Goal: Transaction & Acquisition: Subscribe to service/newsletter

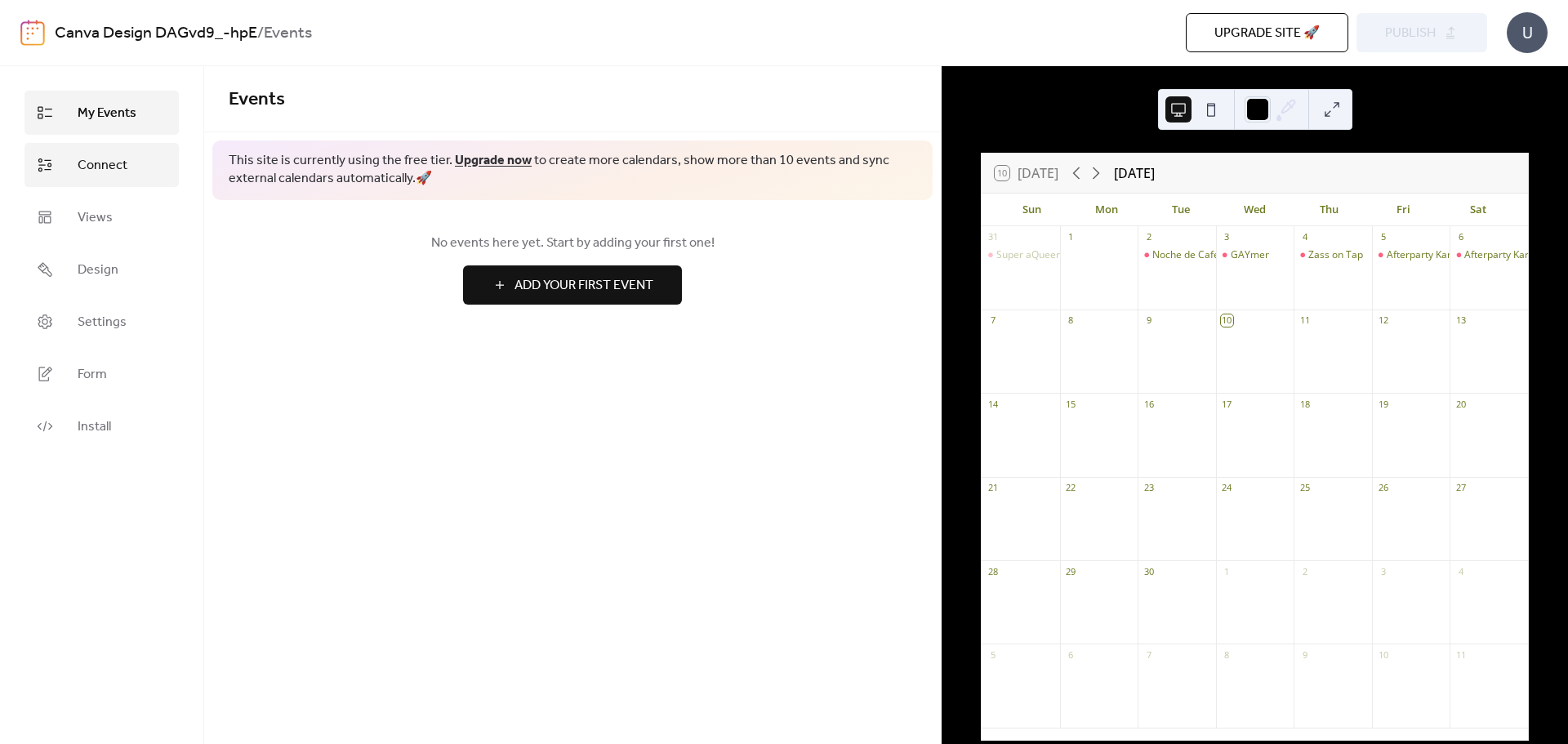
click at [130, 181] on link "Connect" at bounding box center [102, 165] width 155 height 44
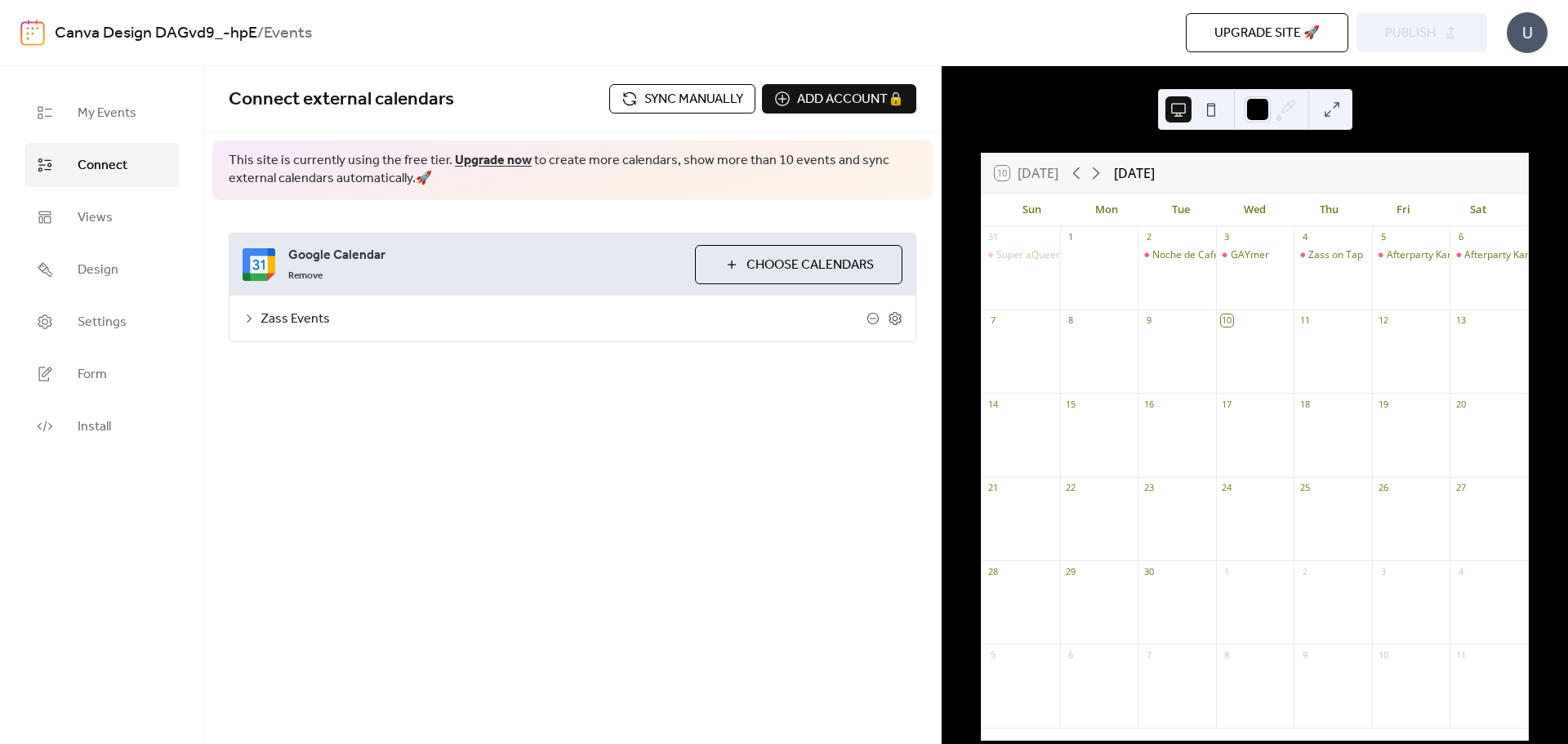
click at [703, 106] on span "Sync manually" at bounding box center [693, 100] width 99 height 20
click at [469, 155] on link "Upgrade now" at bounding box center [493, 160] width 77 height 26
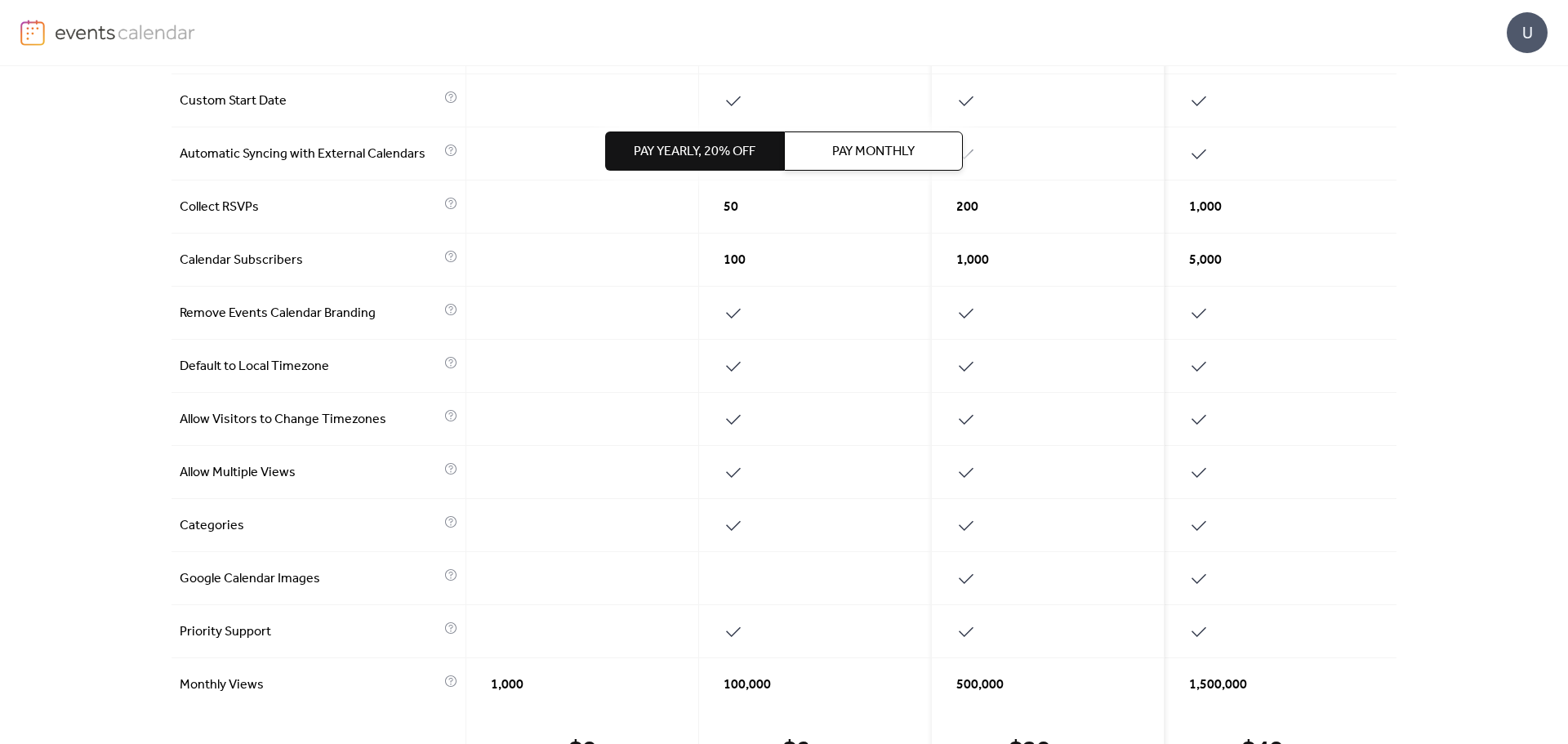
scroll to position [652, 0]
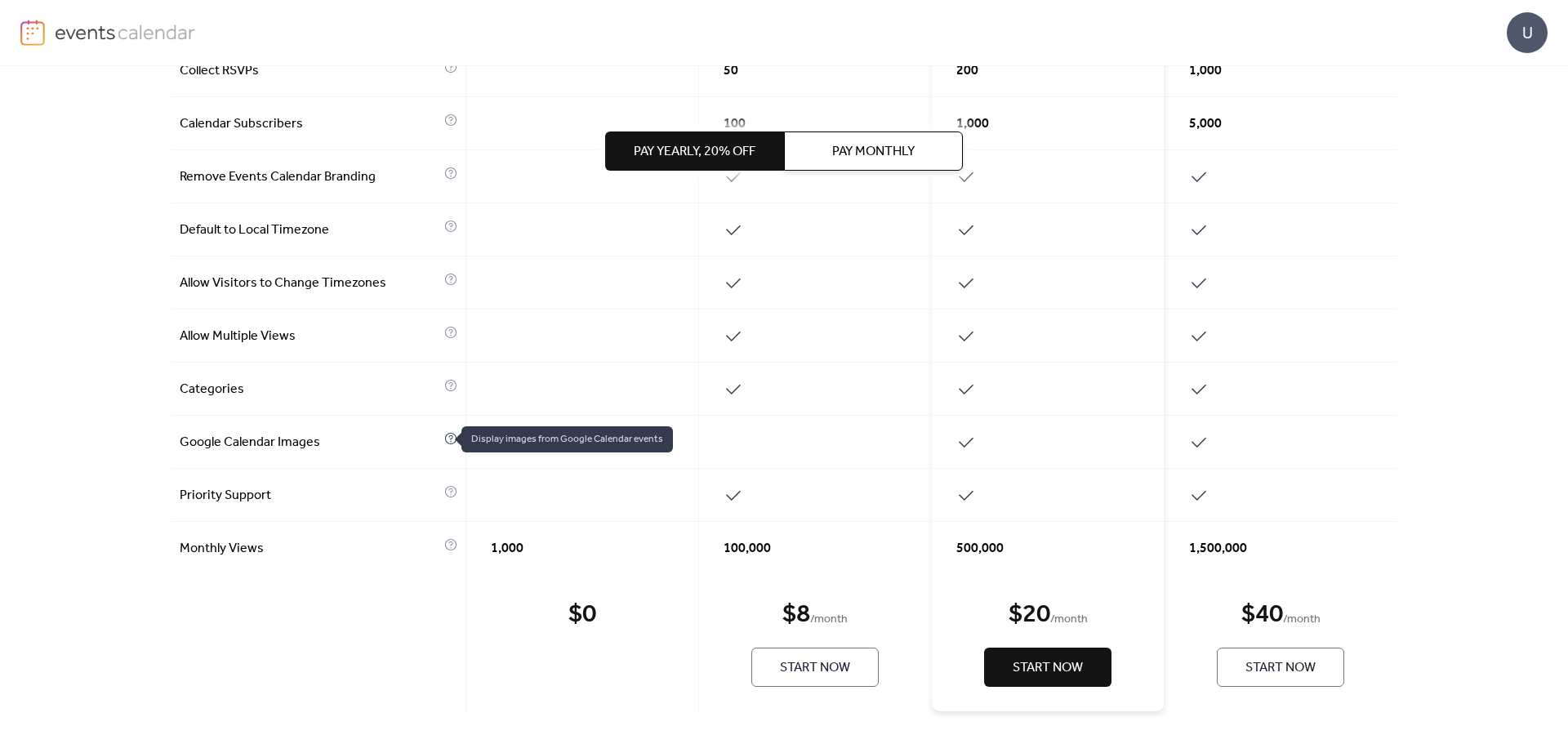
click at [446, 439] on icon at bounding box center [450, 439] width 13 height 13
click at [444, 438] on icon at bounding box center [450, 439] width 13 height 13
click at [475, 442] on span "Display images from Google Calendar events" at bounding box center [567, 440] width 212 height 26
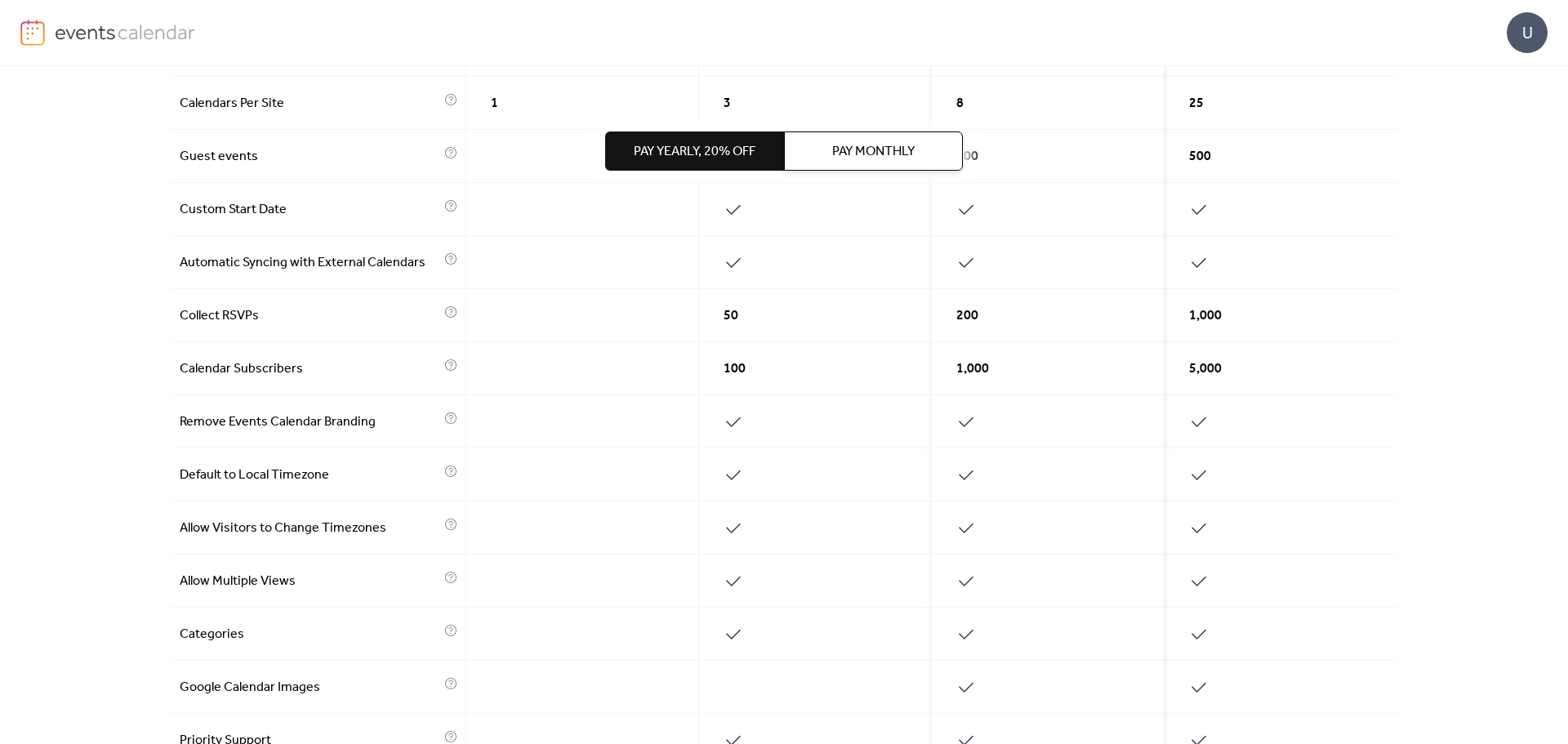
scroll to position [0, 0]
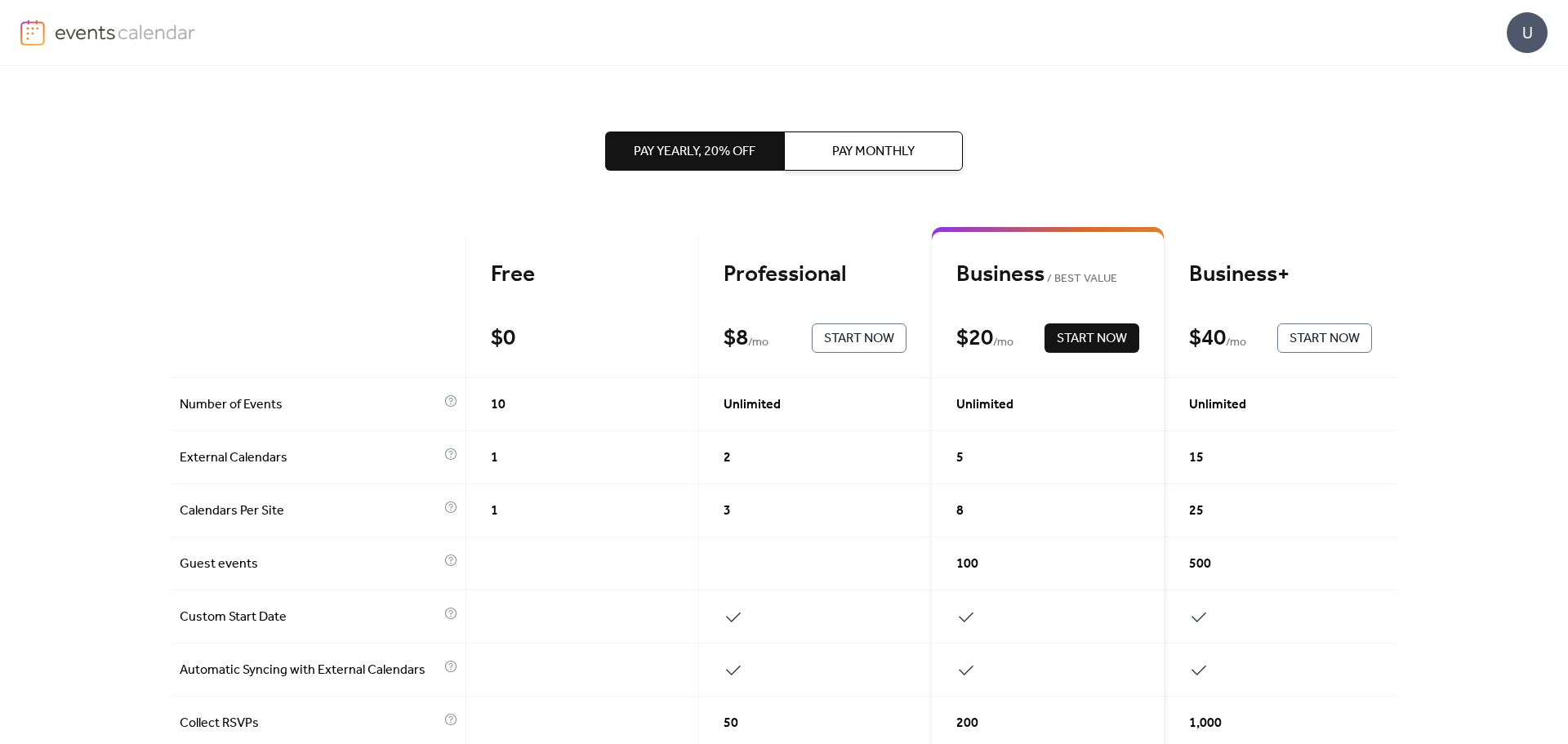
click at [858, 151] on span "Pay Monthly" at bounding box center [874, 152] width 83 height 20
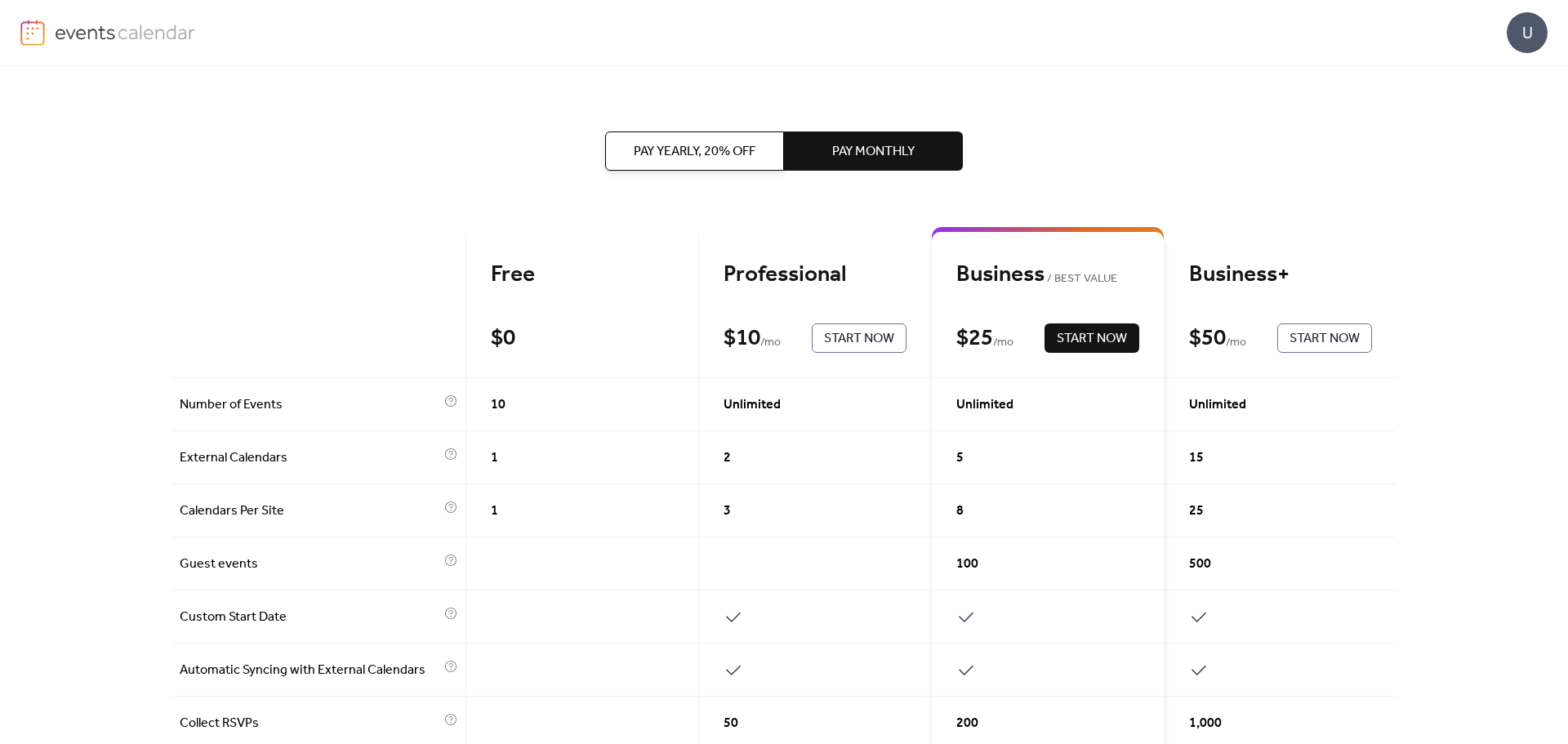
click at [714, 158] on span "Pay Yearly, 20% off" at bounding box center [694, 152] width 122 height 20
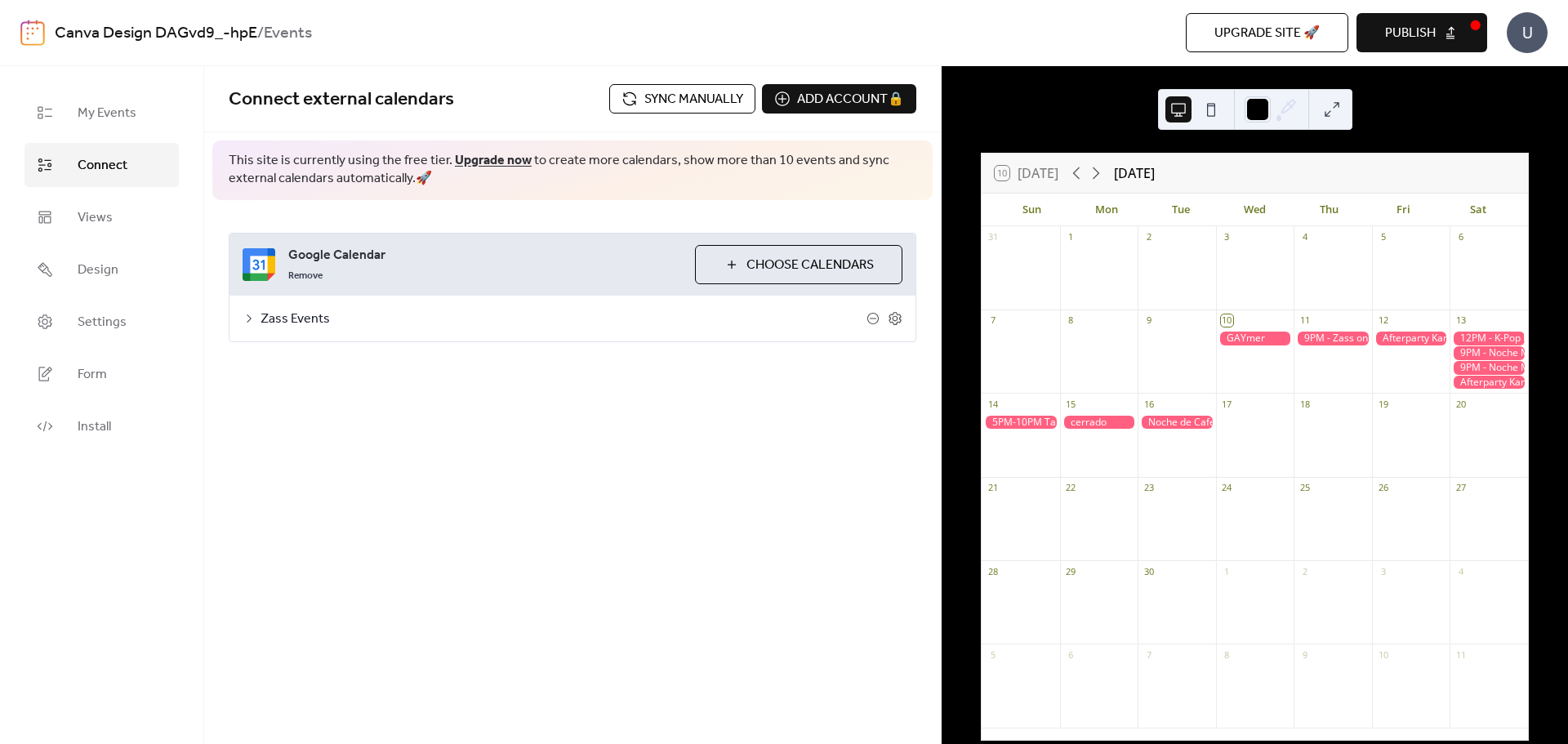
click at [1478, 361] on div at bounding box center [1488, 368] width 79 height 14
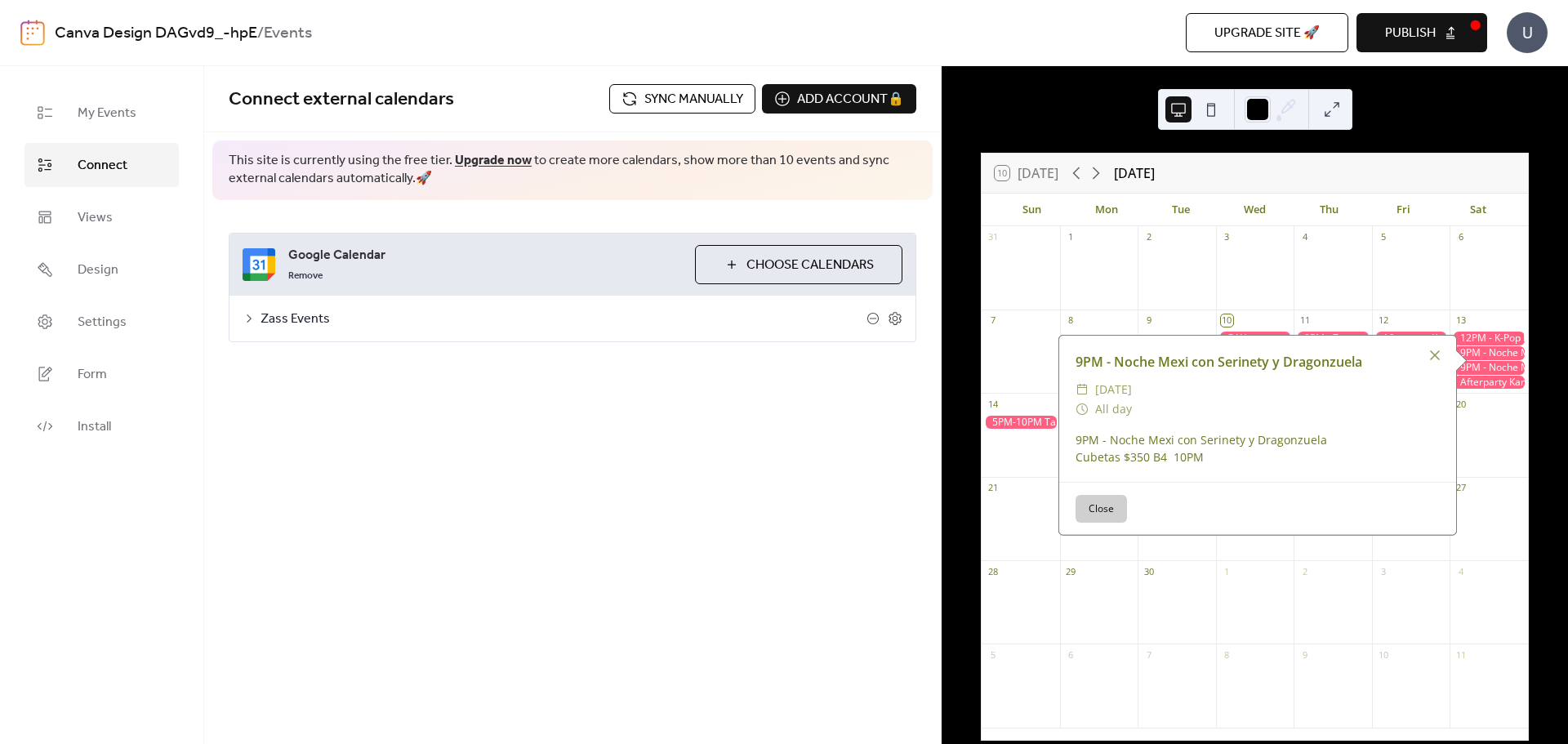
click at [1480, 356] on div at bounding box center [1488, 353] width 79 height 14
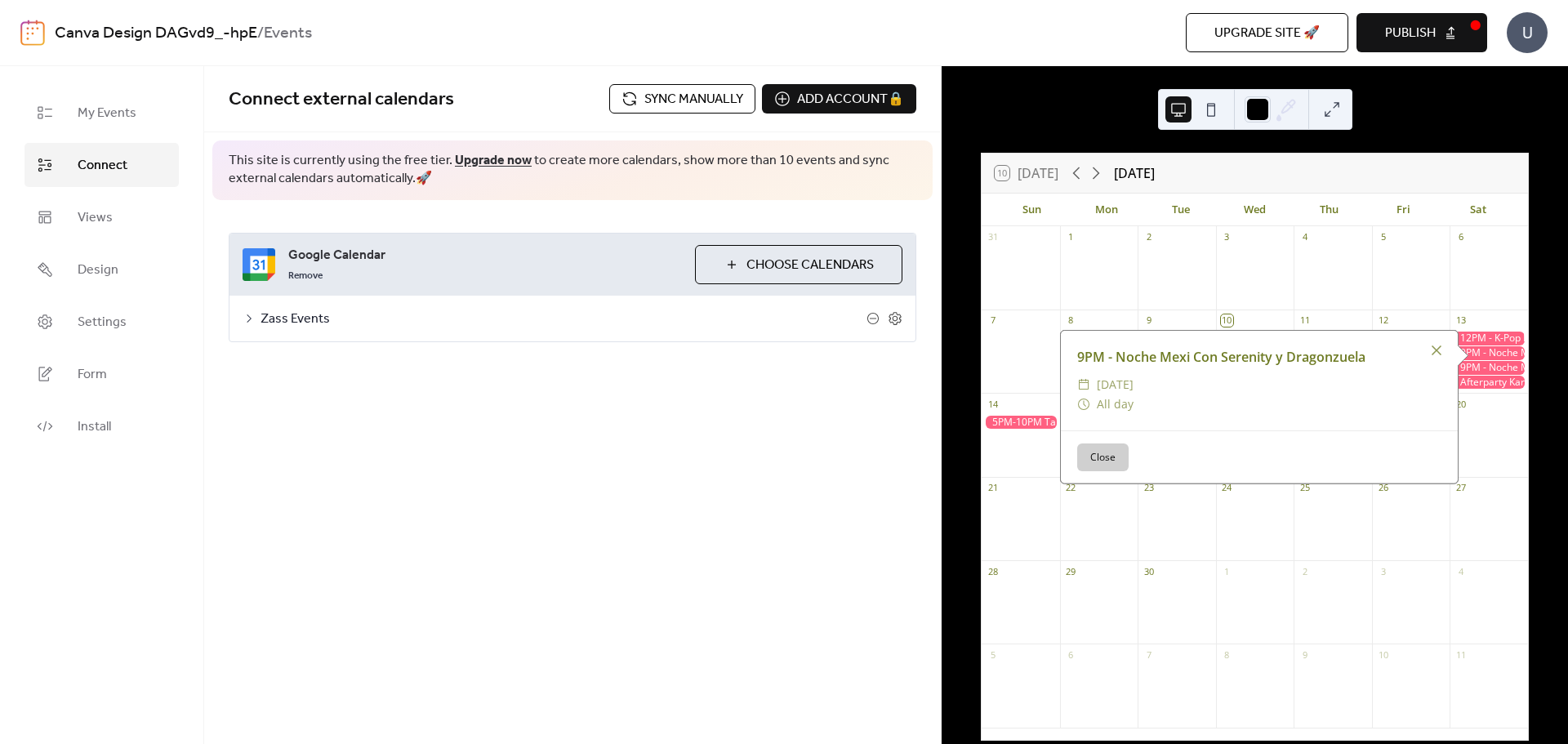
click at [1480, 362] on div at bounding box center [1488, 368] width 79 height 14
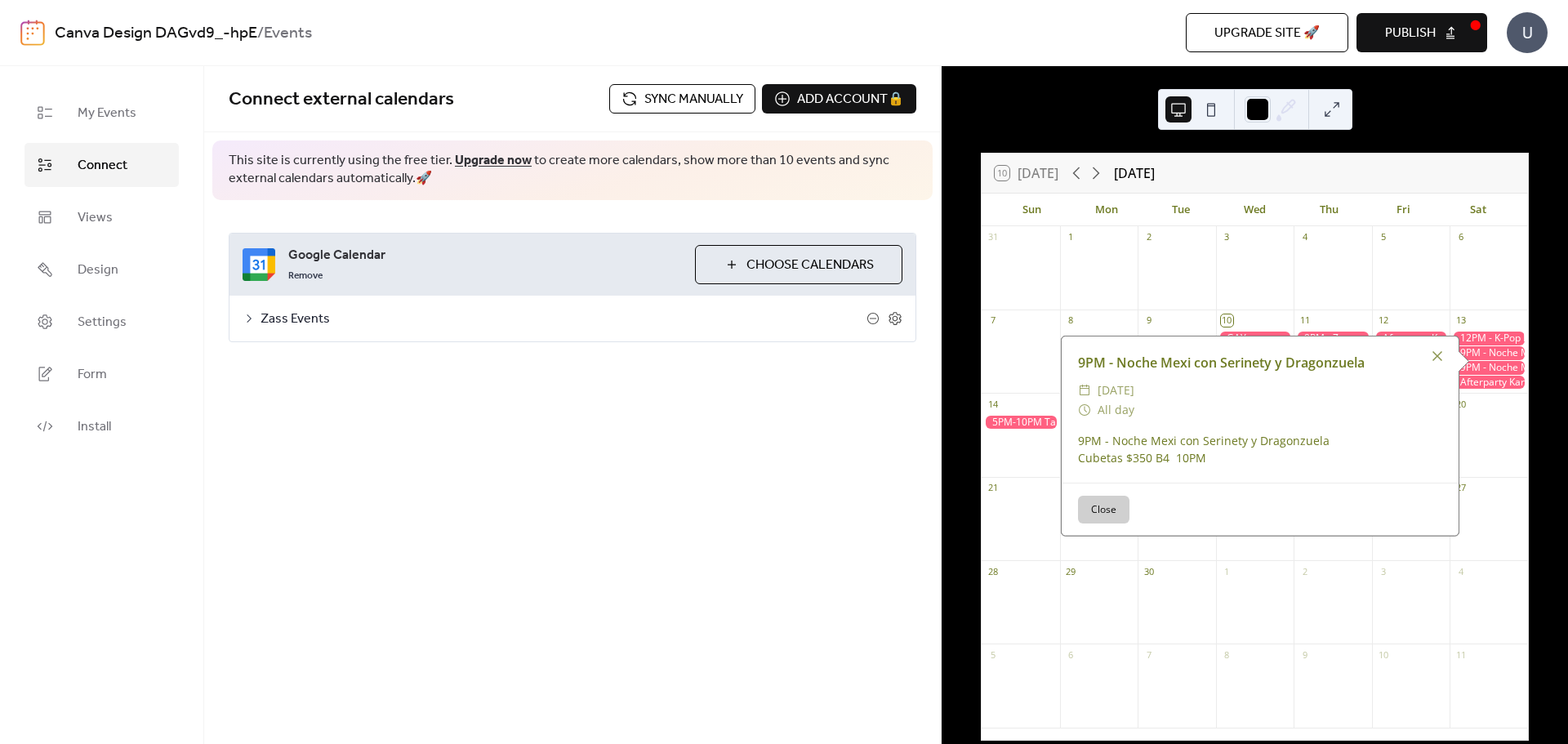
click at [1480, 354] on div at bounding box center [1488, 353] width 79 height 14
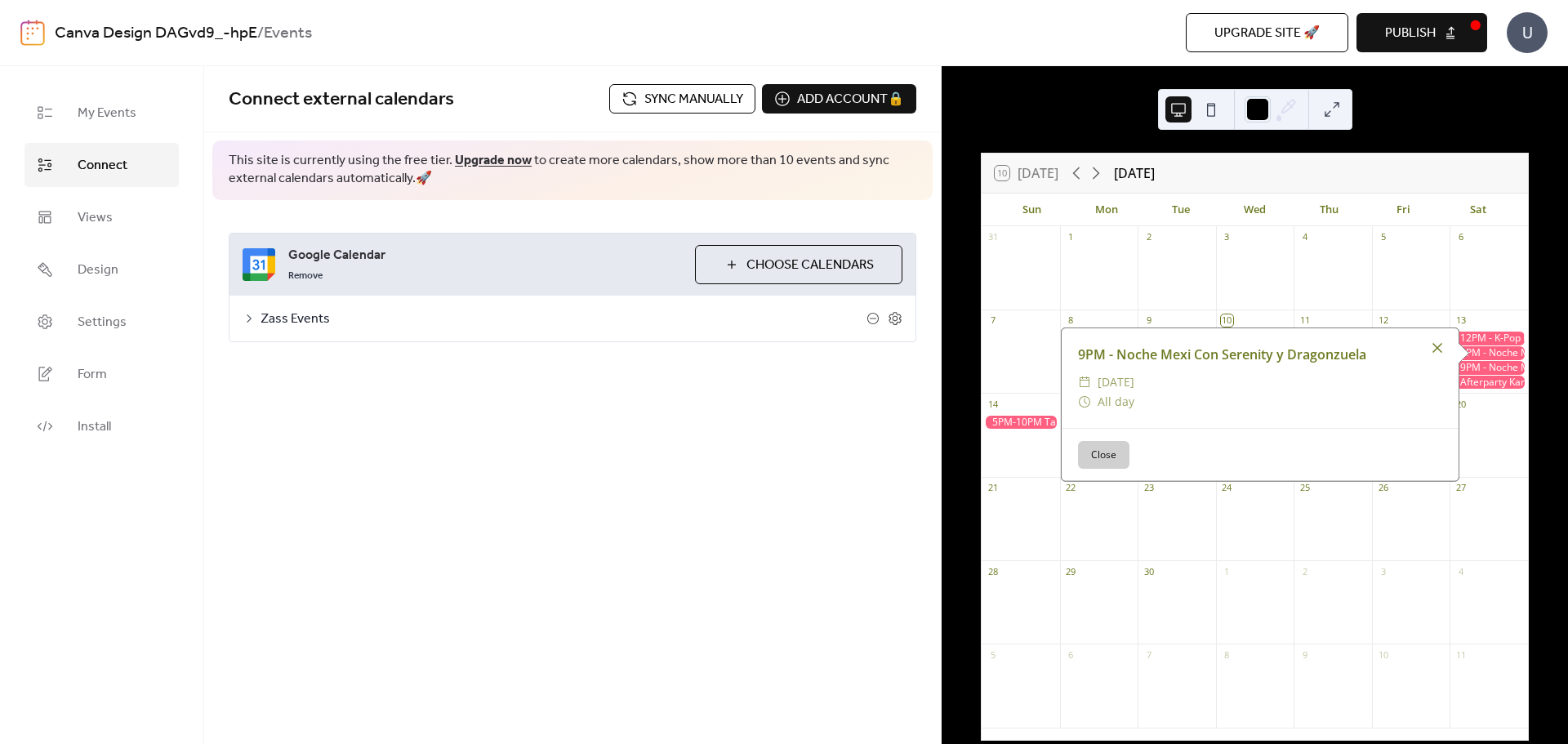
click at [1433, 346] on div at bounding box center [1437, 348] width 23 height 23
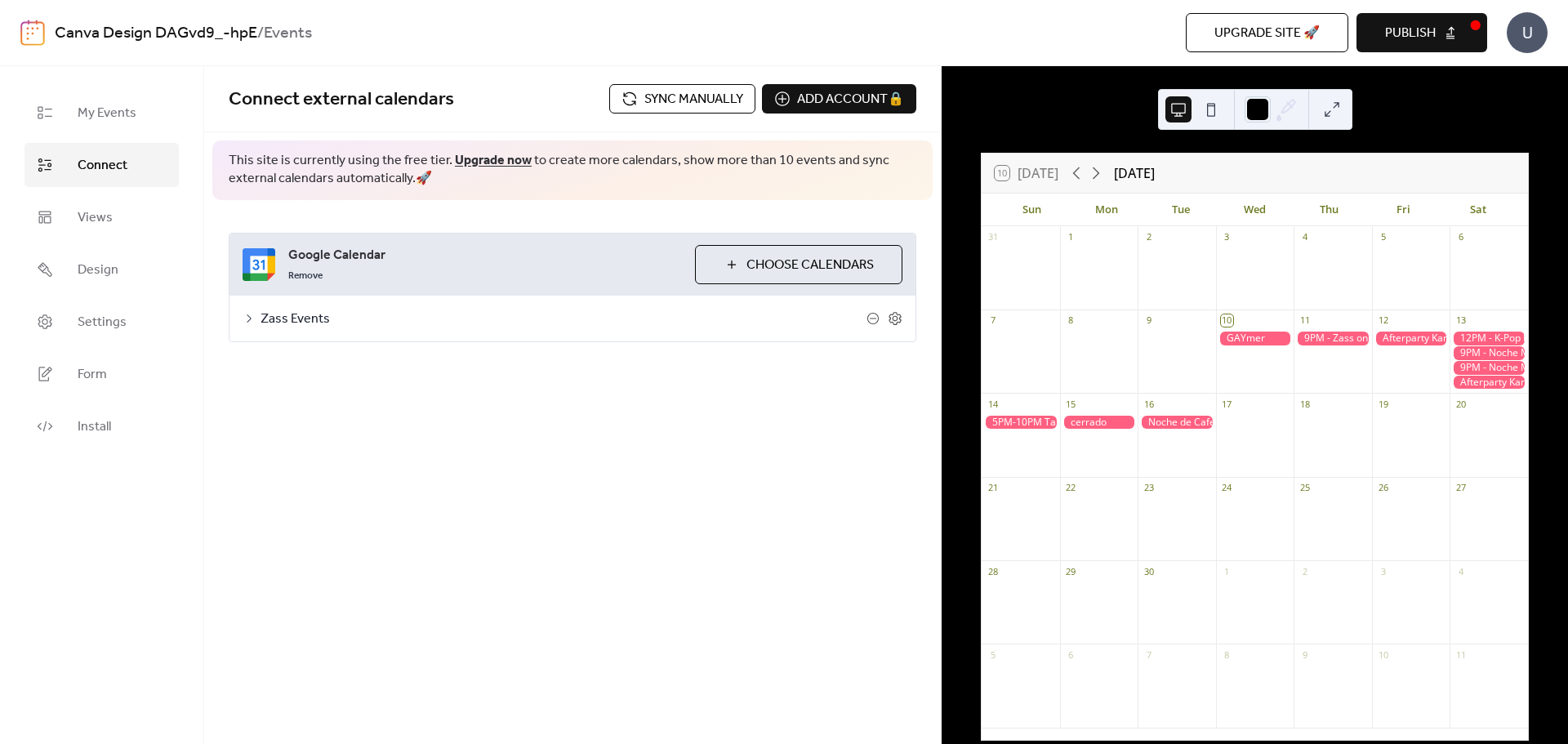
click at [461, 162] on link "Upgrade now" at bounding box center [493, 160] width 77 height 26
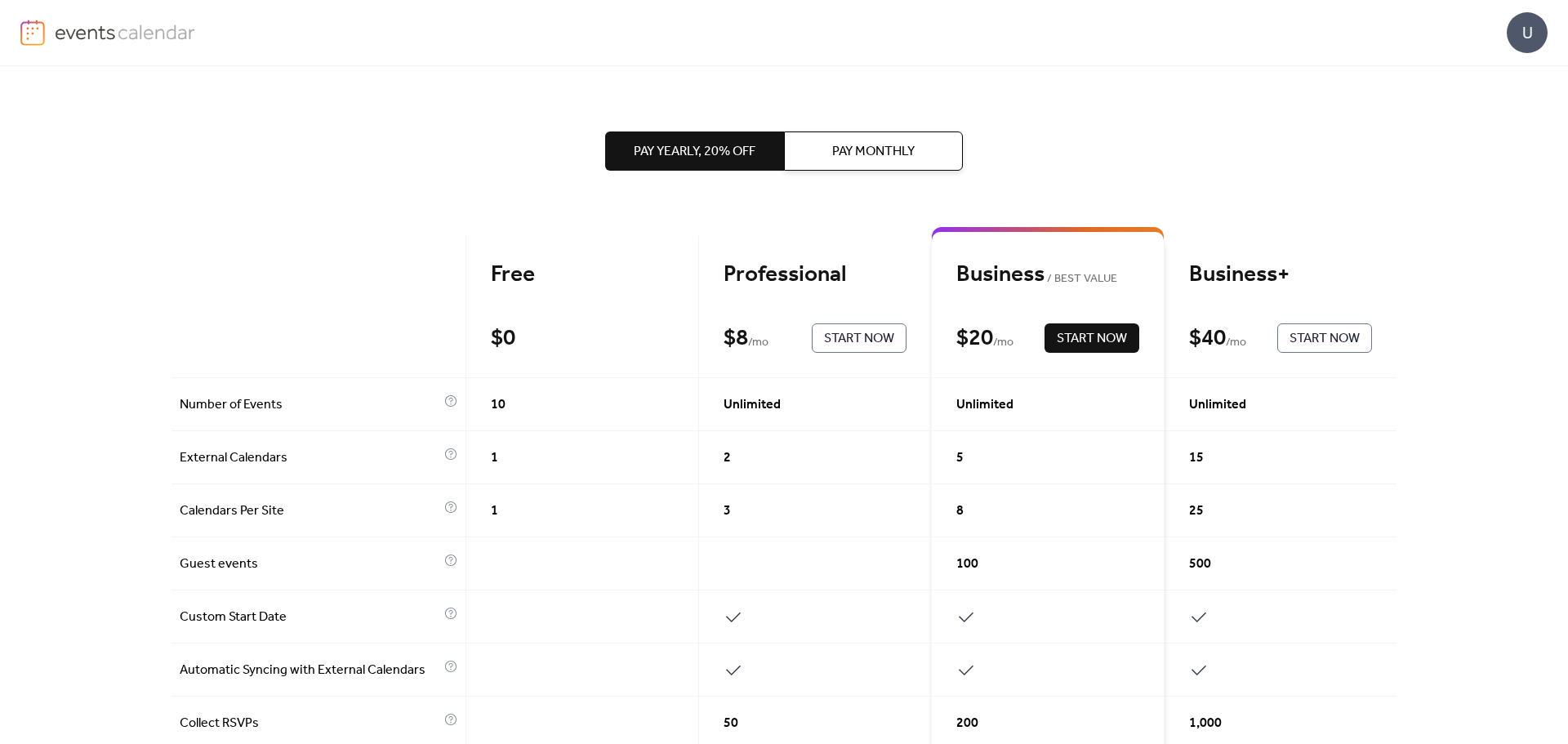
click at [1051, 336] on button "Start Now" at bounding box center [1091, 338] width 95 height 30
click at [835, 149] on span "Pay Monthly" at bounding box center [874, 152] width 83 height 20
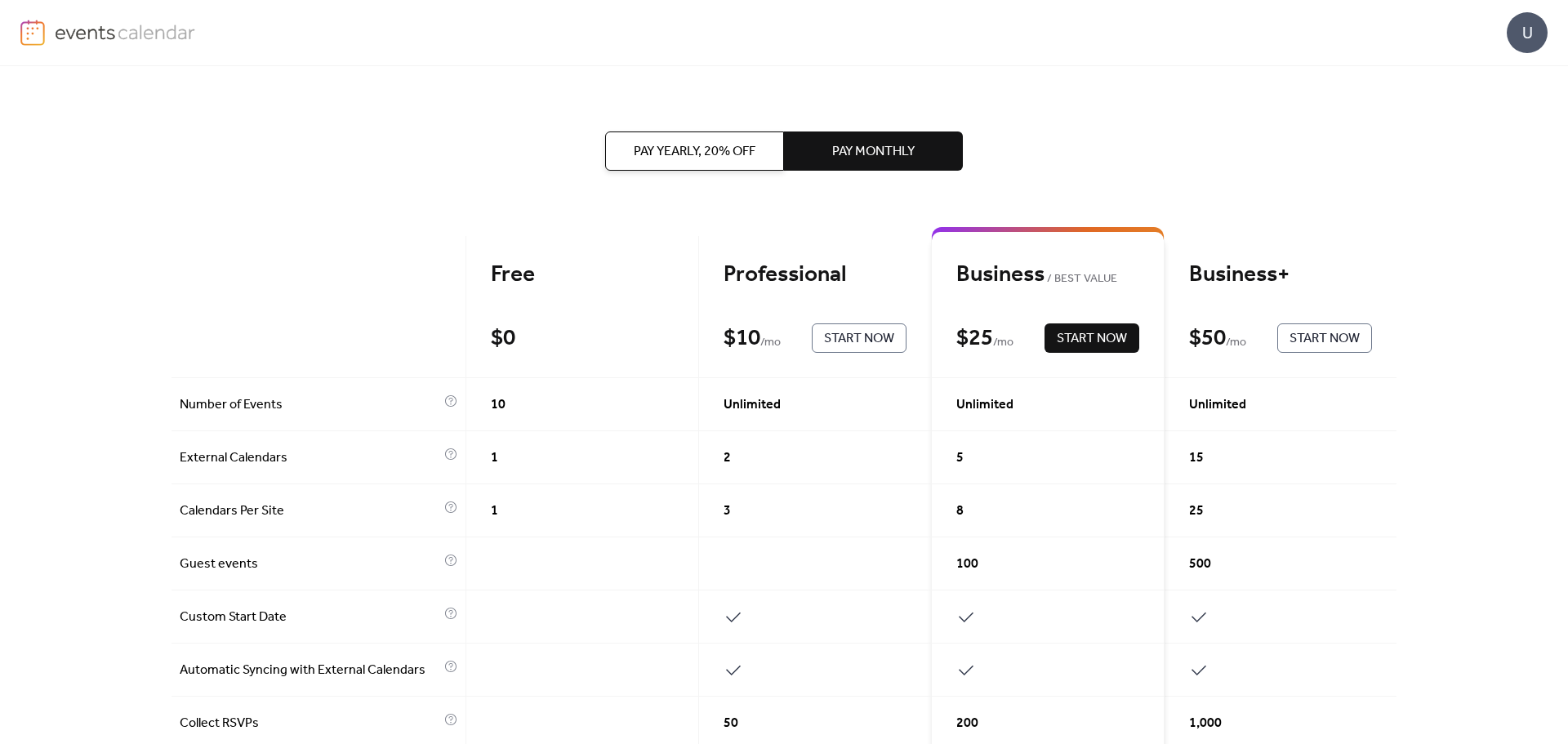
click at [1100, 338] on span "Start Now" at bounding box center [1091, 339] width 70 height 20
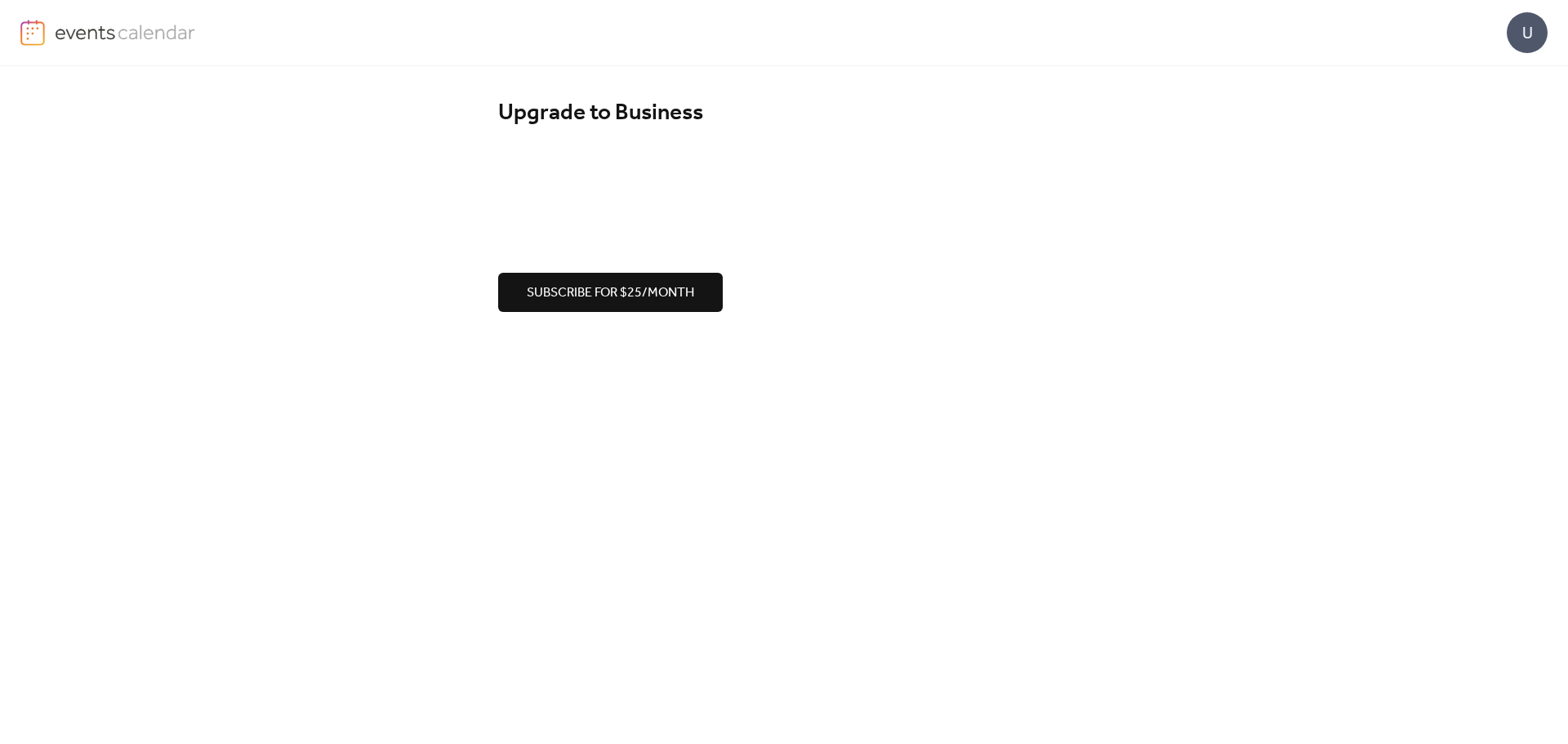
click at [680, 297] on span "Subscribe for $25/month" at bounding box center [610, 293] width 168 height 20
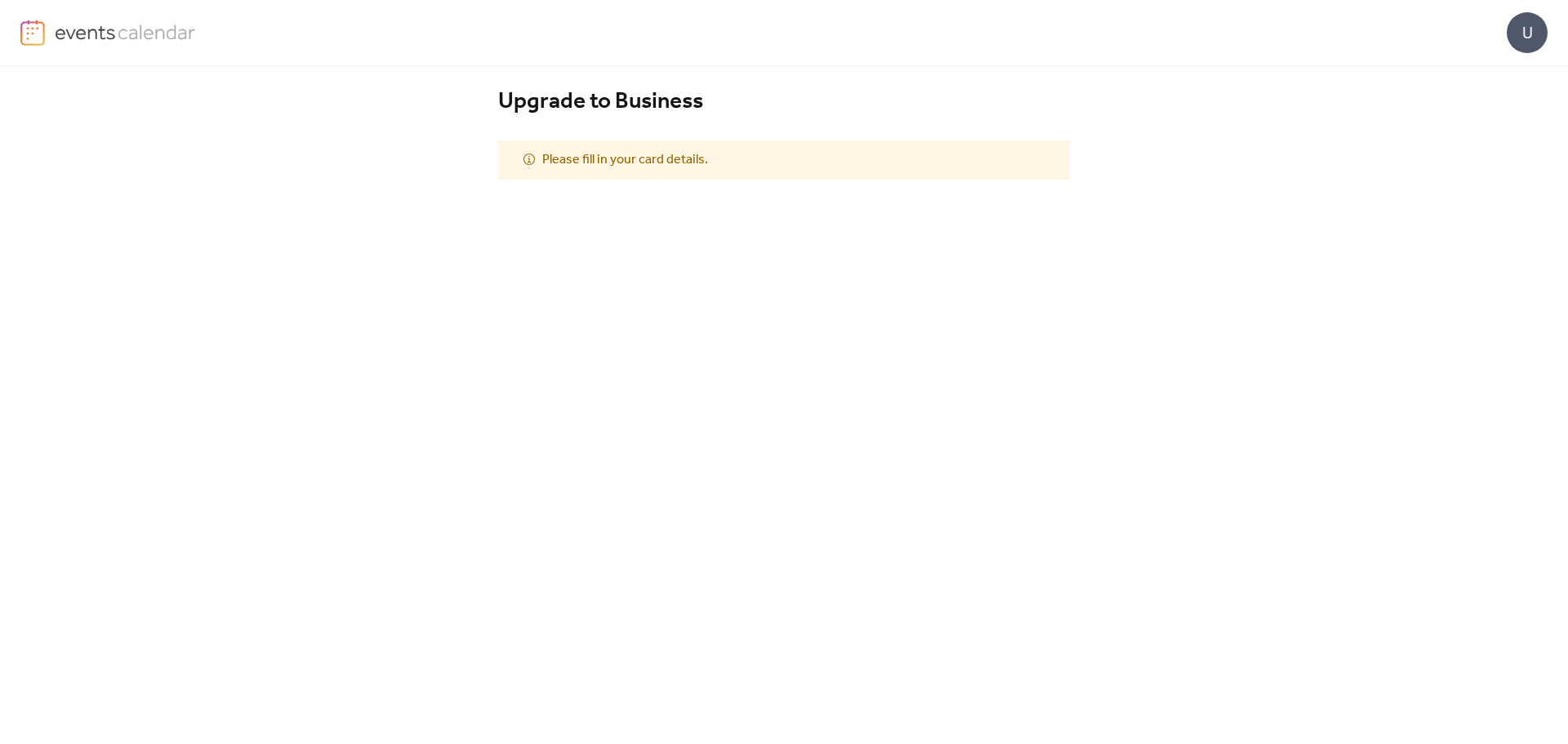
scroll to position [143, 0]
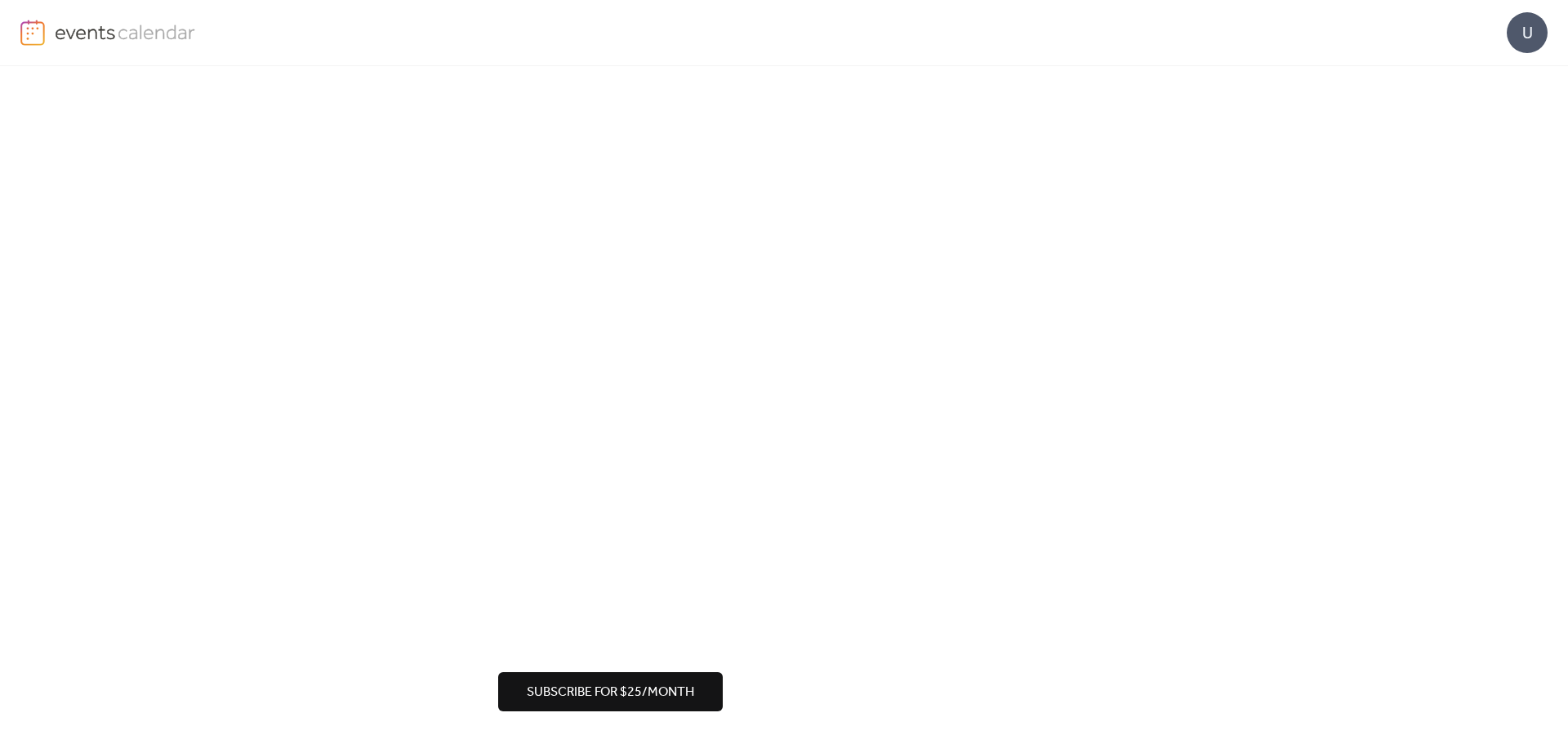
click at [694, 686] on button "Subscribe for $25/month" at bounding box center [611, 691] width 225 height 39
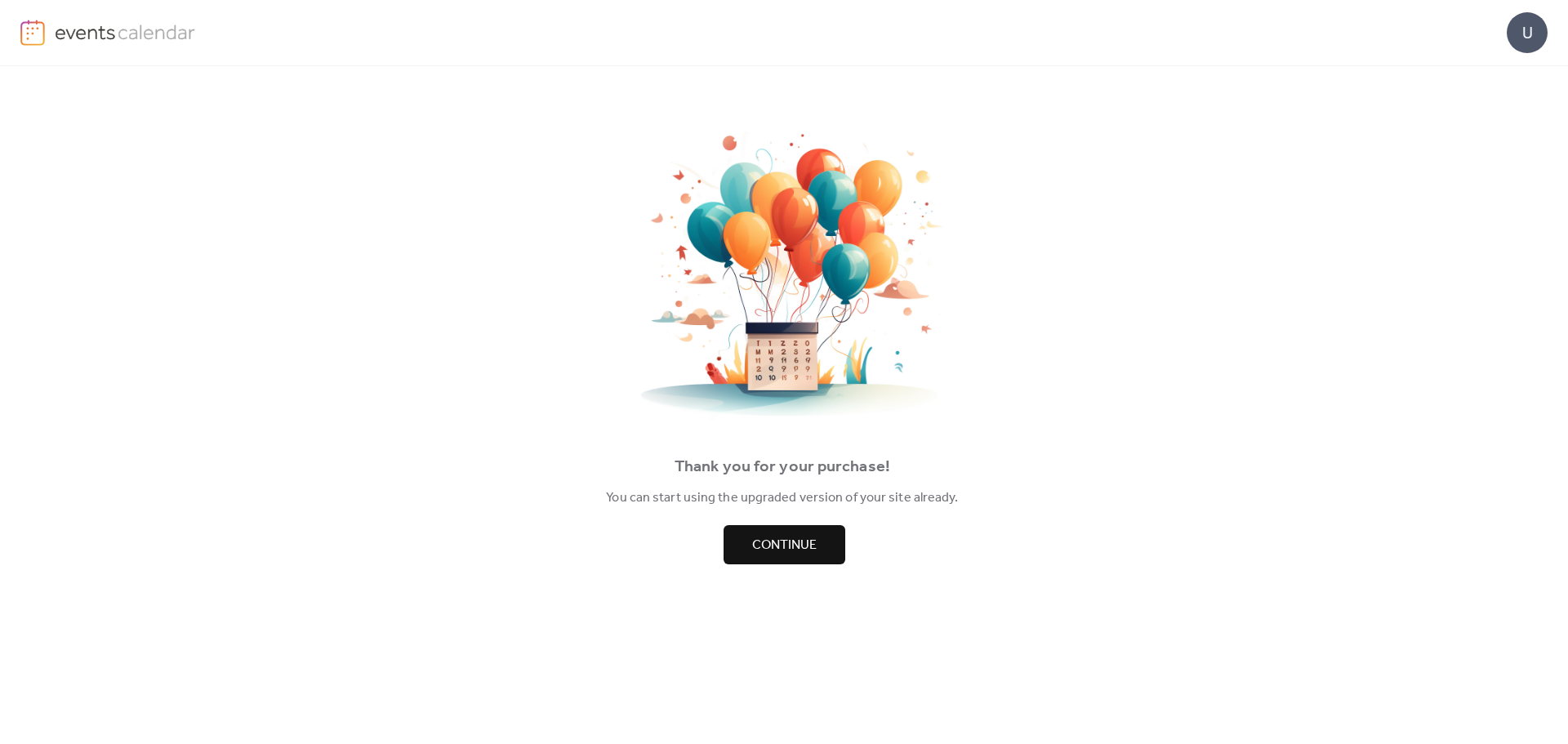
click at [758, 527] on button "Continue" at bounding box center [784, 544] width 122 height 39
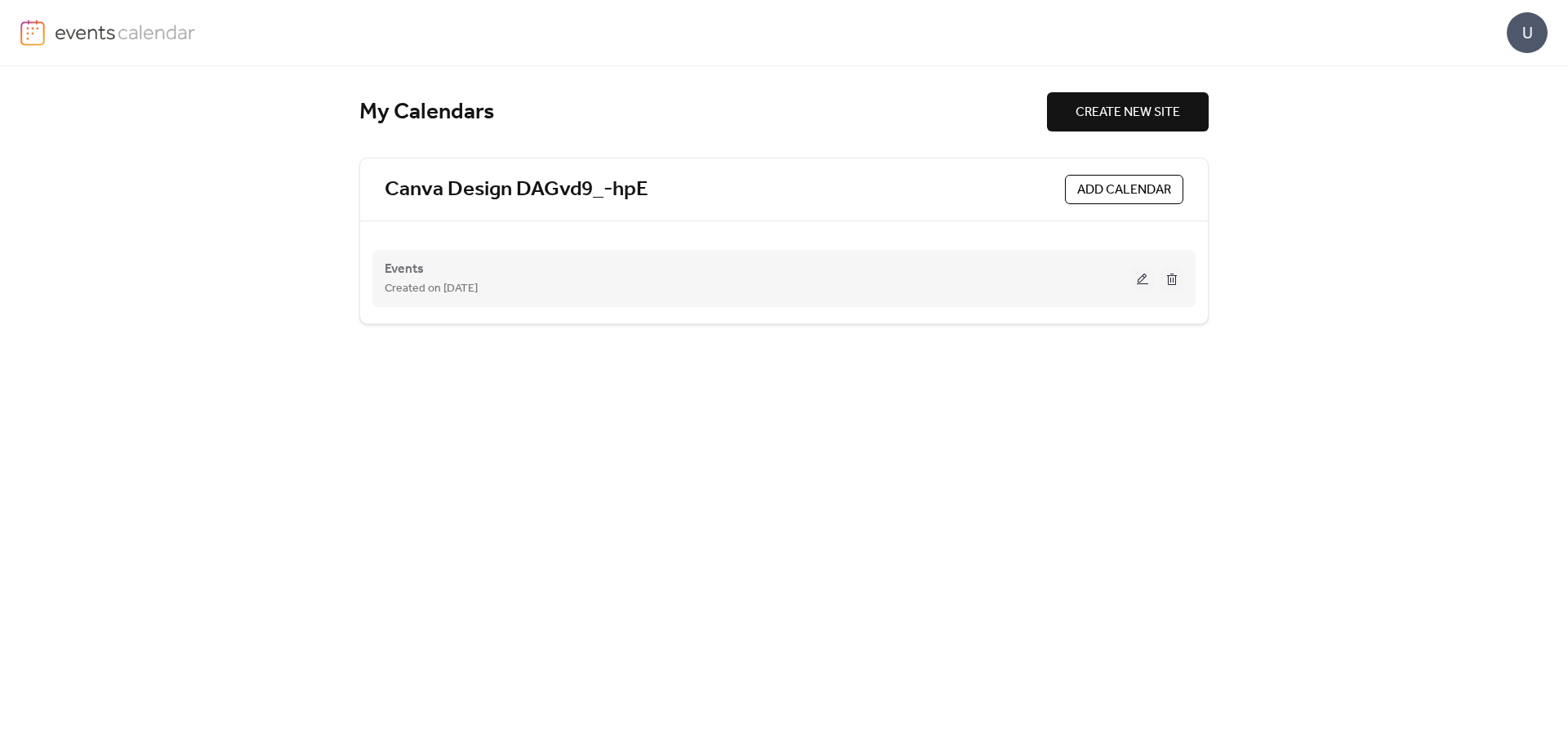
click at [513, 303] on div "Events Created on [DATE]" at bounding box center [784, 278] width 798 height 65
click at [1133, 279] on button at bounding box center [1142, 279] width 23 height 25
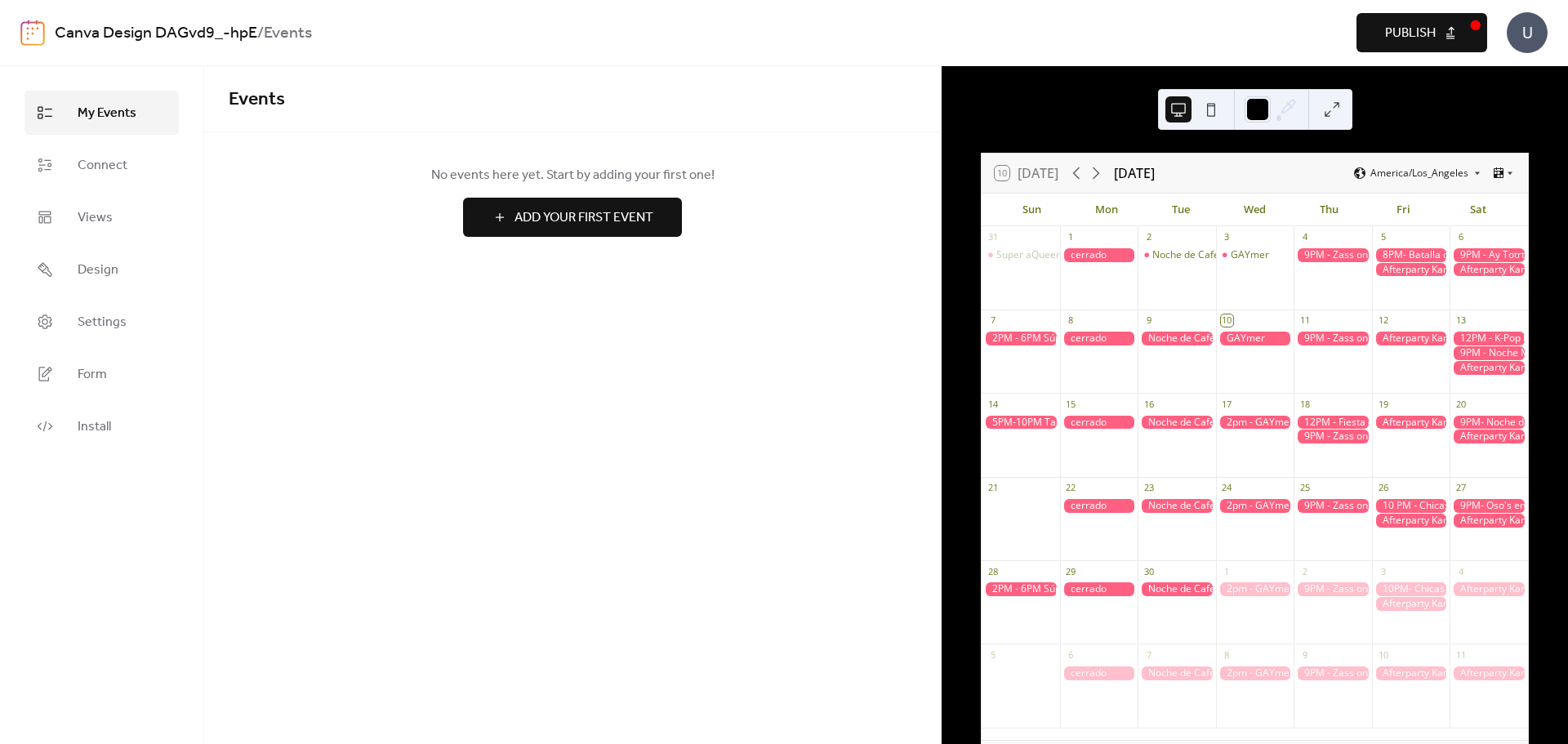
click at [1167, 335] on div at bounding box center [1176, 338] width 79 height 14
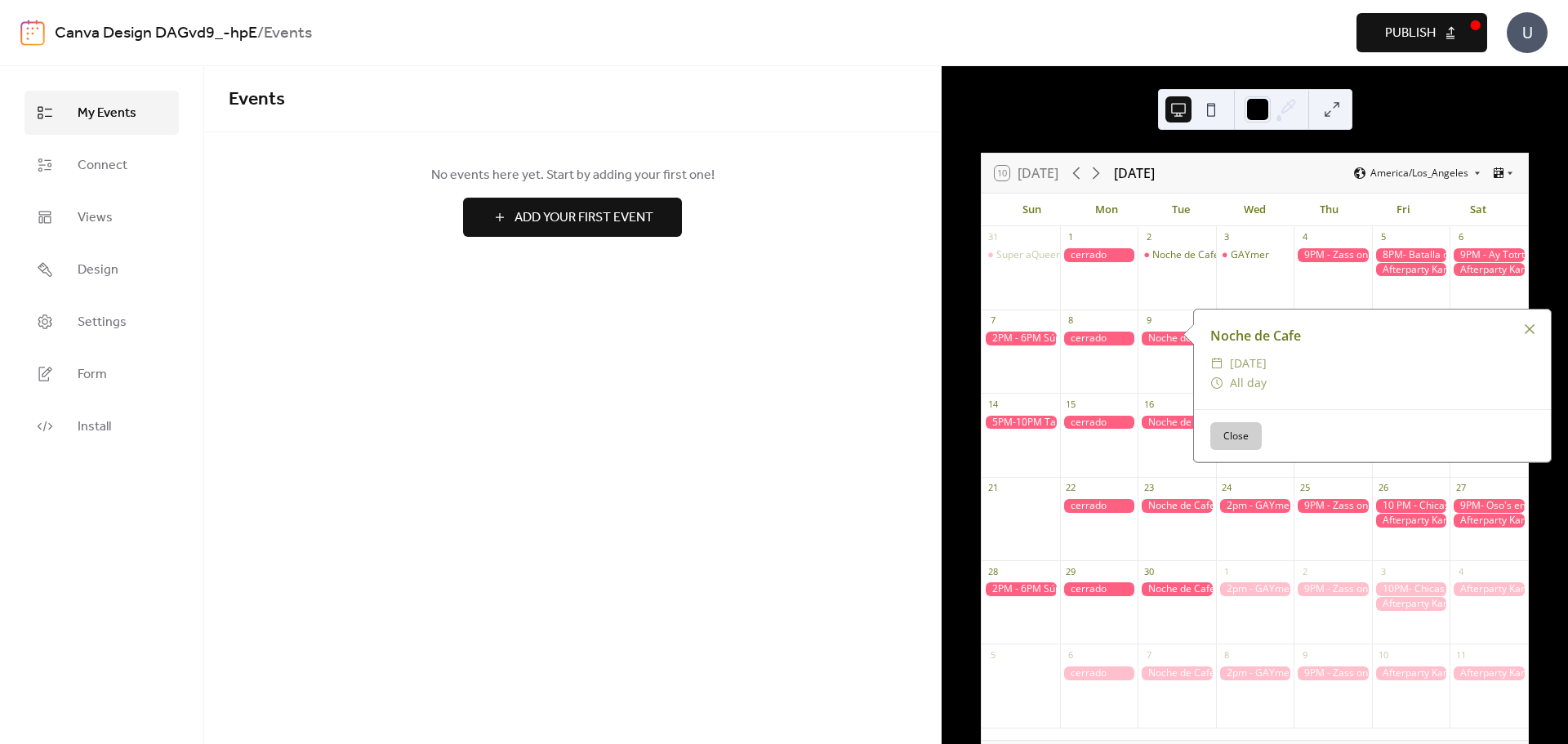
click at [1242, 438] on button "Close" at bounding box center [1236, 436] width 51 height 28
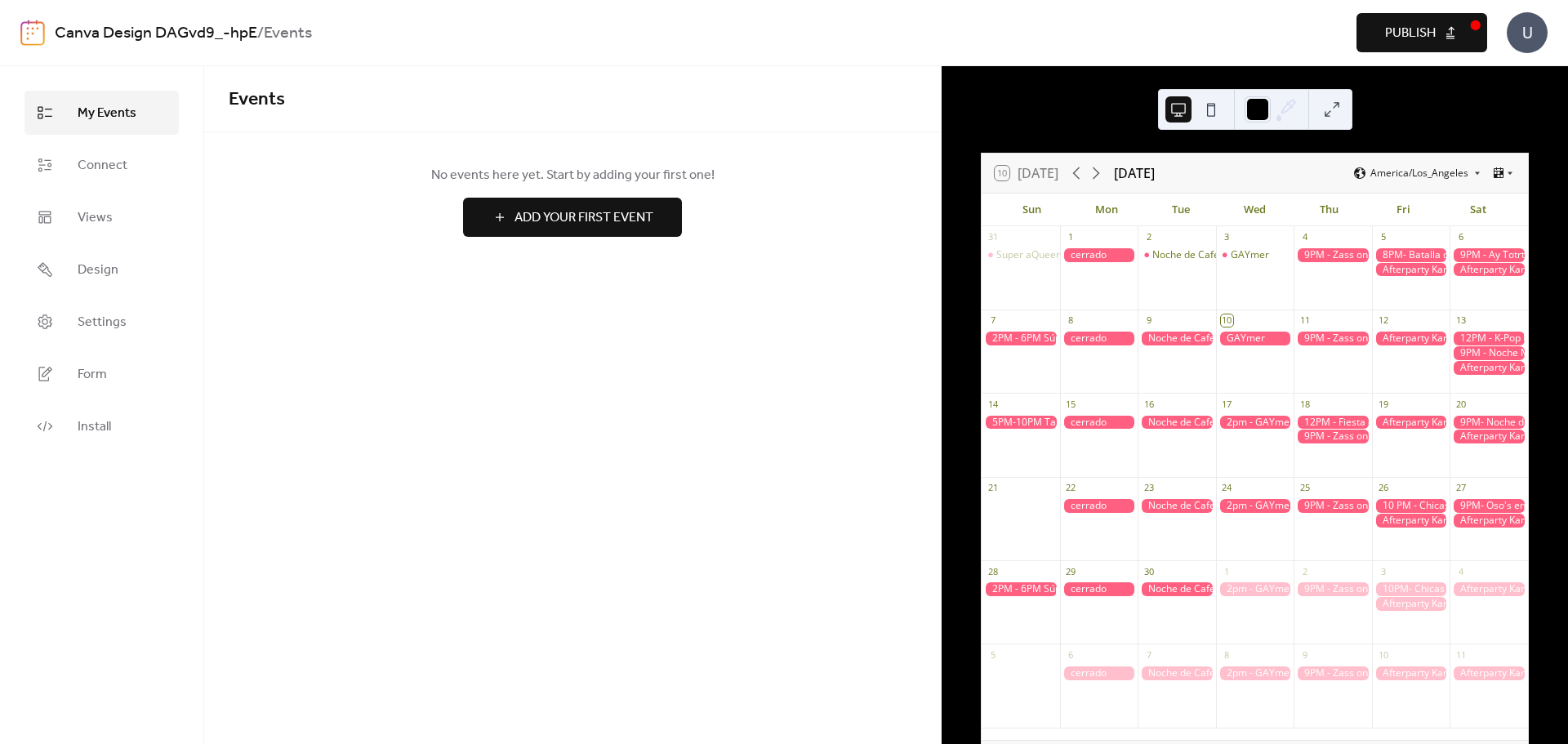
click at [1461, 40] on button "Publish" at bounding box center [1422, 32] width 131 height 39
click at [100, 150] on link "Connect" at bounding box center [102, 165] width 155 height 44
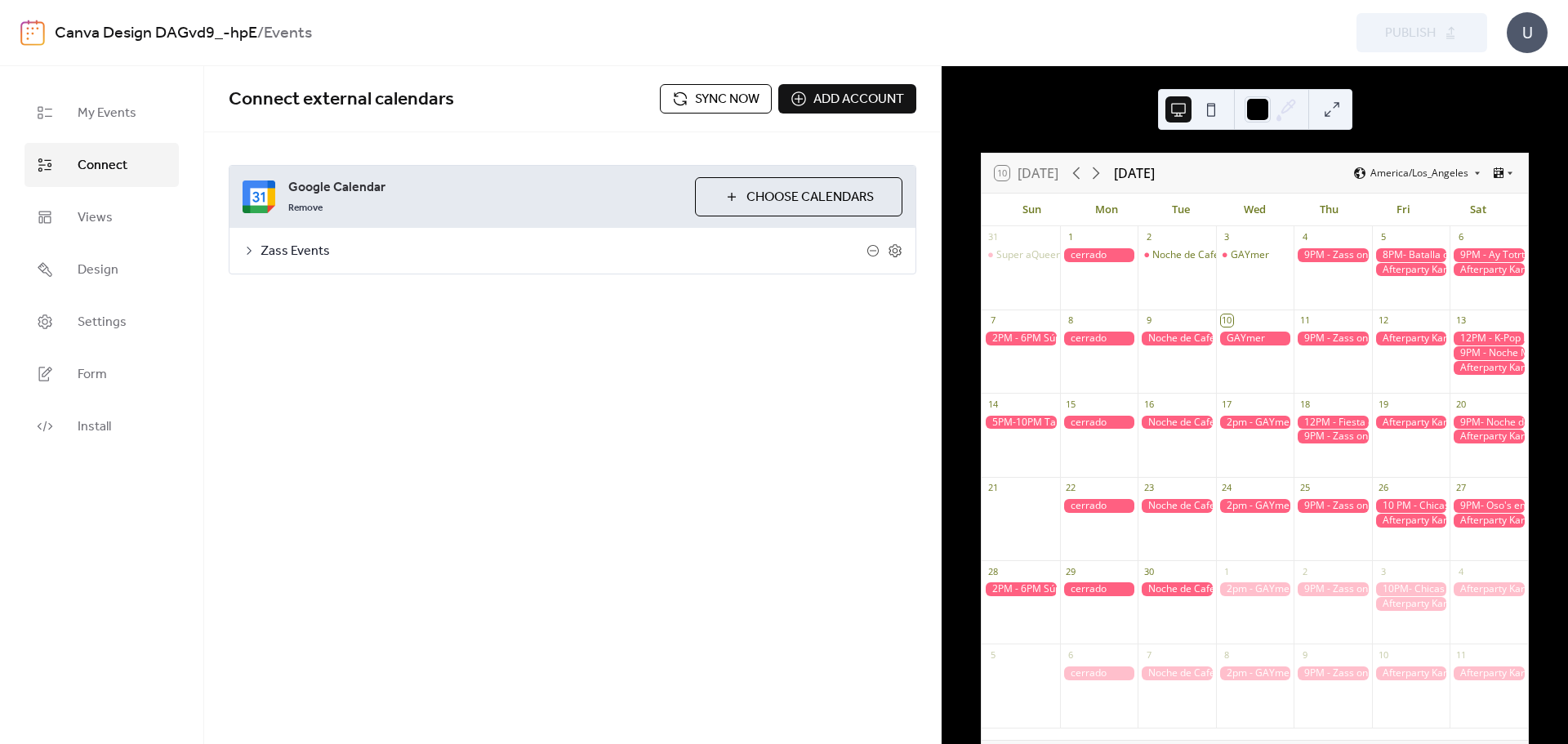
click at [741, 94] on span "Sync now" at bounding box center [727, 100] width 64 height 20
click at [1175, 346] on div at bounding box center [1176, 338] width 79 height 14
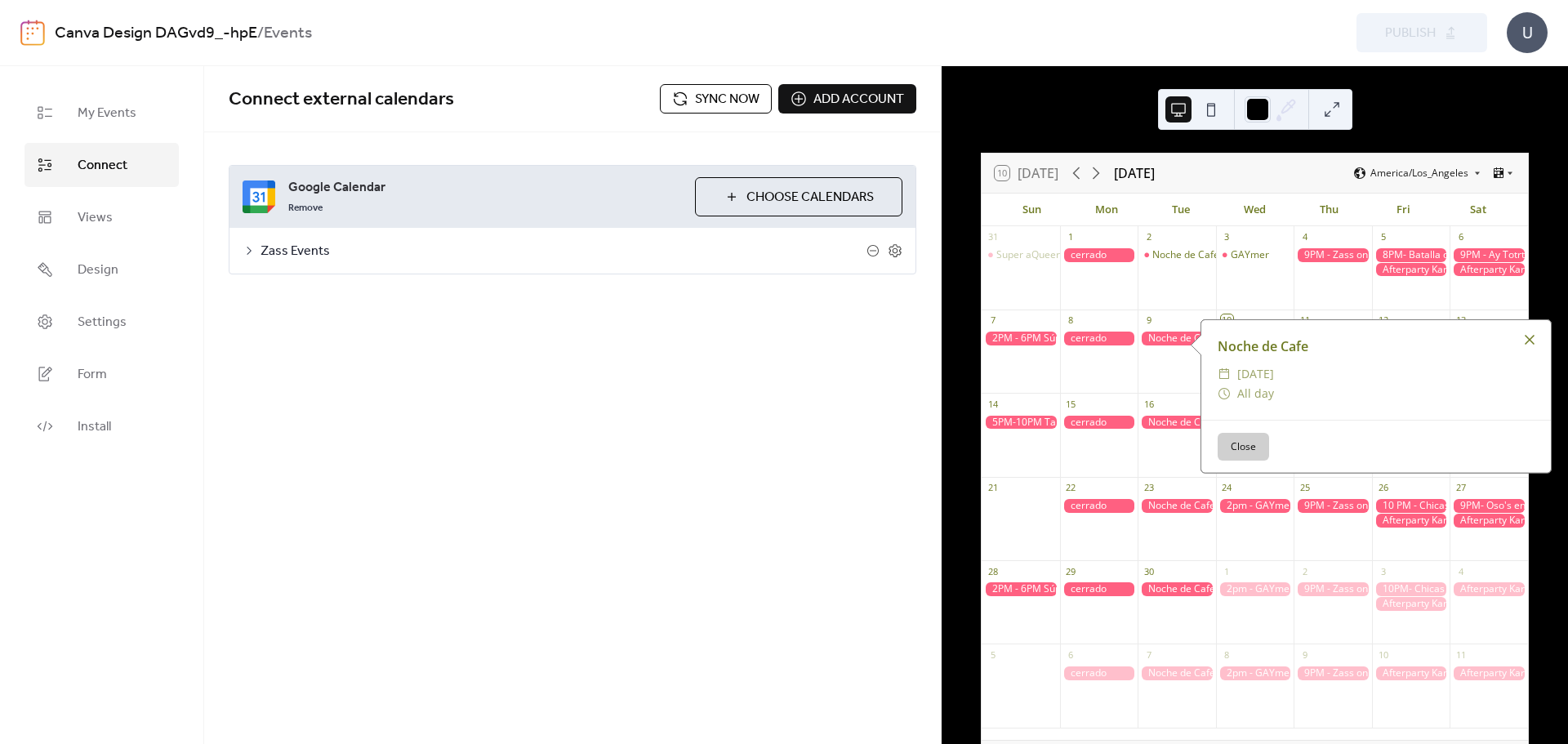
click at [1538, 335] on div at bounding box center [1529, 340] width 23 height 23
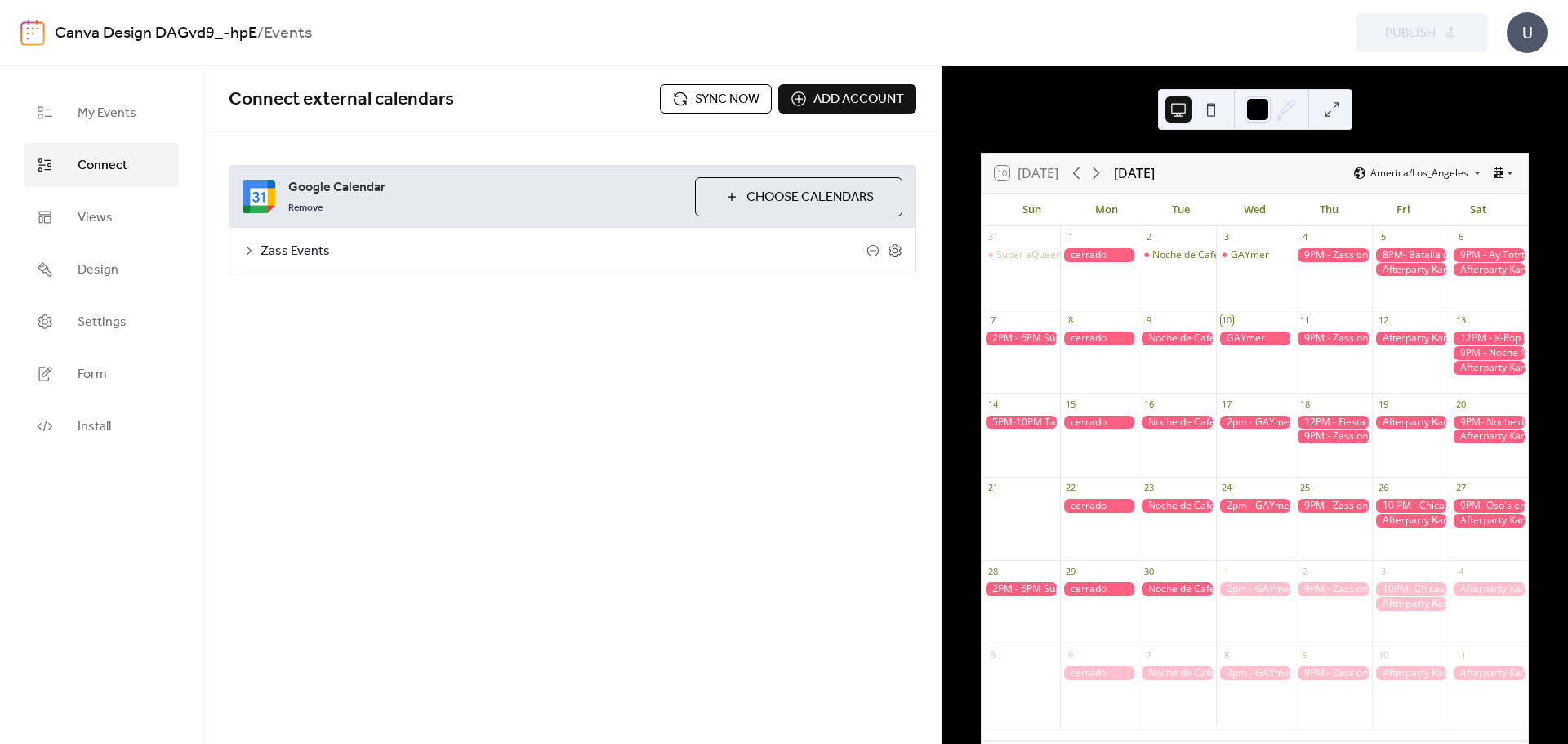
click at [1170, 424] on div at bounding box center [1176, 422] width 79 height 14
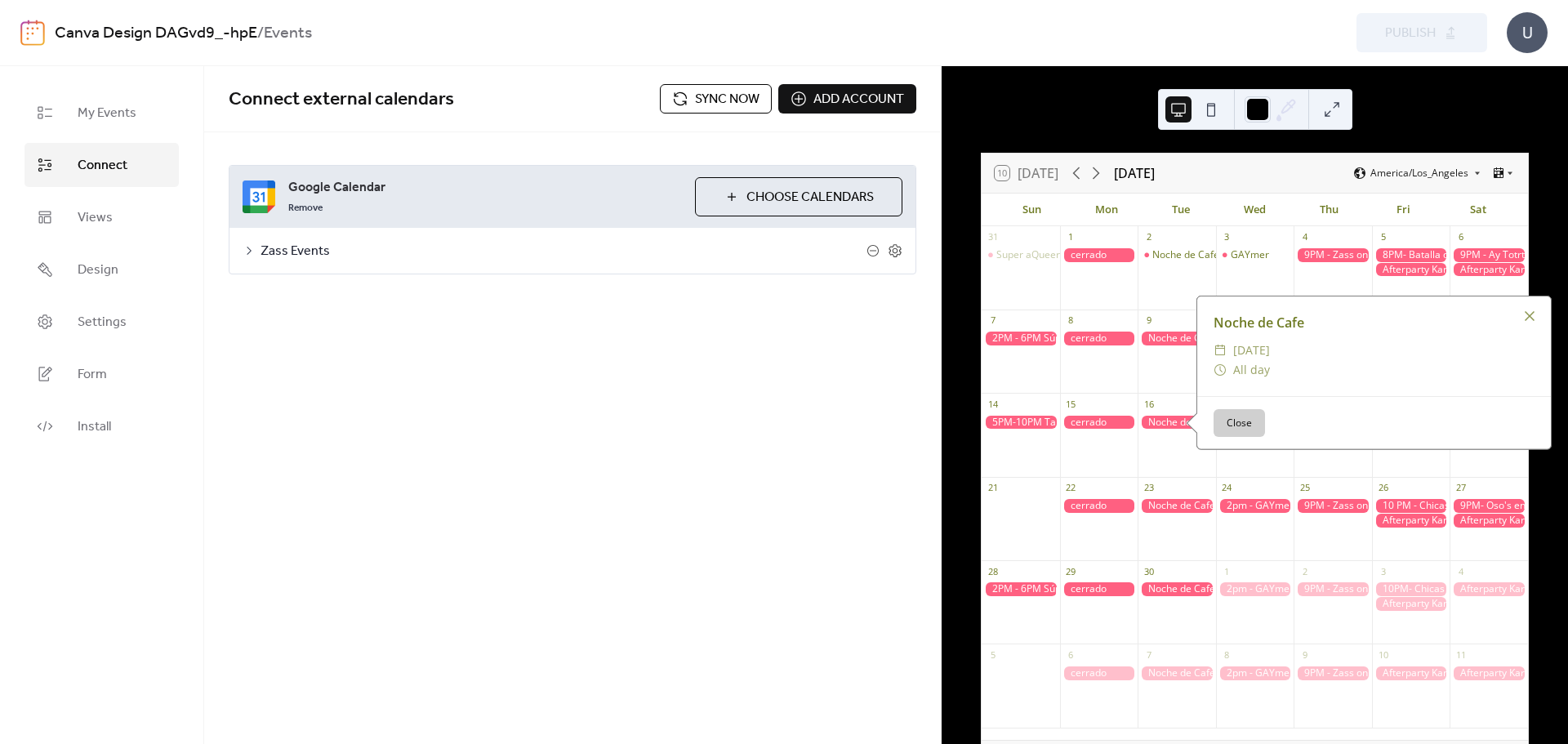
click at [1170, 424] on div at bounding box center [1176, 422] width 79 height 14
click at [1165, 337] on div at bounding box center [1176, 338] width 79 height 14
click at [1533, 338] on div at bounding box center [1529, 331] width 23 height 23
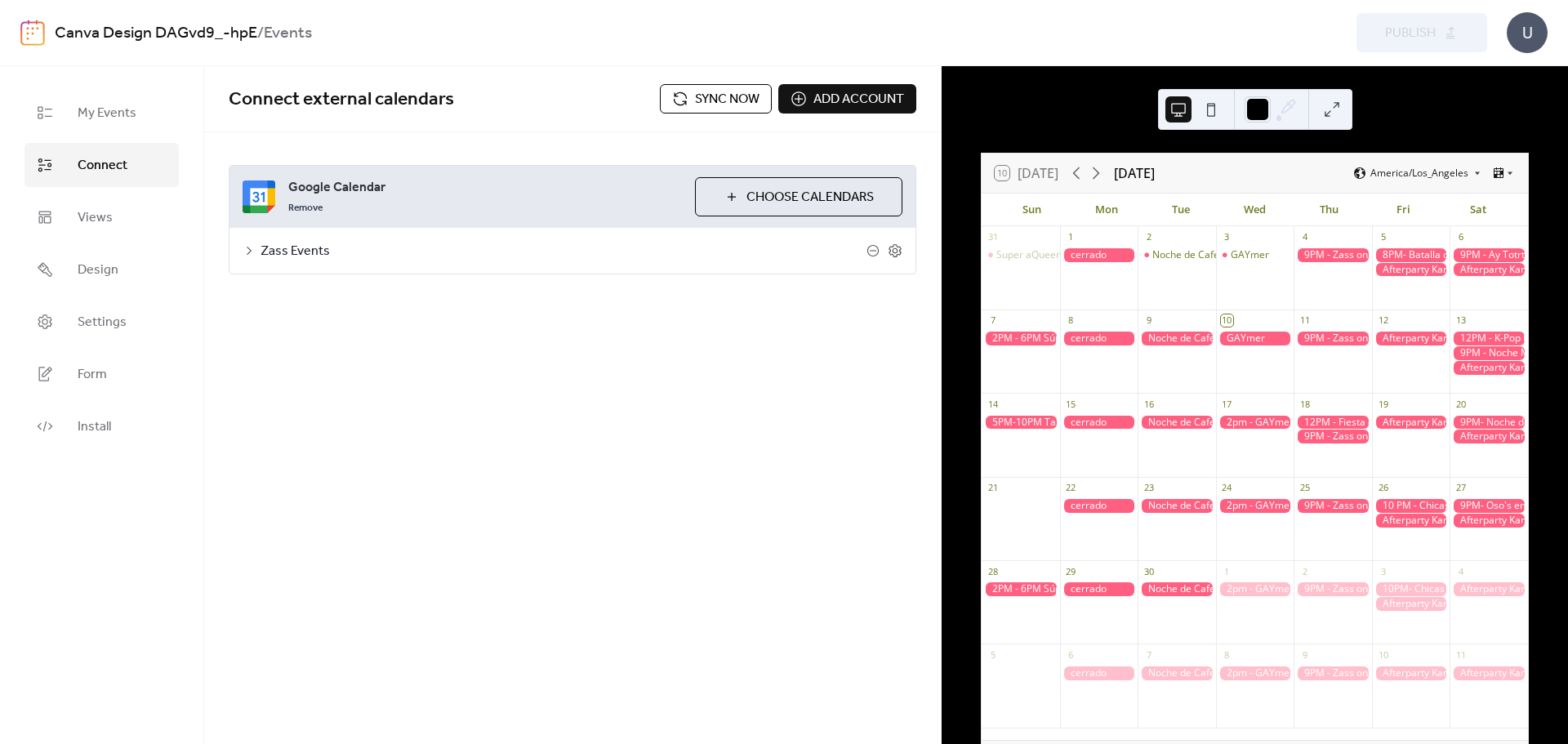
click at [1224, 117] on div at bounding box center [1255, 109] width 194 height 41
click at [1219, 116] on button at bounding box center [1211, 110] width 26 height 26
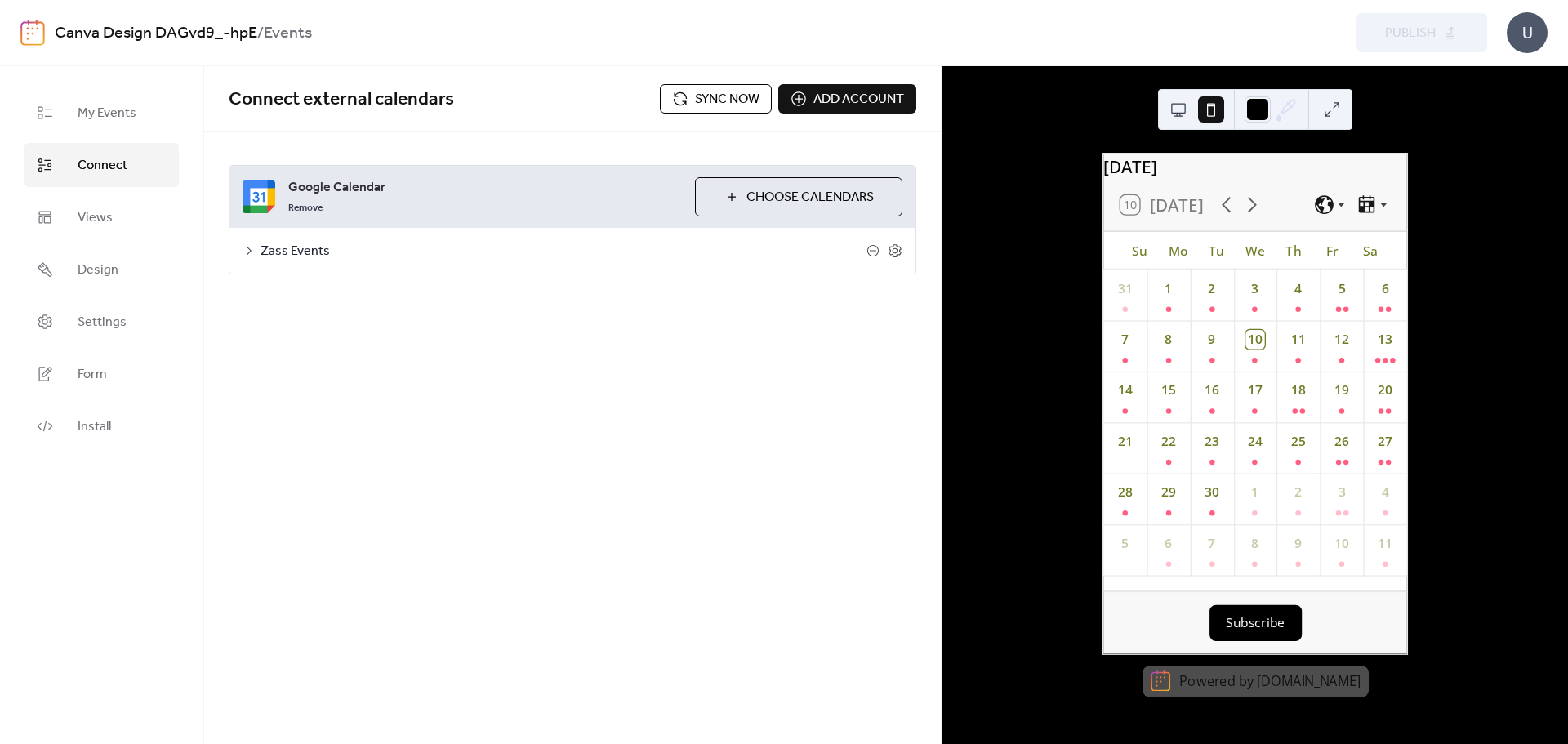
click at [1181, 112] on button at bounding box center [1179, 110] width 26 height 26
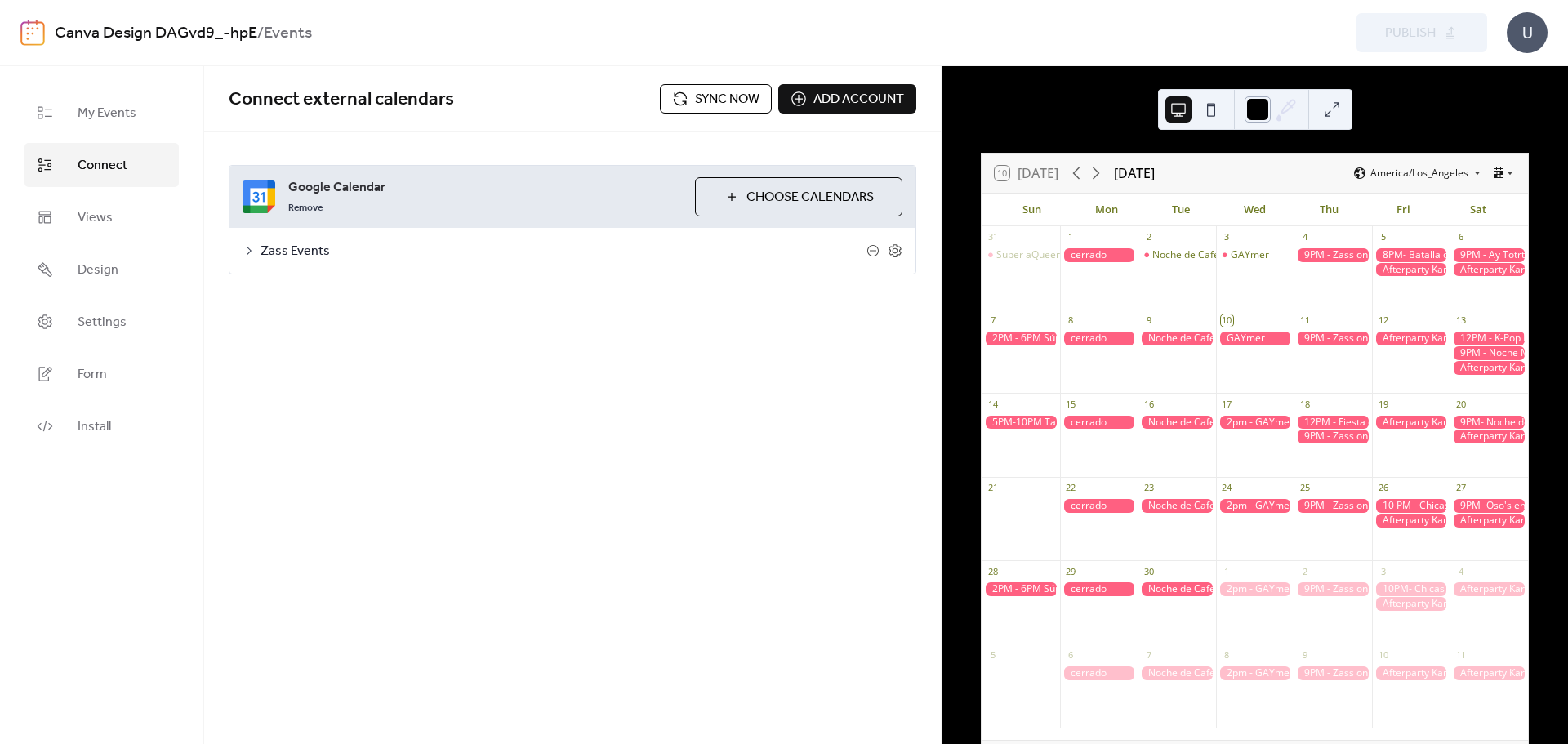
click at [1260, 109] on div at bounding box center [1258, 110] width 26 height 26
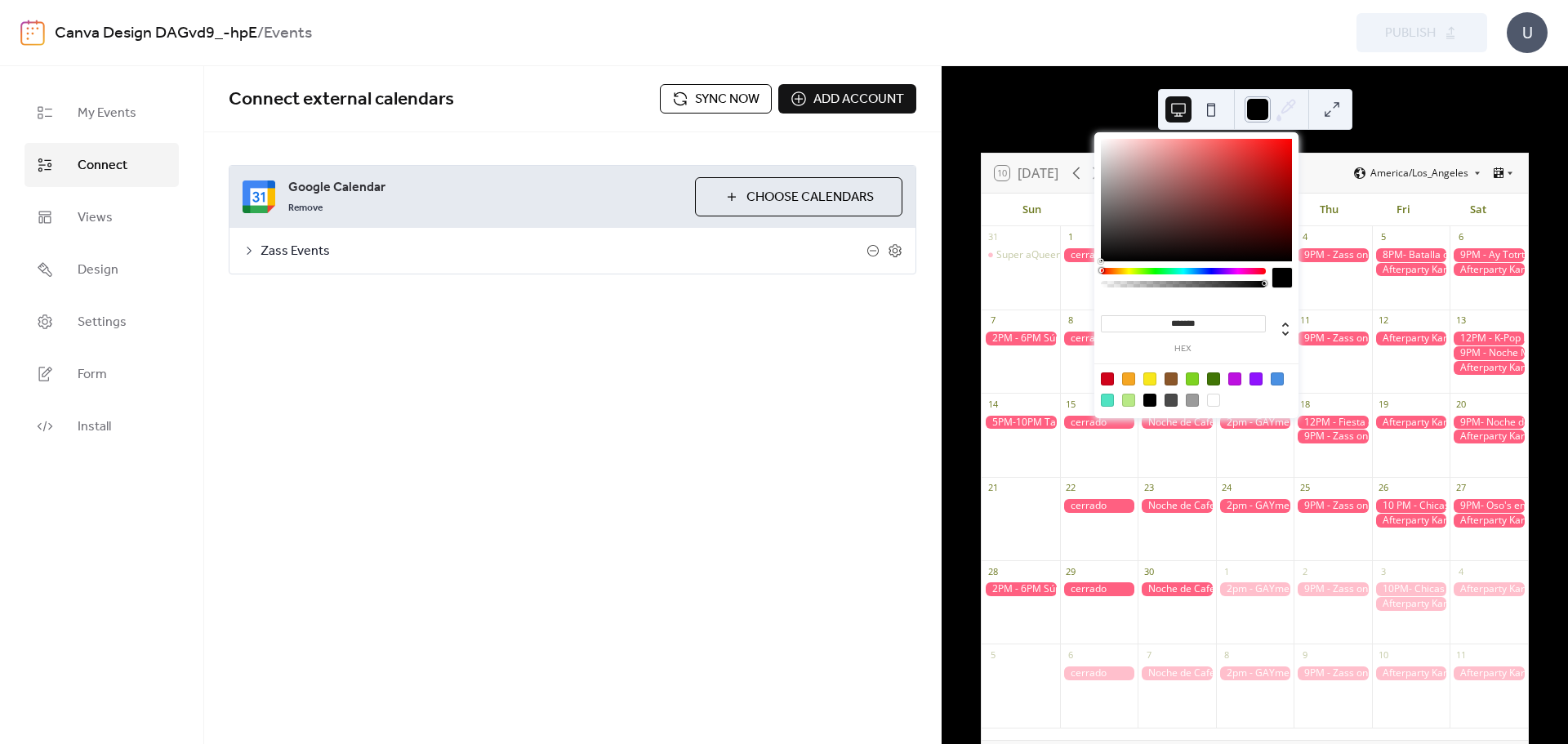
click at [1260, 109] on div at bounding box center [1258, 110] width 26 height 26
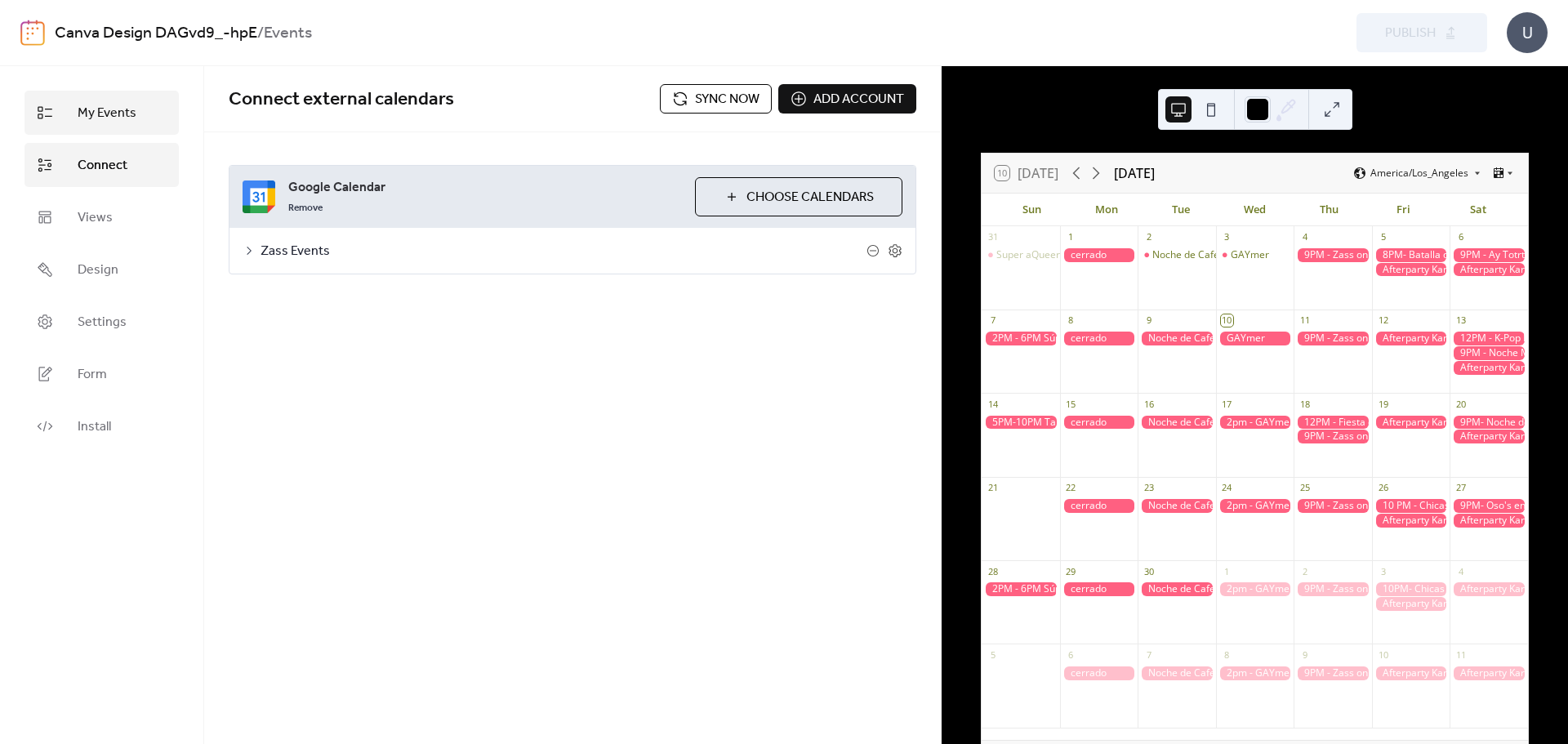
click at [141, 109] on link "My Events" at bounding box center [102, 112] width 155 height 44
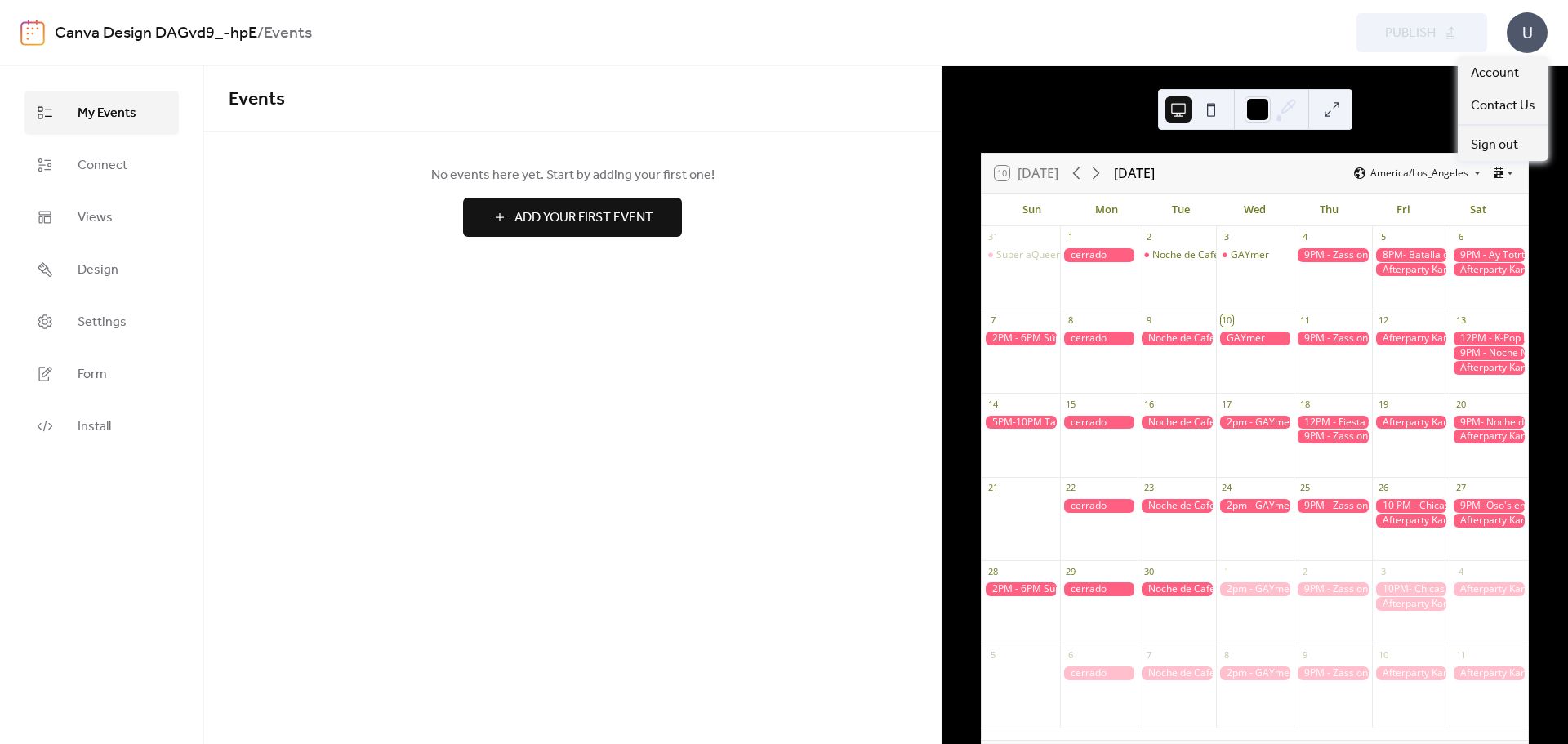
click at [1533, 34] on div "U" at bounding box center [1527, 32] width 41 height 41
click at [1523, 67] on link "Account" at bounding box center [1503, 73] width 91 height 33
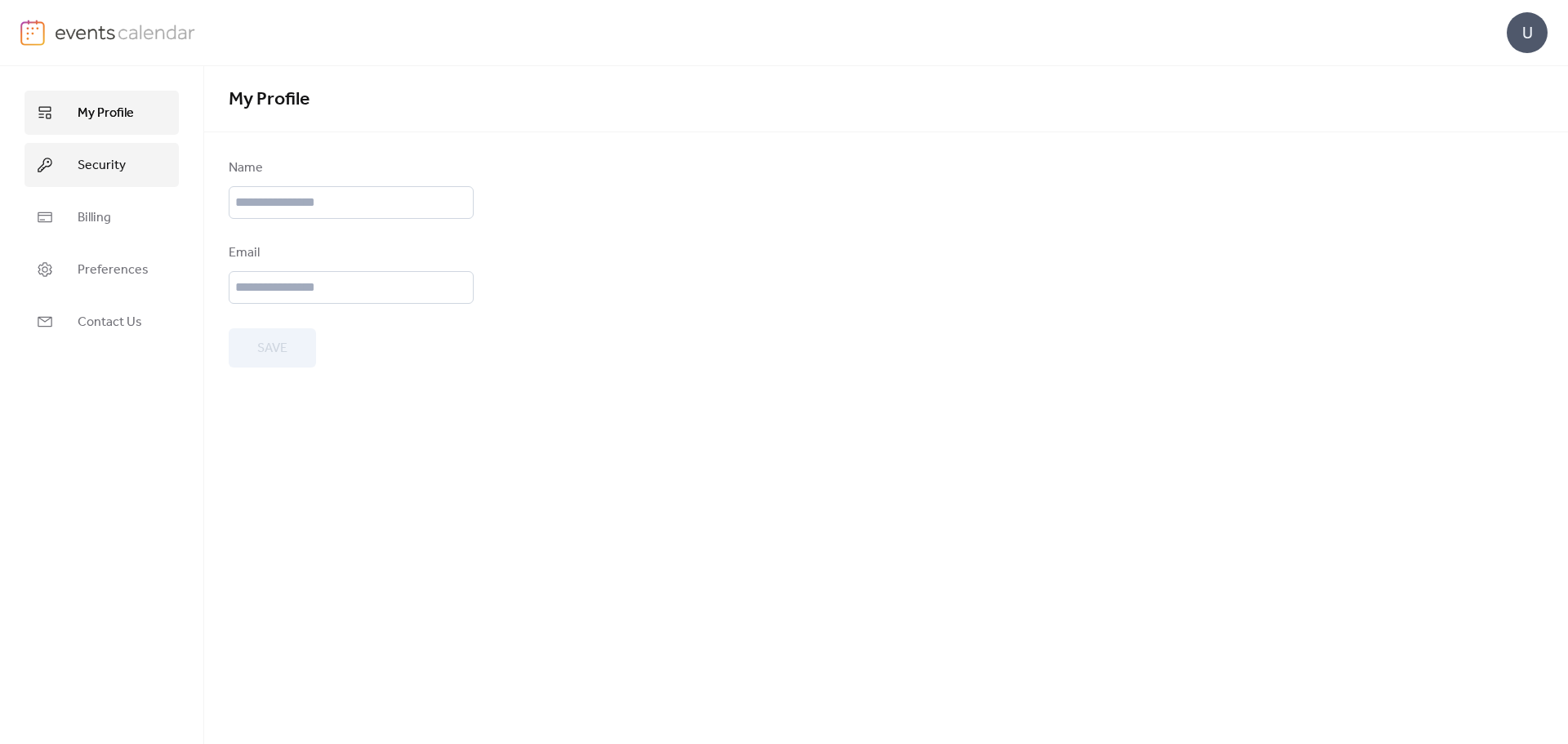
click at [118, 165] on span "Security" at bounding box center [102, 166] width 48 height 20
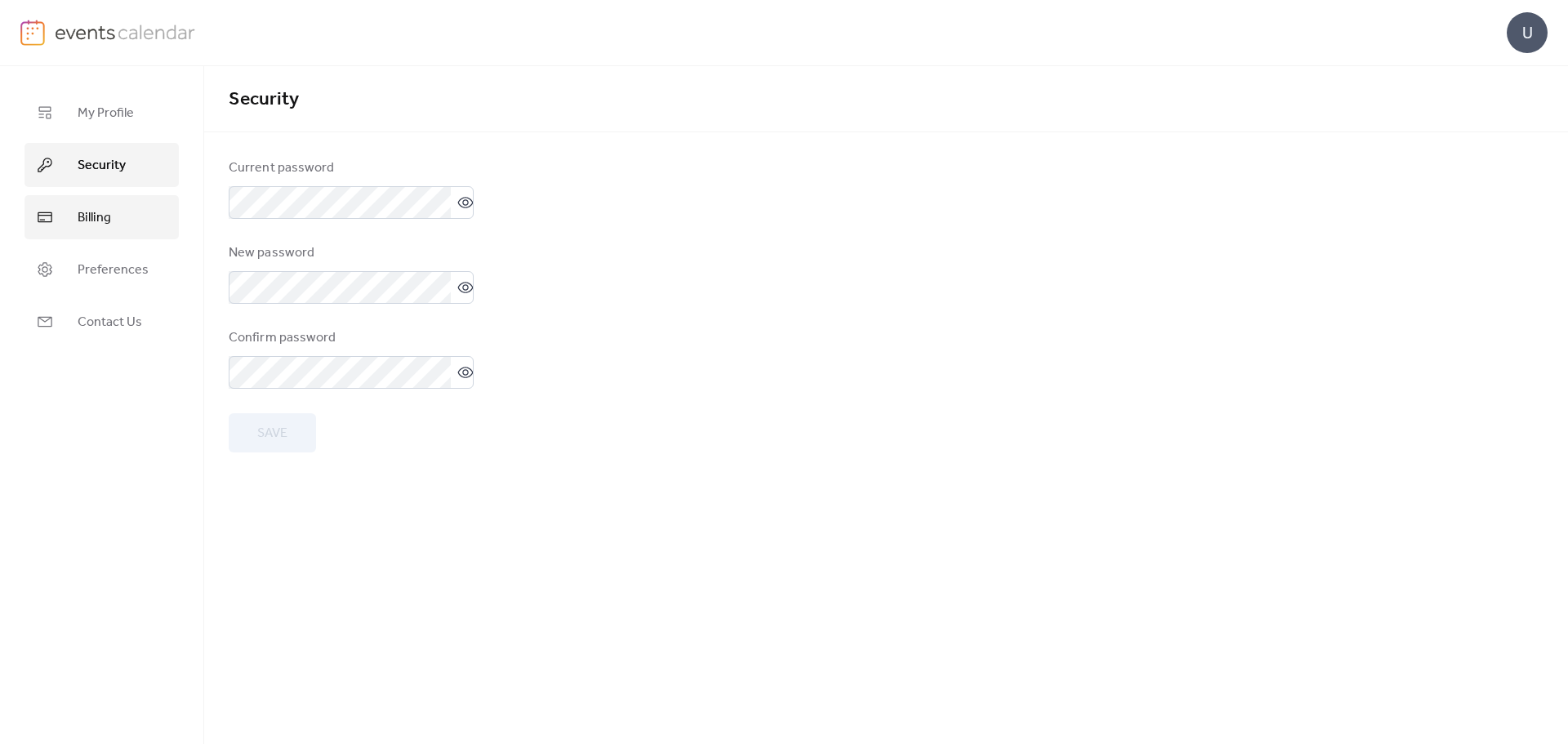
click at [107, 204] on link "Billing" at bounding box center [102, 217] width 155 height 44
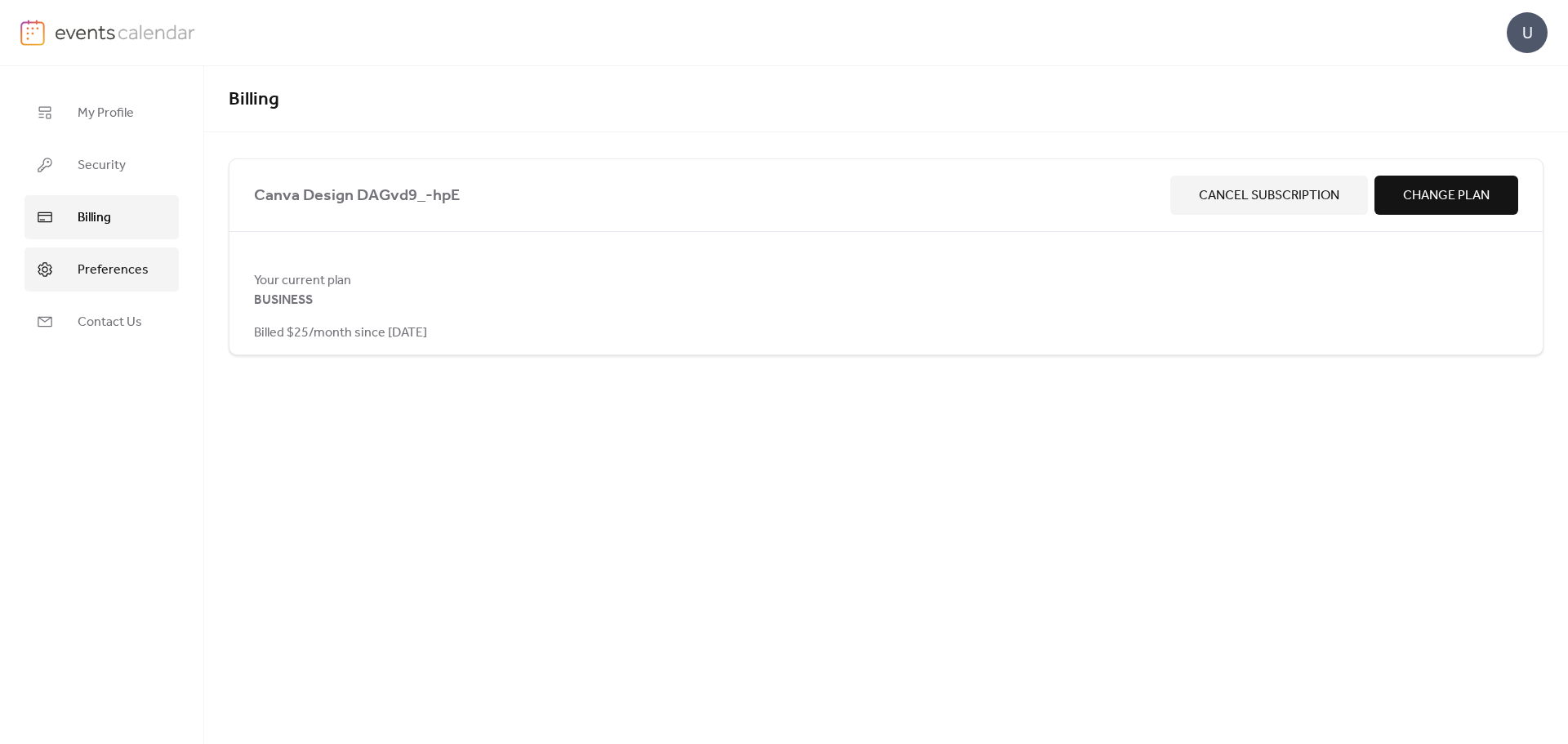
click at [66, 262] on link "Preferences" at bounding box center [102, 269] width 155 height 44
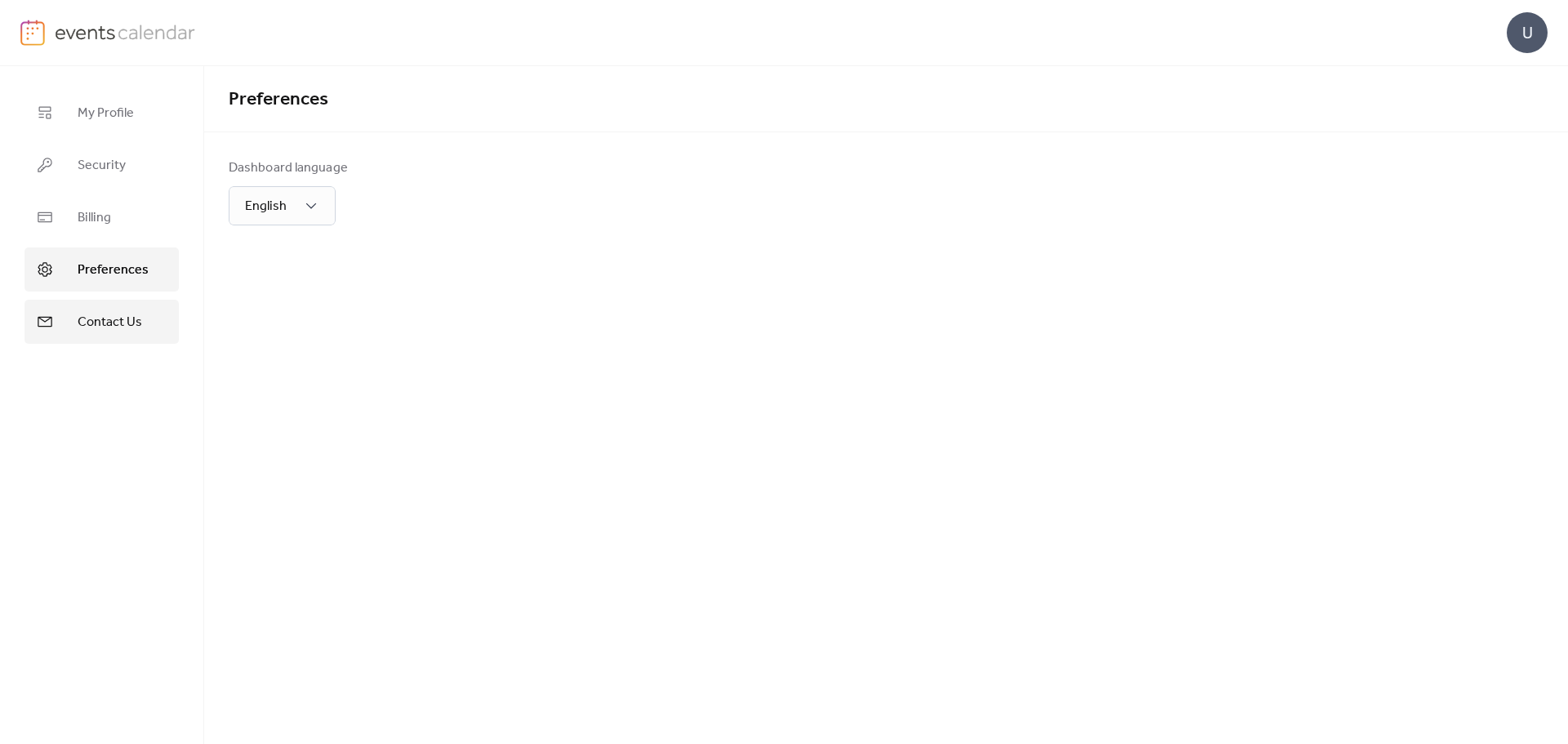
click at [79, 312] on span "Contact Us" at bounding box center [110, 322] width 64 height 20
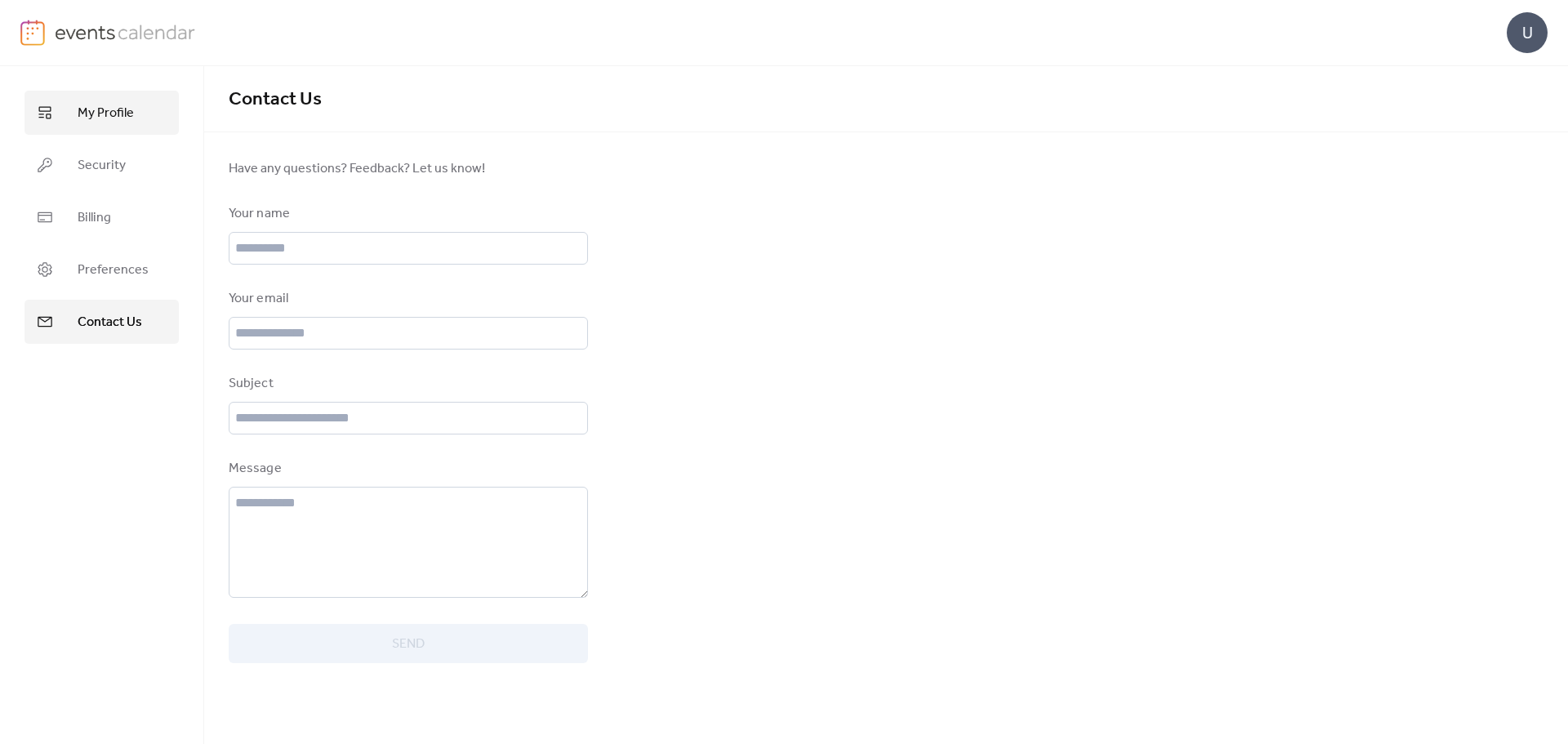
click at [77, 121] on link "My Profile" at bounding box center [102, 112] width 155 height 44
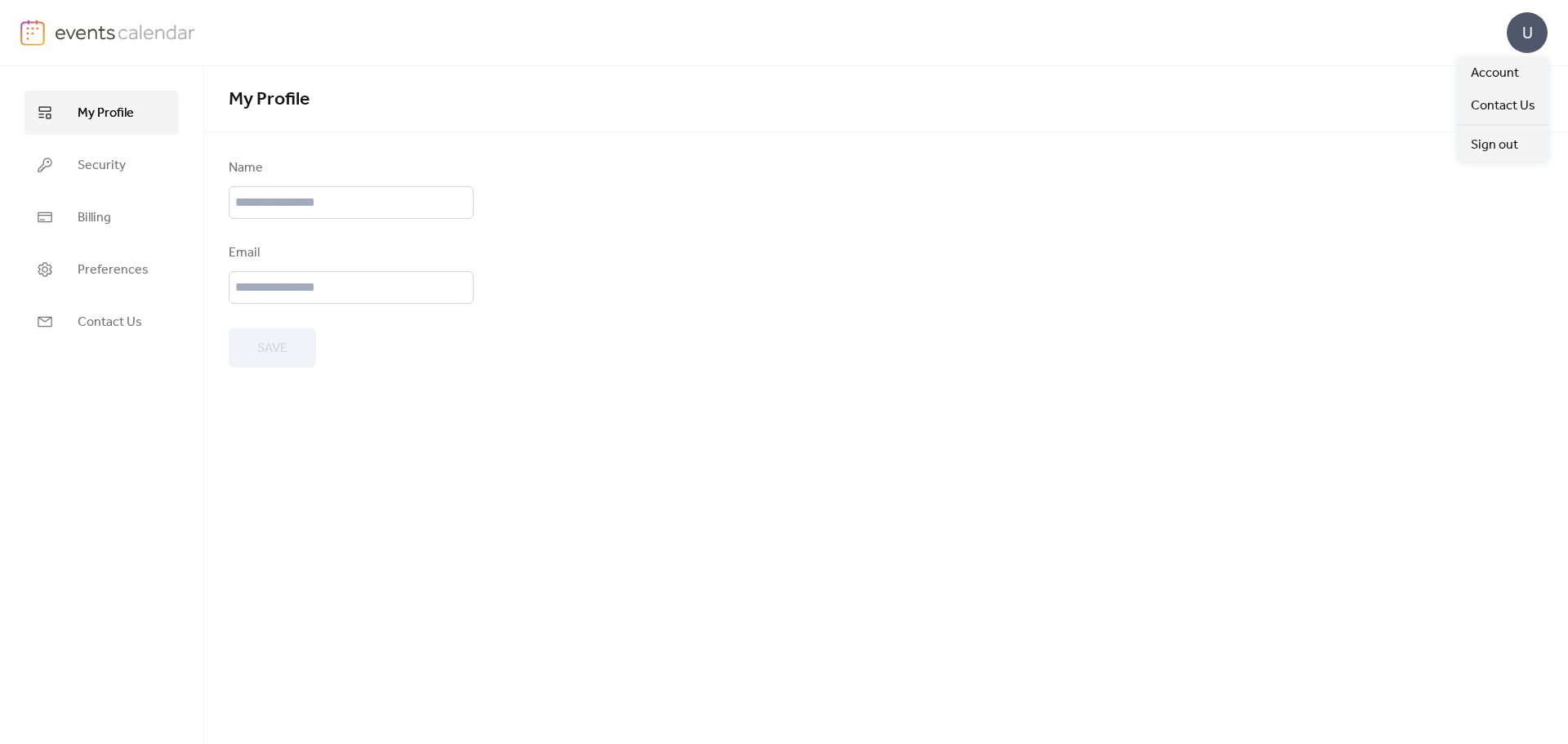
click at [1528, 27] on div "U" at bounding box center [1527, 32] width 41 height 41
click at [1518, 64] on span "Account" at bounding box center [1494, 74] width 48 height 20
click at [79, 133] on link "My Profile" at bounding box center [102, 112] width 155 height 44
click at [1525, 40] on div "U" at bounding box center [1527, 32] width 41 height 41
click at [102, 94] on link "My Profile" at bounding box center [102, 112] width 155 height 44
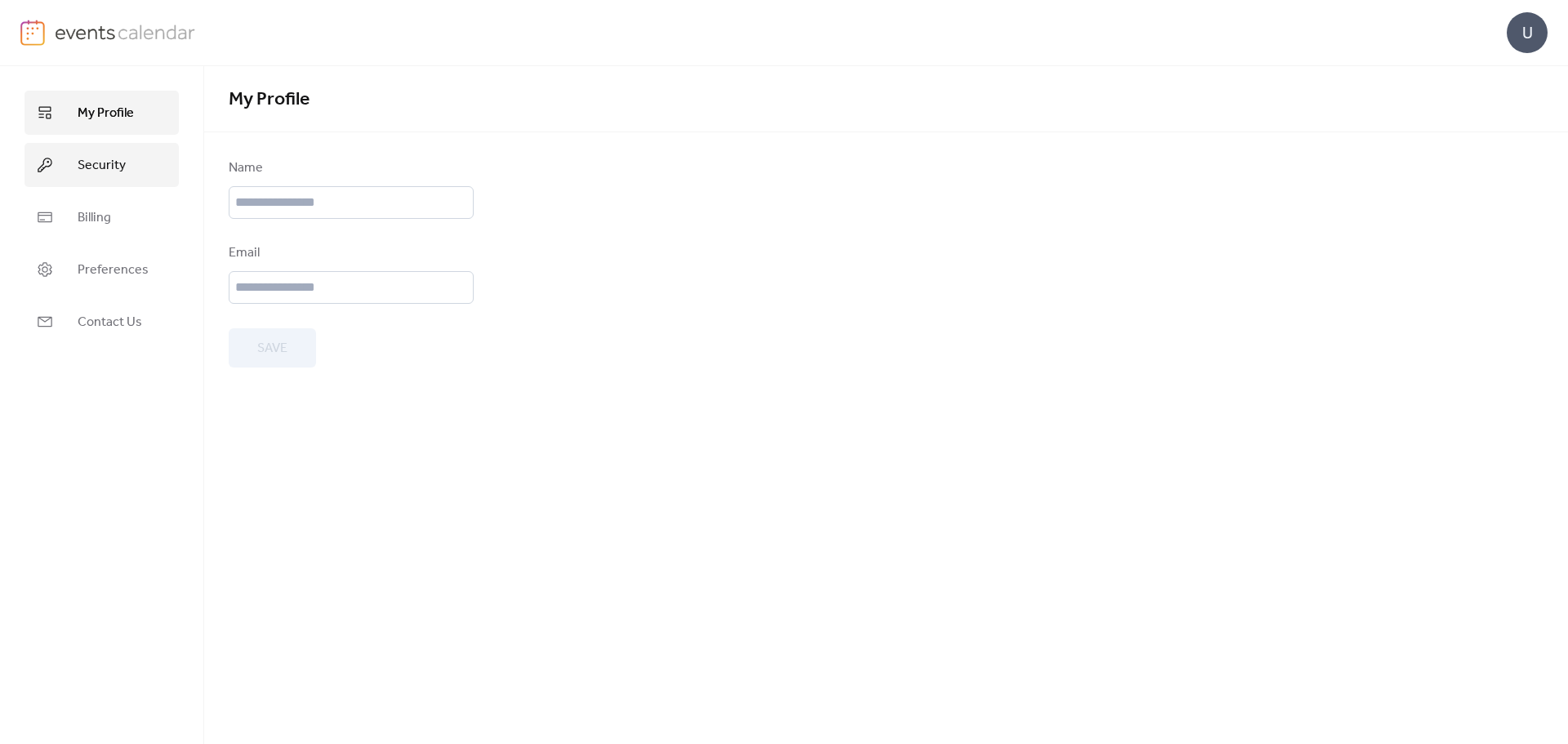
click at [94, 160] on span "Security" at bounding box center [102, 166] width 48 height 20
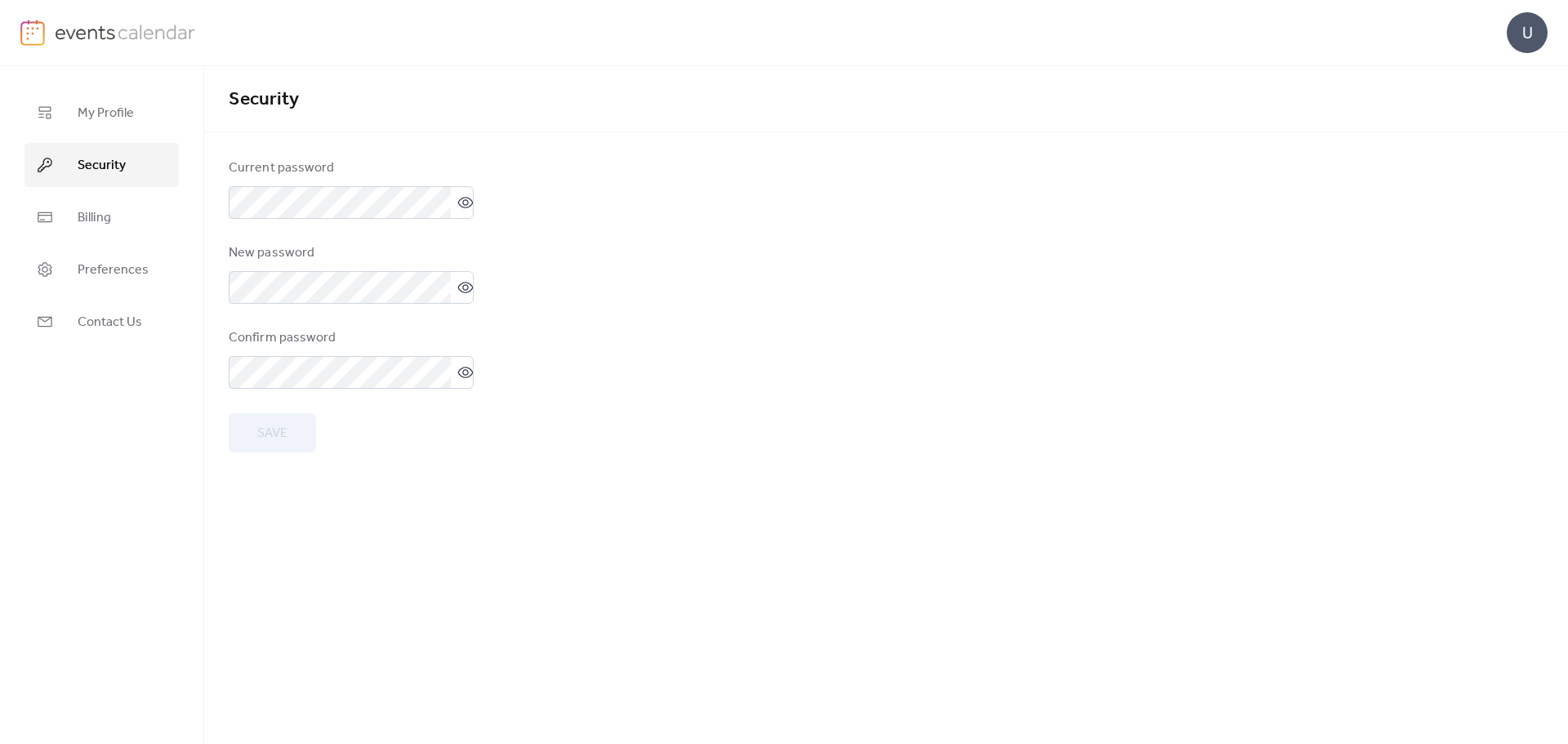
click at [76, 41] on img at bounding box center [125, 32] width 141 height 25
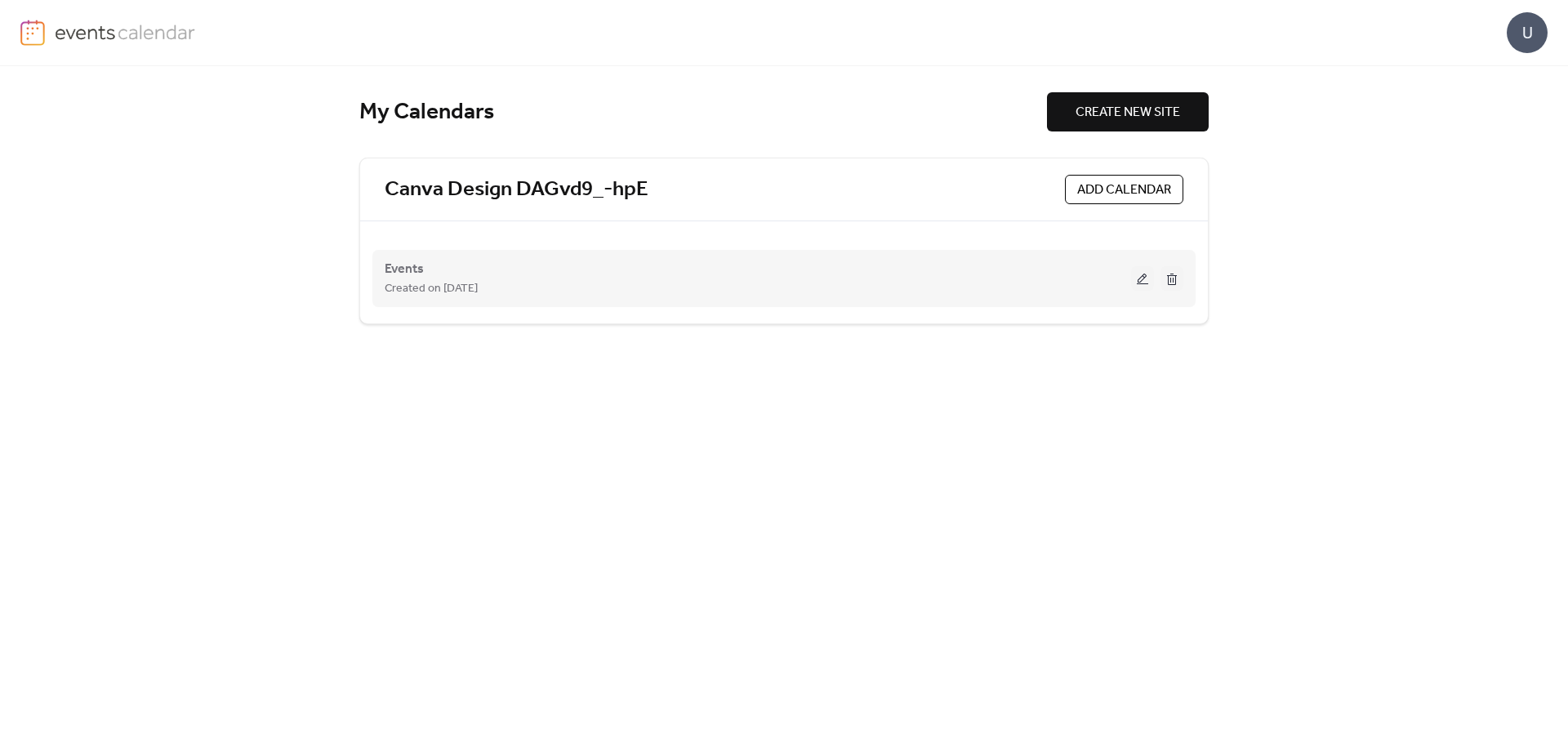
click at [1146, 271] on button at bounding box center [1142, 279] width 23 height 25
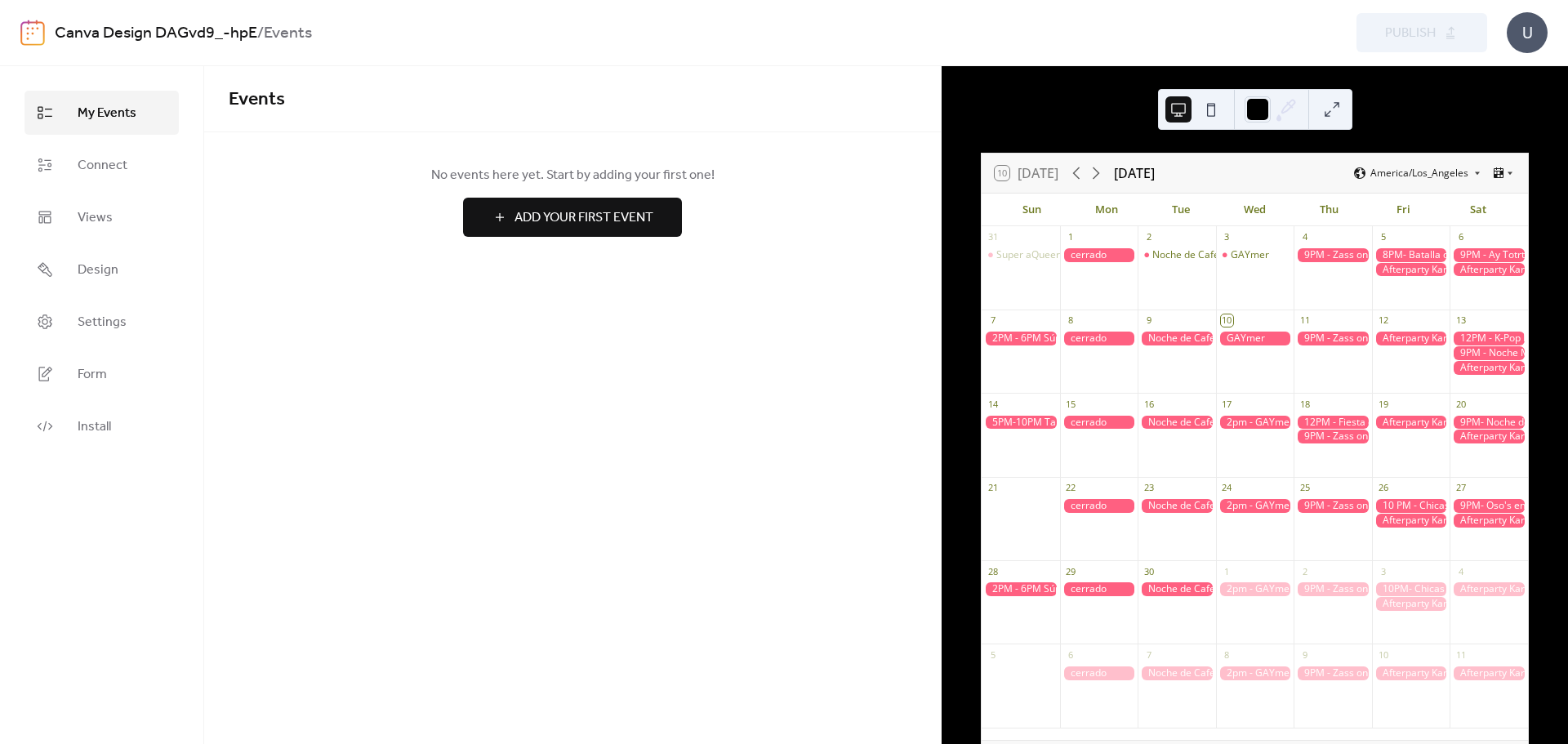
click at [612, 209] on span "Add Your First Event" at bounding box center [584, 218] width 139 height 20
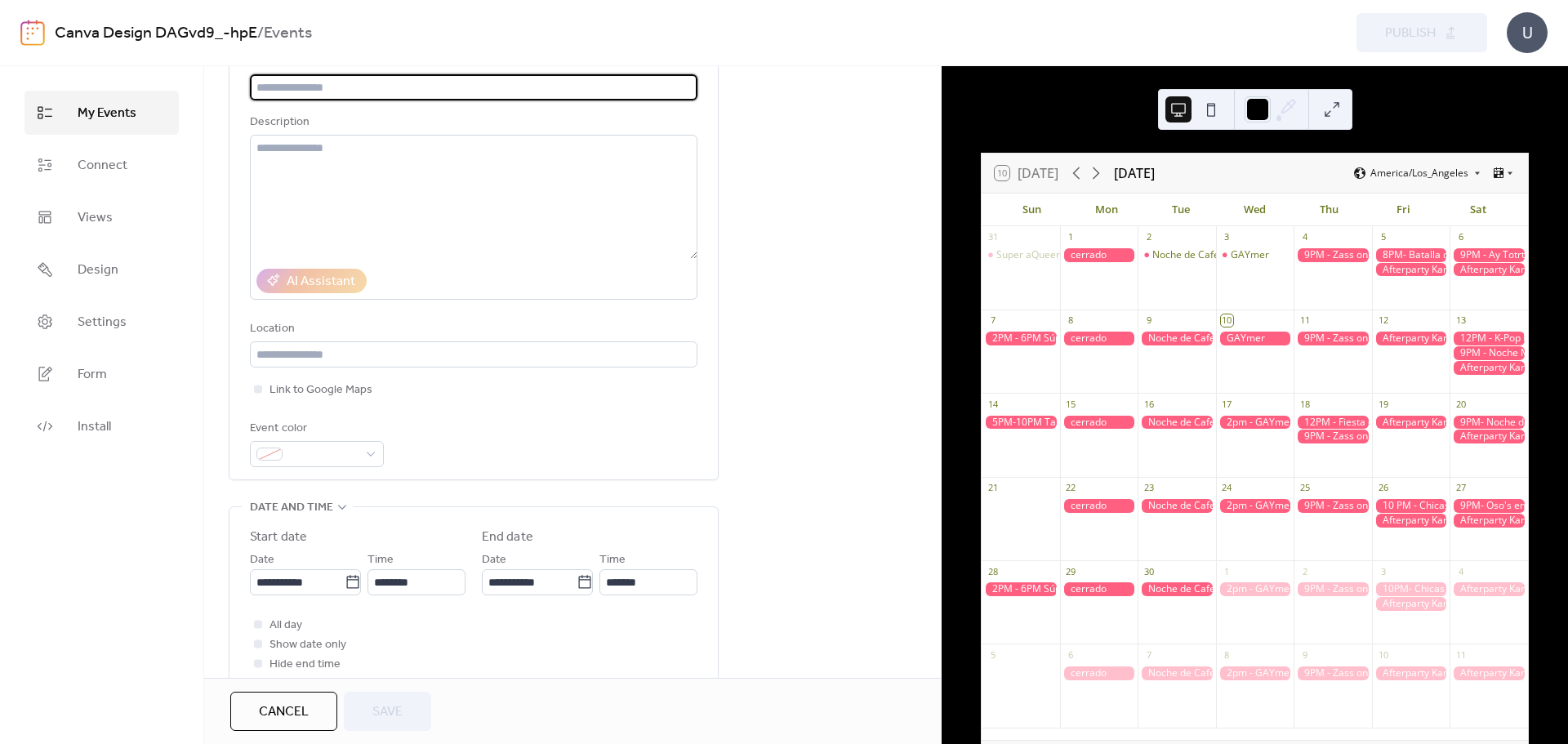
scroll to position [82, 0]
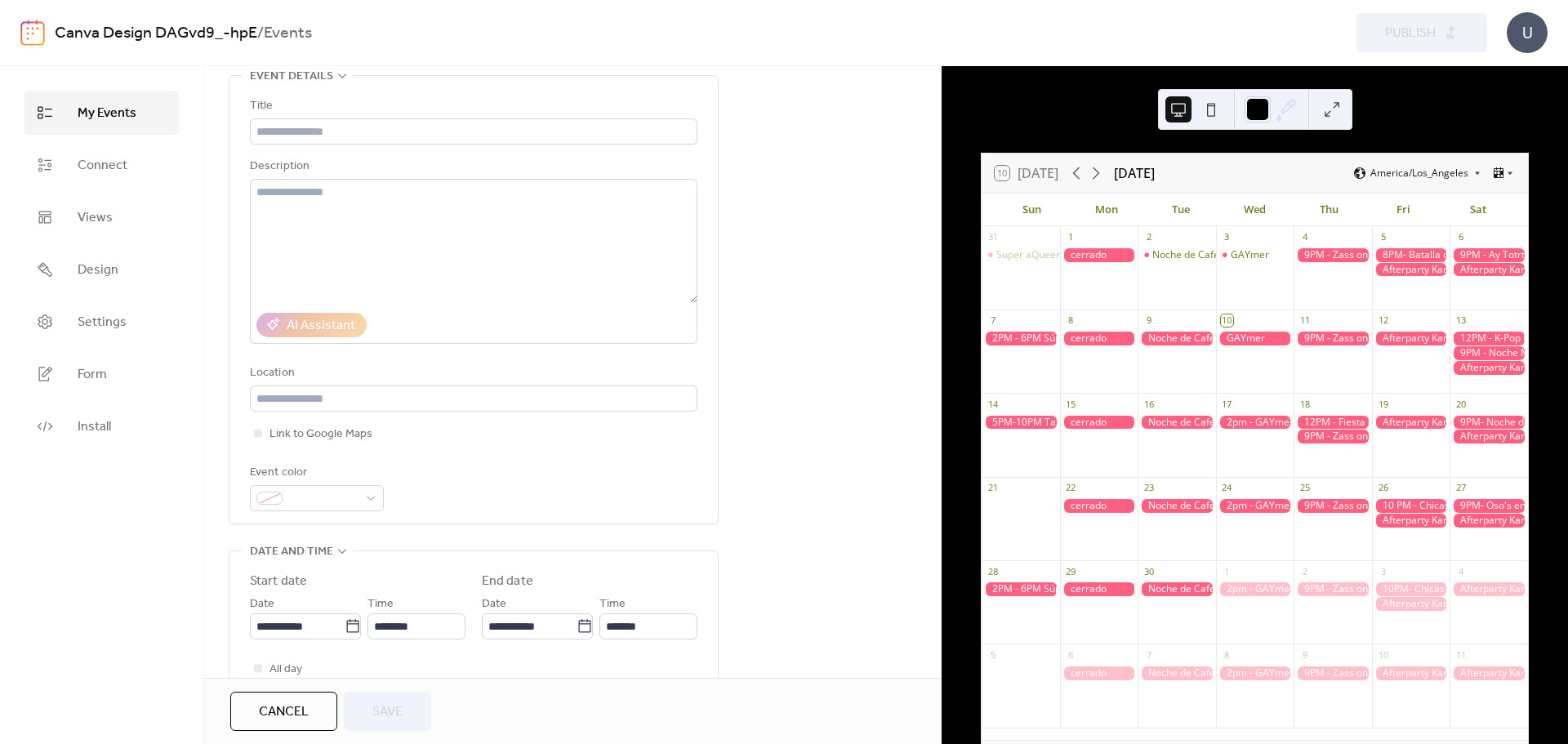
click at [1180, 341] on div at bounding box center [1176, 338] width 79 height 14
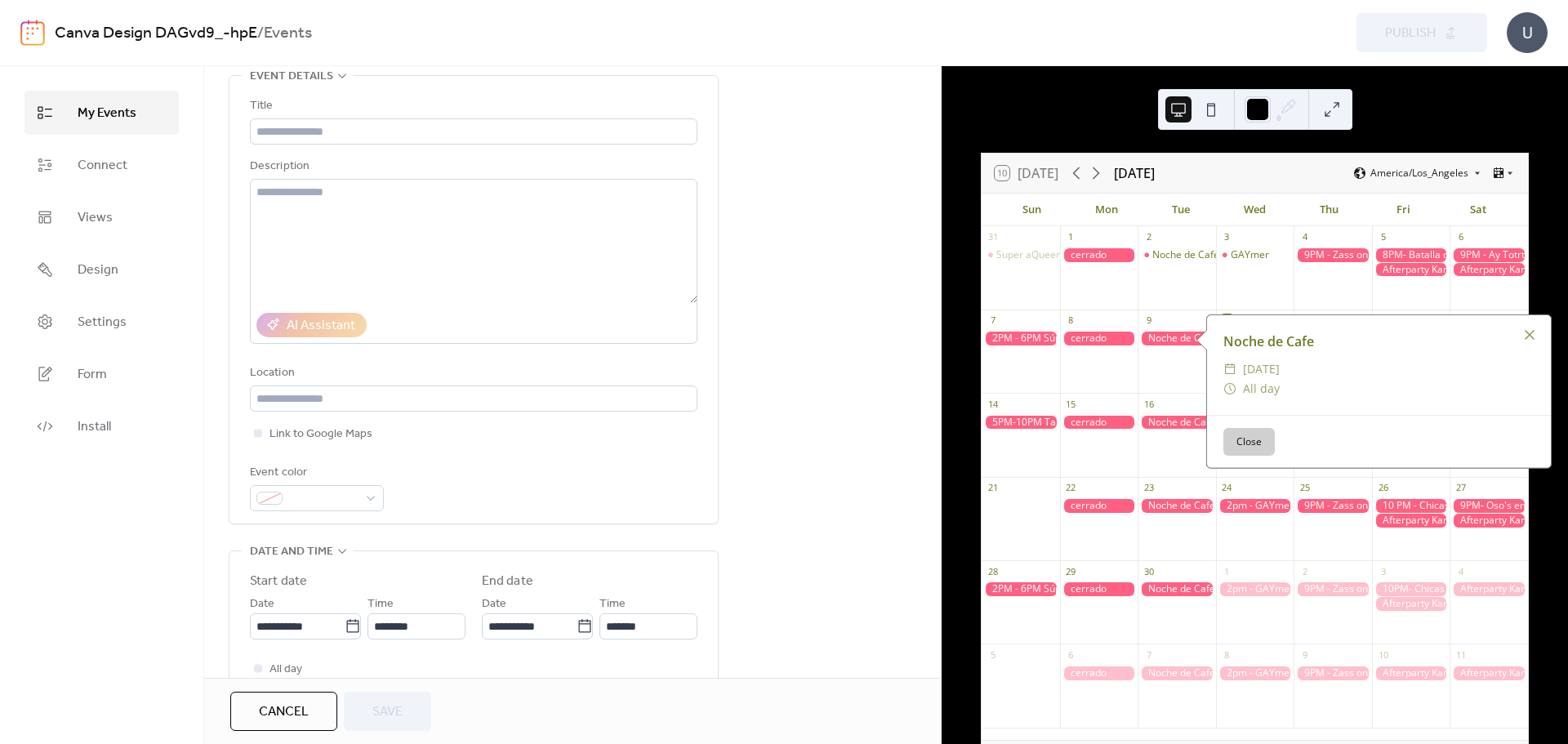
click at [1180, 341] on div at bounding box center [1176, 338] width 79 height 14
click at [1232, 438] on button "Close" at bounding box center [1249, 442] width 51 height 28
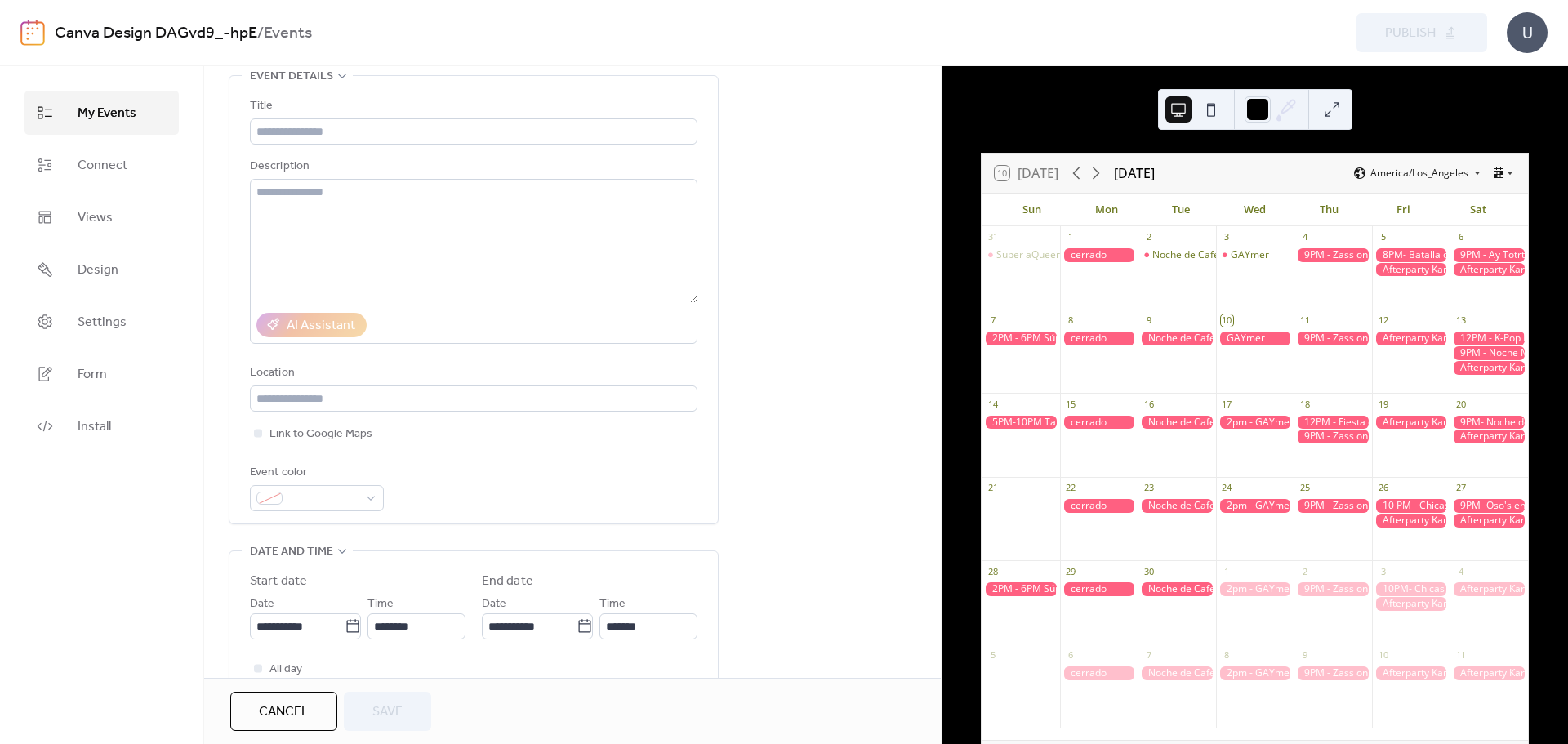
click at [1169, 334] on div at bounding box center [1176, 338] width 79 height 14
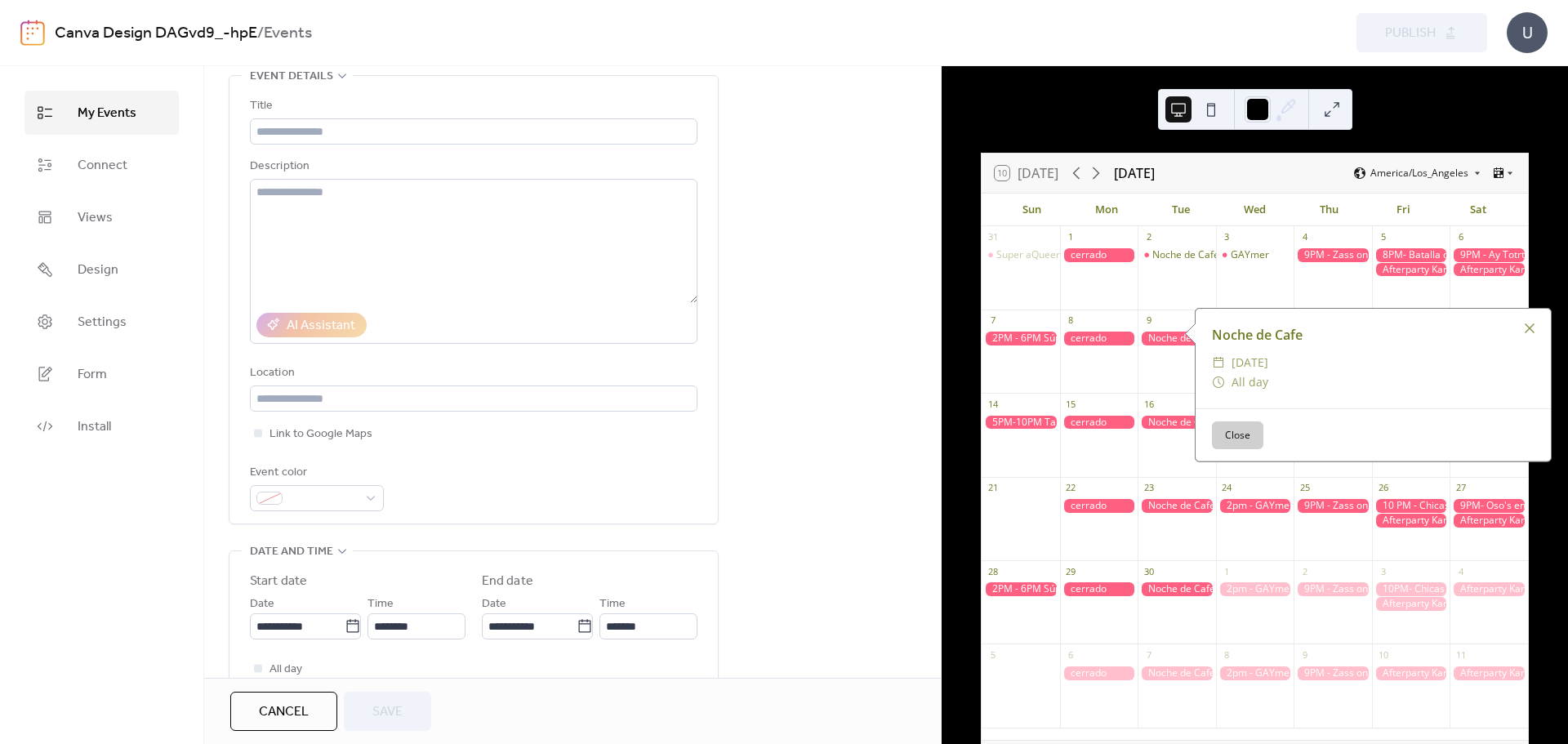
click at [1231, 436] on button "Close" at bounding box center [1237, 436] width 51 height 28
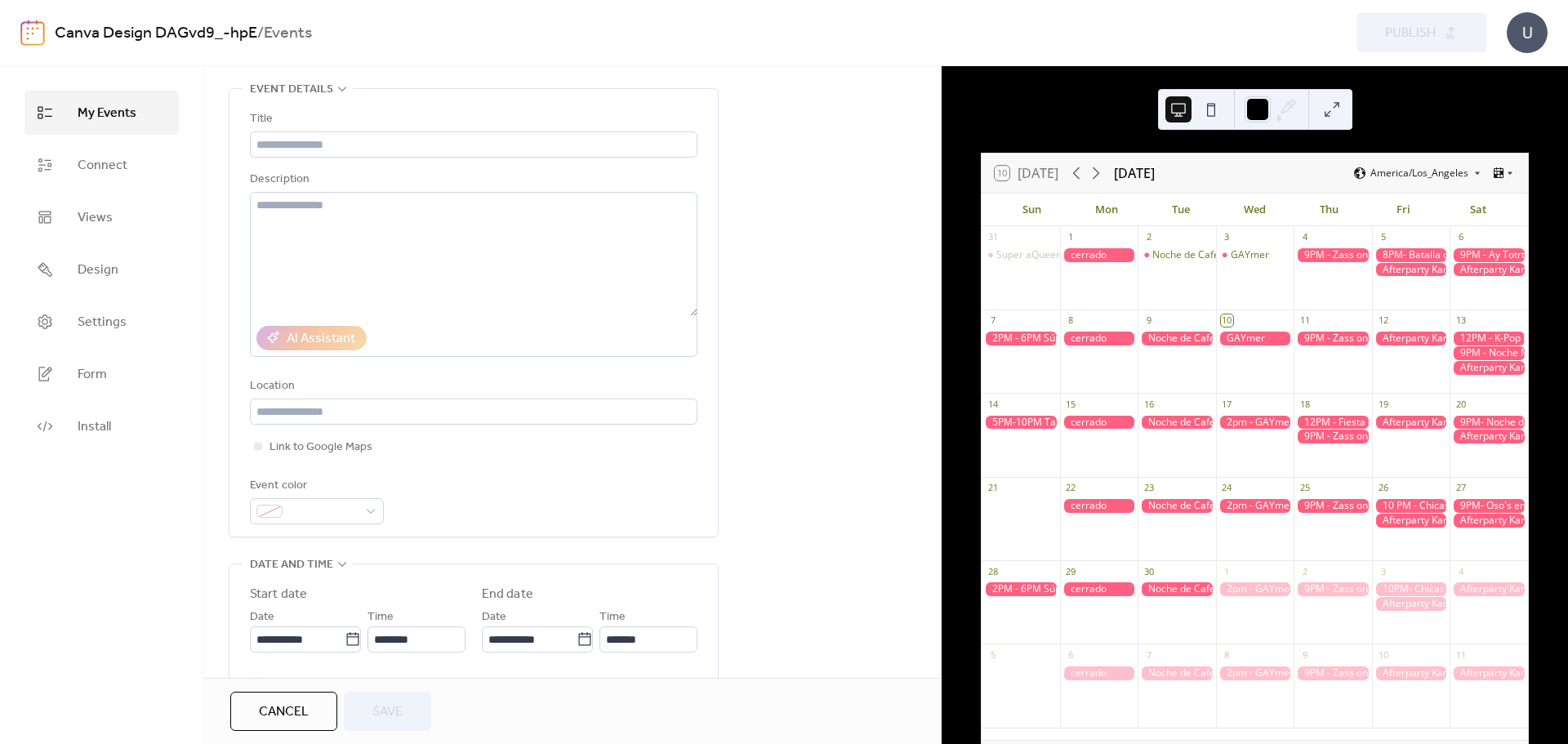
scroll to position [0, 0]
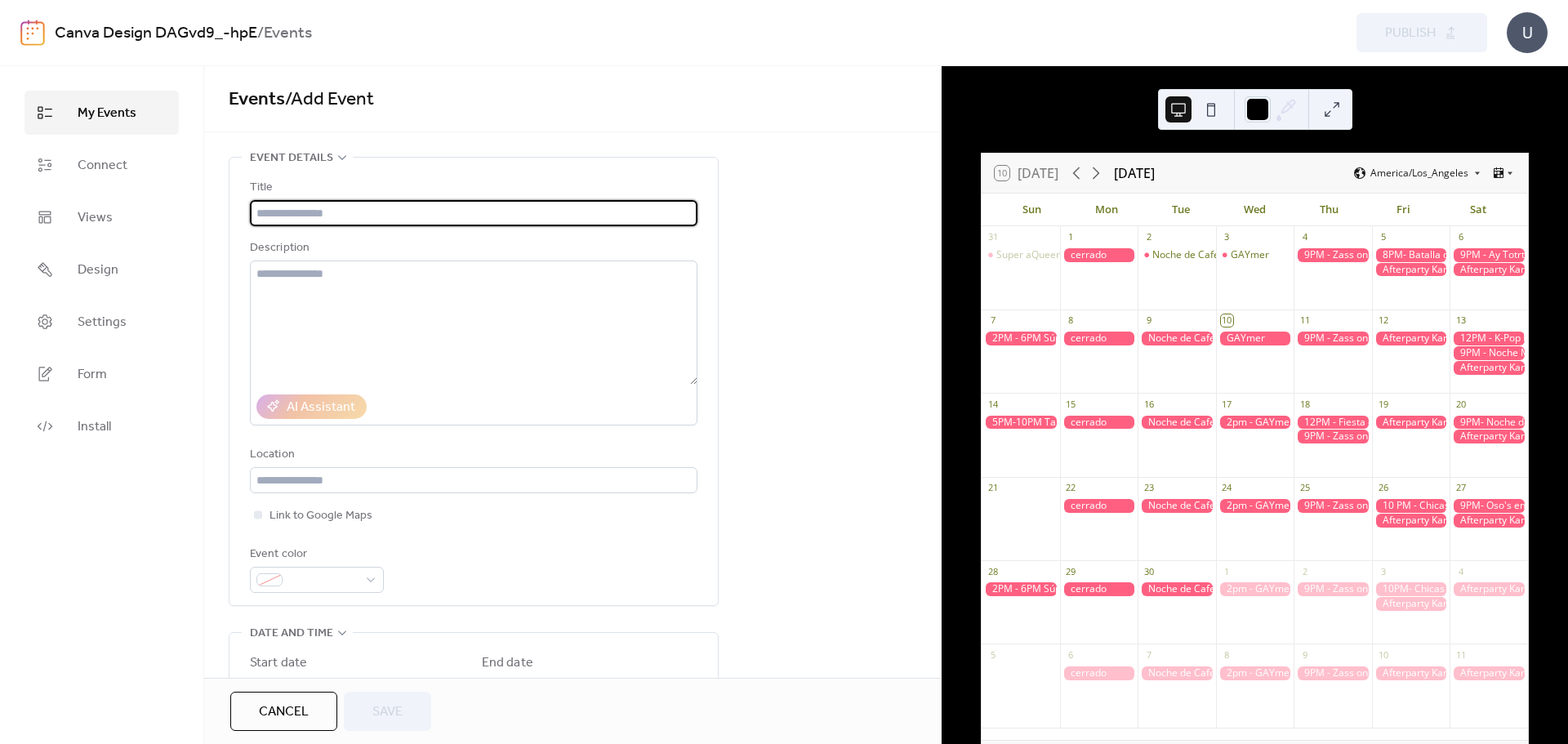
click at [396, 215] on input "text" at bounding box center [473, 213] width 447 height 26
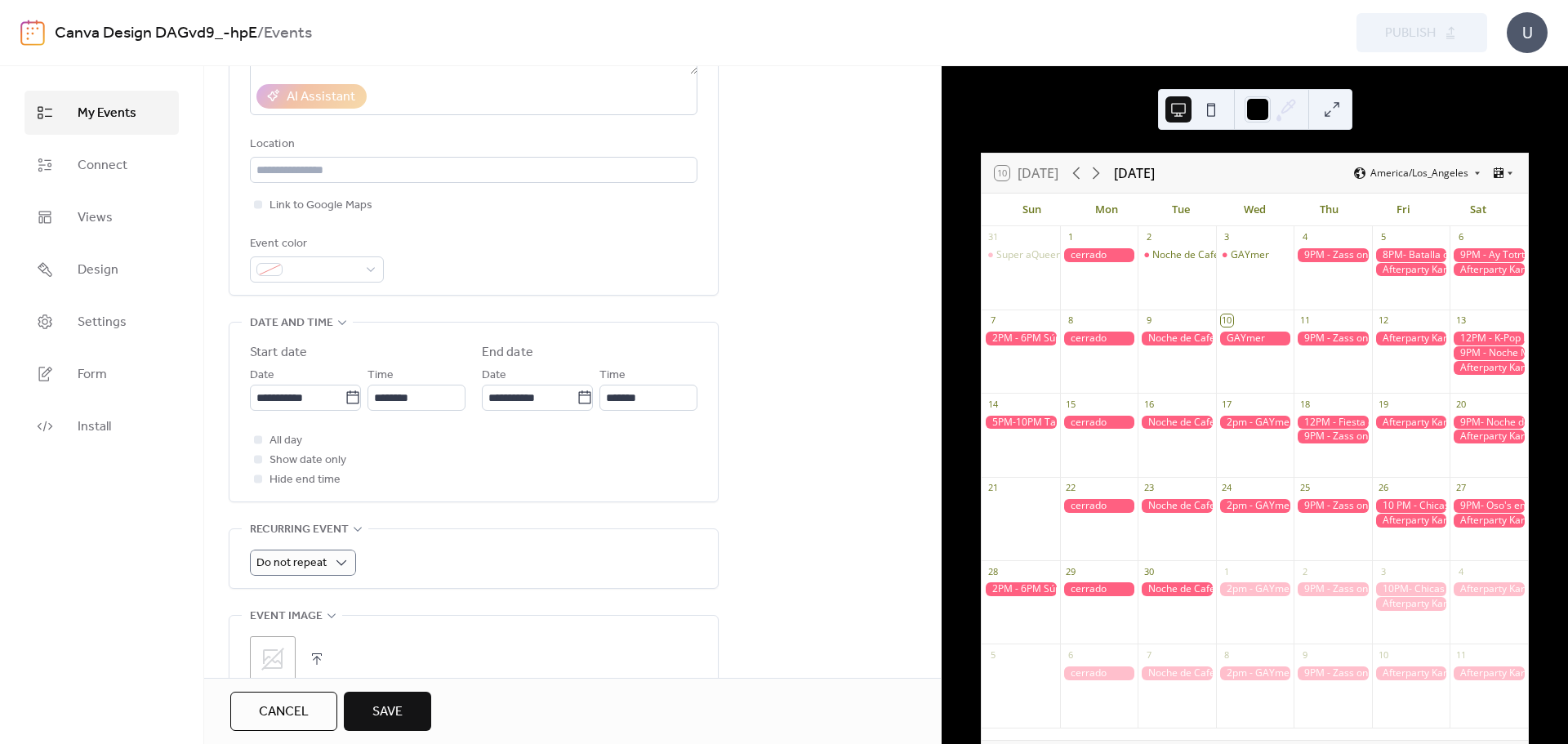
scroll to position [327, 0]
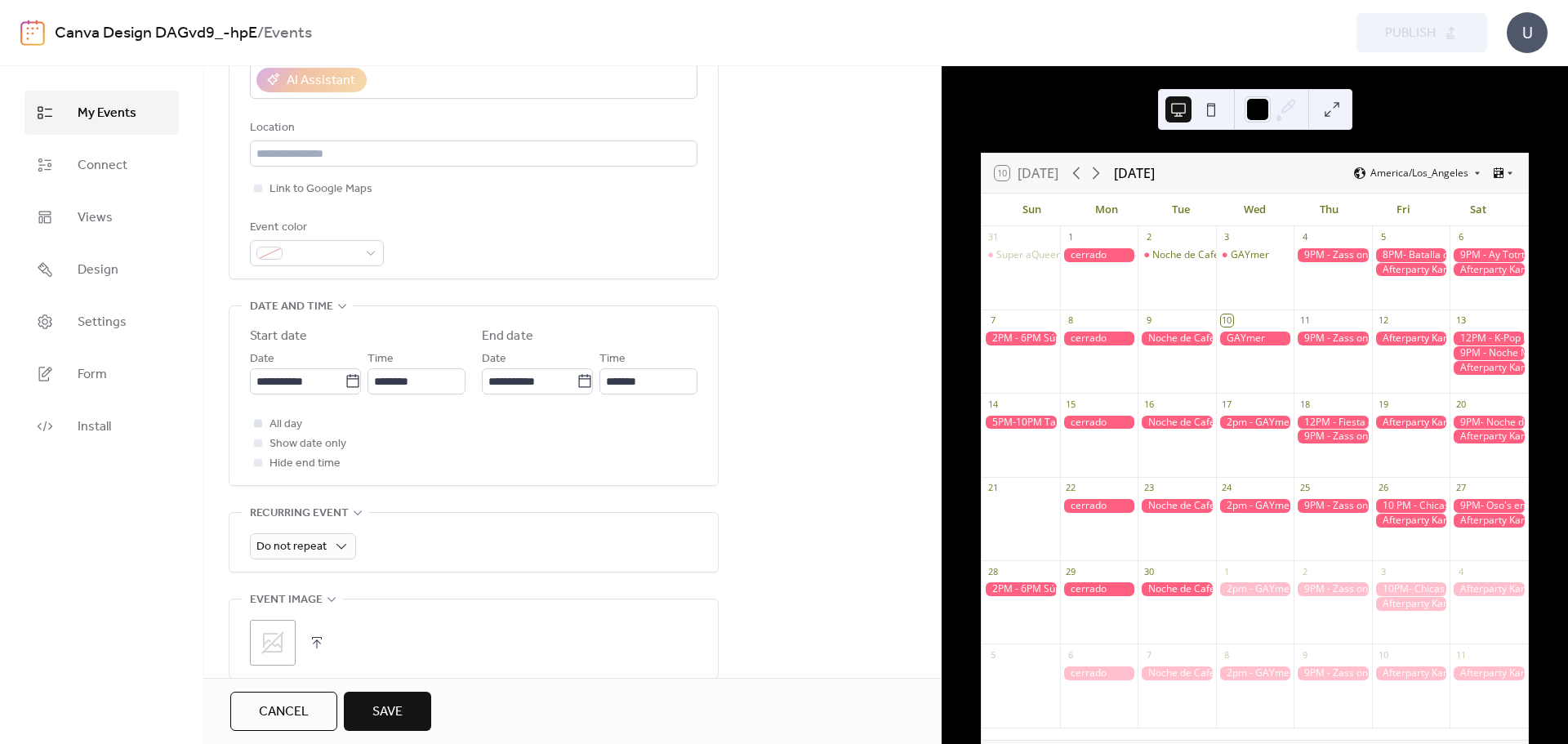
type input "****"
click at [259, 421] on div at bounding box center [258, 423] width 8 height 8
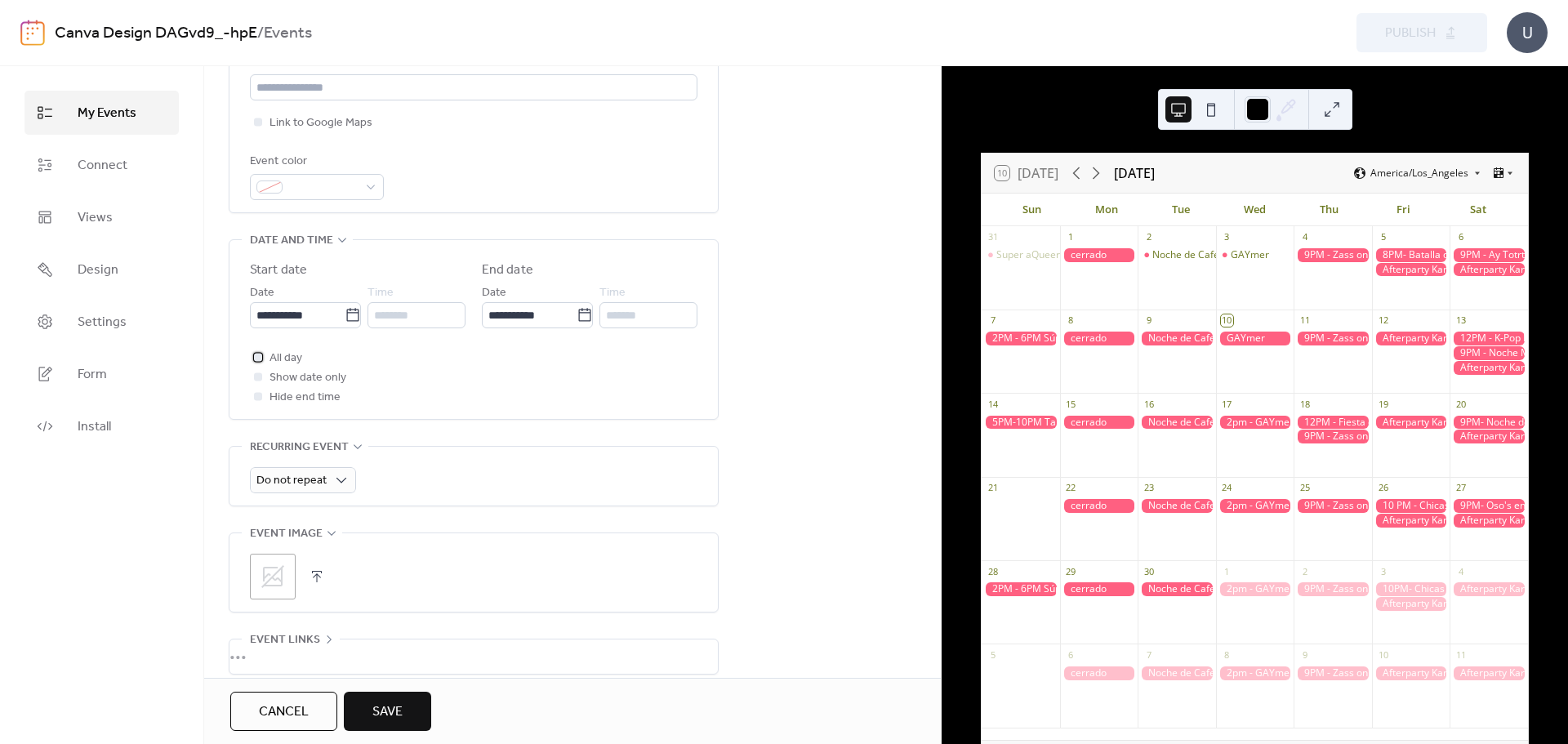
scroll to position [408, 0]
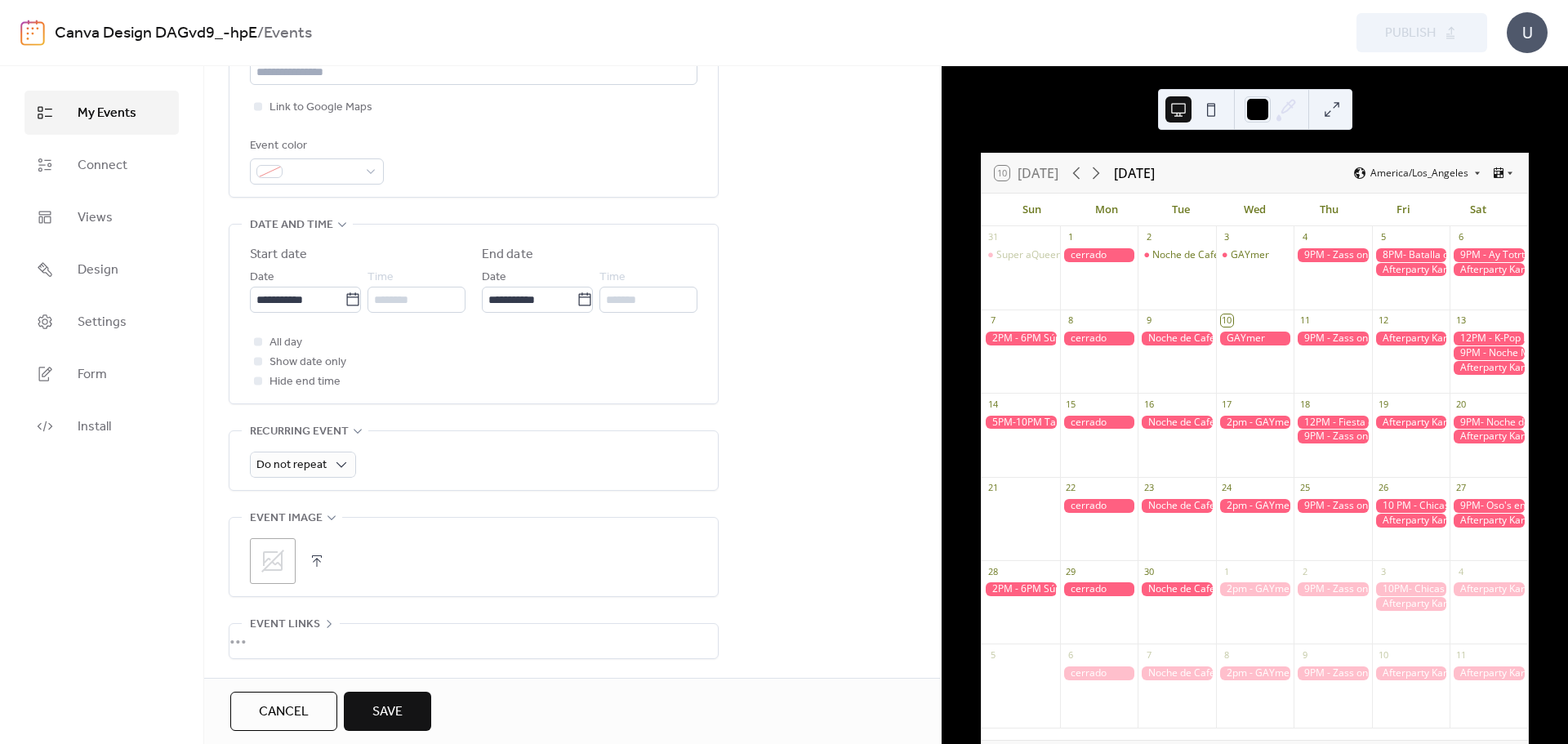
click at [293, 569] on div ";" at bounding box center [272, 560] width 45 height 45
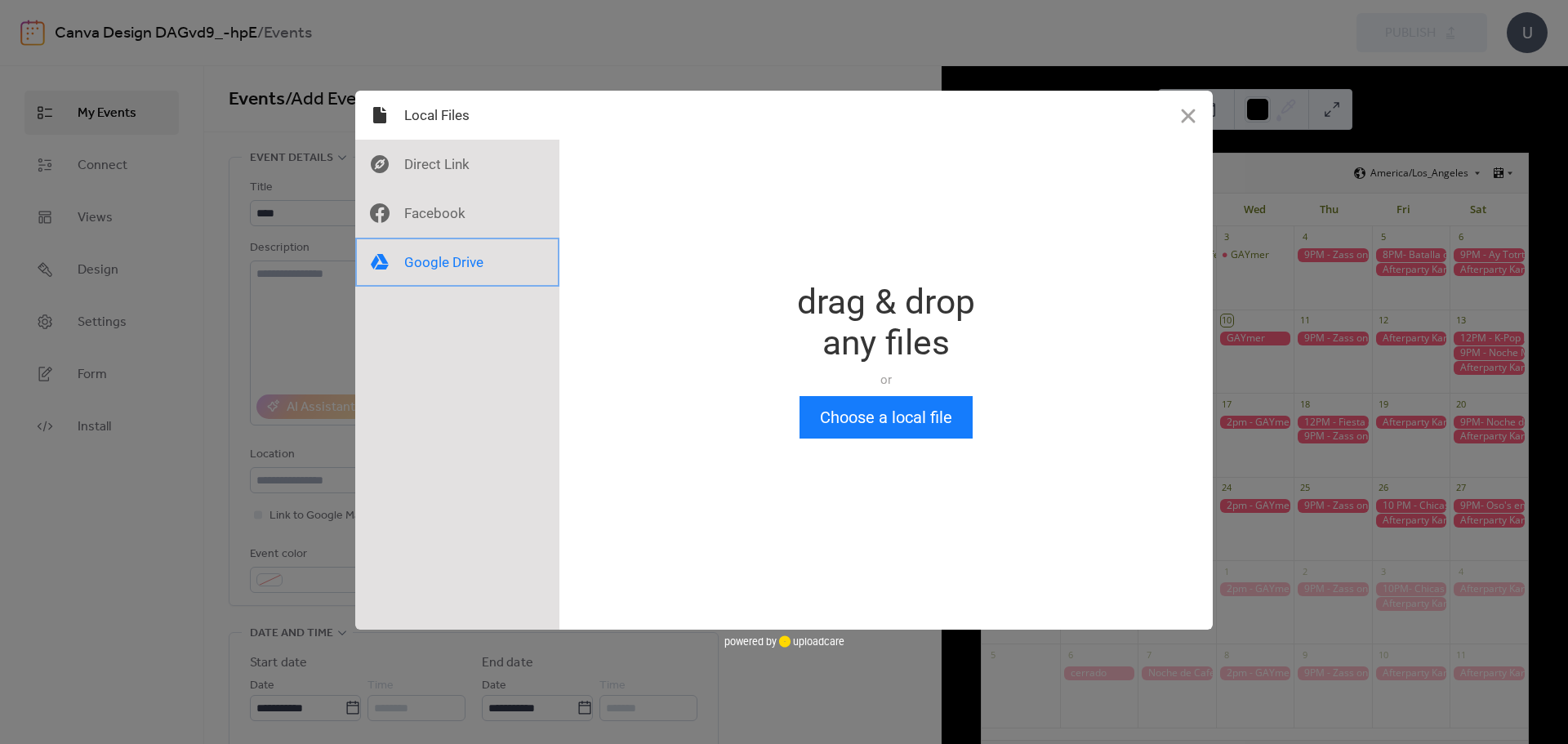
click at [428, 271] on div at bounding box center [457, 261] width 204 height 49
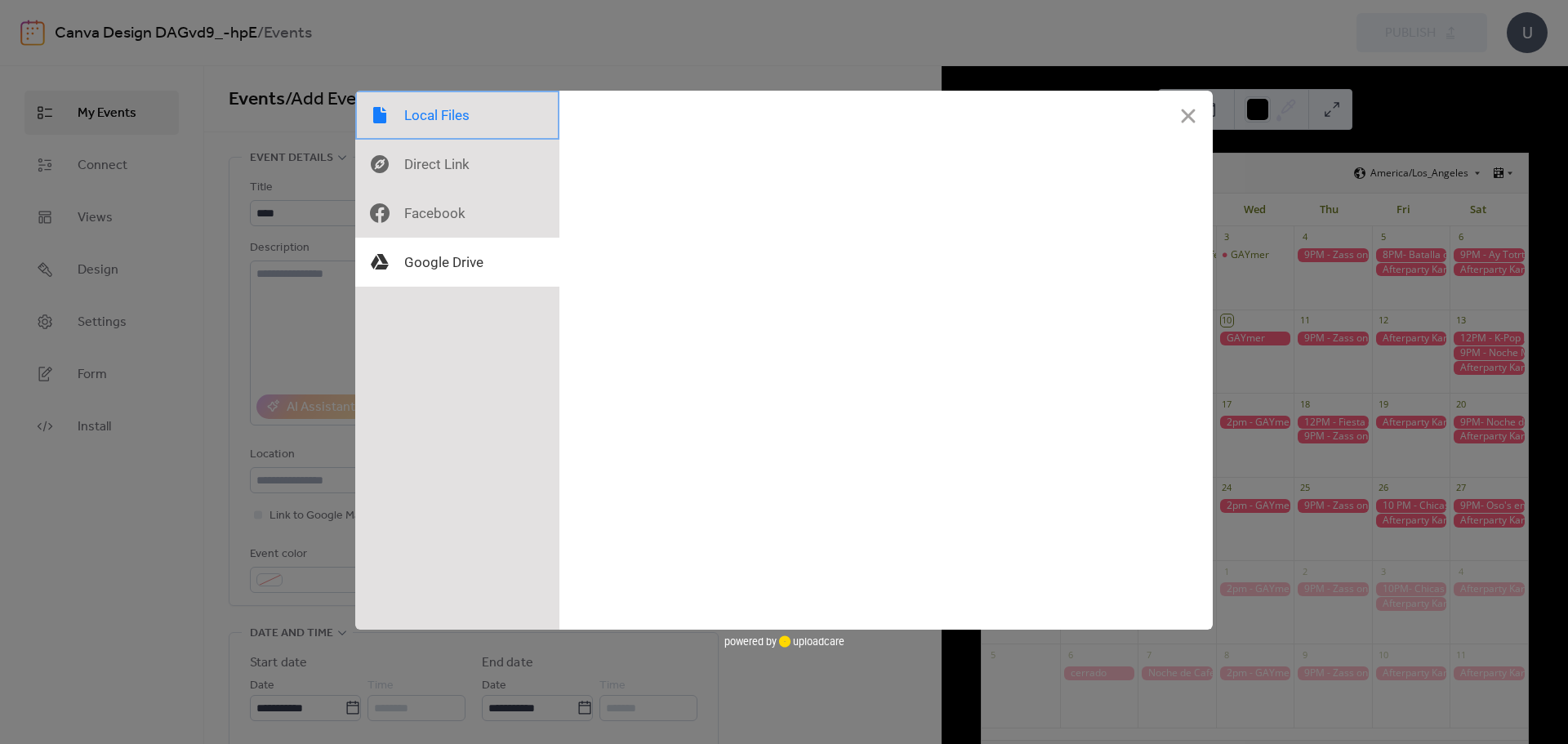
click at [472, 109] on div at bounding box center [457, 115] width 204 height 49
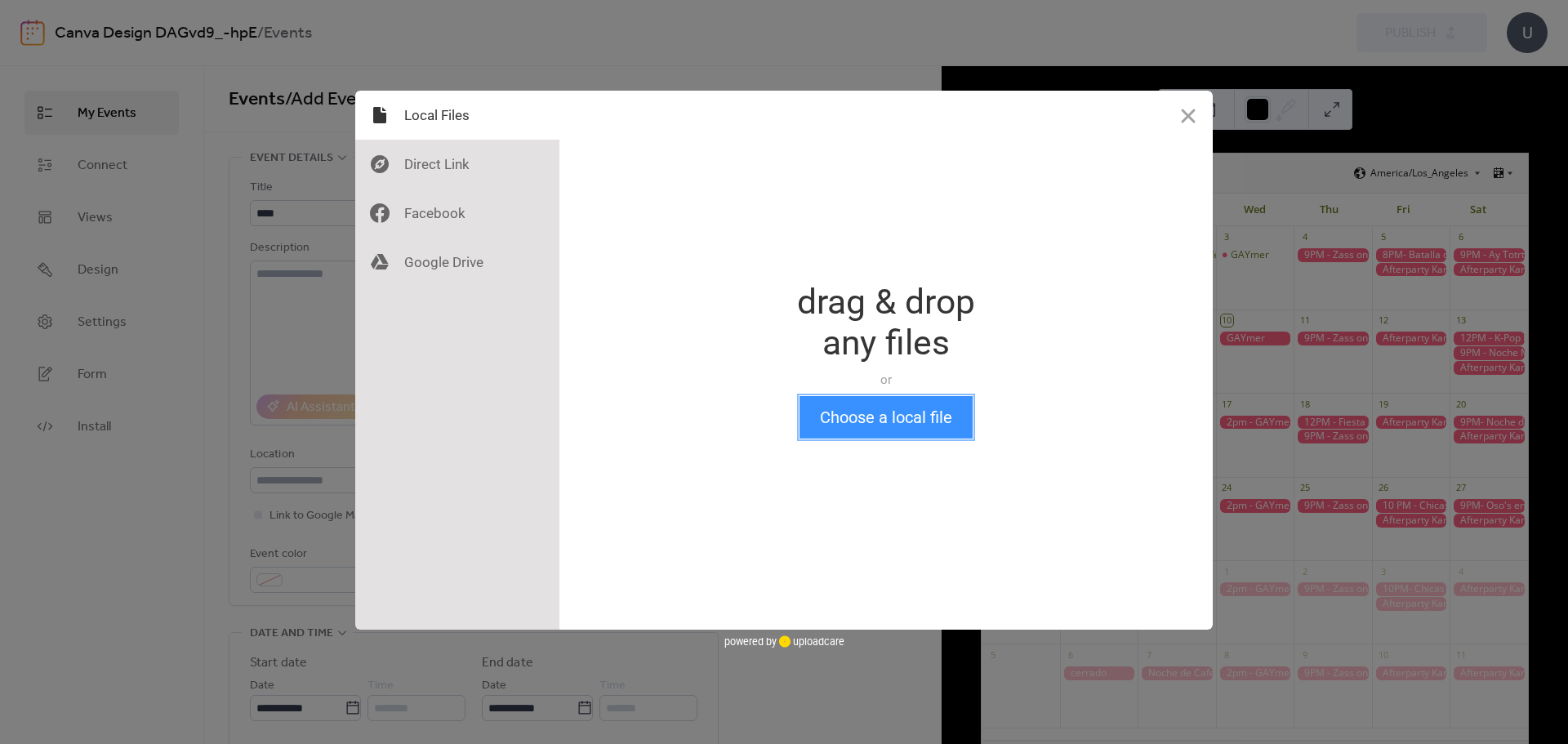
click at [934, 417] on button "Choose a local file" at bounding box center [885, 417] width 173 height 42
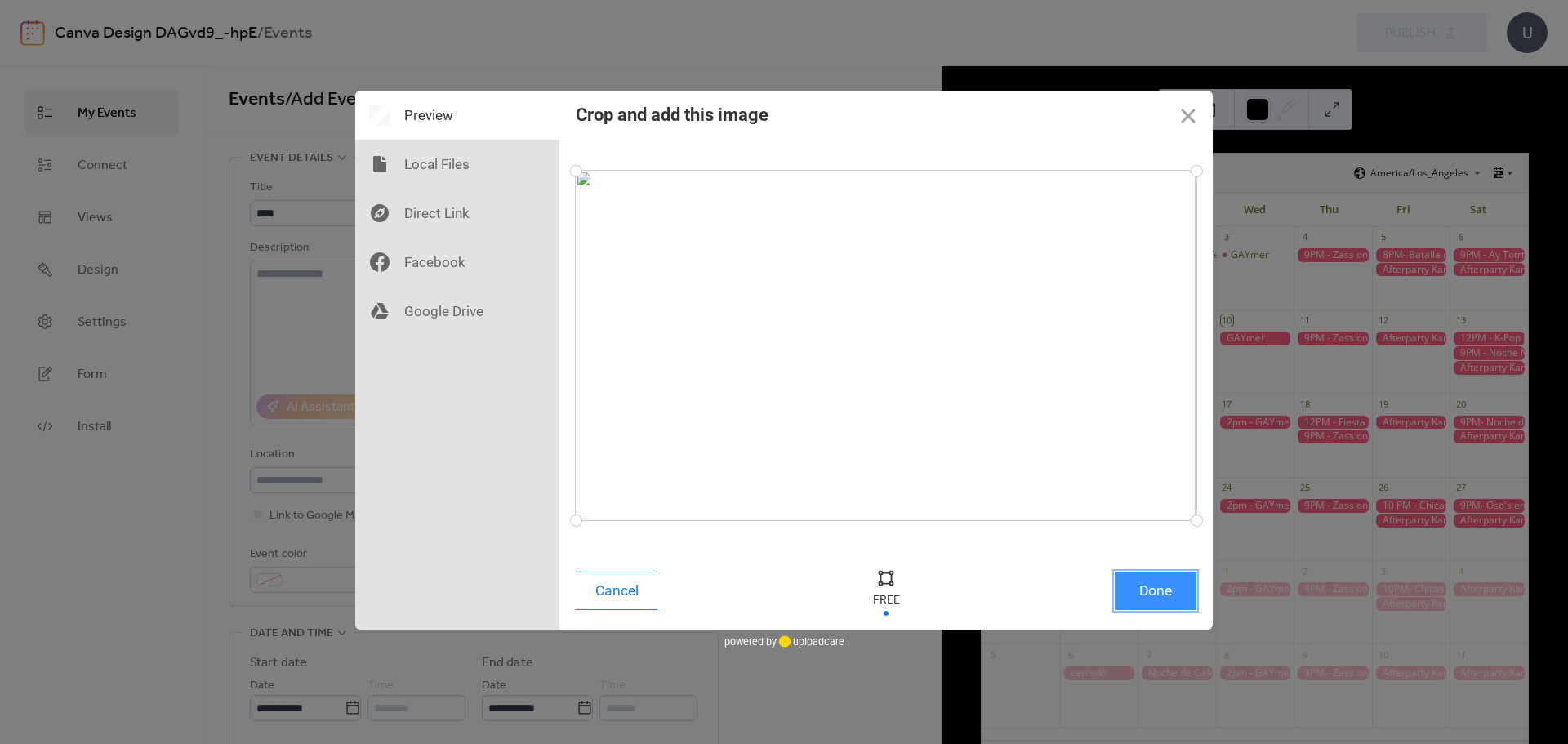
click at [1189, 604] on button "Done" at bounding box center [1155, 591] width 82 height 38
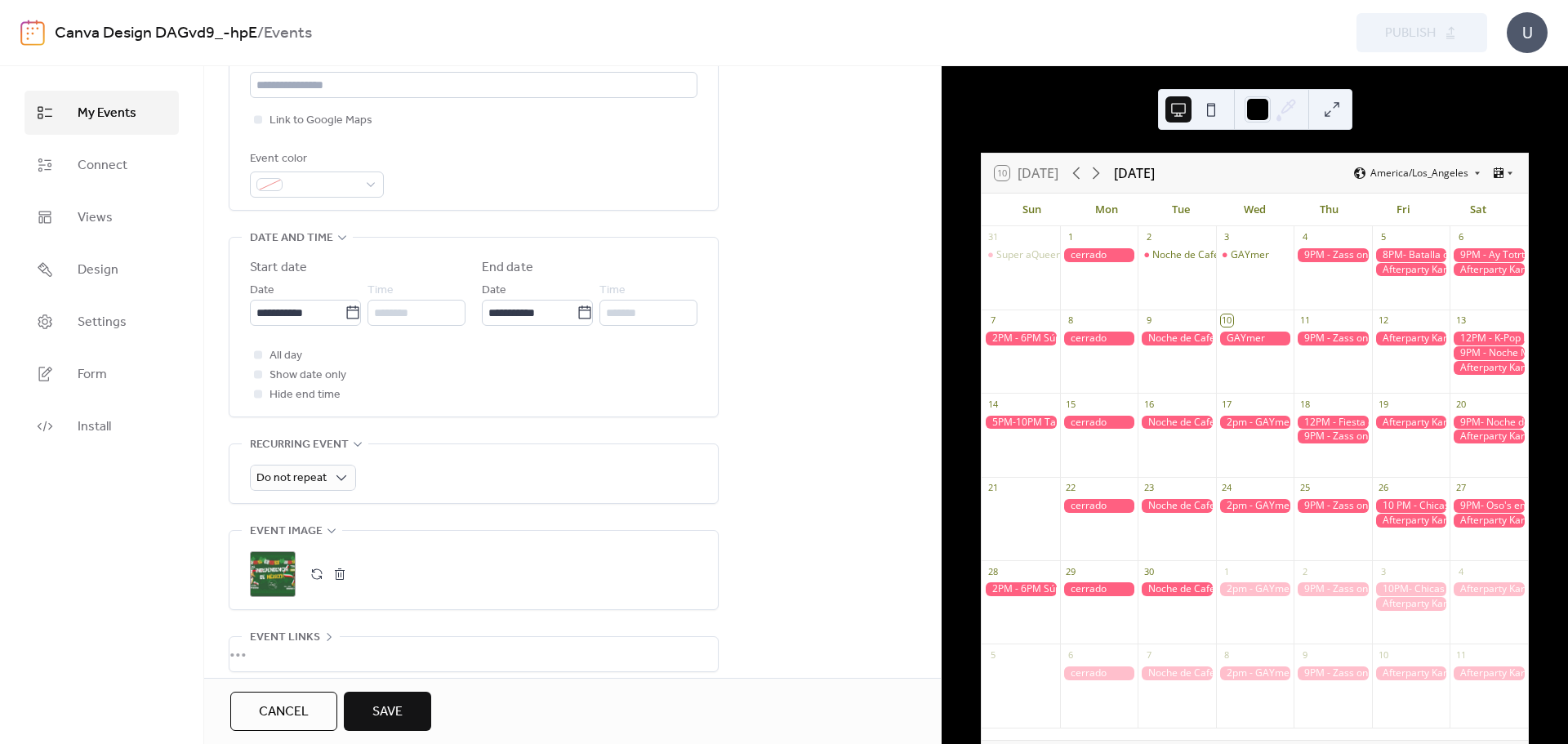
scroll to position [535, 0]
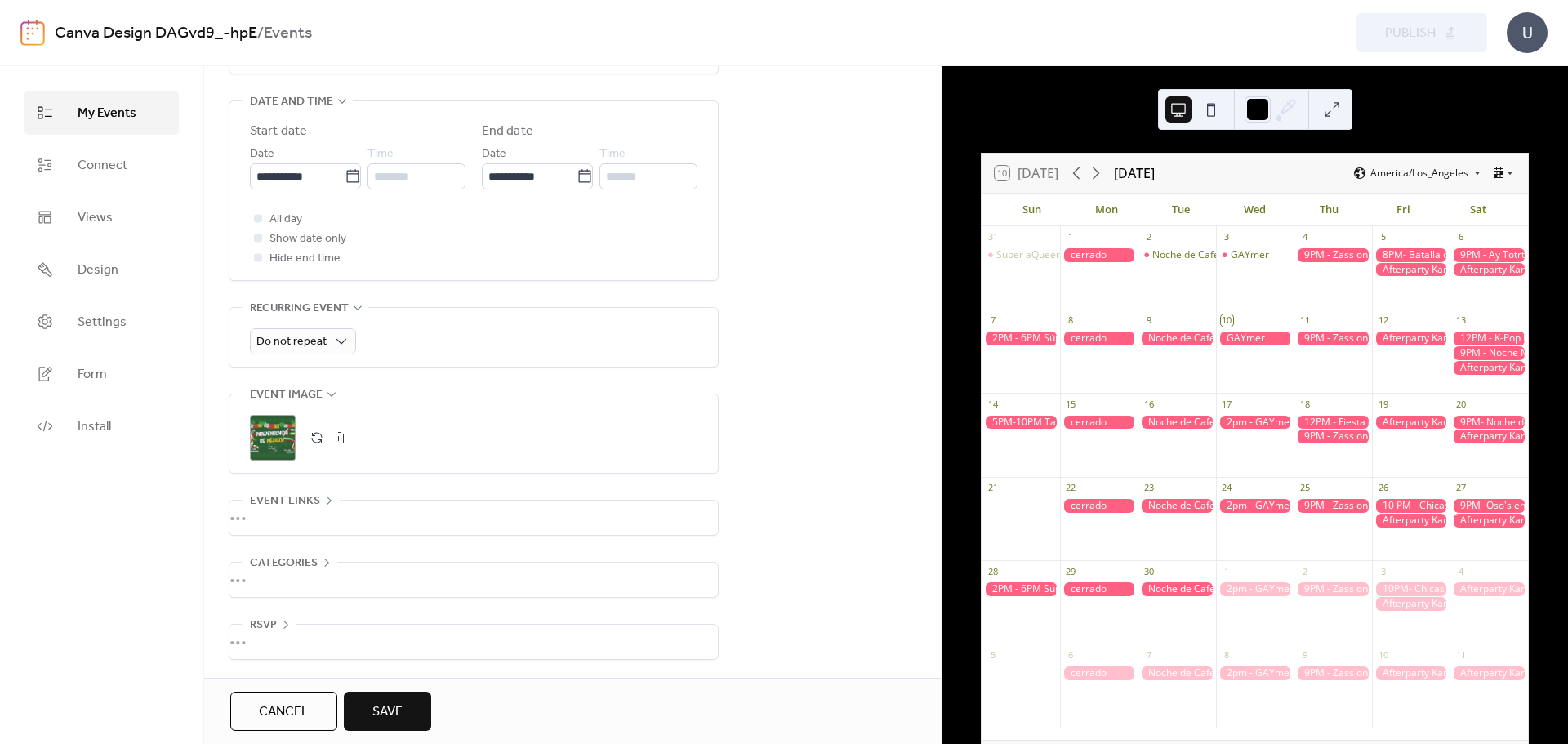
click at [419, 711] on button "Save" at bounding box center [388, 711] width 88 height 39
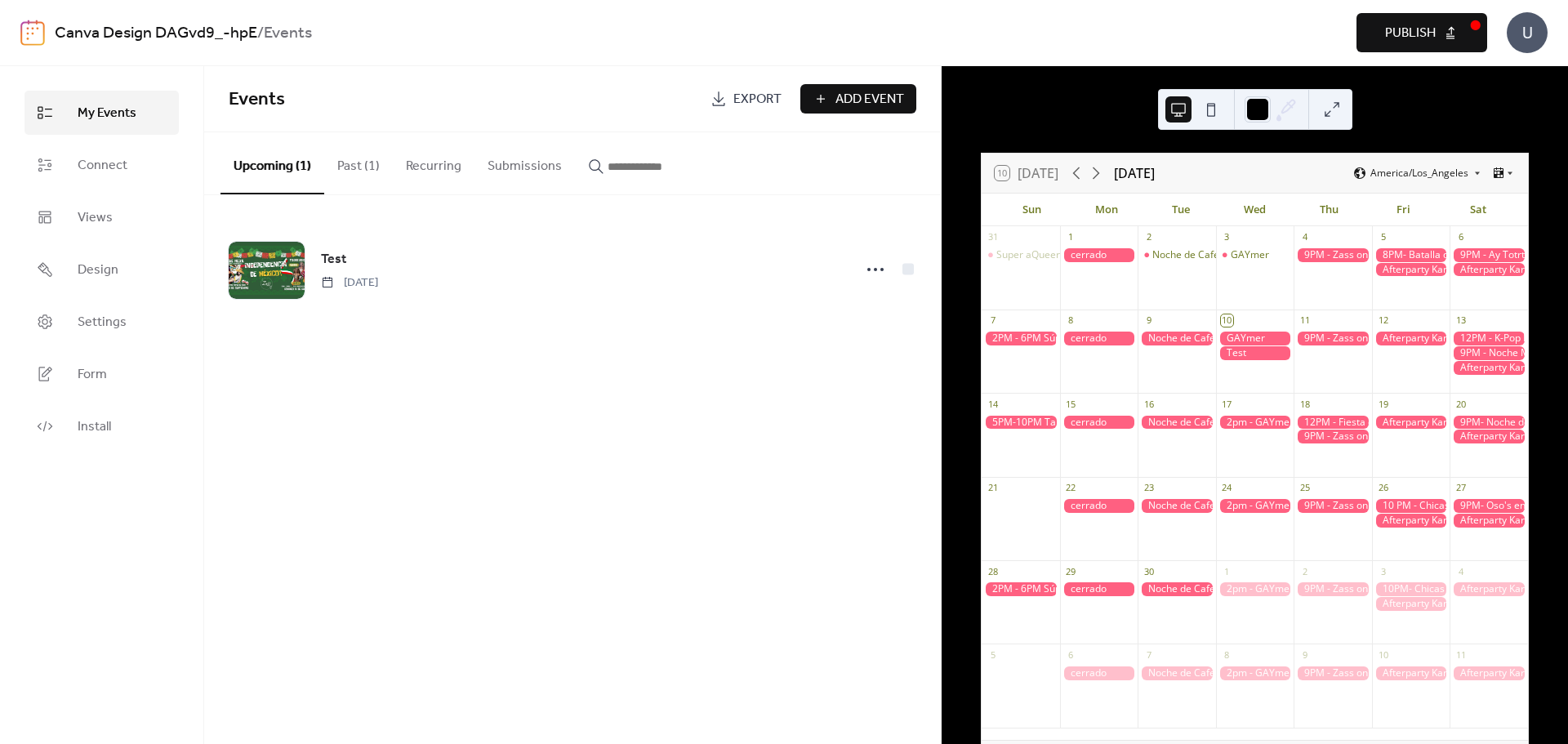
click at [1252, 355] on div at bounding box center [1255, 353] width 79 height 14
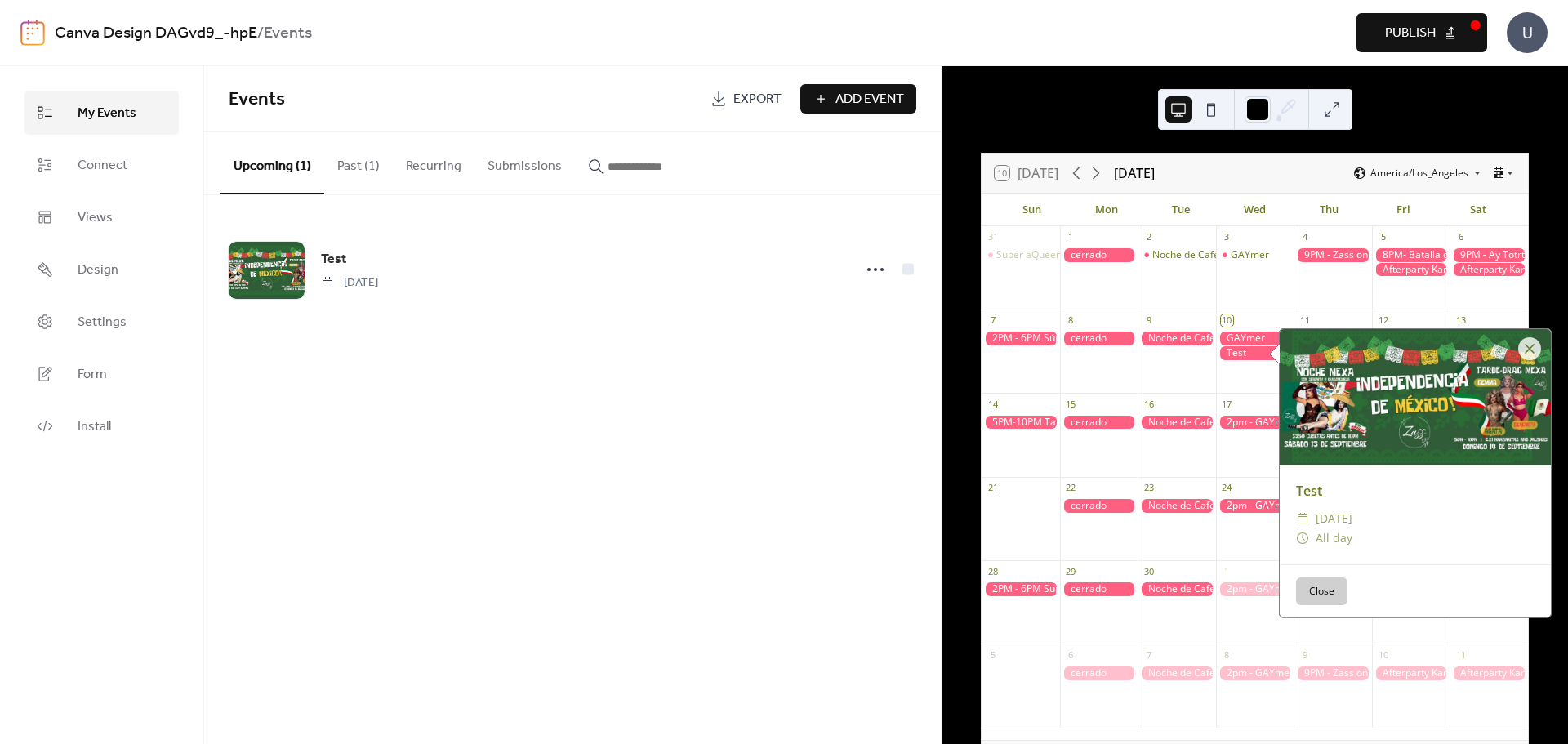
click at [1321, 600] on button "Close" at bounding box center [1322, 591] width 51 height 28
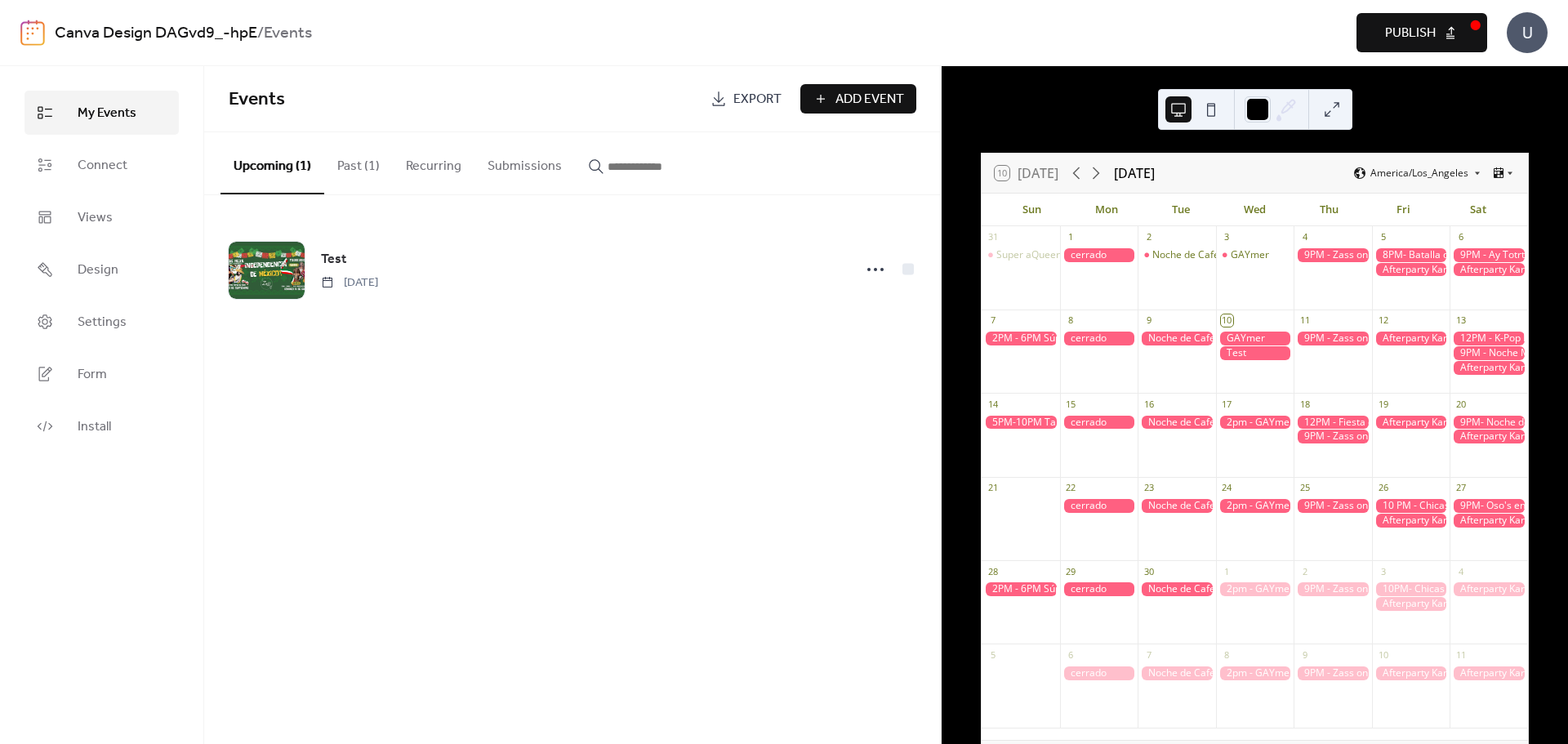
click at [1231, 358] on div at bounding box center [1255, 353] width 79 height 14
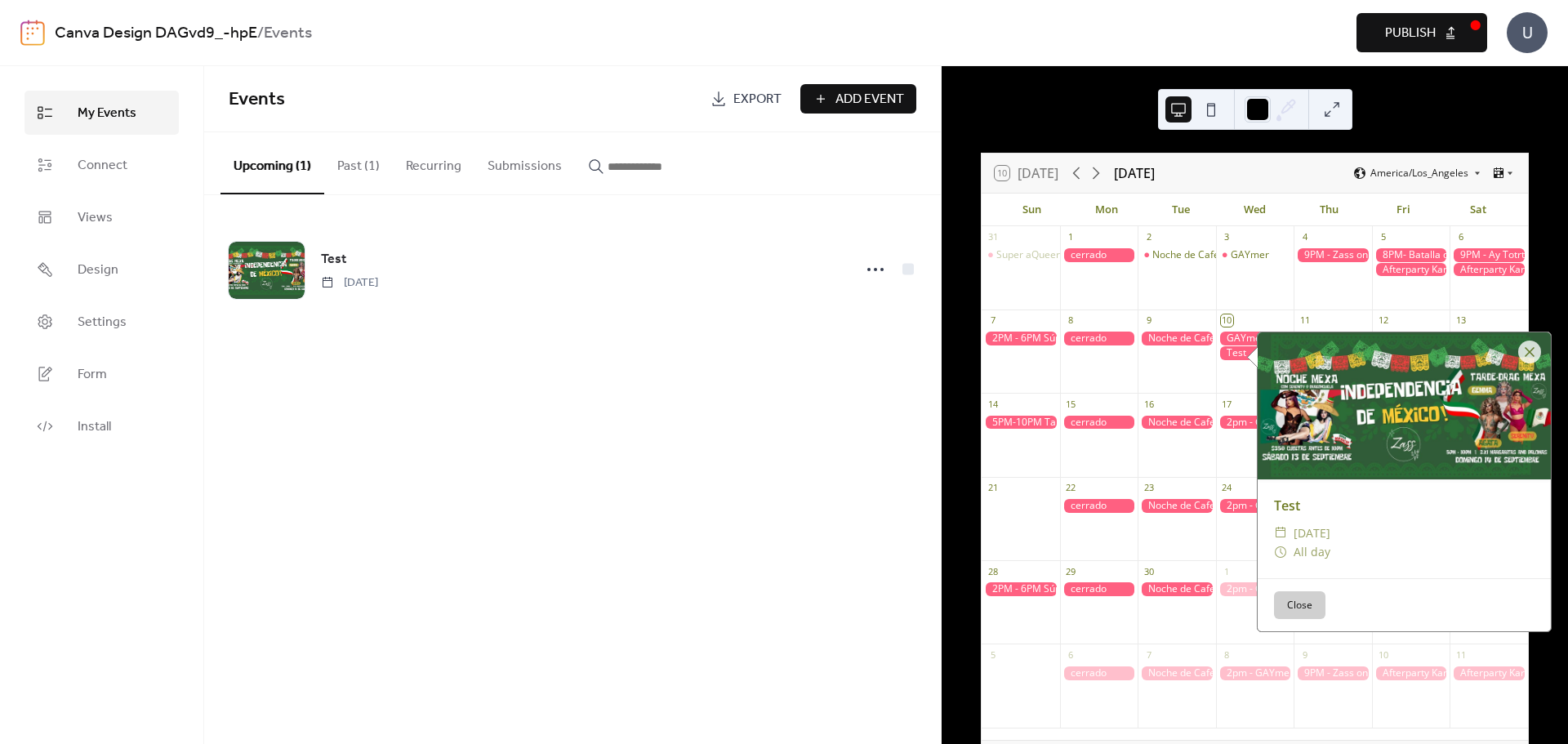
click at [1231, 358] on div at bounding box center [1255, 353] width 79 height 14
click at [563, 567] on div "Events Export Add Event Upcoming (1) Past (1) Recurring Submissions Test [DATE]…" at bounding box center [572, 405] width 736 height 678
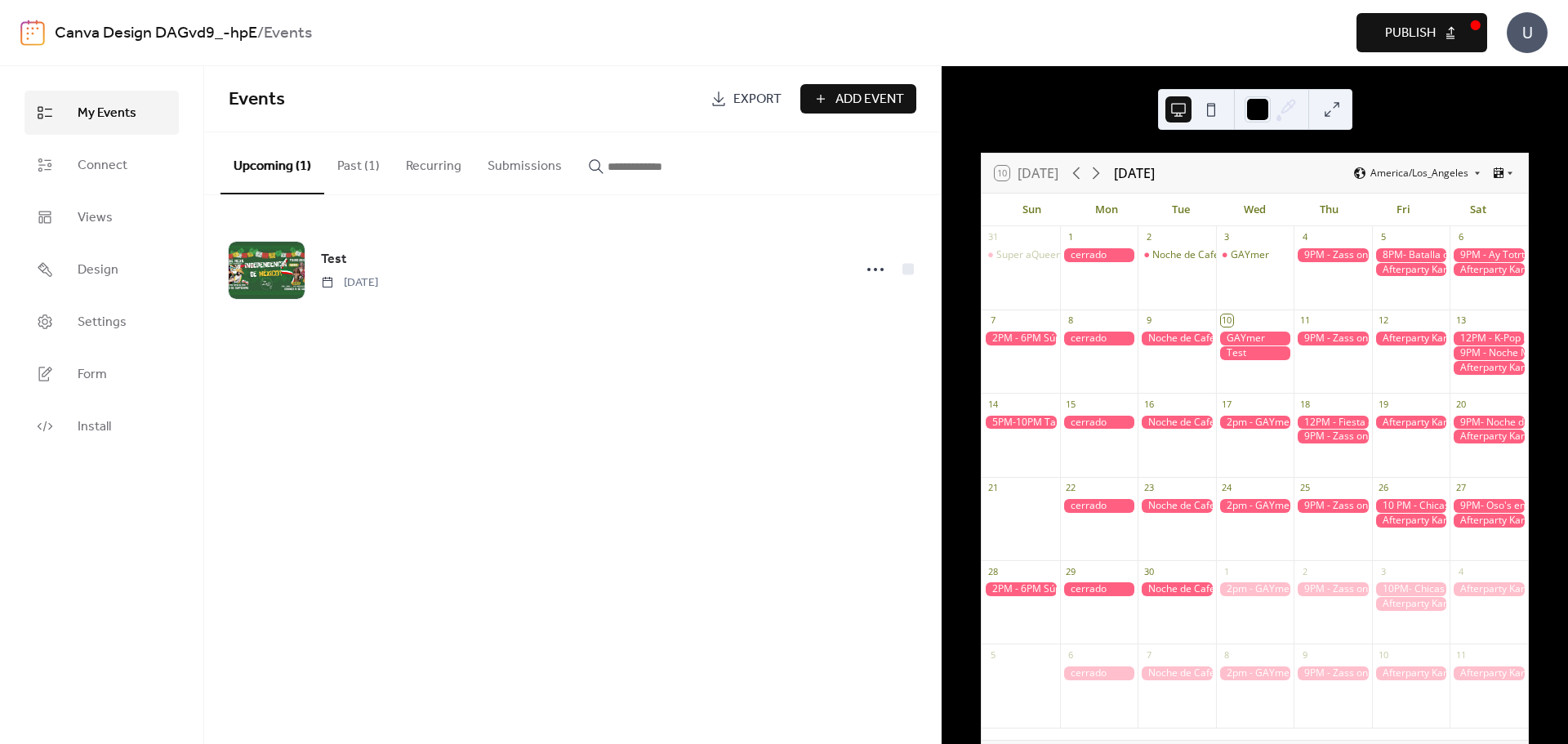
click at [88, 104] on span "My Events" at bounding box center [107, 113] width 59 height 20
click at [87, 152] on link "Connect" at bounding box center [102, 165] width 155 height 44
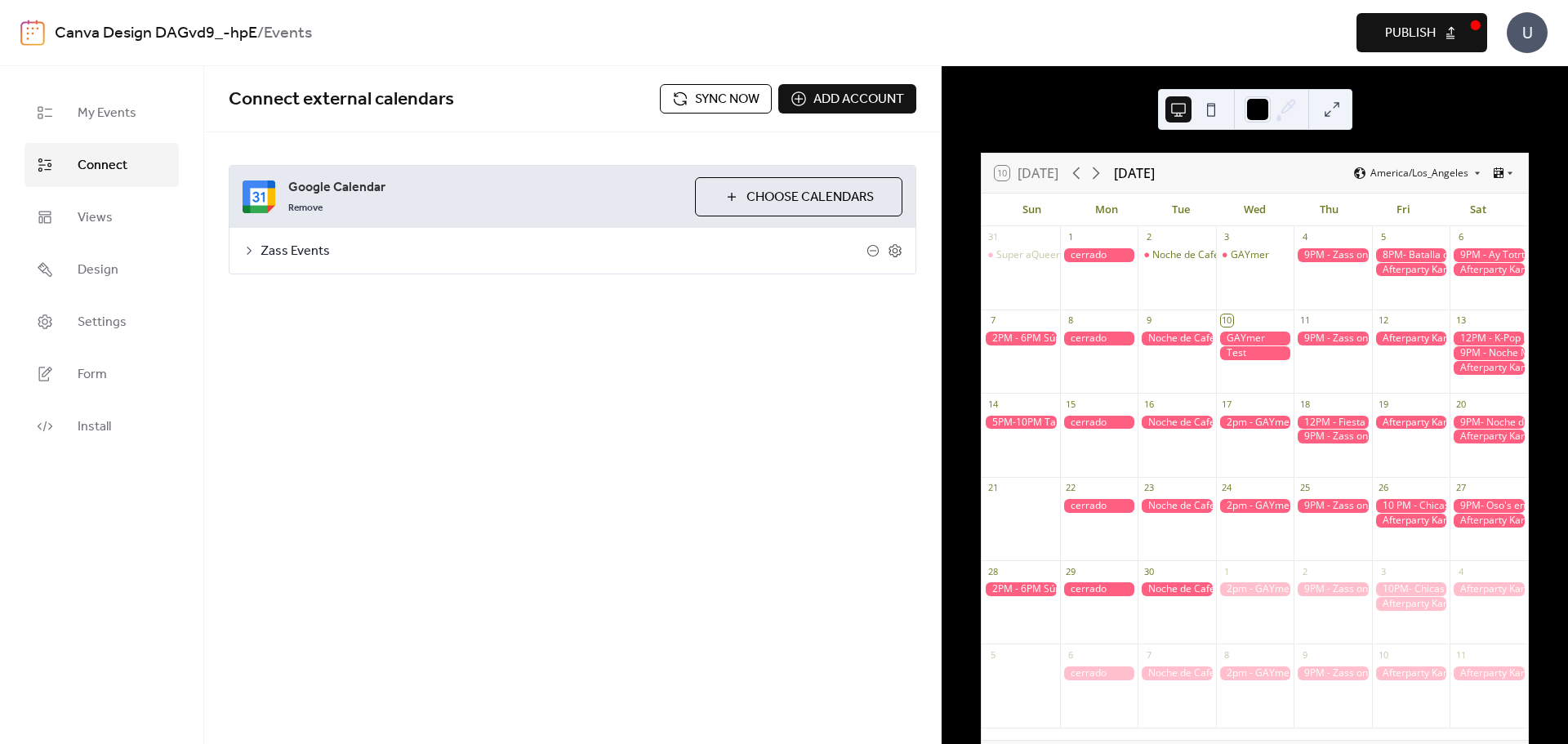
click at [715, 83] on div "Connect external calendars Sync now Add account" at bounding box center [572, 99] width 736 height 66
click at [714, 93] on span "Sync now" at bounding box center [727, 100] width 64 height 20
click at [1227, 353] on div at bounding box center [1255, 353] width 79 height 14
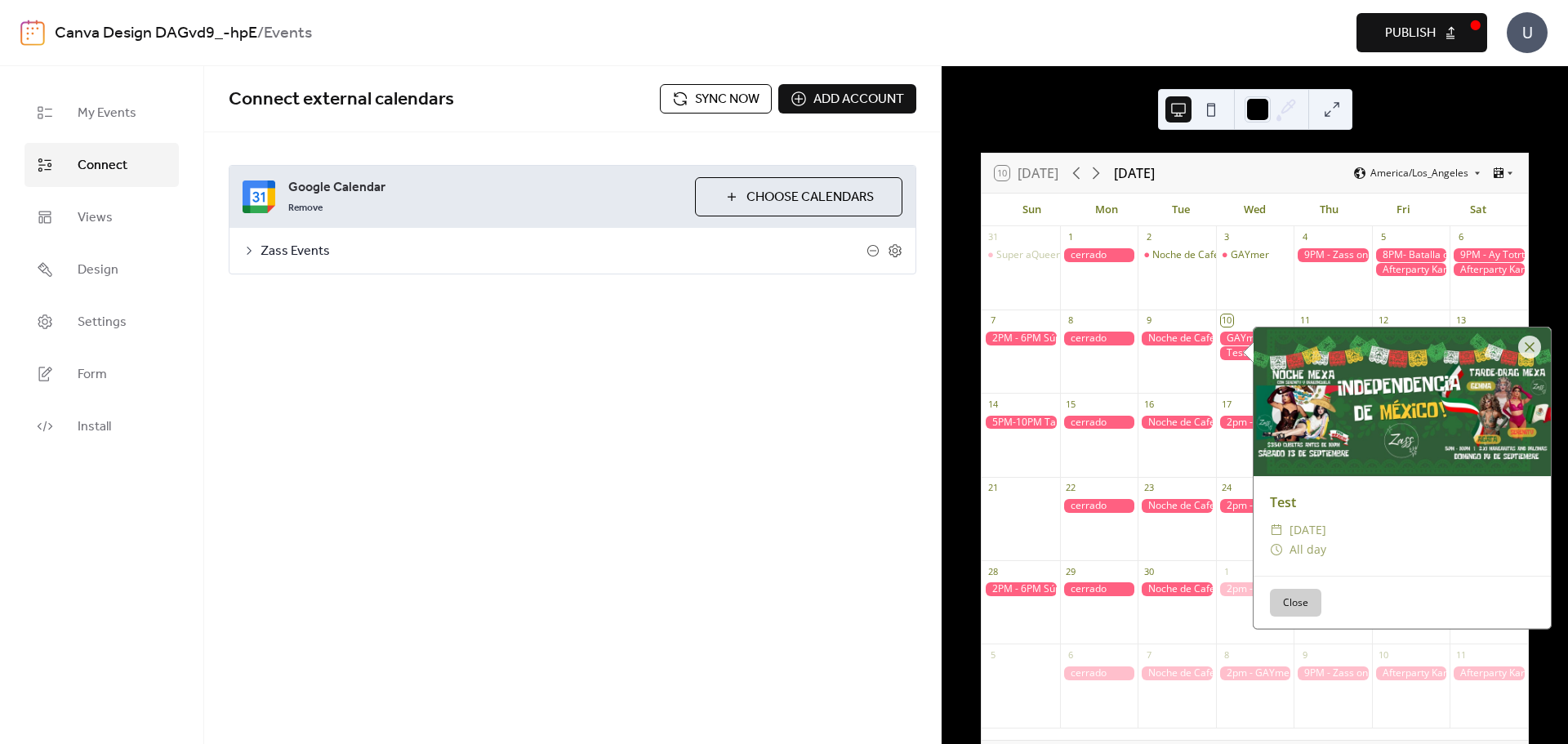
drag, startPoint x: 1295, startPoint y: 602, endPoint x: 1284, endPoint y: 600, distance: 11.2
click at [1294, 604] on button "Close" at bounding box center [1295, 603] width 51 height 28
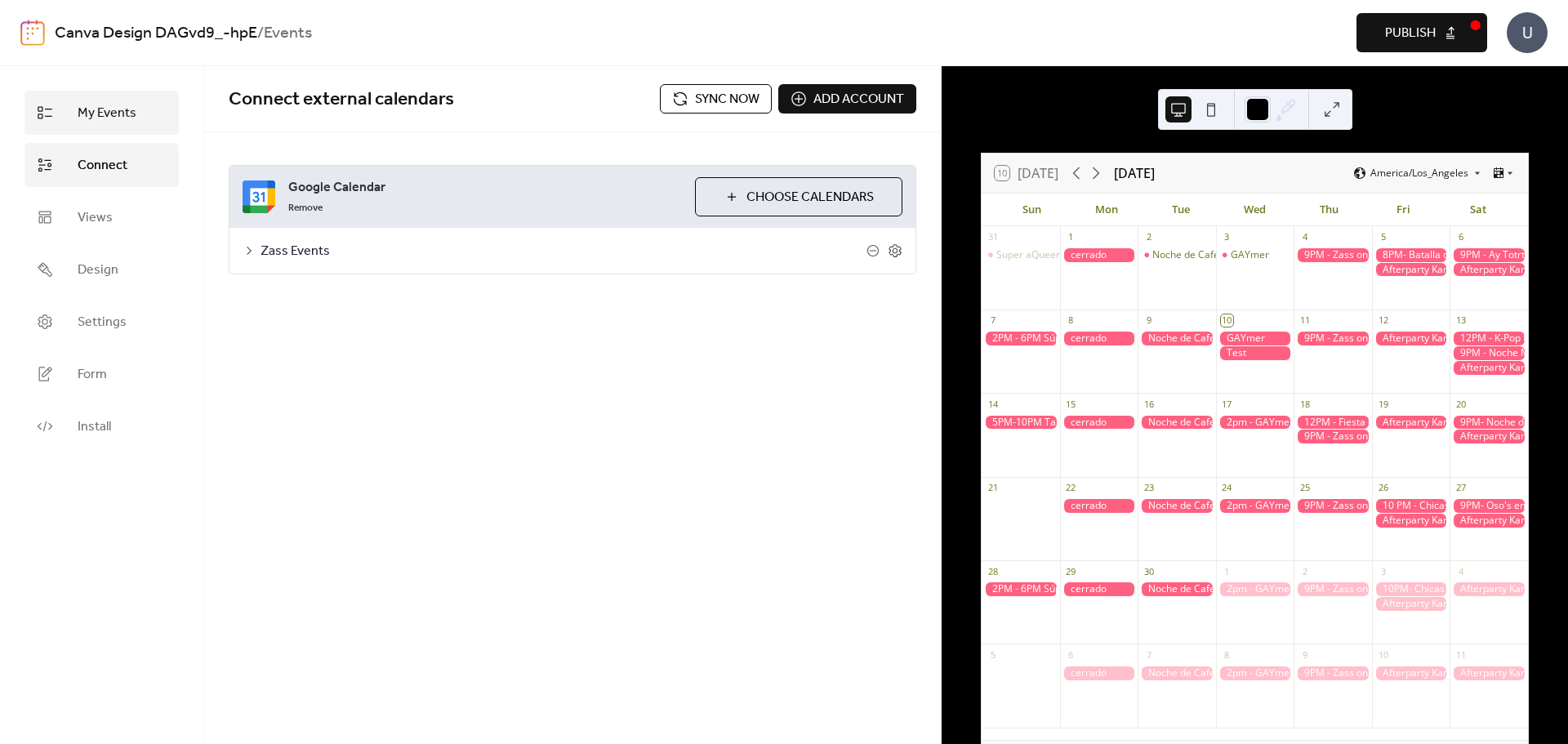
click at [127, 118] on span "My Events" at bounding box center [107, 113] width 59 height 20
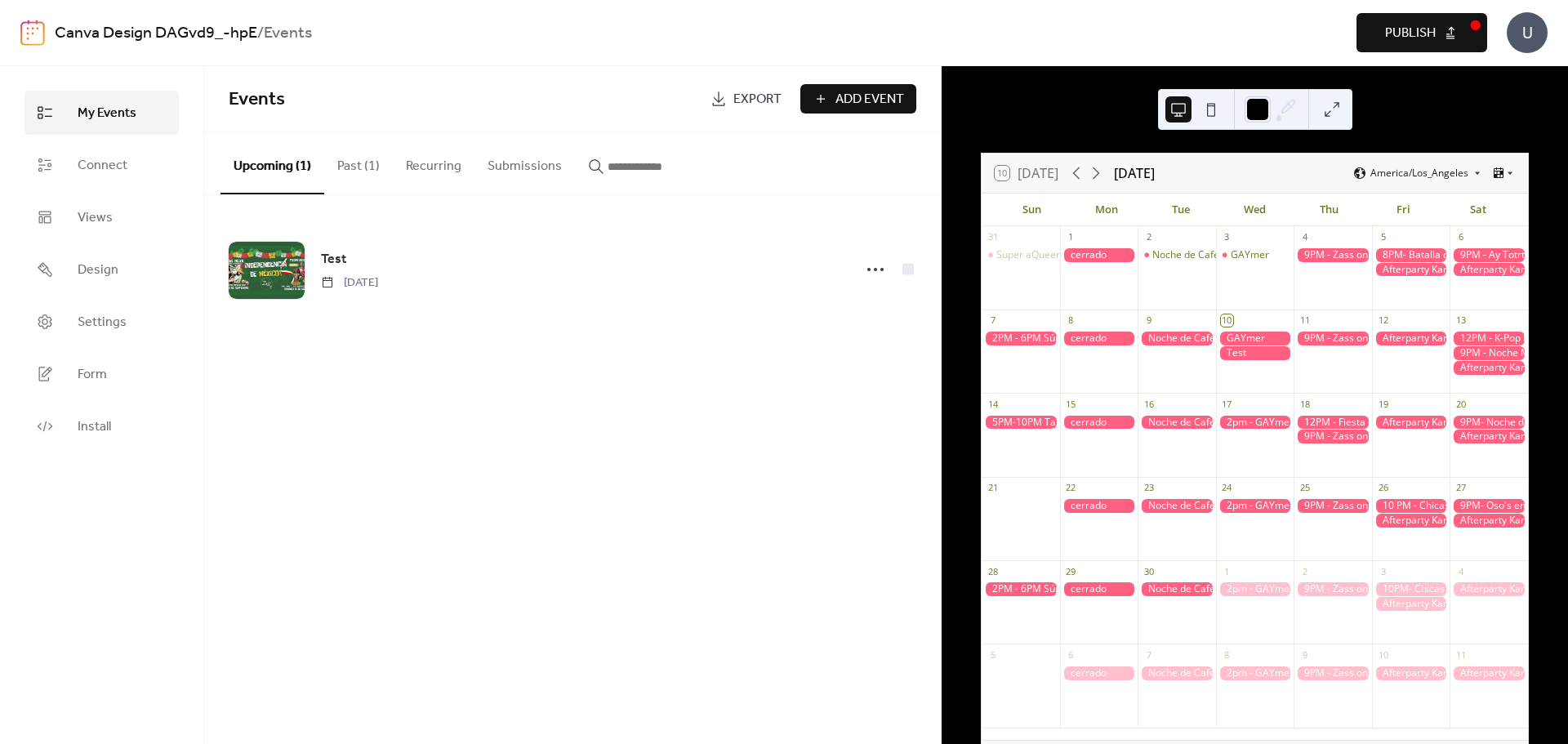
click at [355, 179] on button "Past (1)" at bounding box center [358, 162] width 69 height 60
click at [253, 170] on button "Upcoming (1)" at bounding box center [272, 162] width 103 height 60
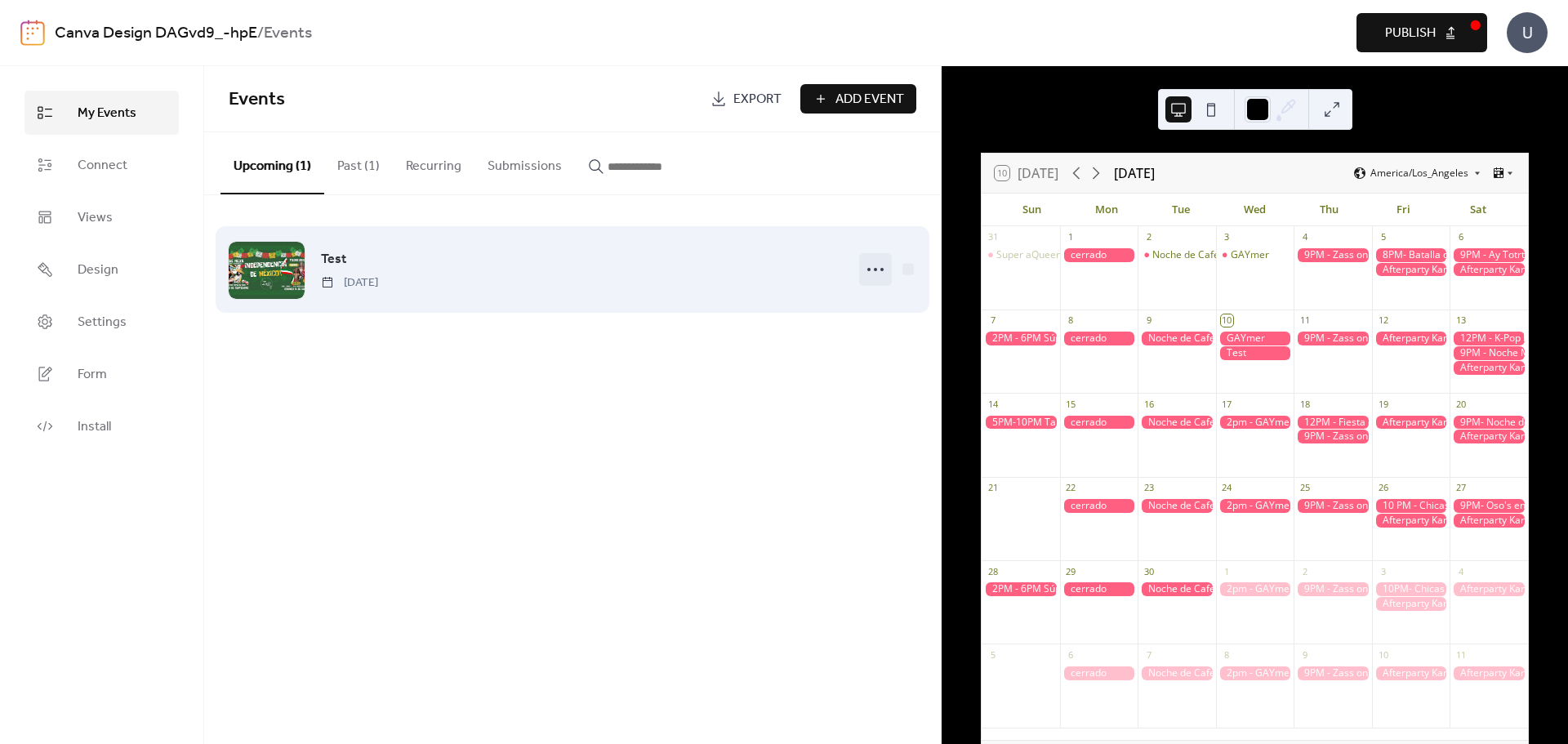
click at [869, 279] on icon at bounding box center [875, 269] width 26 height 26
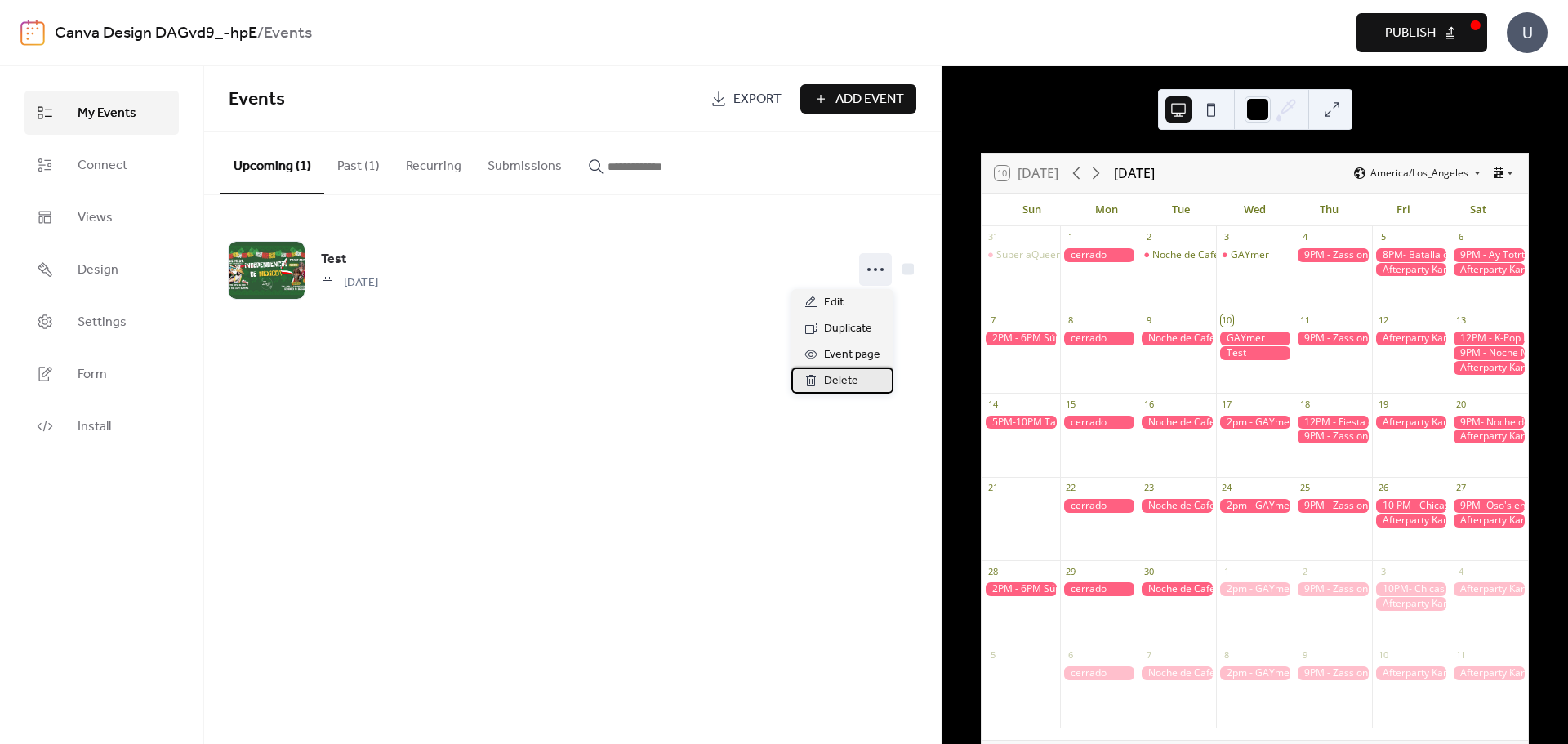
click at [860, 376] on div "Delete" at bounding box center [841, 381] width 102 height 26
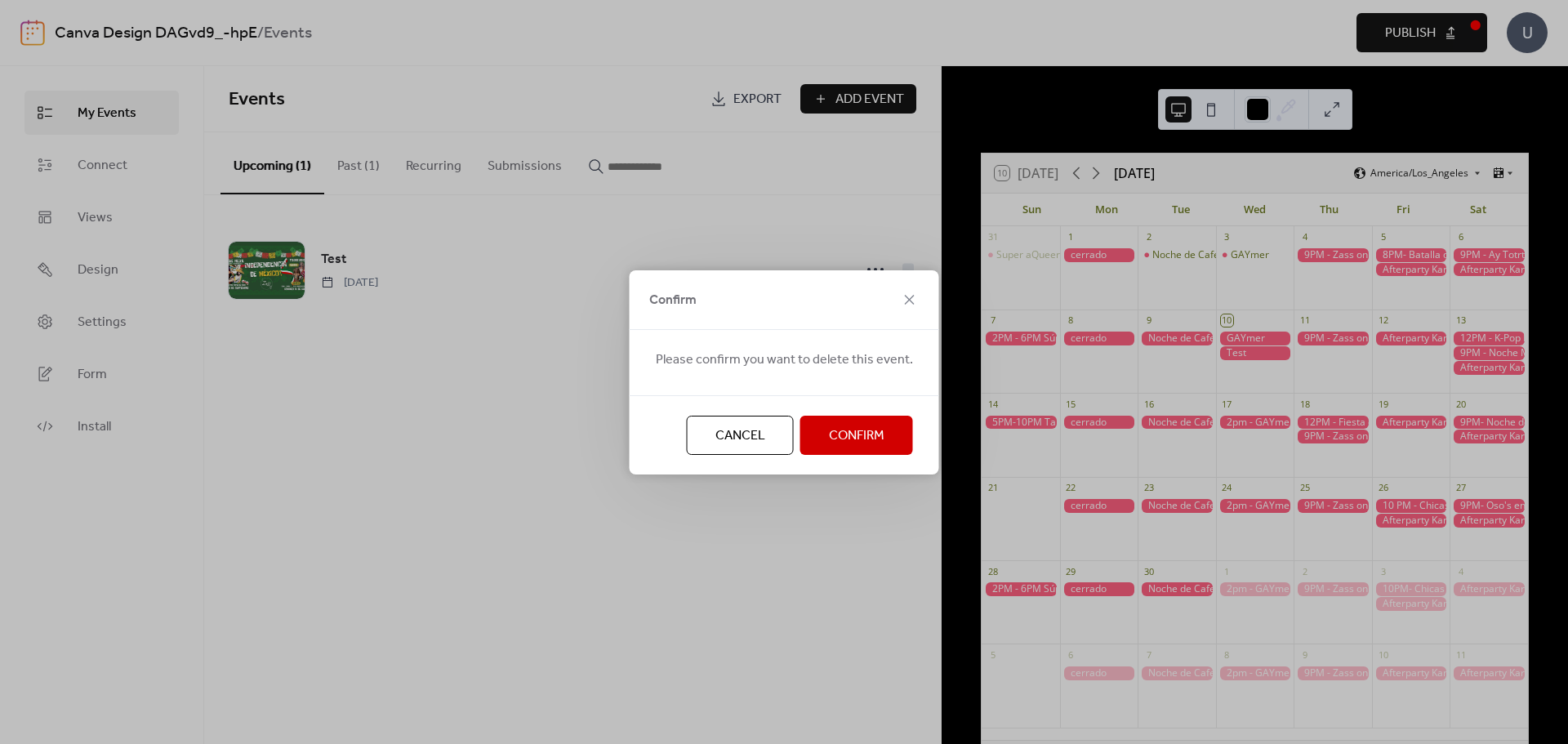
drag, startPoint x: 863, startPoint y: 464, endPoint x: 860, endPoint y: 446, distance: 18.2
click at [860, 451] on div "Cancel Confirm" at bounding box center [784, 435] width 309 height 79
click at [859, 443] on span "Confirm" at bounding box center [856, 436] width 55 height 20
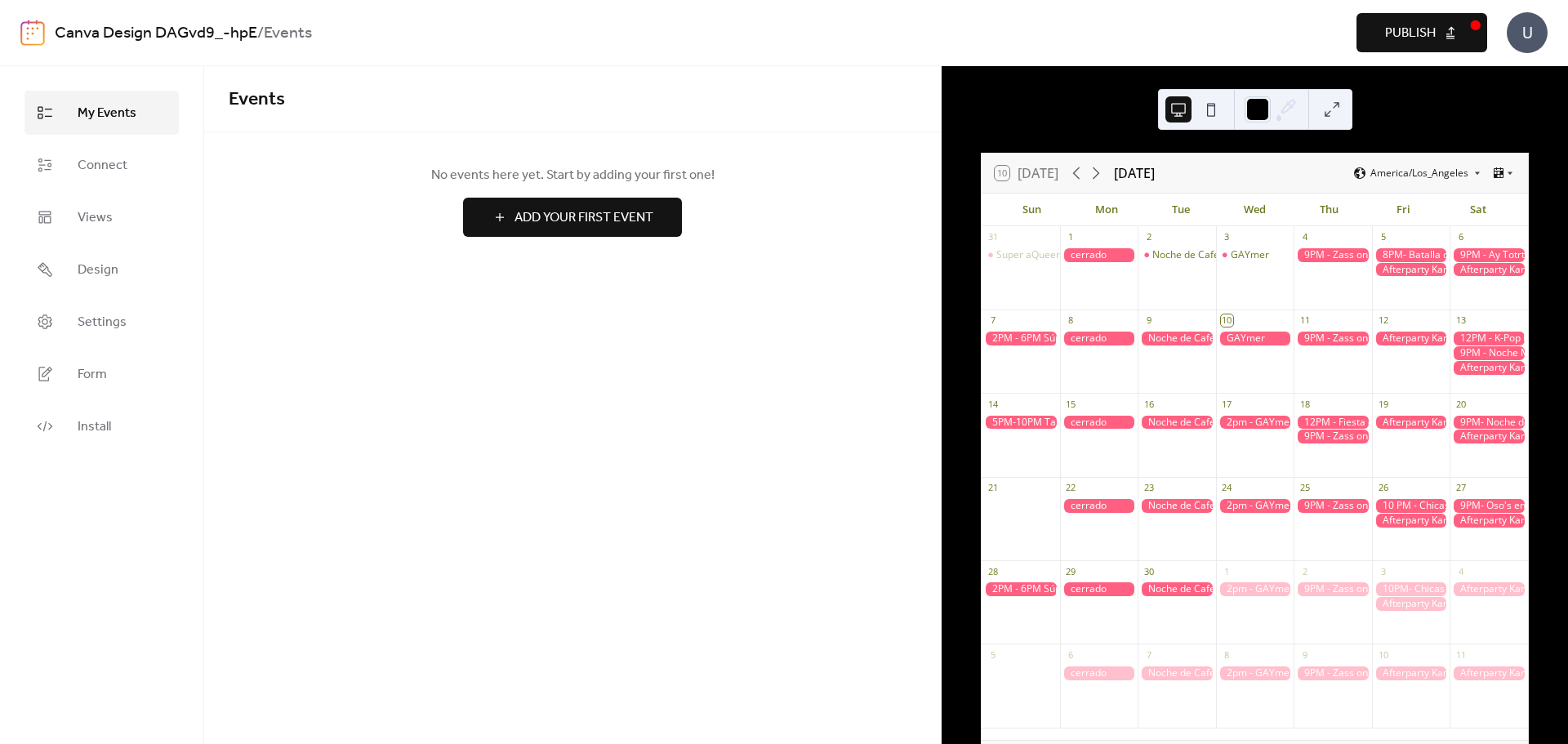
click at [1461, 370] on div at bounding box center [1488, 368] width 79 height 14
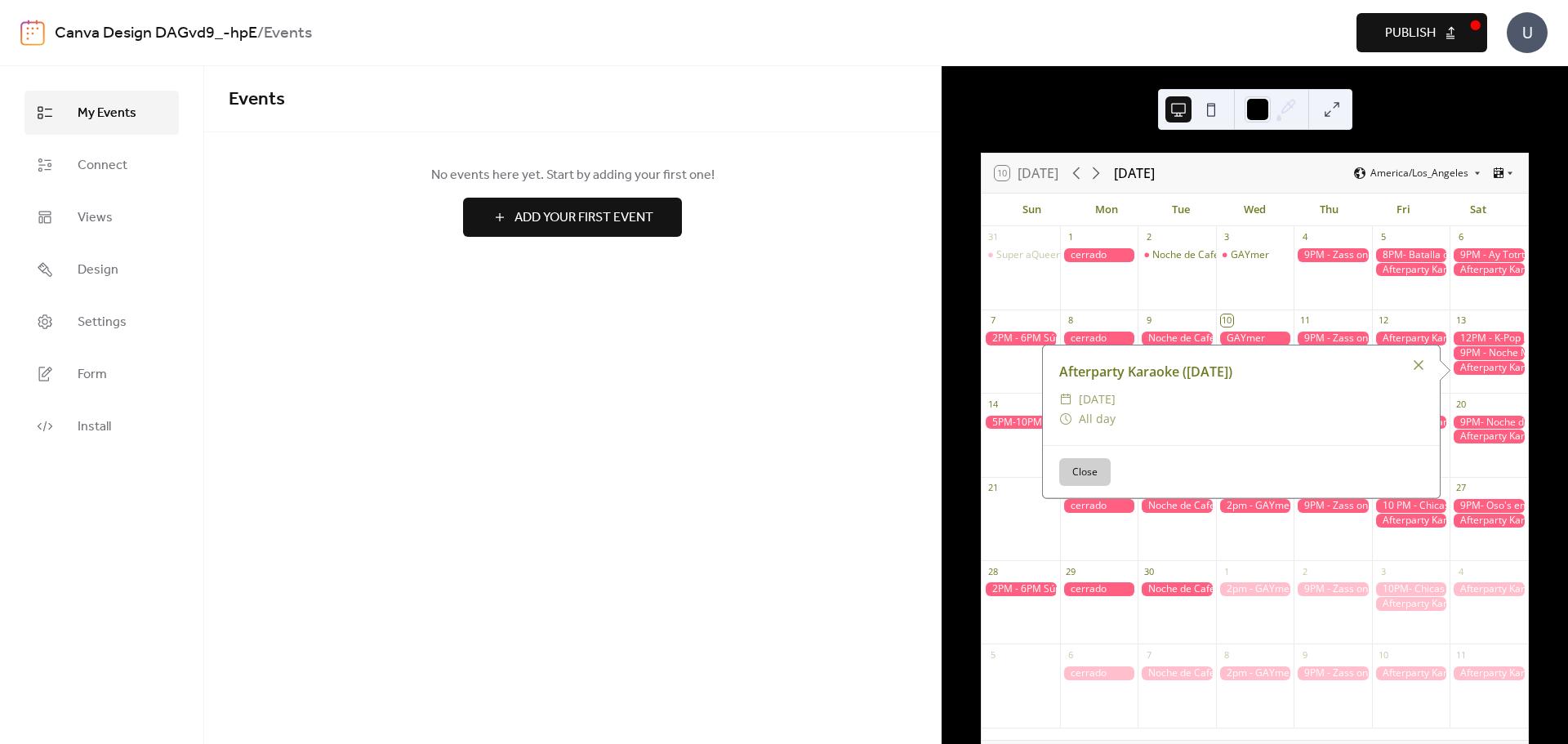
click at [1461, 370] on div at bounding box center [1488, 368] width 79 height 14
drag, startPoint x: 1254, startPoint y: 358, endPoint x: 1148, endPoint y: 387, distance: 109.9
click at [1148, 387] on div "Afterparty Karaoke ([DATE]) ​ [DATE] ​ All day" at bounding box center [1242, 395] width 397 height 100
click at [1496, 169] on icon at bounding box center [1499, 173] width 10 height 11
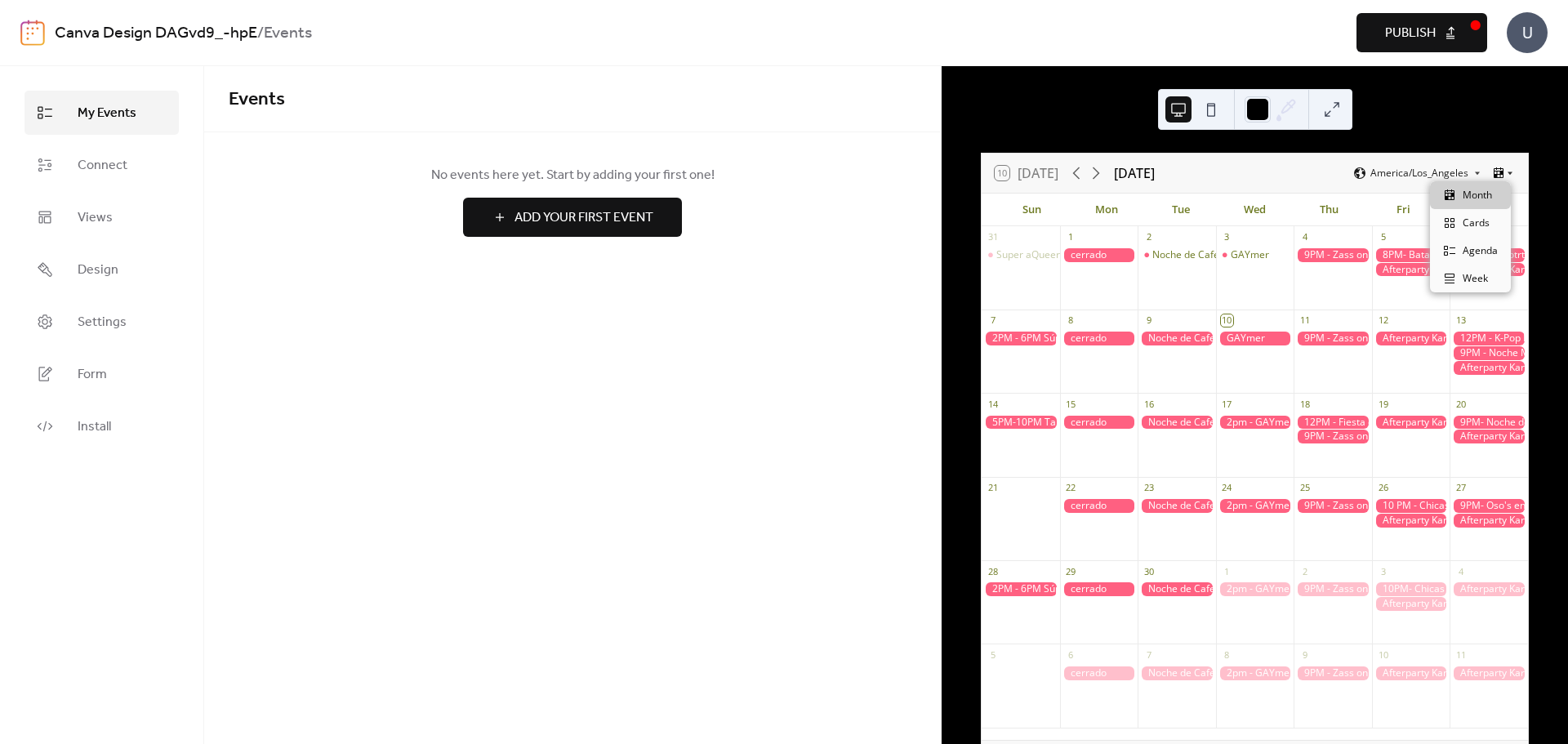
click at [1496, 169] on icon at bounding box center [1499, 173] width 10 height 11
click at [1458, 172] on span "America/Los_Angeles" at bounding box center [1419, 174] width 98 height 10
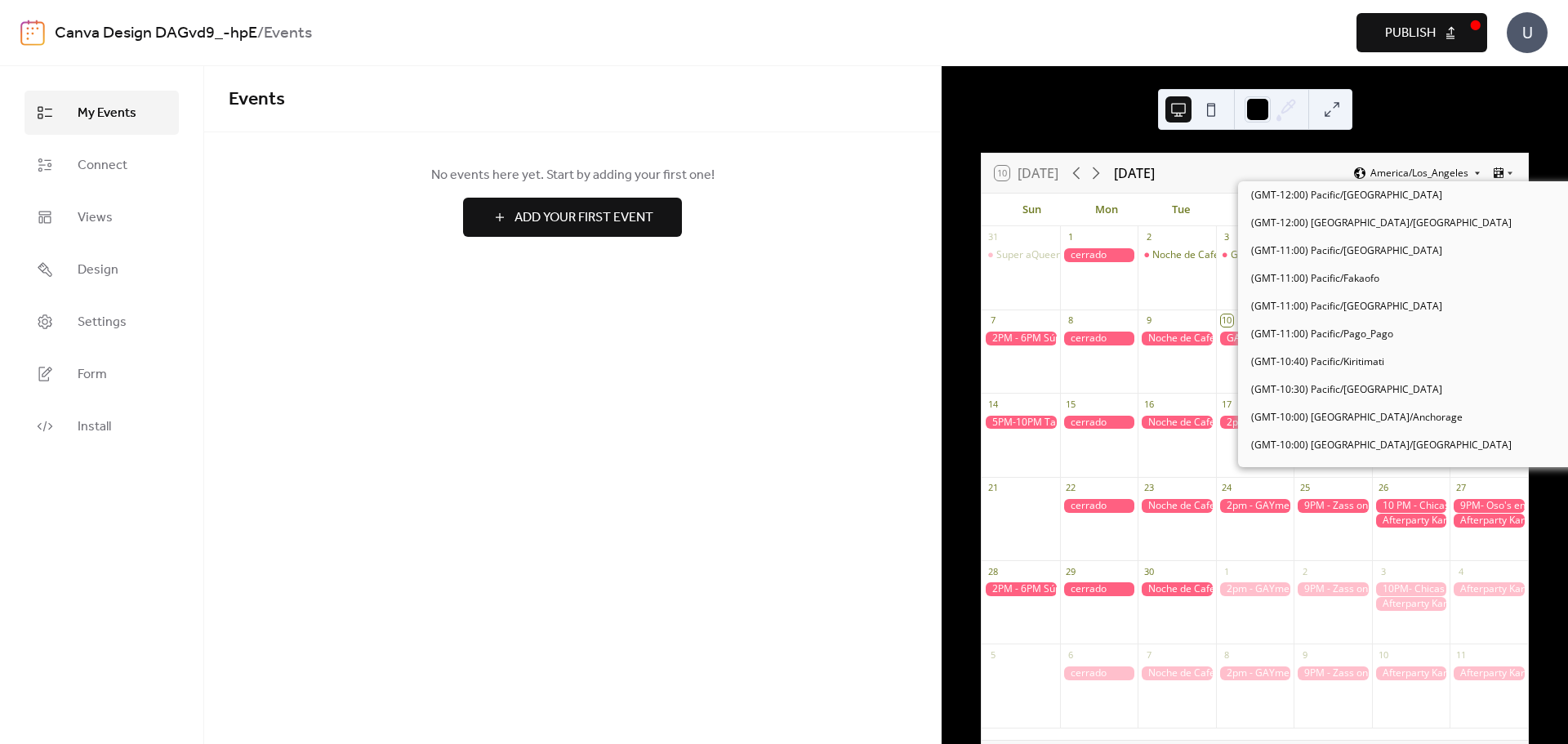
scroll to position [417, 0]
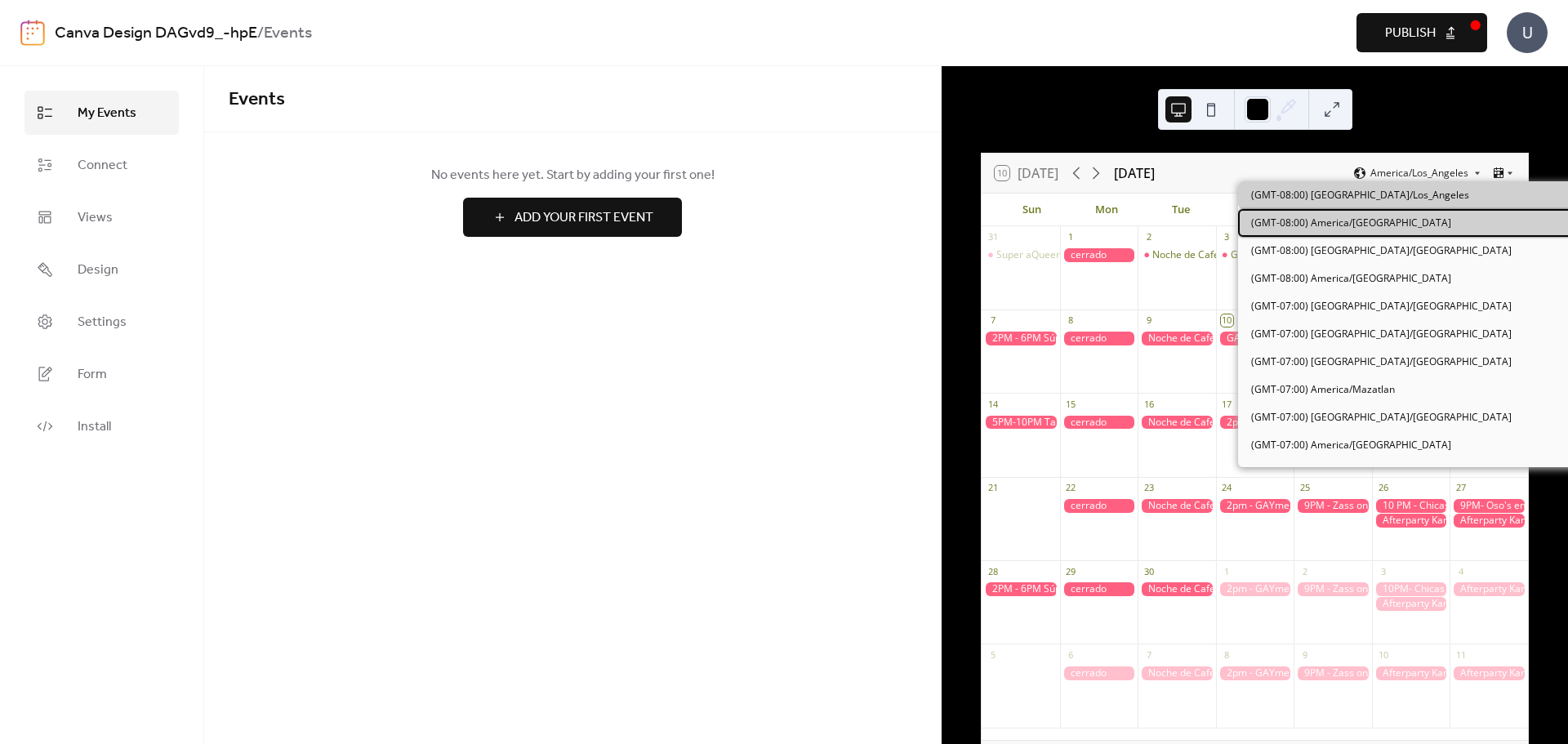
click at [1359, 231] on div "(GMT-08:00) America/[GEOGRAPHIC_DATA]" at bounding box center [1414, 223] width 352 height 28
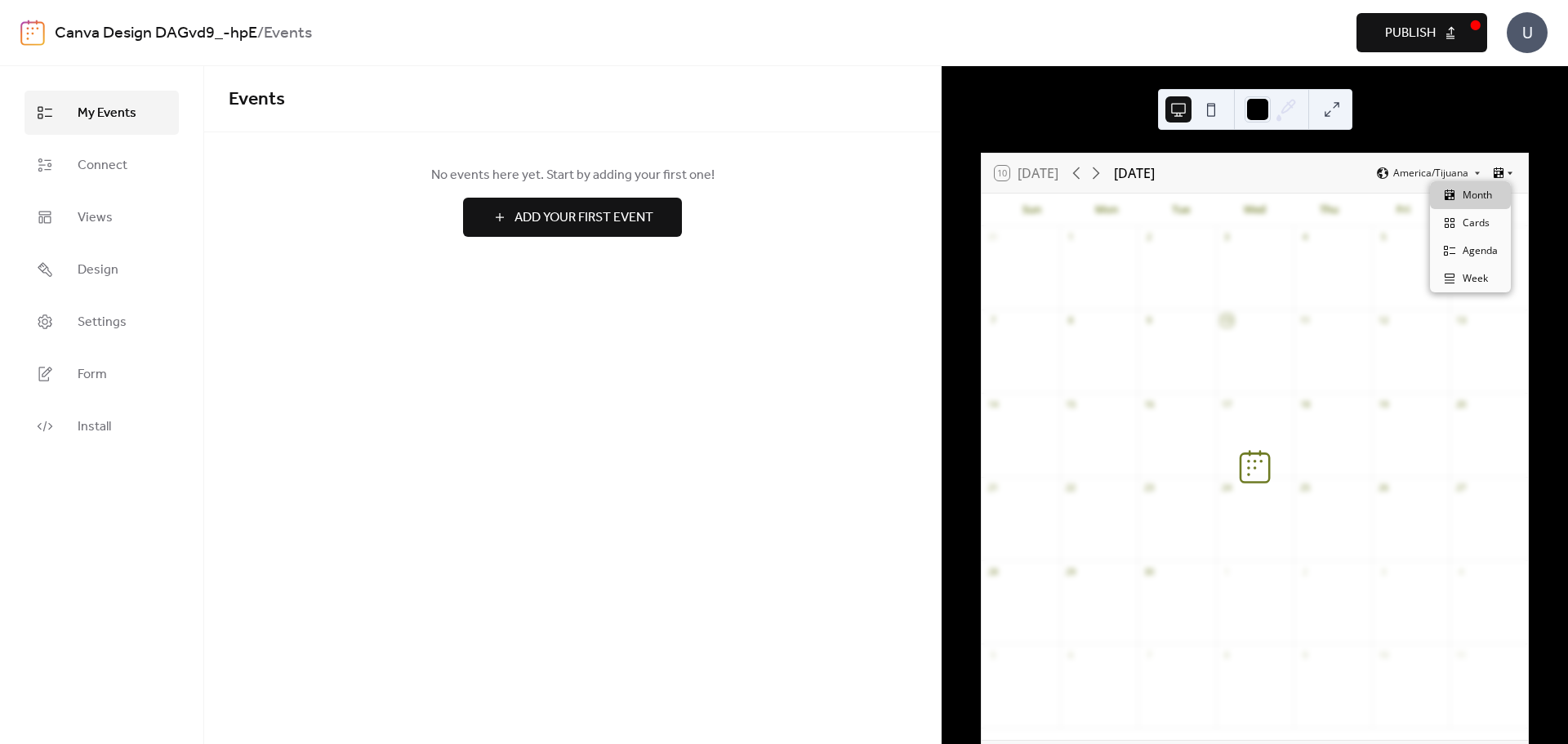
click at [1509, 170] on icon at bounding box center [1510, 174] width 10 height 10
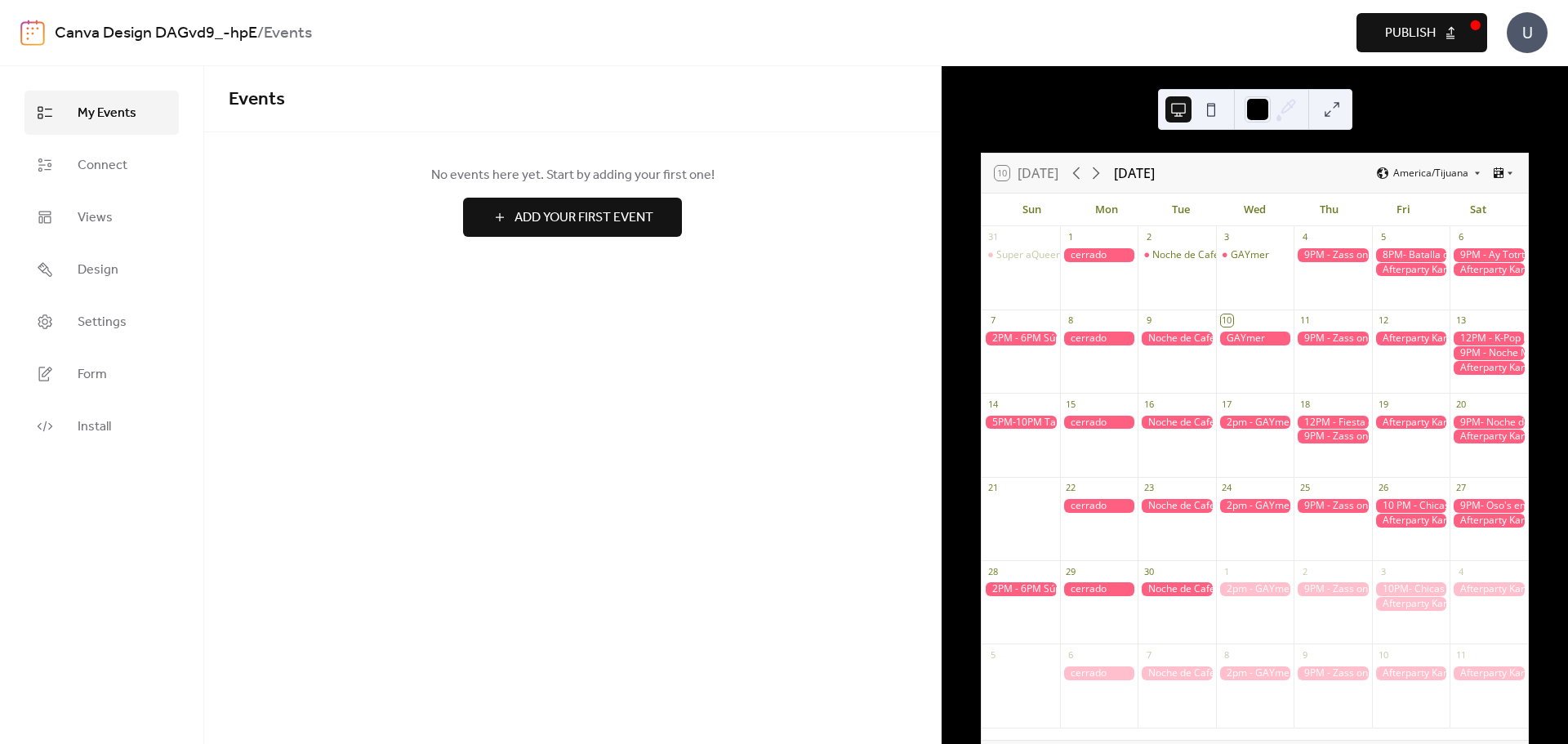
click at [705, 431] on div "Events No events here yet. Start by adding your first one! Add Your First Event…" at bounding box center [572, 405] width 736 height 678
click at [85, 393] on link "Form" at bounding box center [102, 374] width 155 height 44
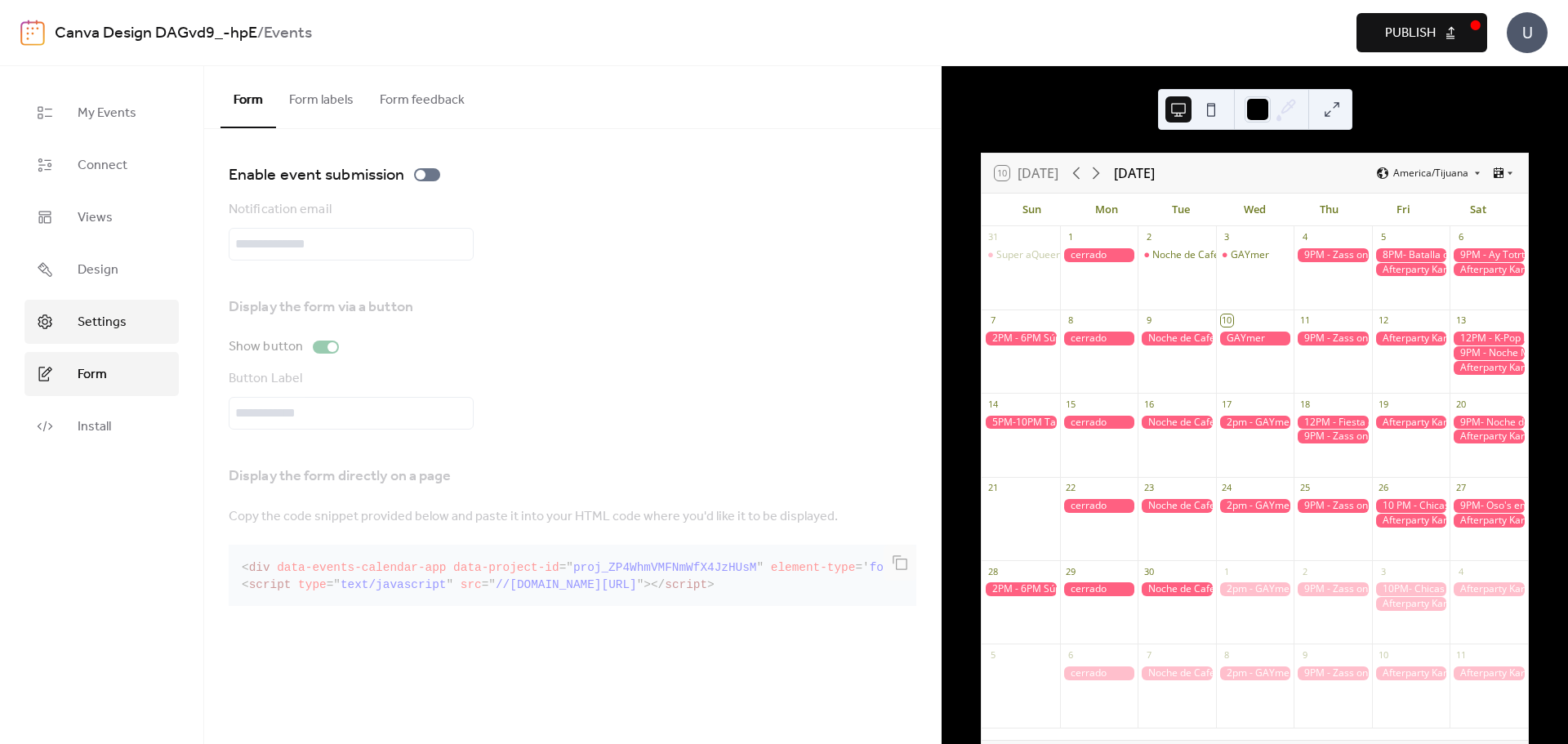
click at [121, 315] on span "Settings" at bounding box center [102, 322] width 49 height 20
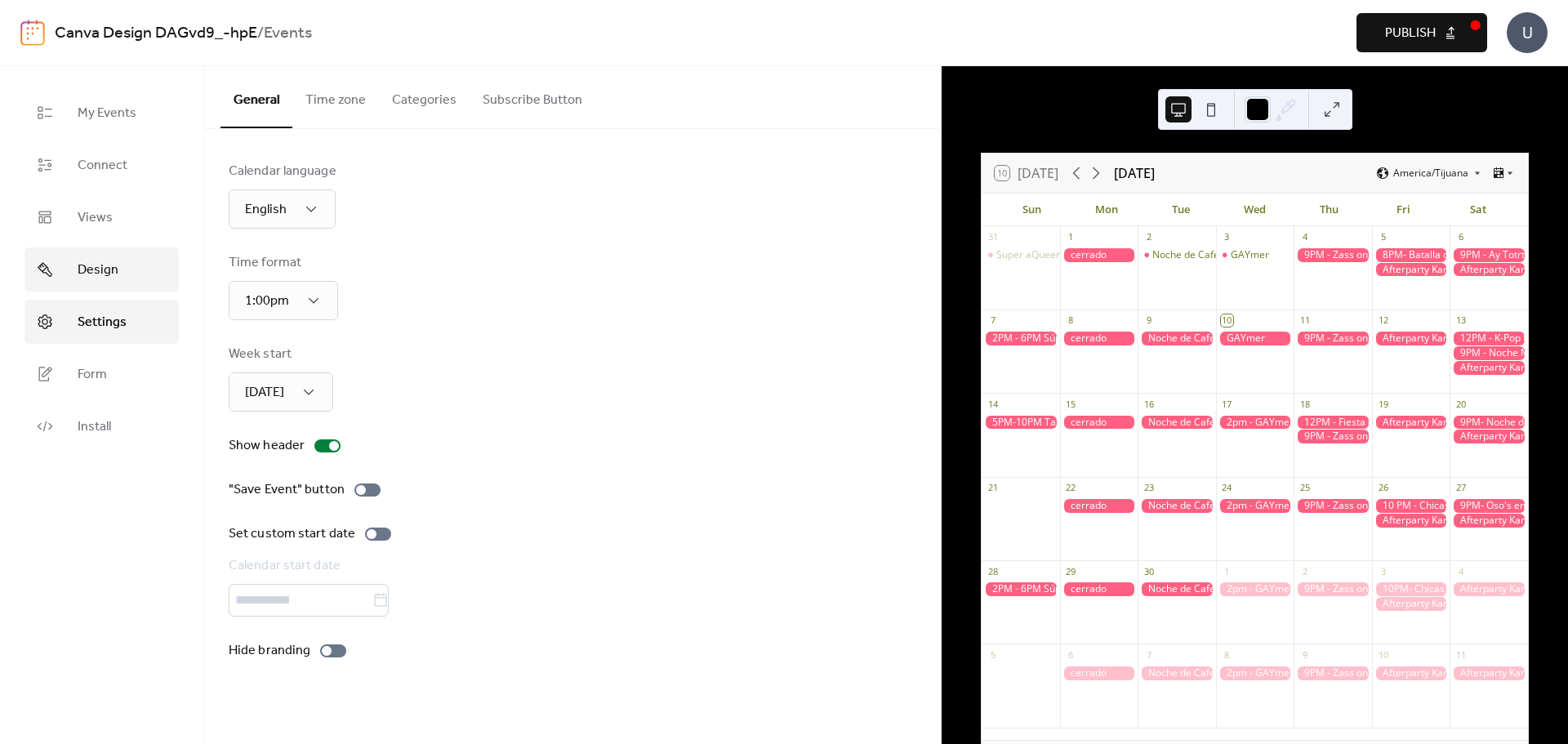
click at [112, 265] on span "Design" at bounding box center [98, 270] width 41 height 20
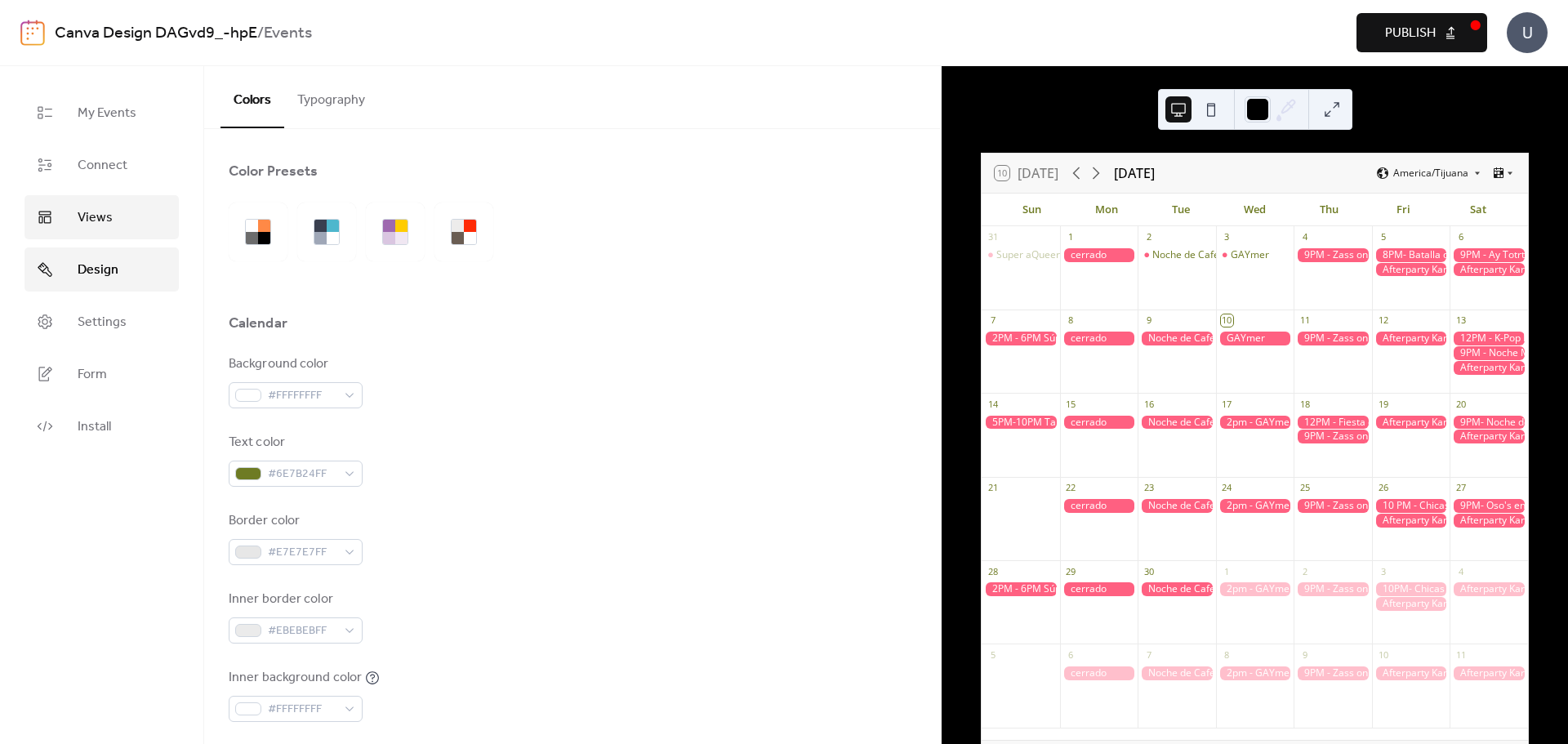
click at [121, 226] on link "Views" at bounding box center [102, 217] width 155 height 44
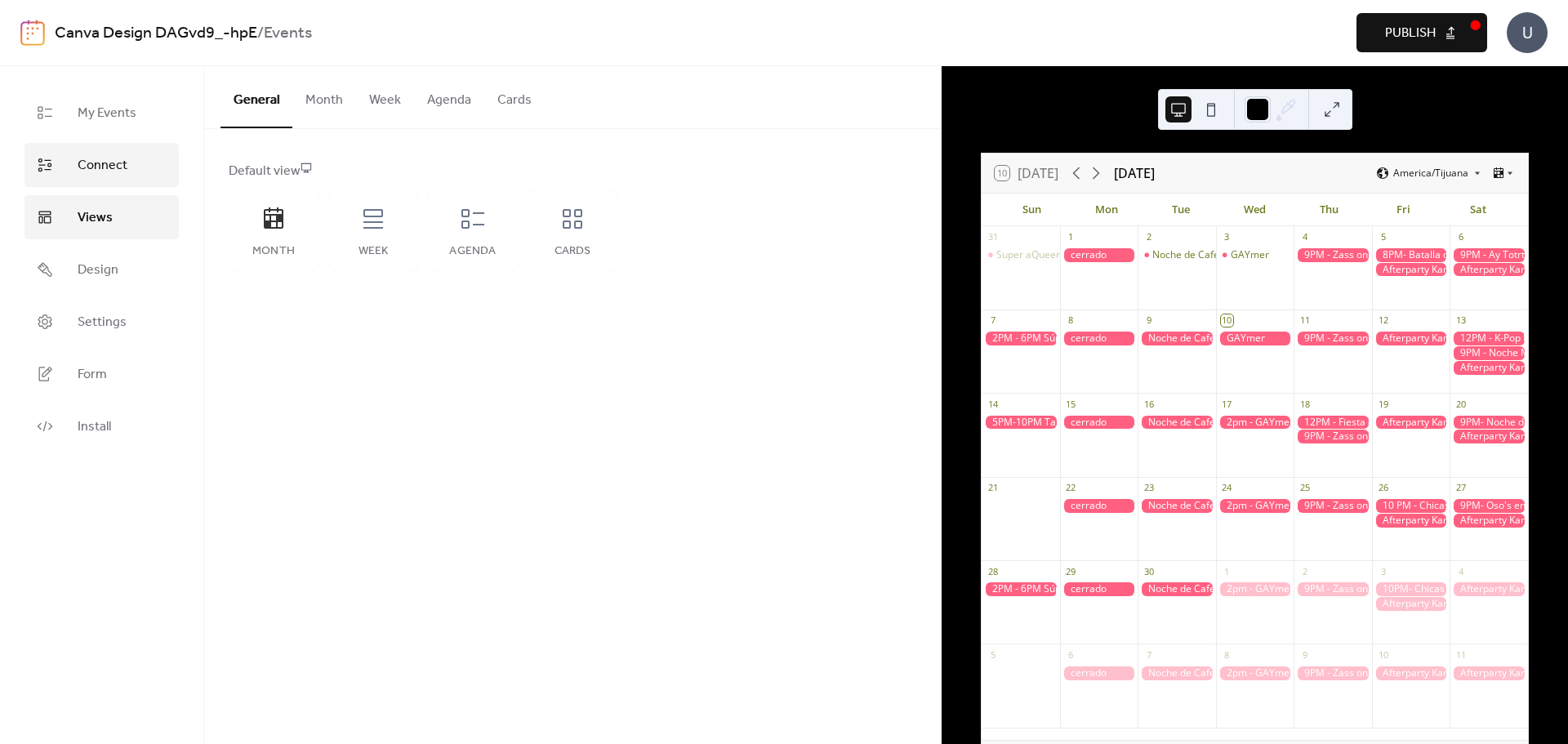
click at [123, 178] on link "Connect" at bounding box center [102, 165] width 155 height 44
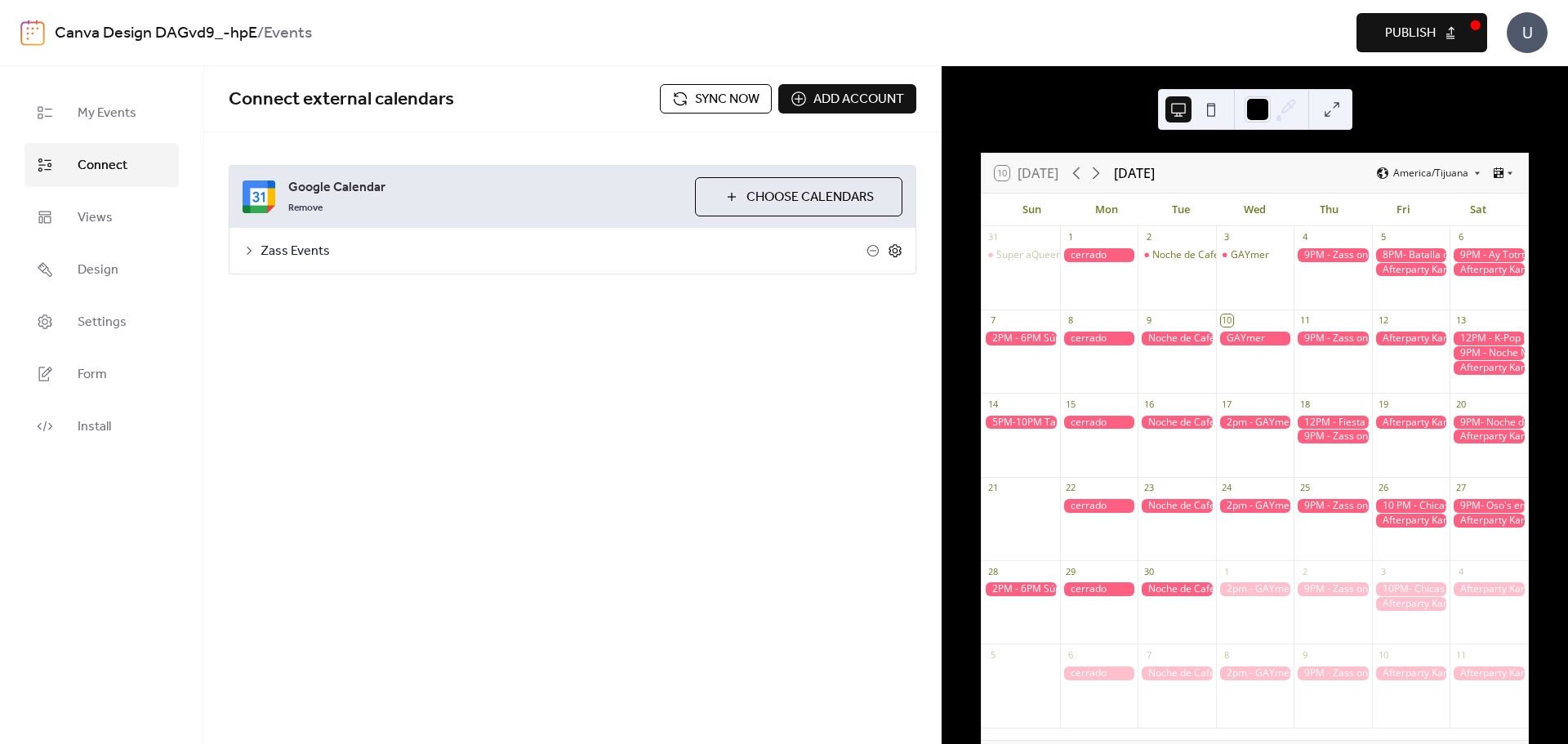
click at [889, 253] on icon at bounding box center [894, 250] width 12 height 13
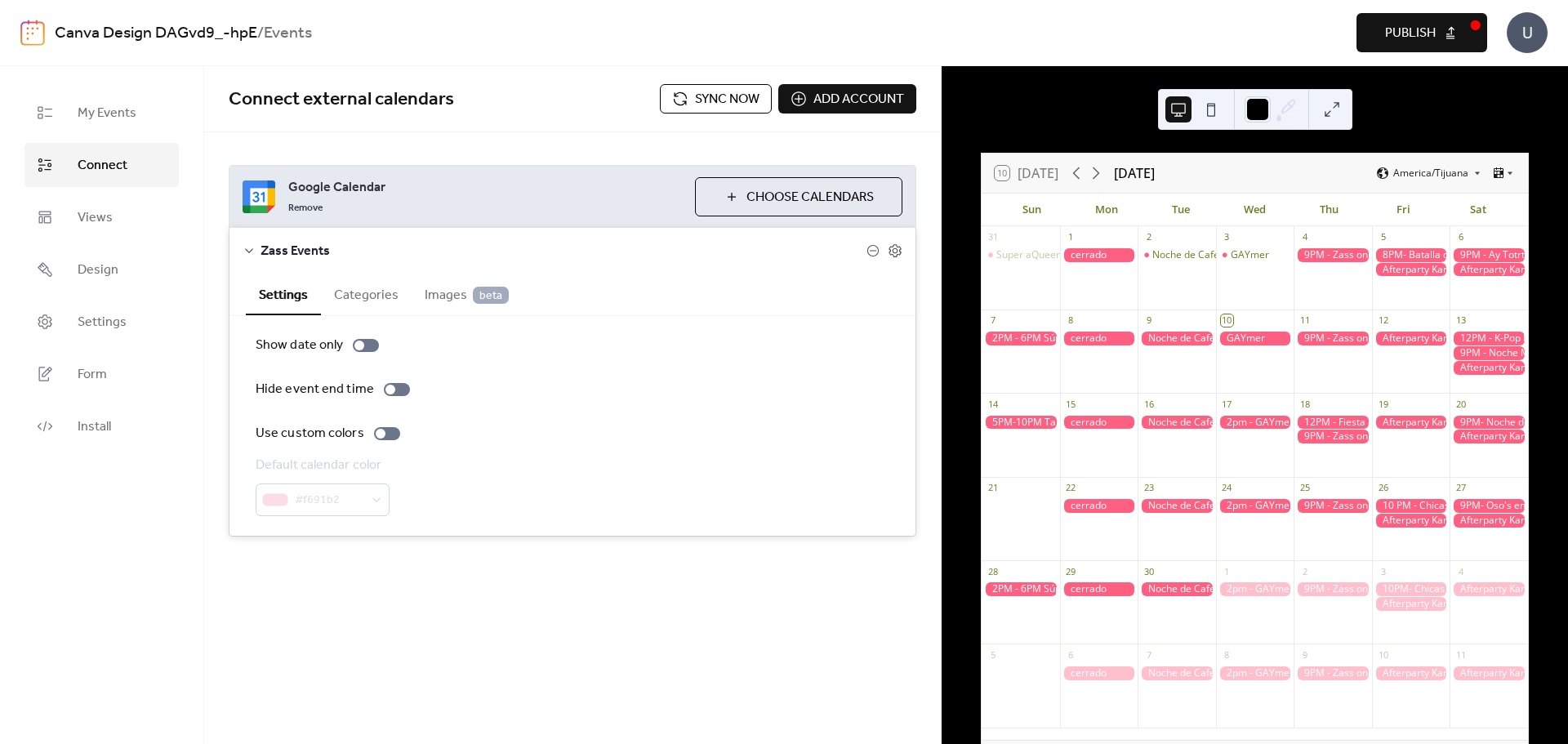
click at [370, 292] on button "Categories" at bounding box center [366, 293] width 91 height 40
click at [438, 292] on span "Images beta" at bounding box center [467, 296] width 84 height 20
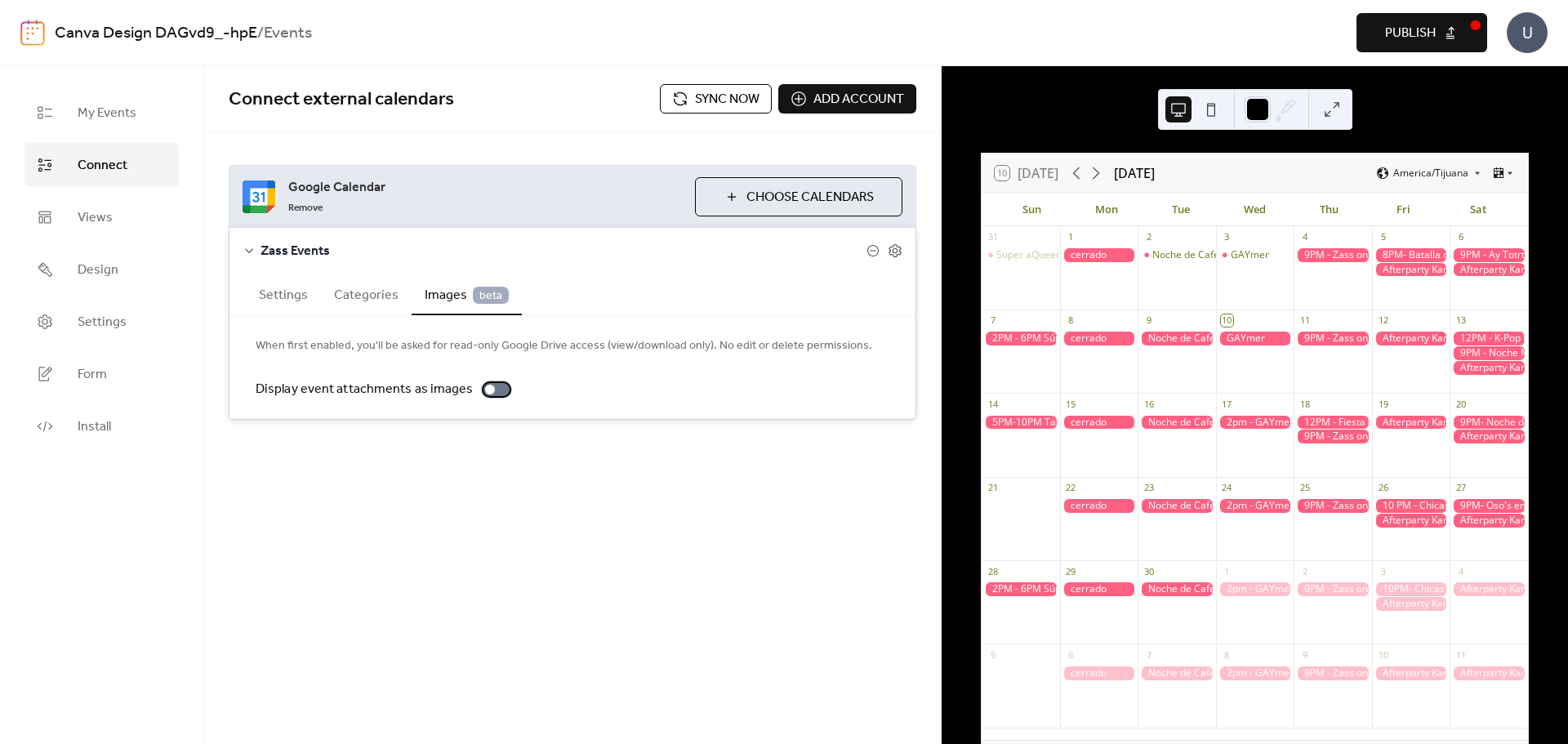
click at [485, 393] on div at bounding box center [490, 389] width 10 height 10
click at [495, 389] on div at bounding box center [497, 389] width 26 height 13
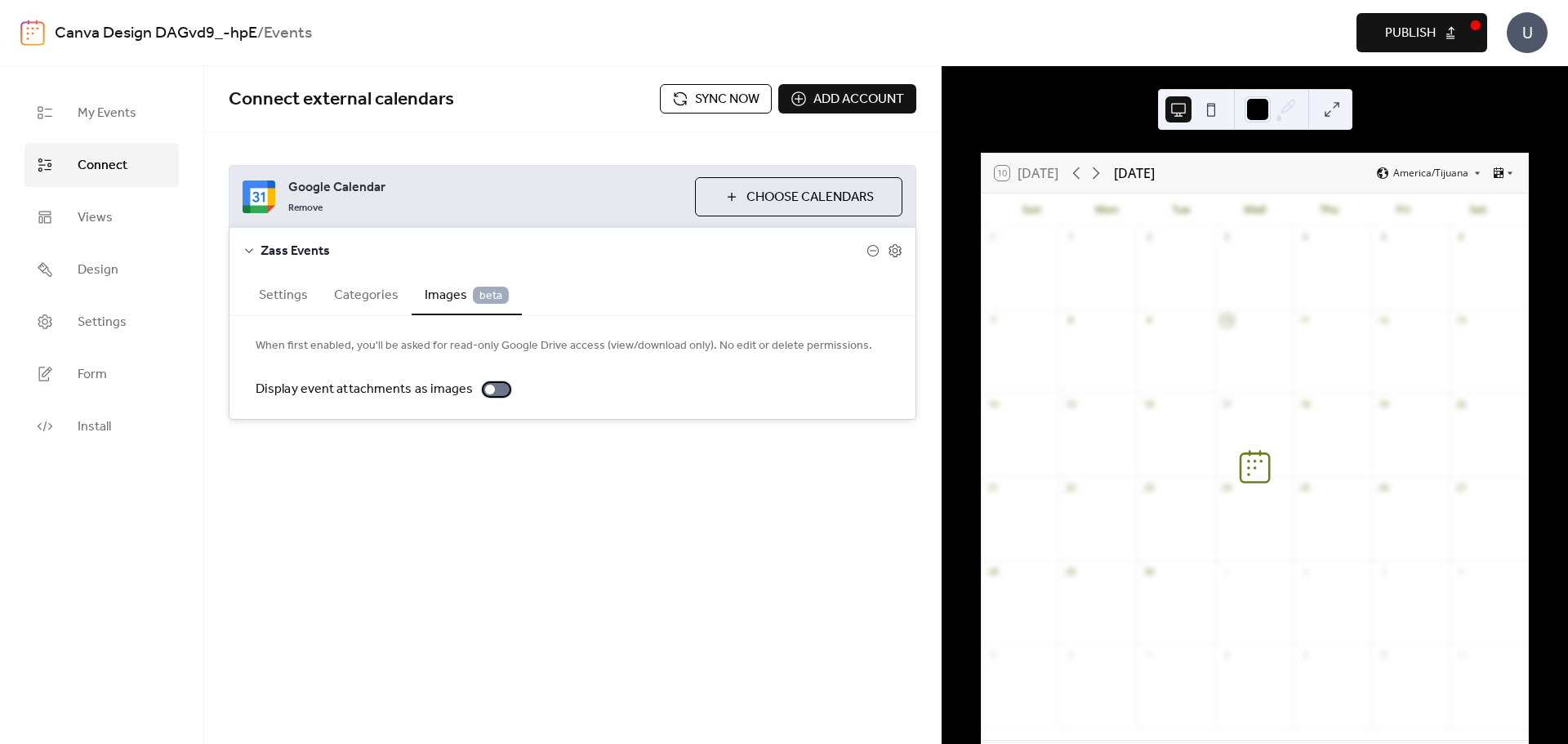
click at [485, 390] on div at bounding box center [490, 389] width 10 height 10
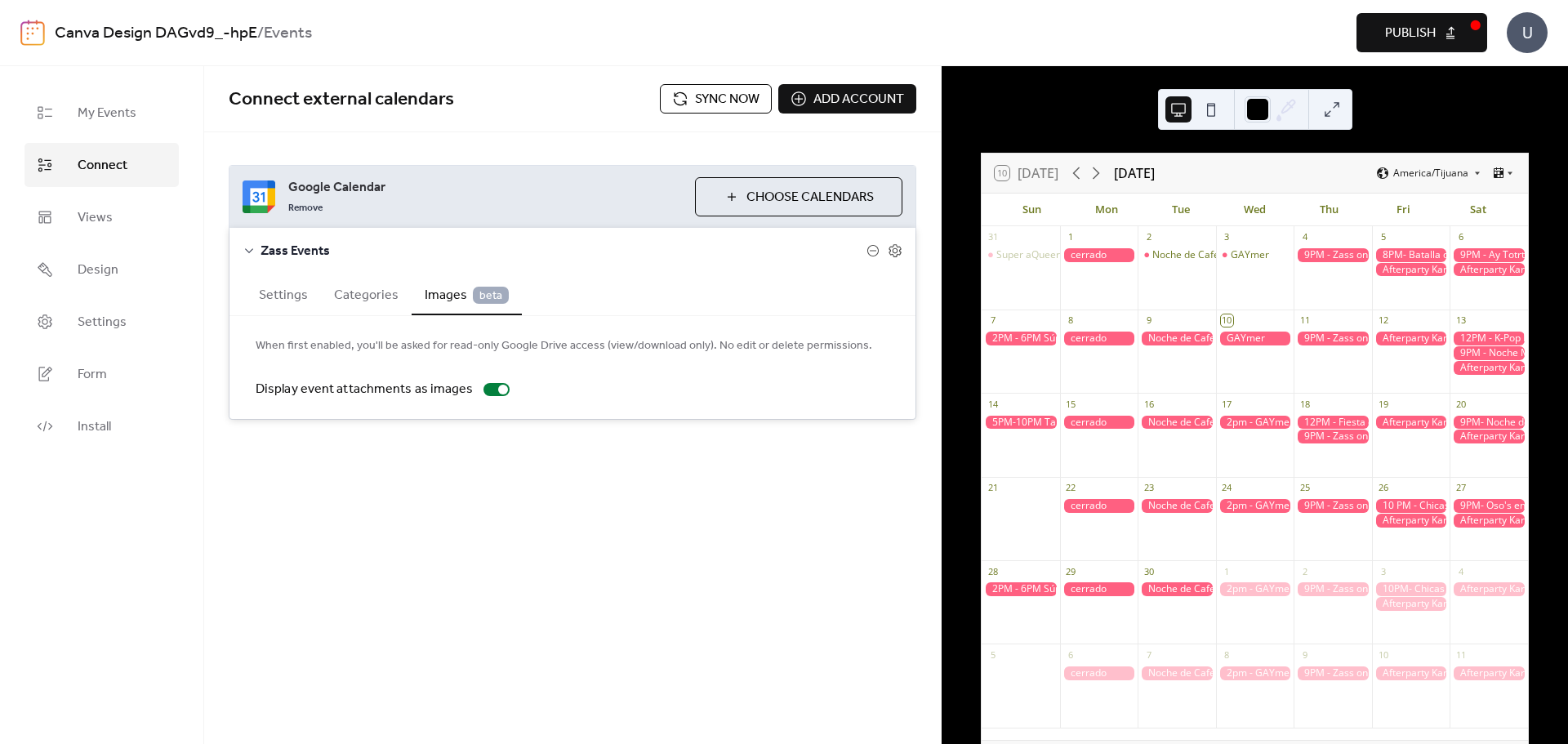
click at [1177, 426] on div at bounding box center [1176, 422] width 79 height 14
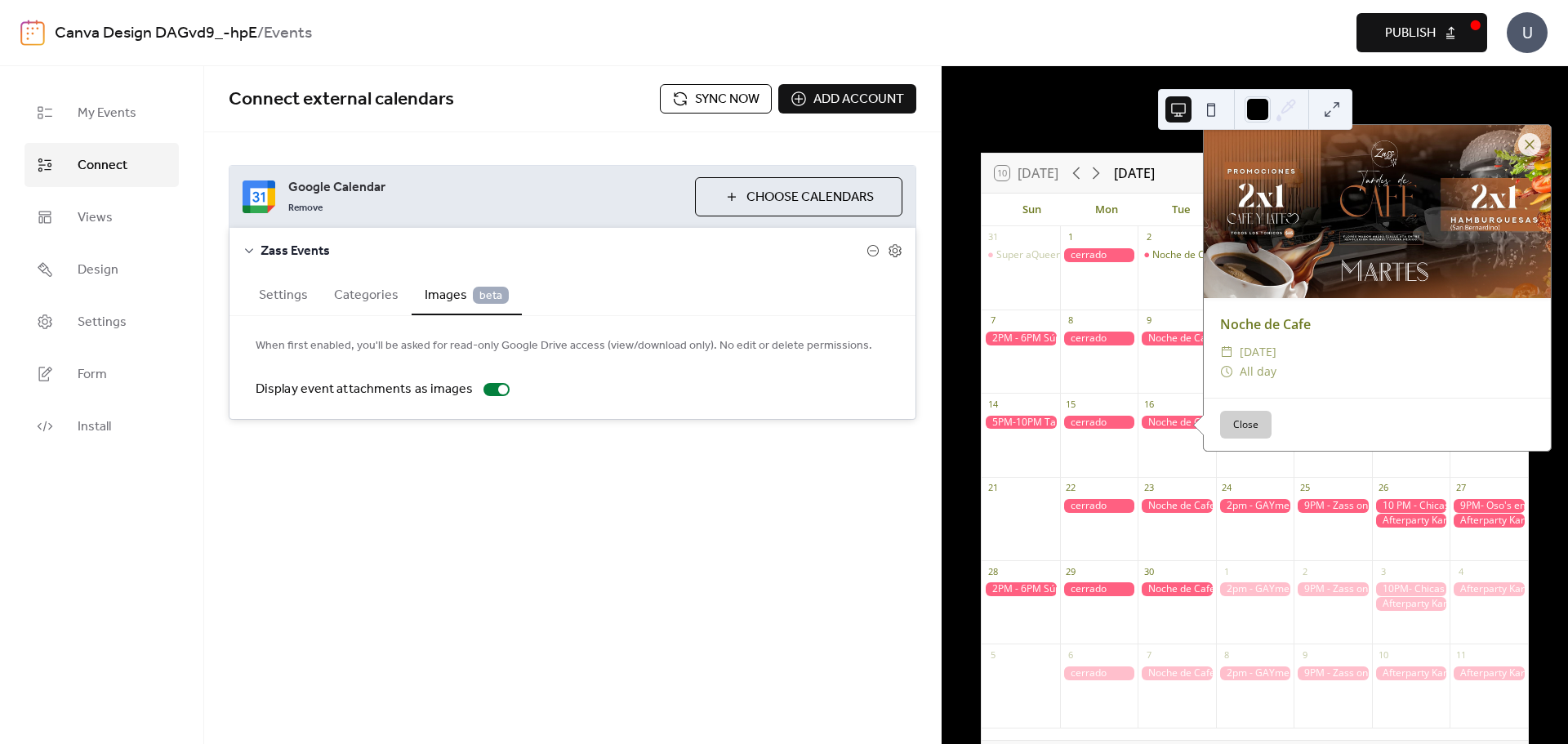
click at [1177, 426] on div at bounding box center [1176, 422] width 79 height 14
click at [1236, 434] on button "Close" at bounding box center [1246, 425] width 51 height 28
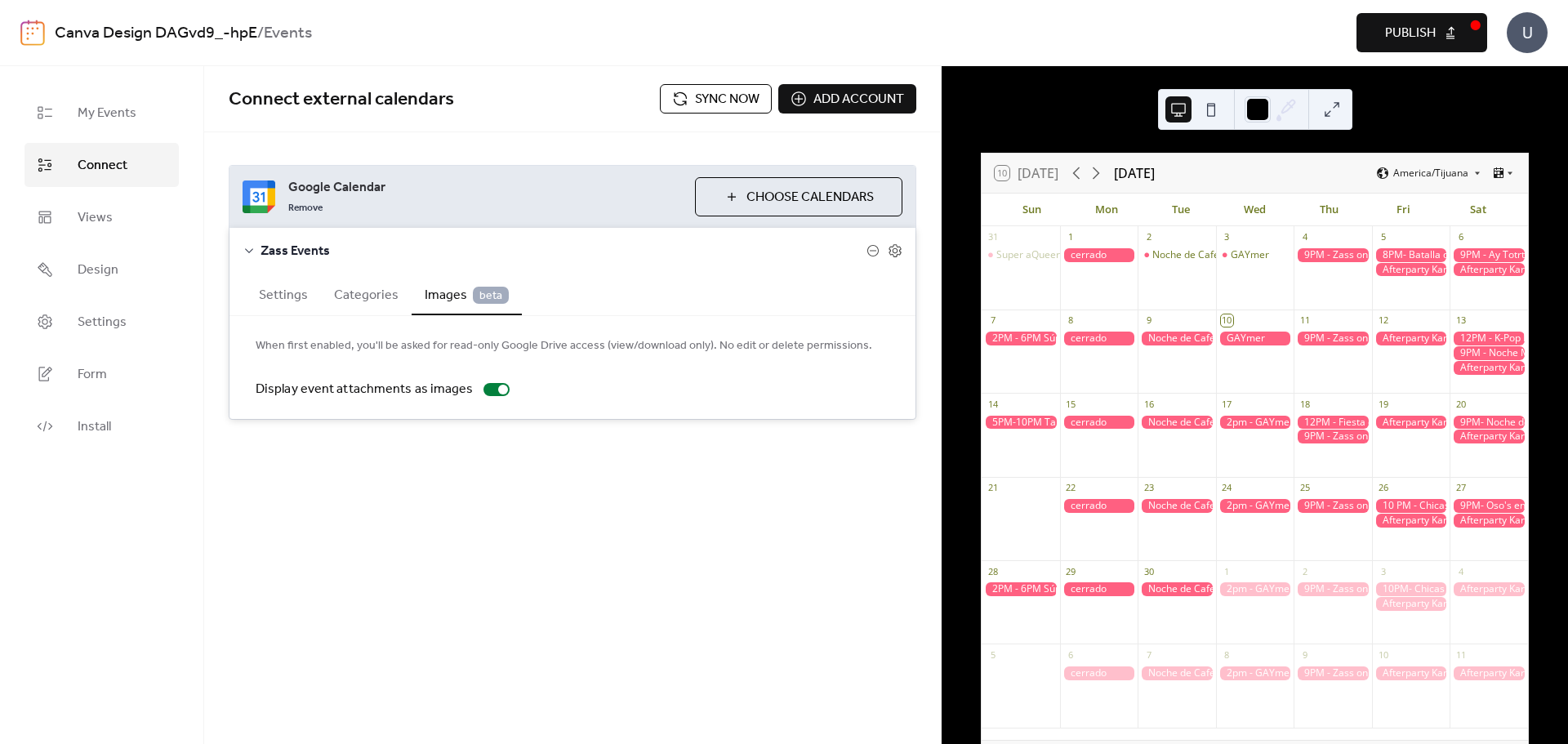
click at [485, 296] on span "beta" at bounding box center [490, 295] width 36 height 17
click at [1037, 424] on div at bounding box center [1020, 422] width 79 height 14
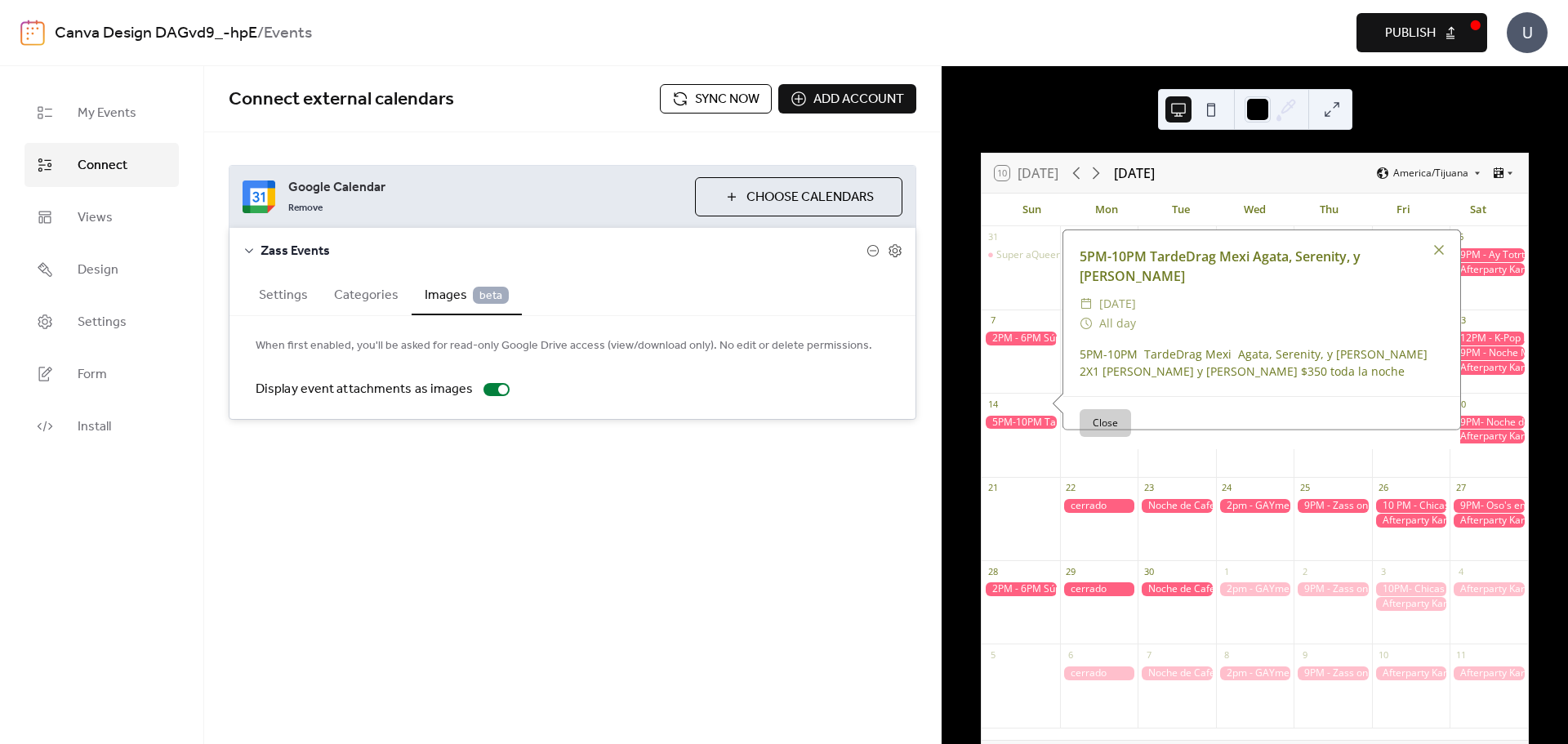
click at [1037, 424] on div at bounding box center [1020, 422] width 79 height 14
click at [703, 106] on span "Sync now" at bounding box center [727, 100] width 64 height 20
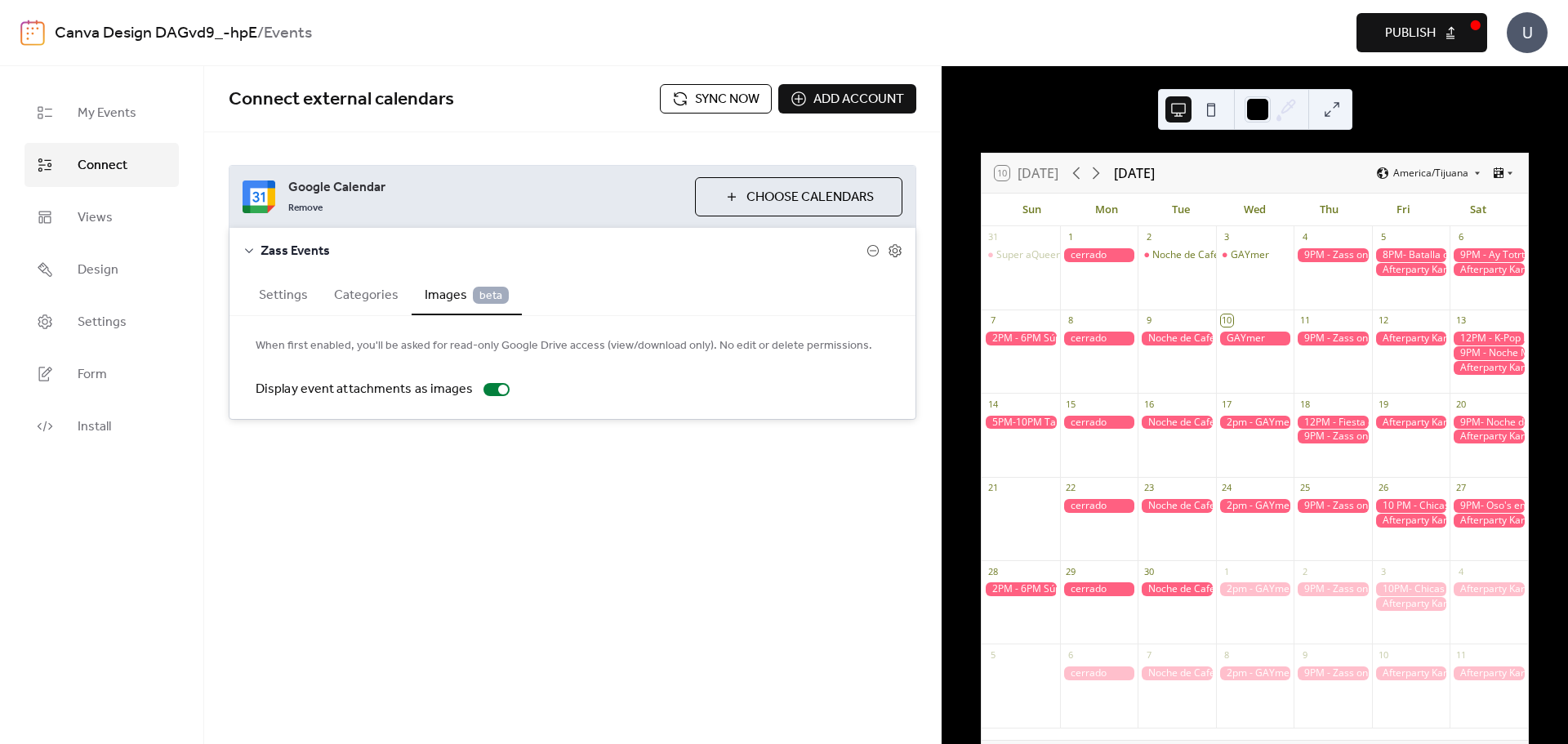
click at [1023, 427] on div at bounding box center [1020, 422] width 79 height 14
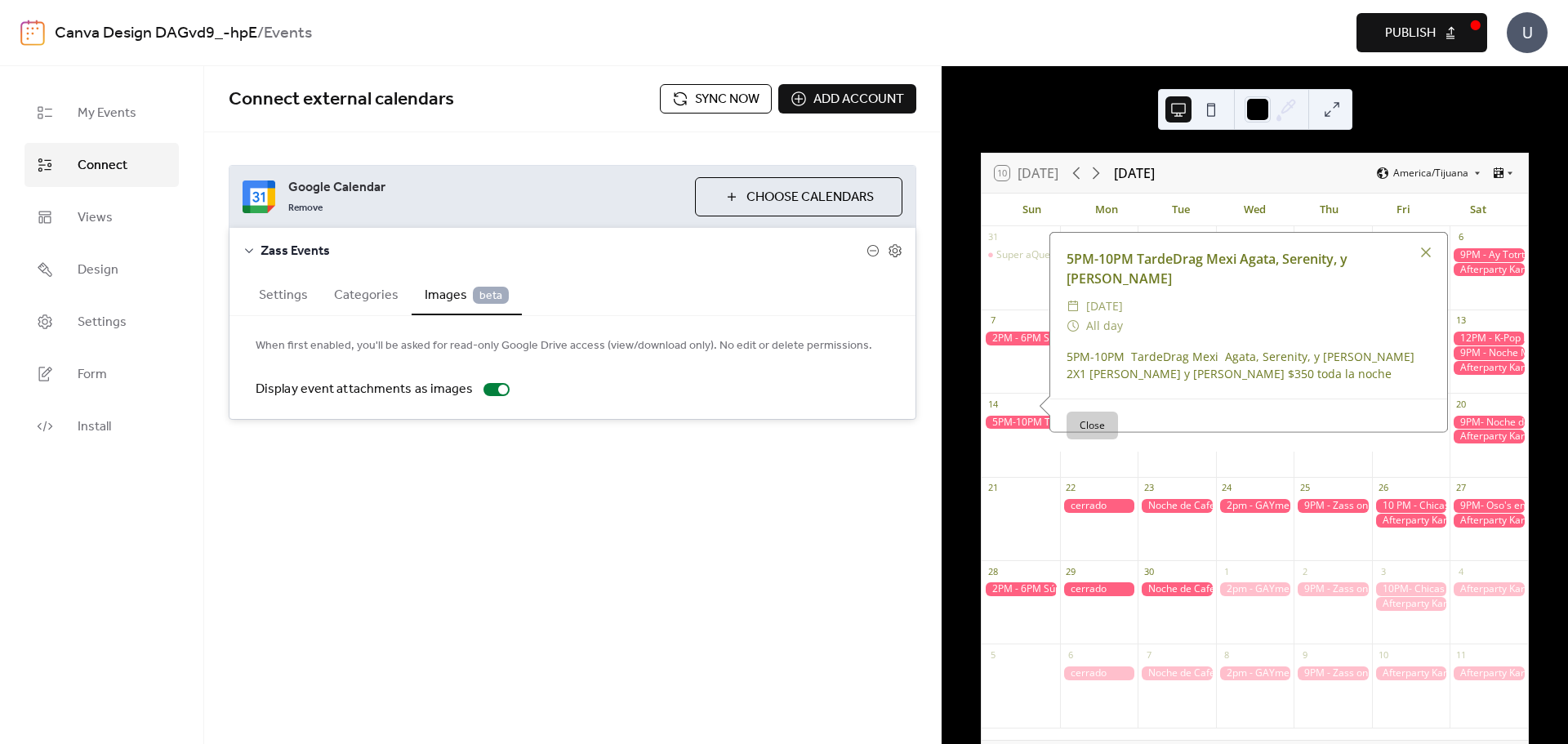
click at [1023, 427] on div at bounding box center [1020, 422] width 79 height 14
click at [664, 78] on div "Connect external calendars Sync now Add account" at bounding box center [572, 99] width 736 height 66
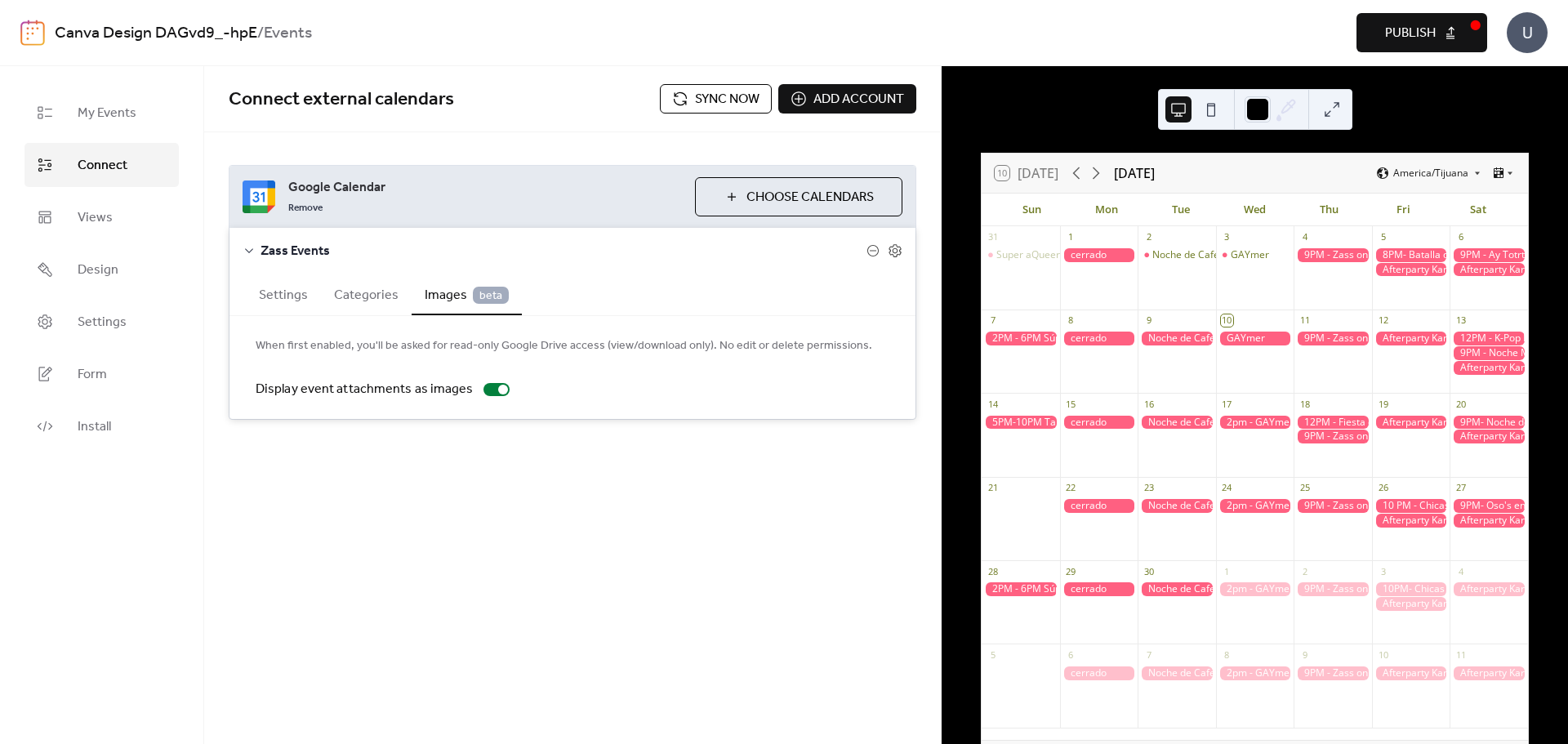
click at [666, 89] on button "Sync now" at bounding box center [715, 99] width 112 height 30
click at [1032, 428] on div at bounding box center [1020, 422] width 79 height 14
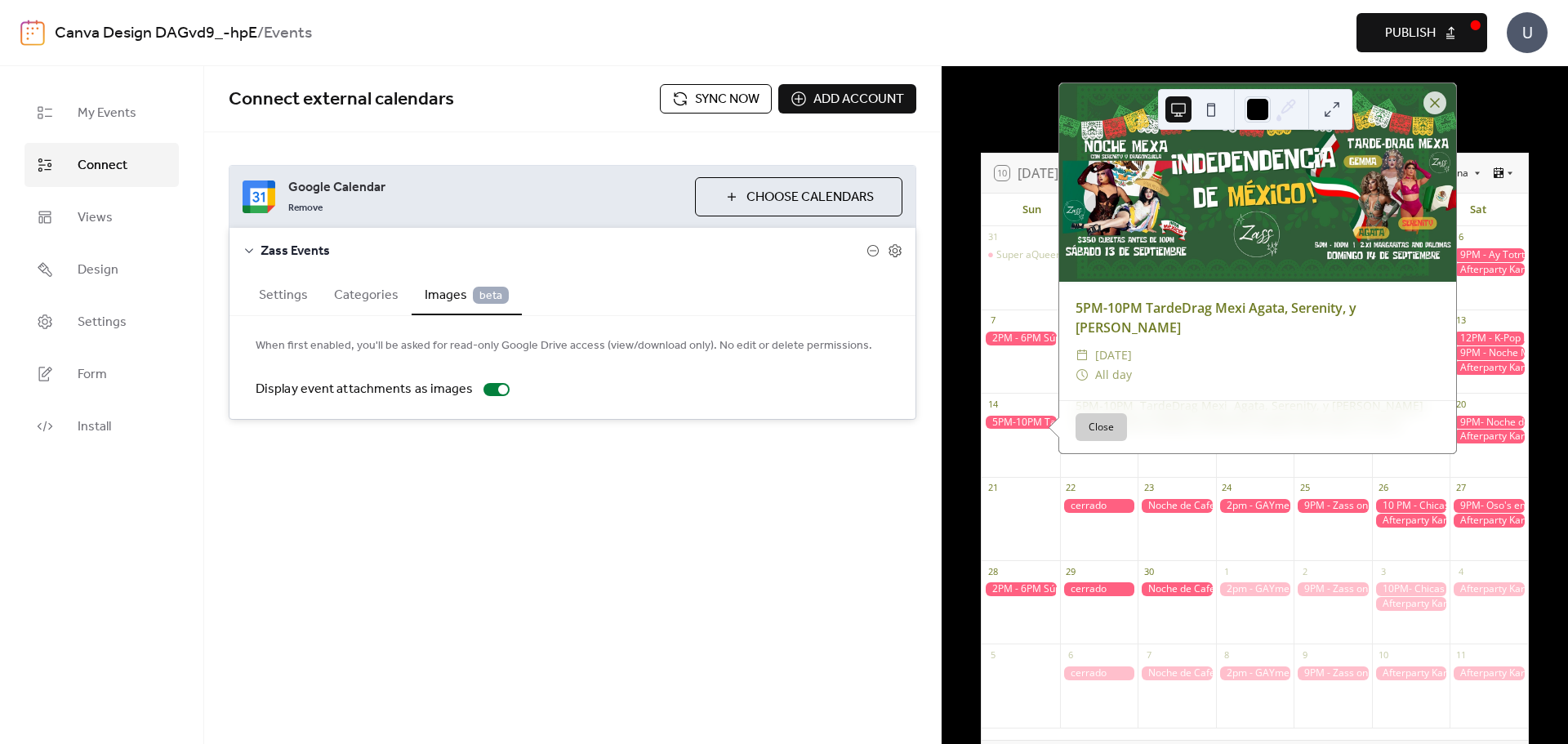
click at [1094, 427] on button "Close" at bounding box center [1101, 427] width 51 height 28
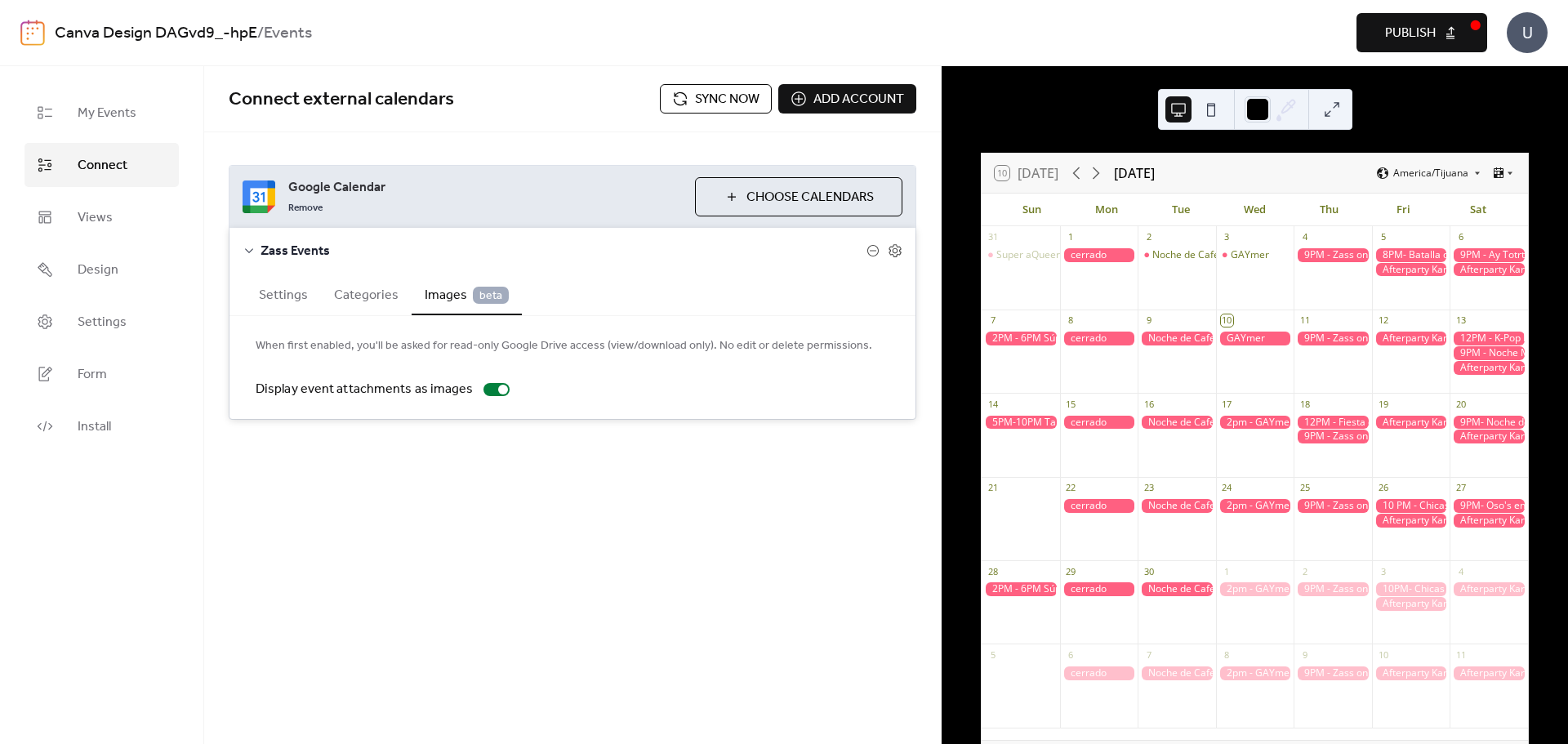
click at [1414, 20] on button "Publish" at bounding box center [1422, 32] width 131 height 39
click at [705, 94] on span "Sync now" at bounding box center [727, 100] width 64 height 20
click at [1275, 425] on div at bounding box center [1255, 422] width 79 height 14
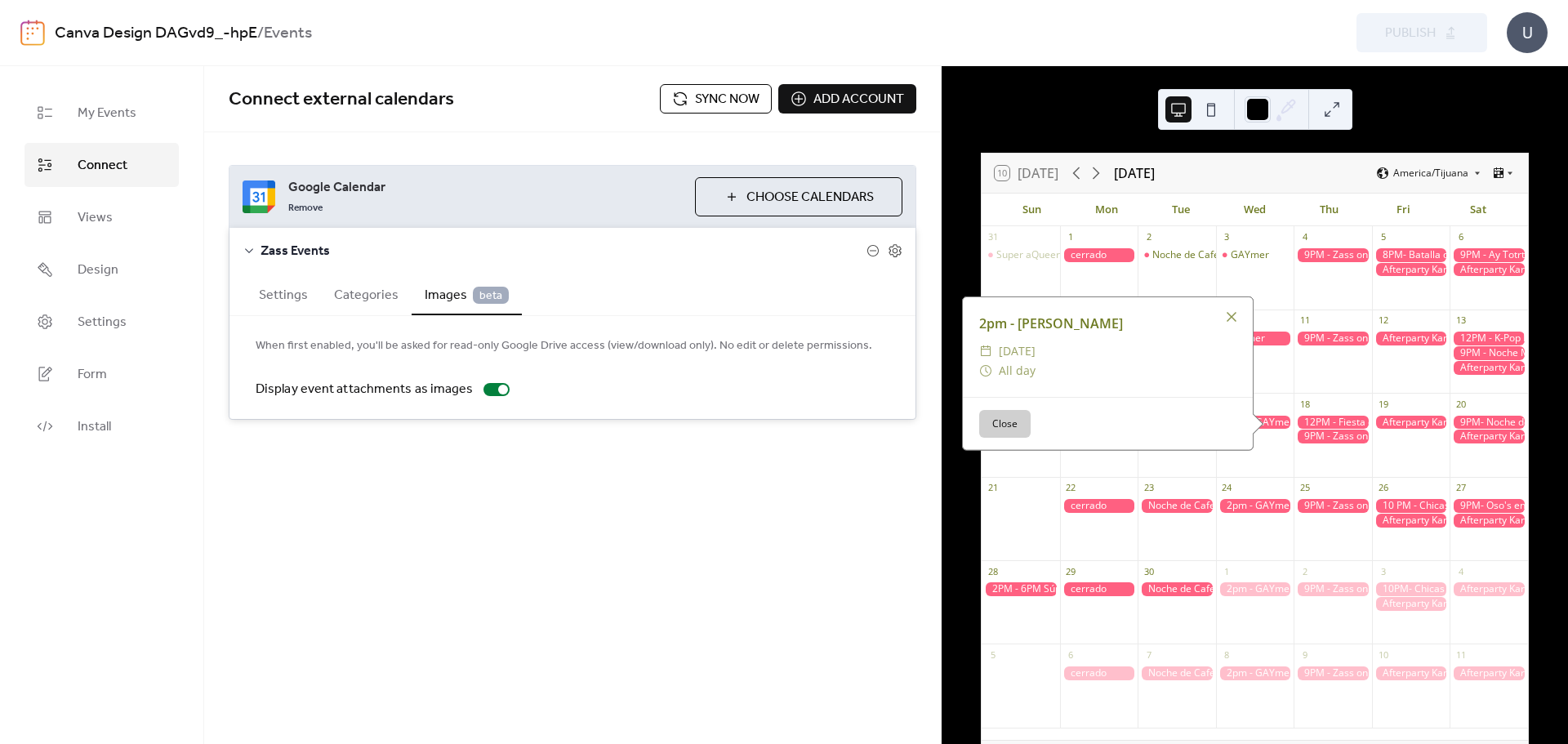
click at [1391, 427] on div at bounding box center [1411, 422] width 79 height 14
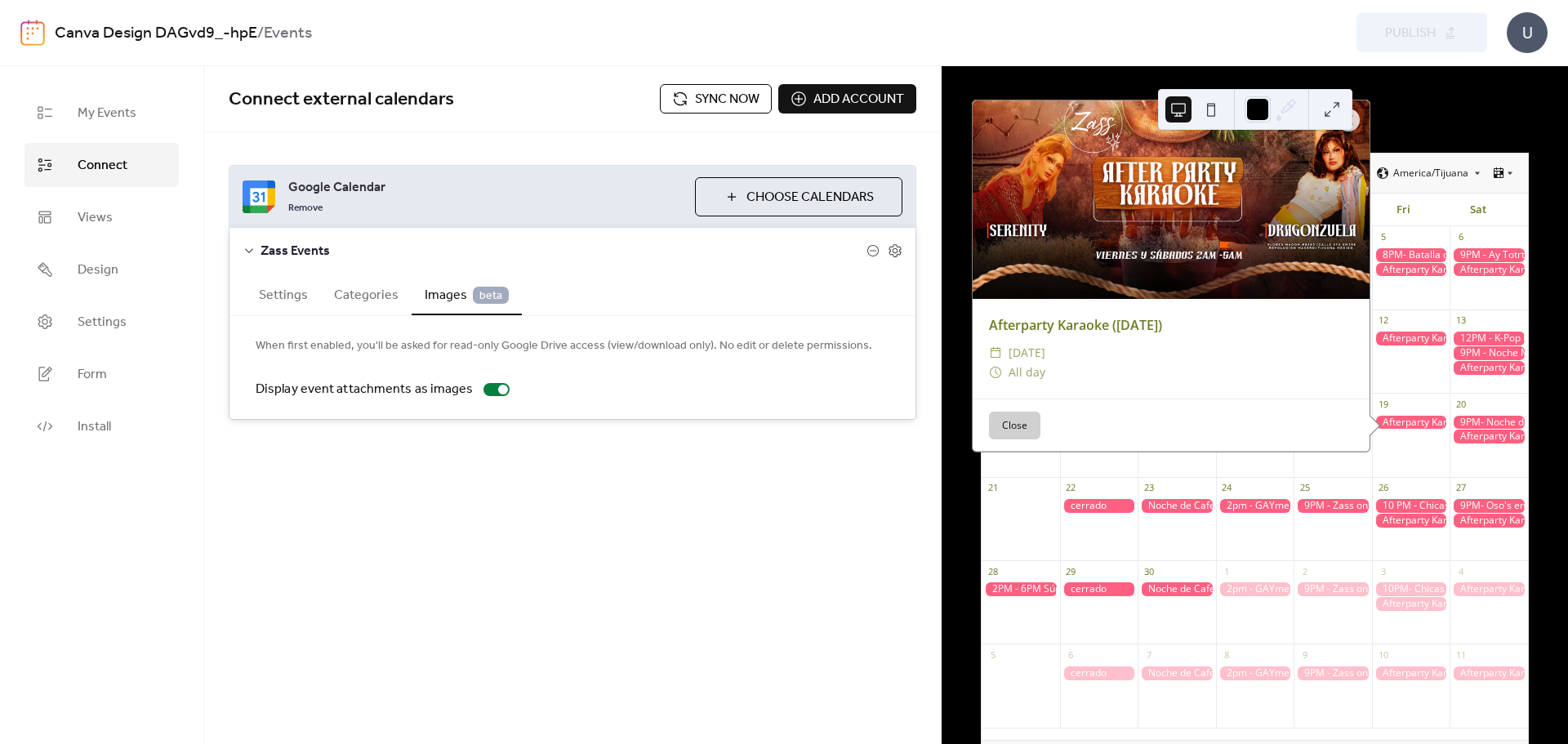
click at [1048, 601] on div at bounding box center [1020, 609] width 79 height 55
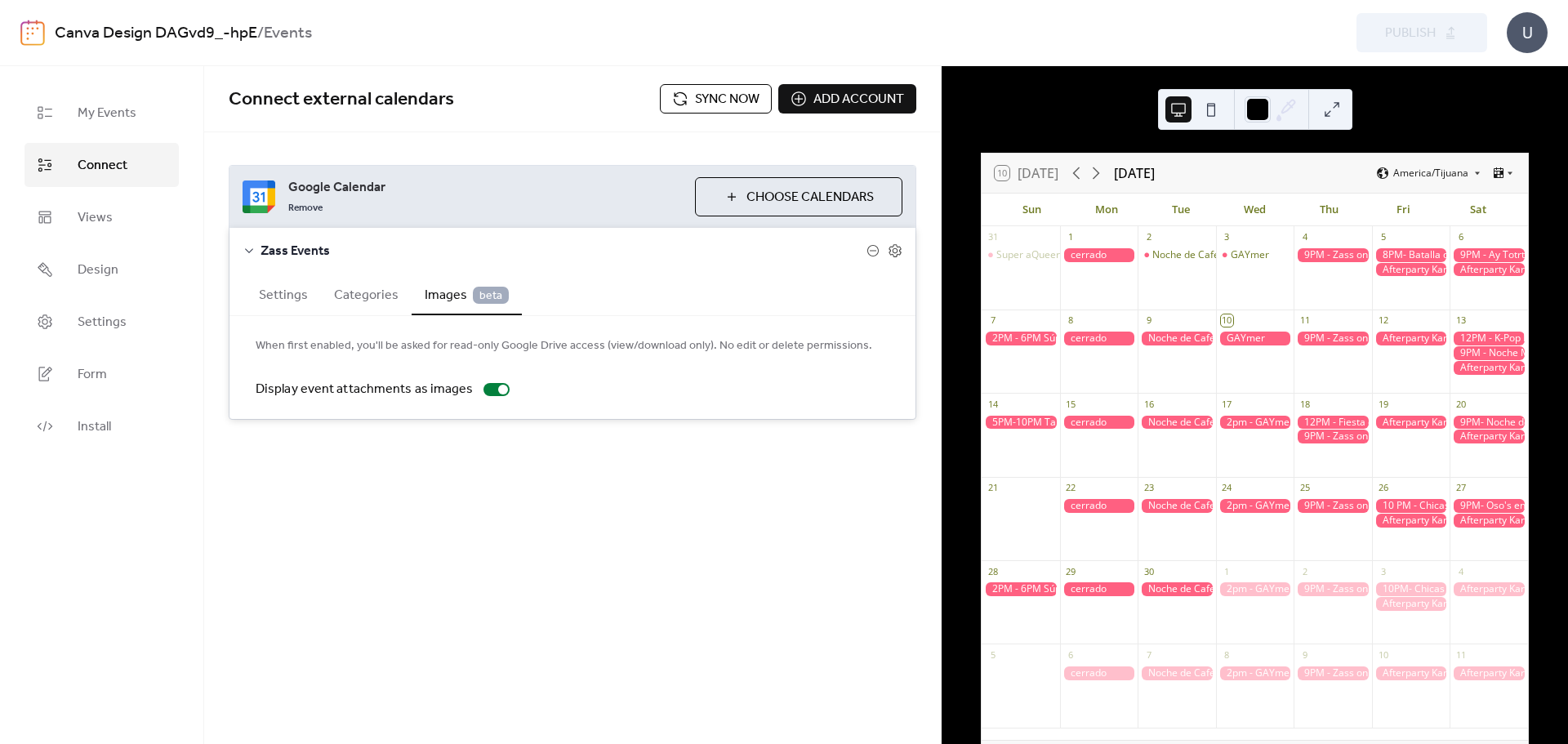
click at [1050, 591] on div at bounding box center [1020, 589] width 79 height 14
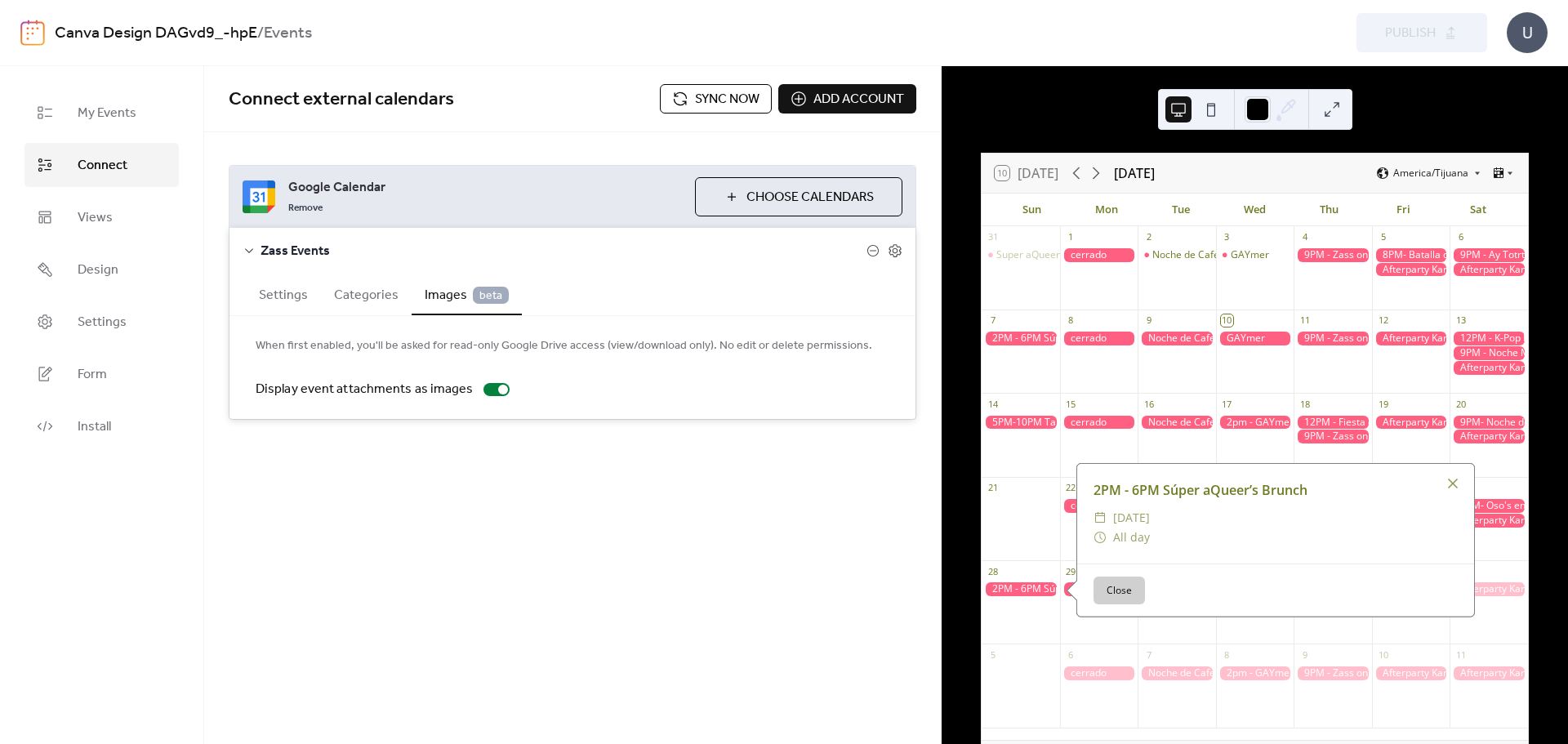
click at [1048, 426] on div at bounding box center [1020, 422] width 79 height 14
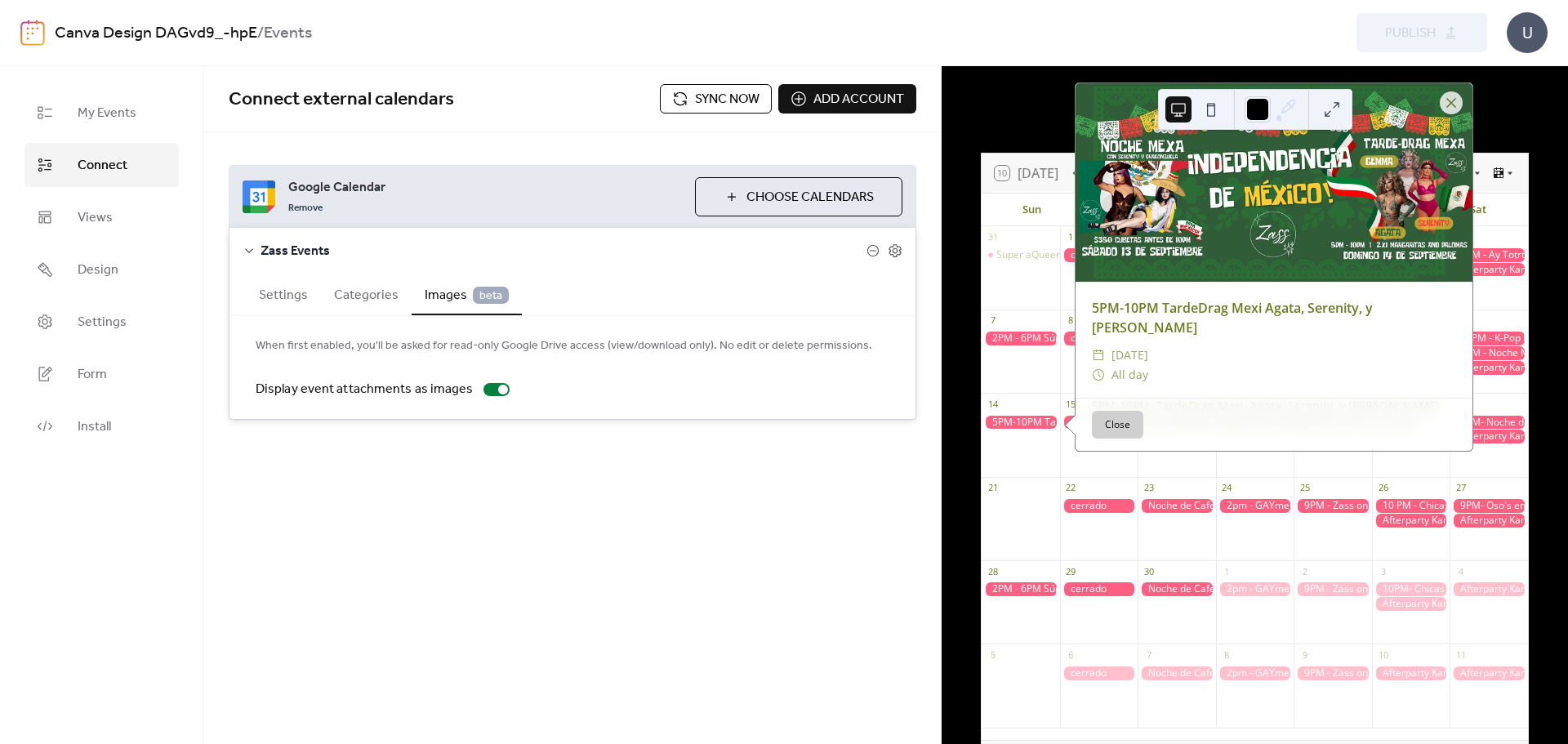
click at [1491, 435] on div at bounding box center [1488, 436] width 79 height 14
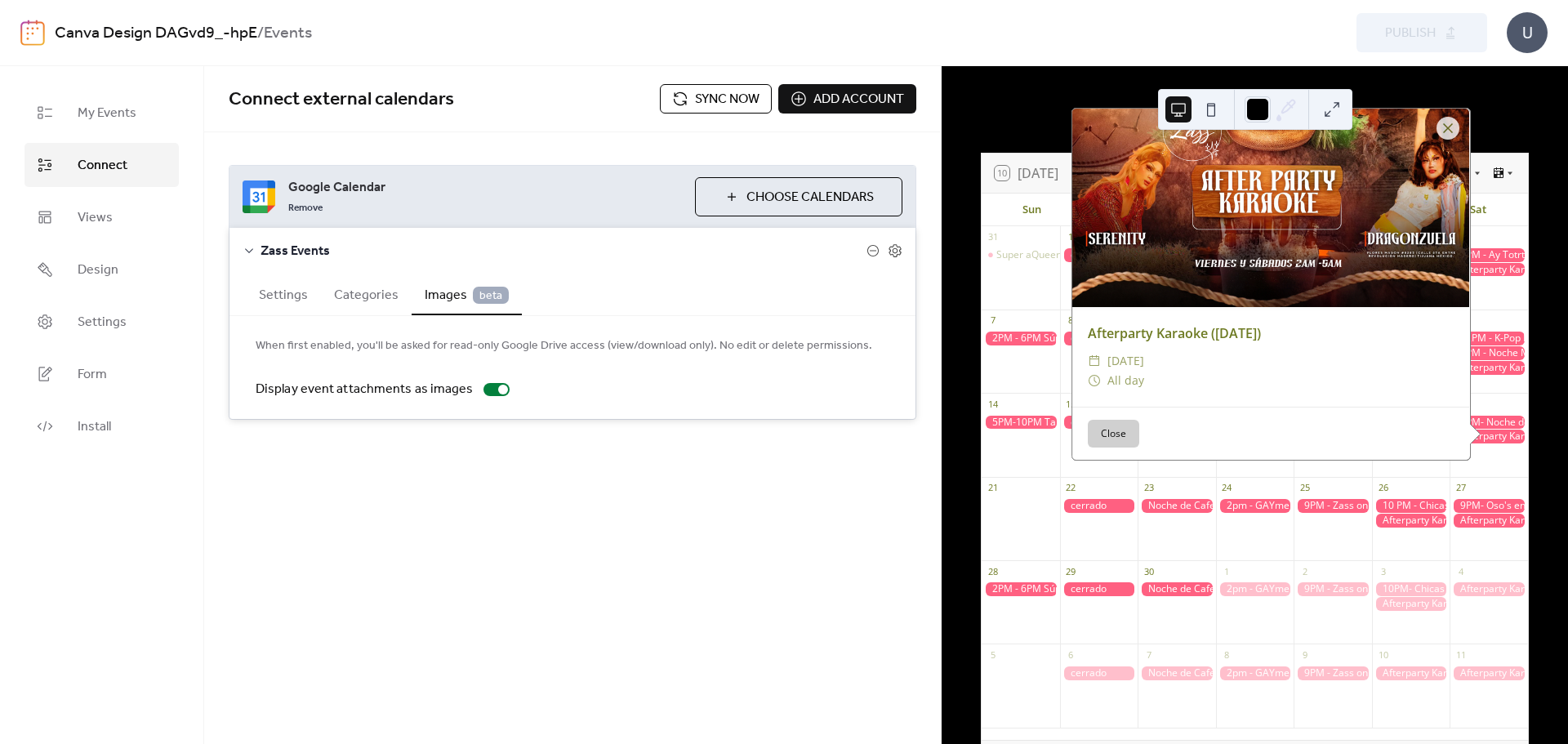
click at [1490, 420] on div at bounding box center [1488, 422] width 79 height 14
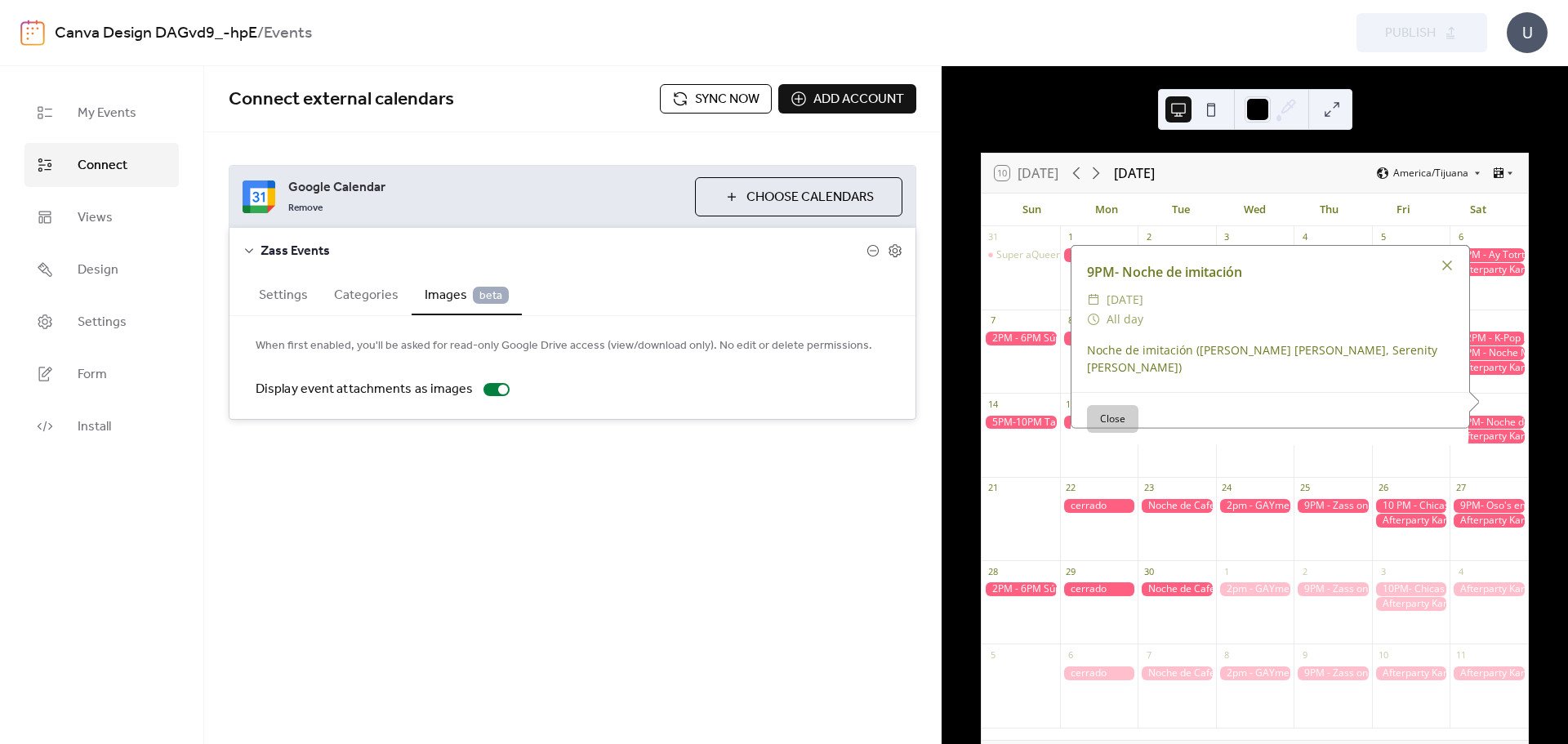
click at [1312, 508] on div at bounding box center [1332, 506] width 79 height 14
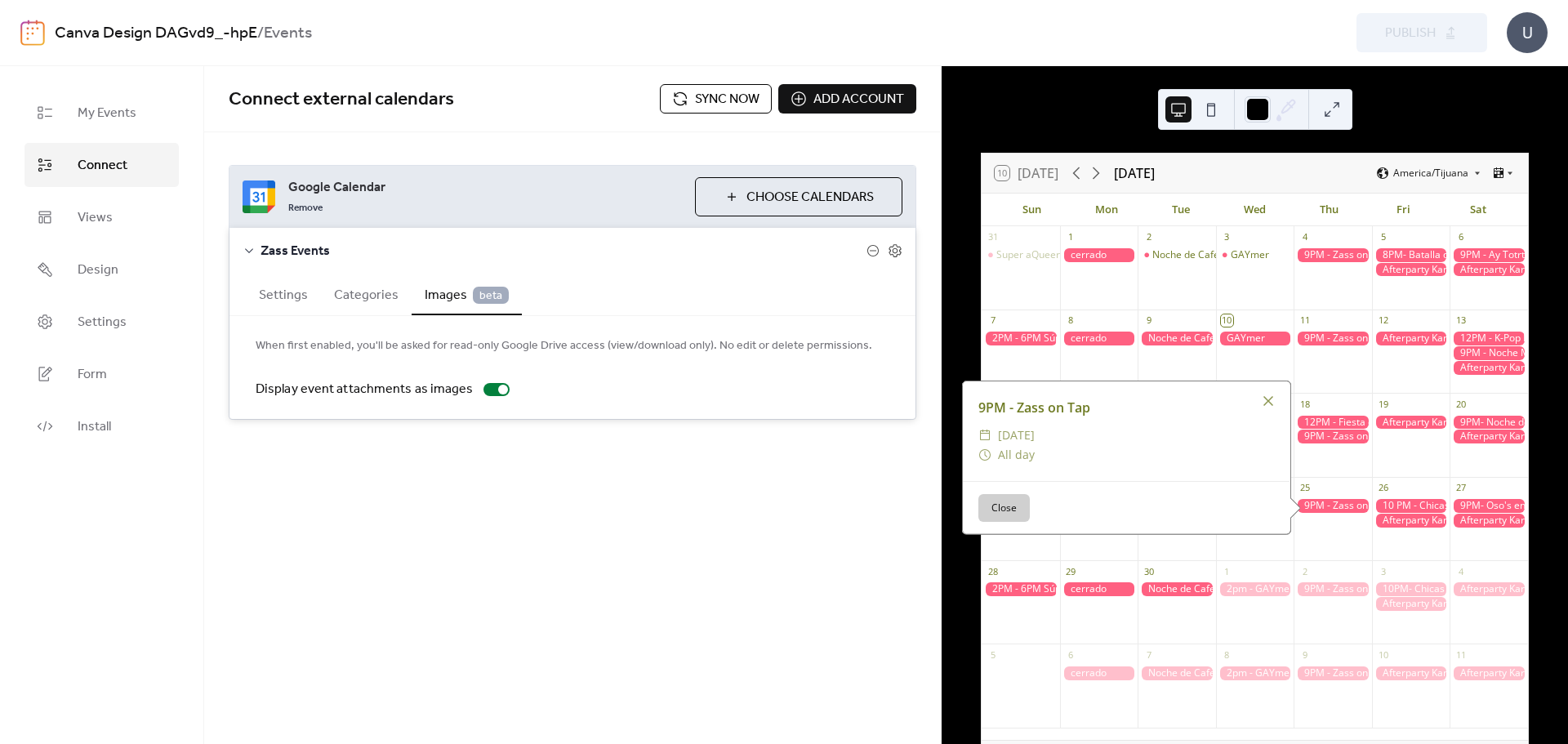
click at [1232, 570] on div "1" at bounding box center [1227, 571] width 12 height 12
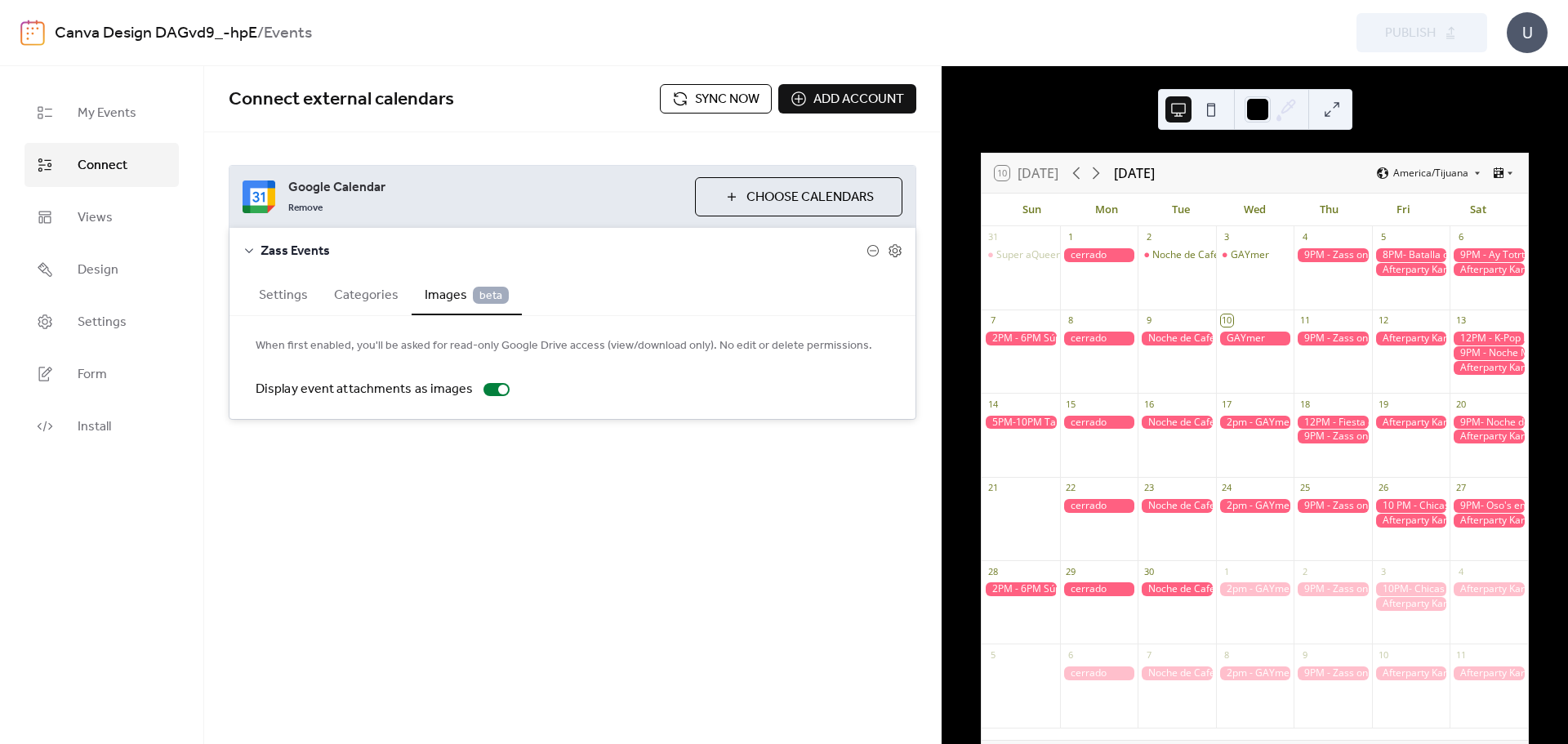
click at [727, 91] on span "Sync now" at bounding box center [727, 100] width 64 height 20
click at [1333, 419] on div at bounding box center [1332, 422] width 79 height 14
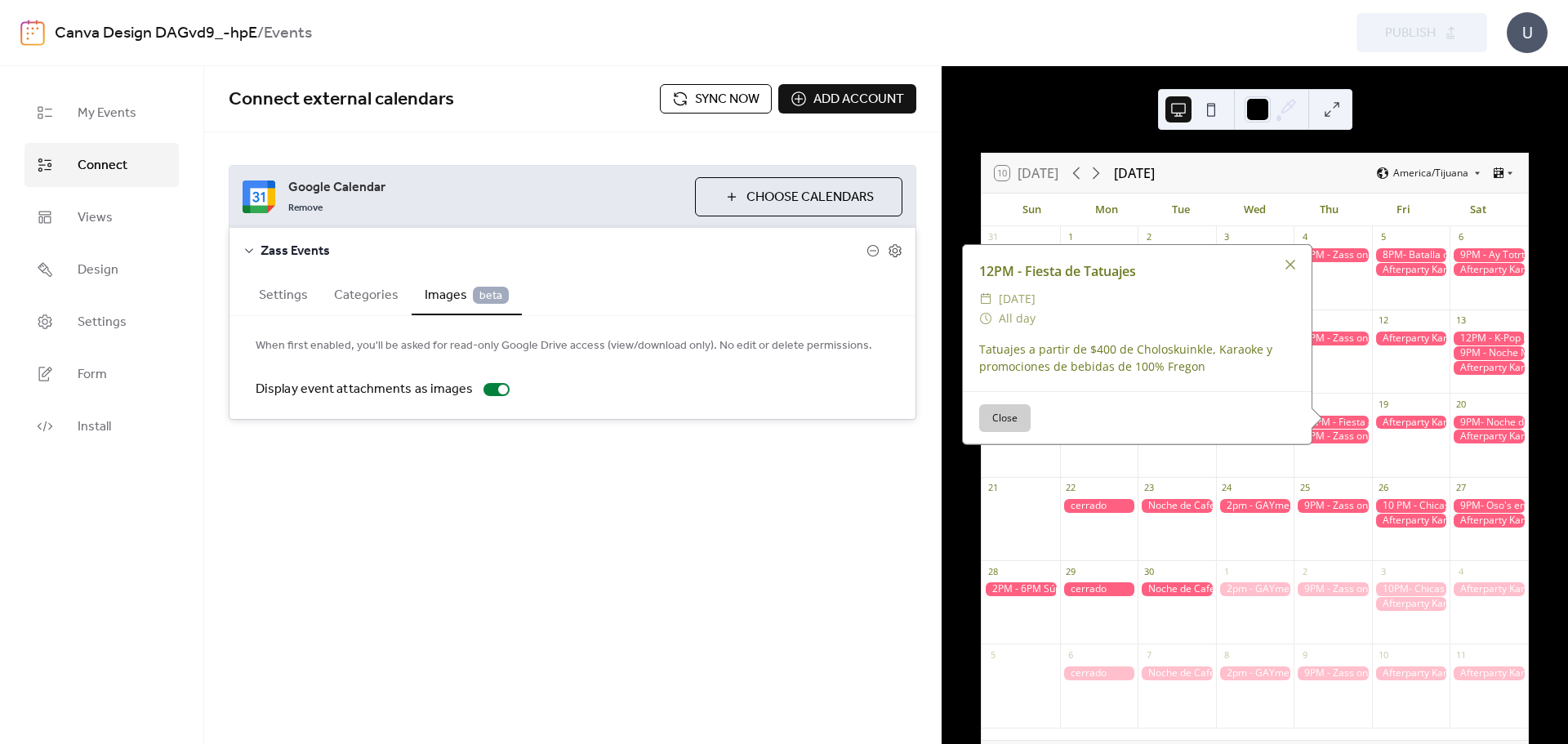
click at [1333, 419] on div at bounding box center [1332, 422] width 79 height 14
click at [720, 94] on span "Sync now" at bounding box center [727, 100] width 64 height 20
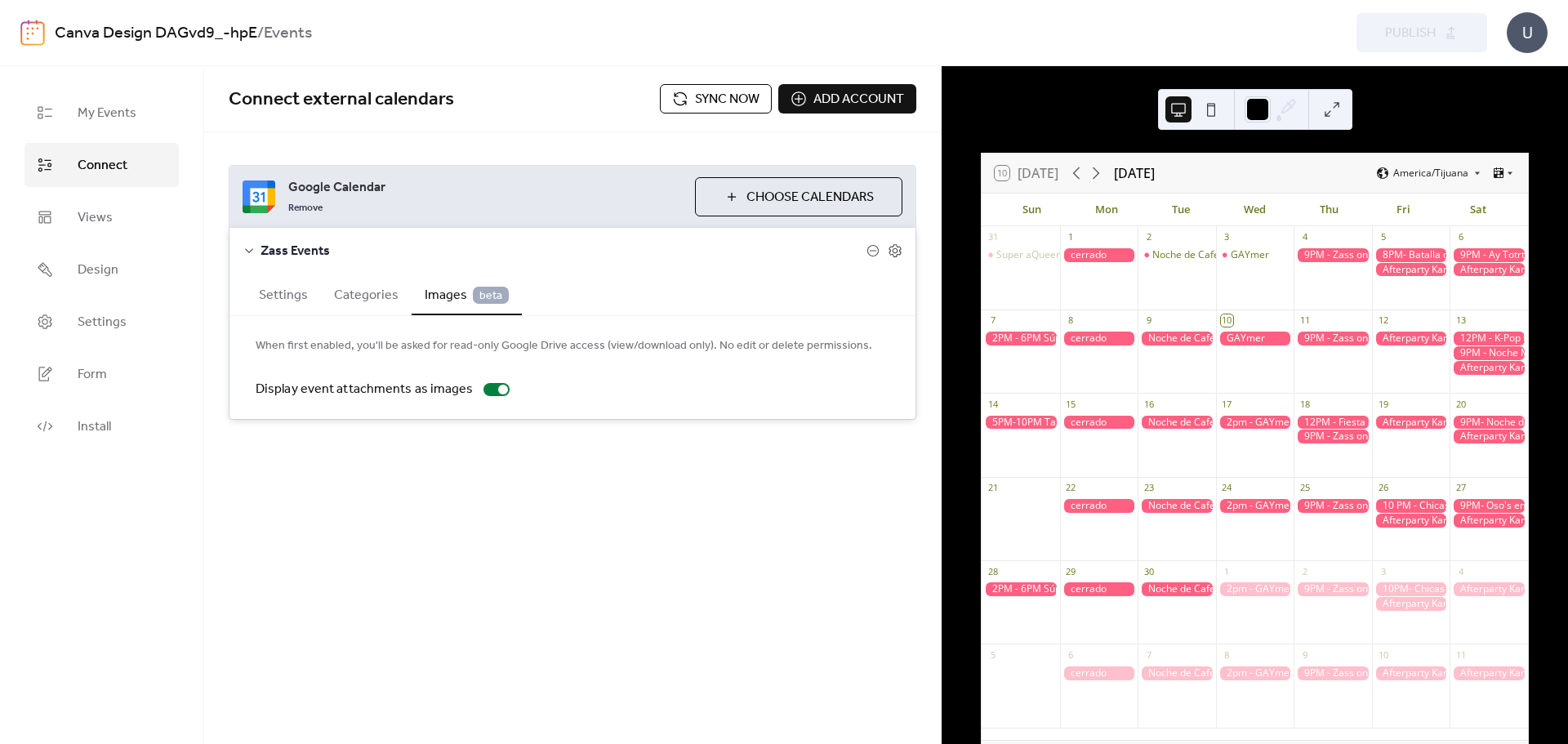
click at [746, 90] on span "Sync now" at bounding box center [727, 100] width 64 height 20
click at [1321, 422] on div at bounding box center [1332, 422] width 79 height 14
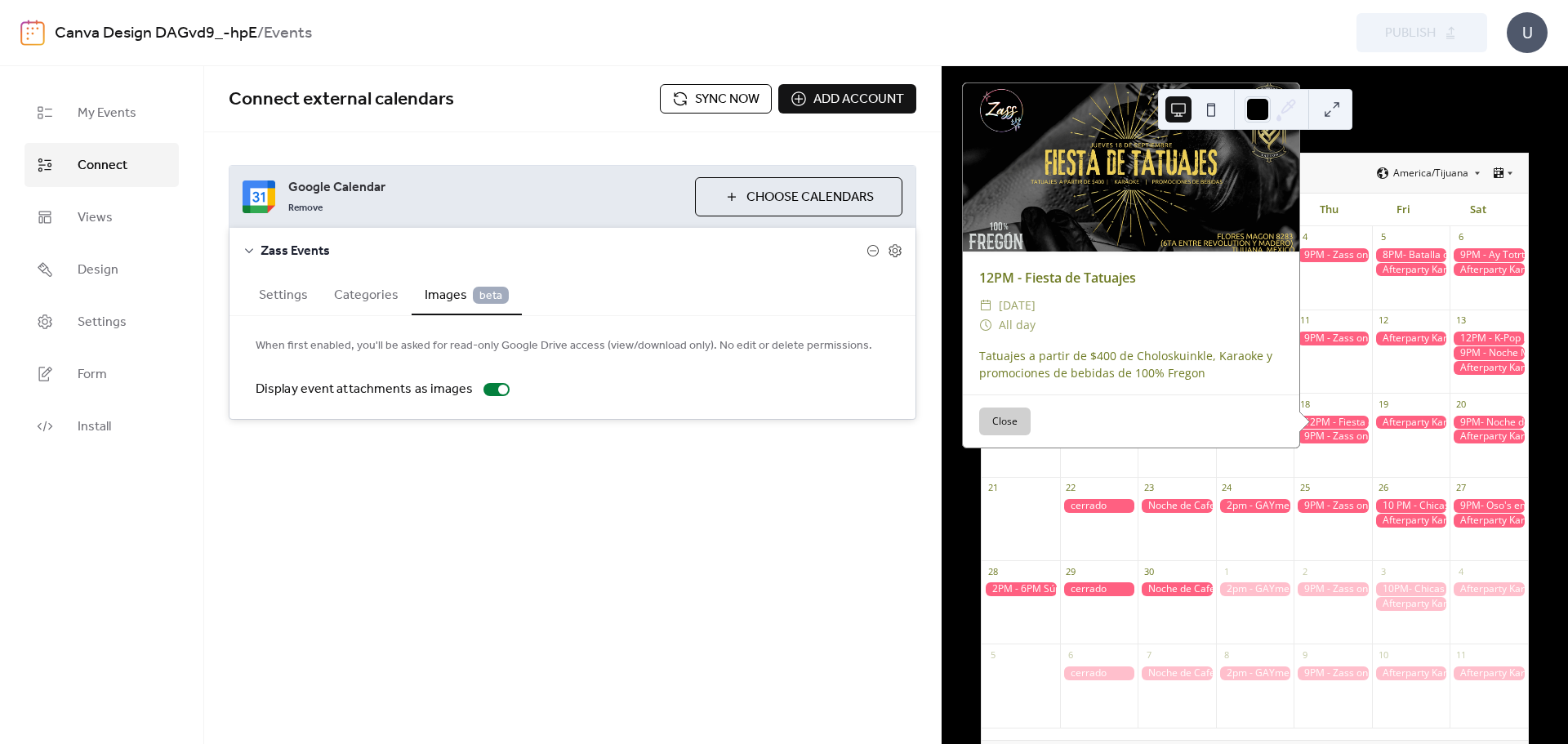
click at [997, 421] on button "Close" at bounding box center [1004, 422] width 51 height 28
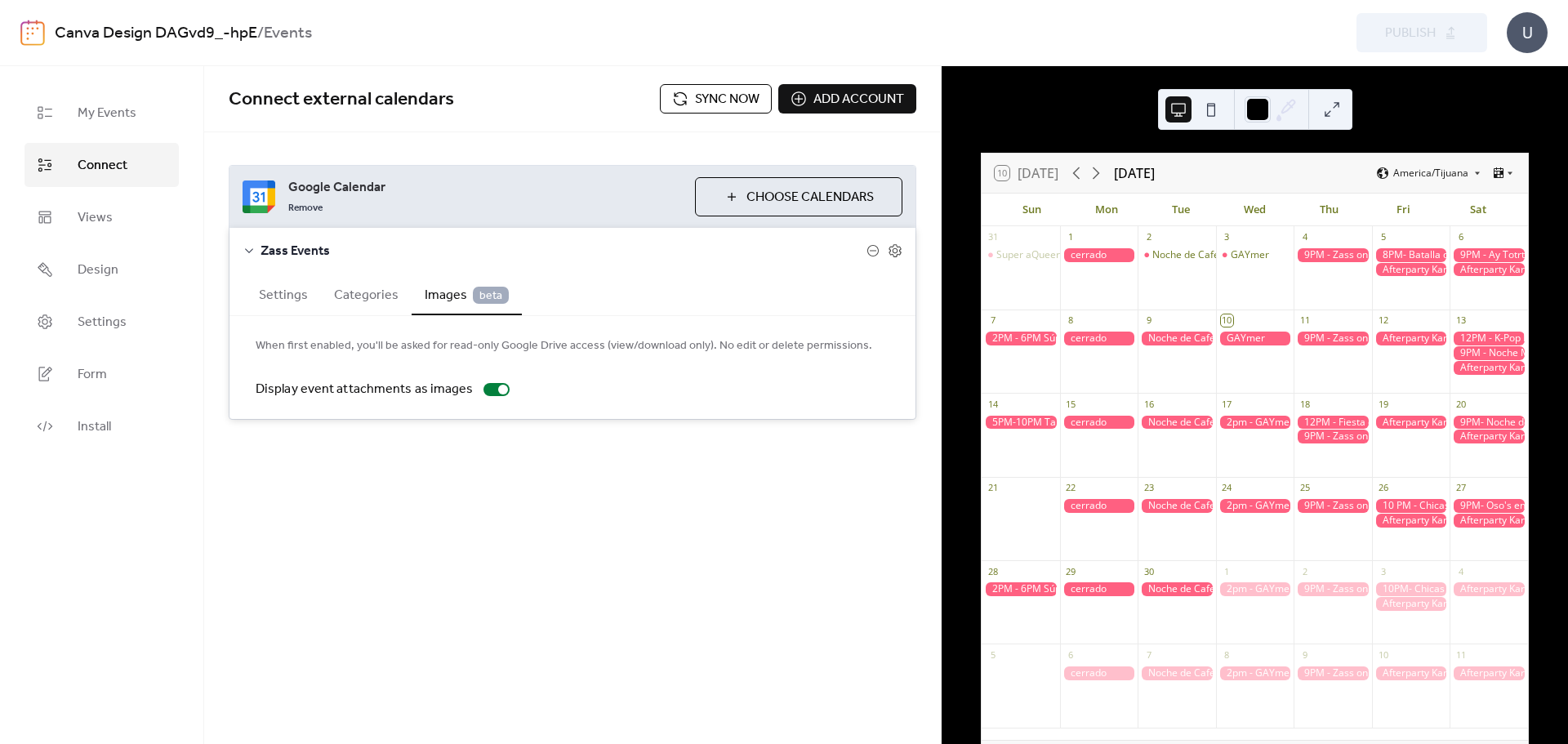
click at [1414, 423] on div at bounding box center [1411, 422] width 79 height 14
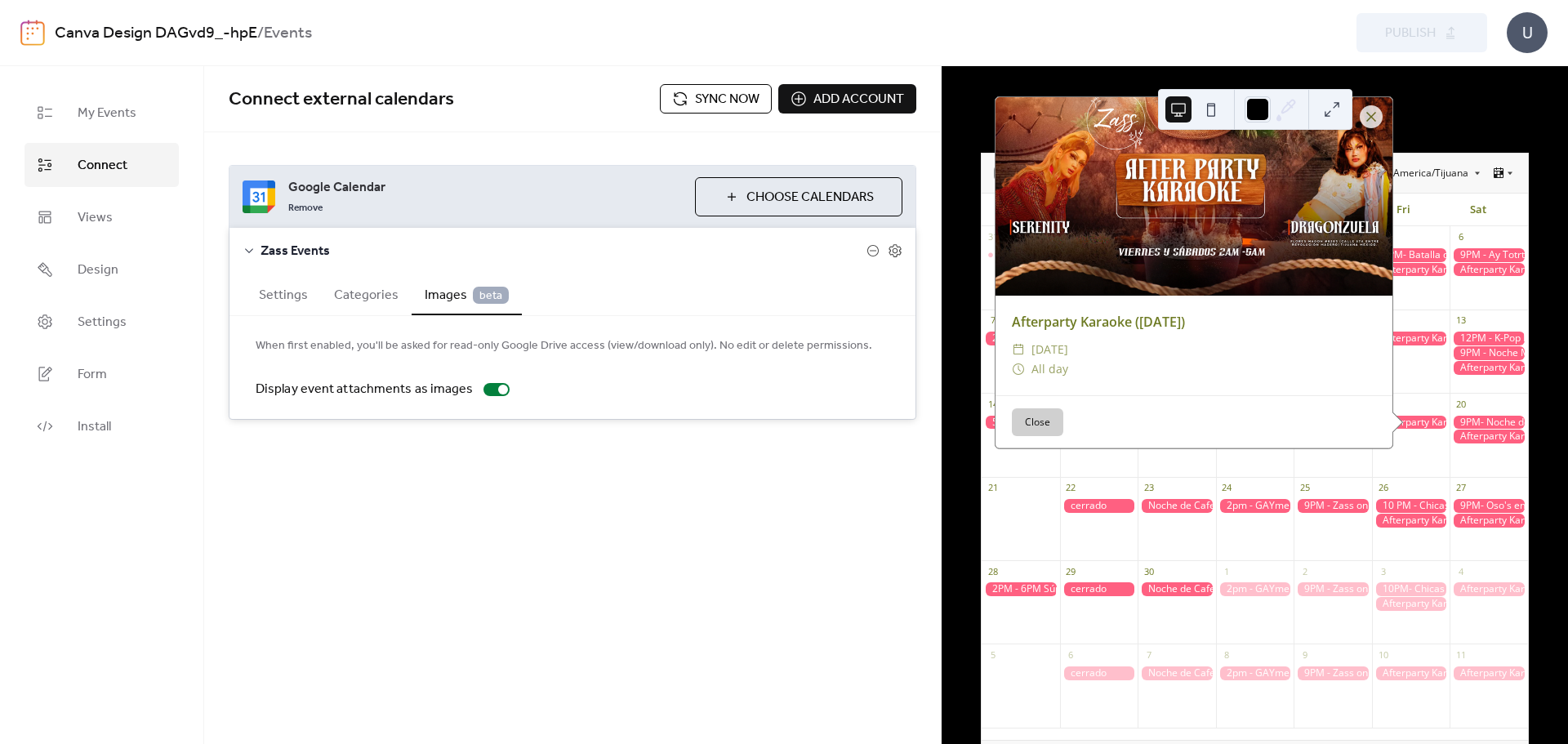
click at [1492, 419] on div at bounding box center [1488, 422] width 79 height 14
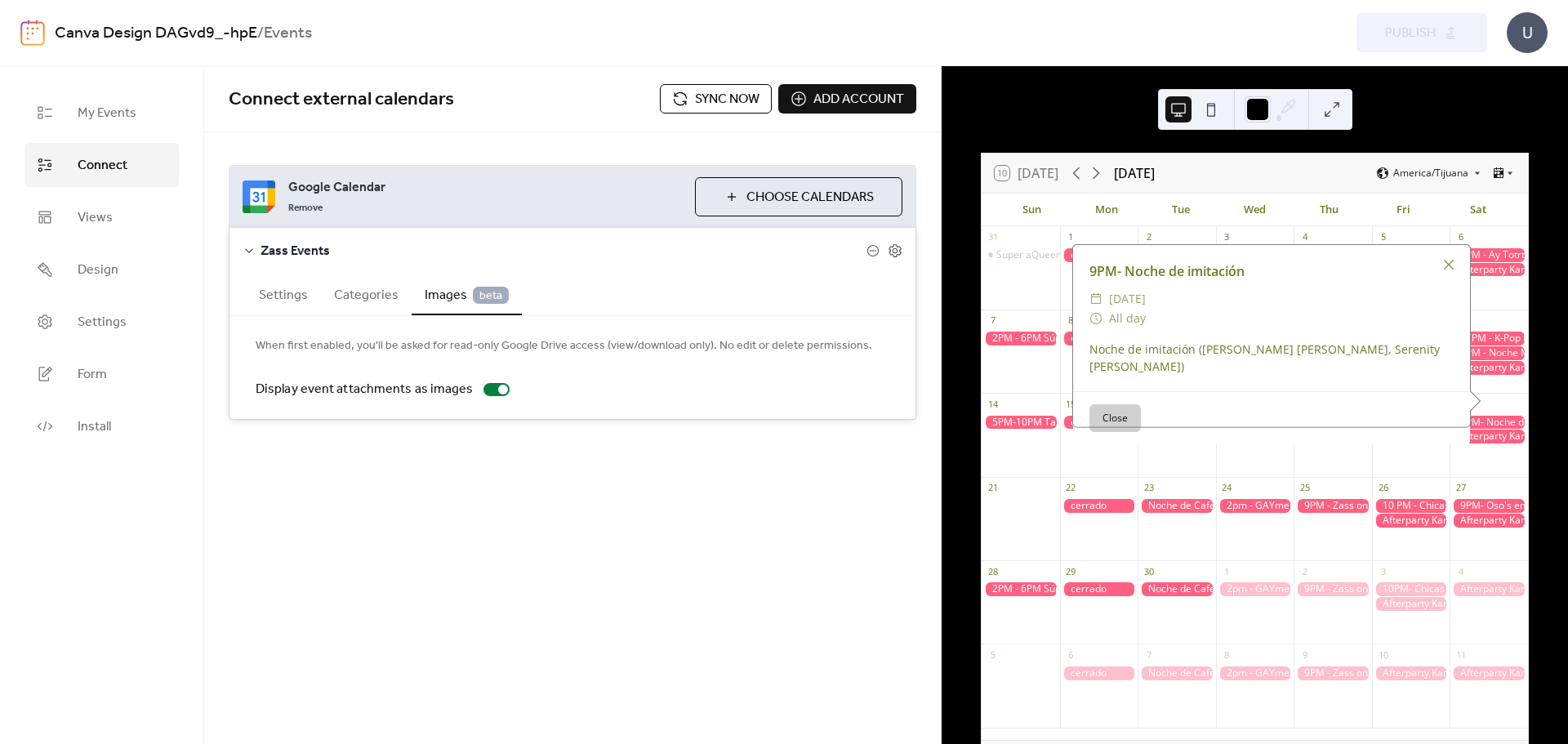
click at [1485, 439] on div at bounding box center [1488, 436] width 79 height 14
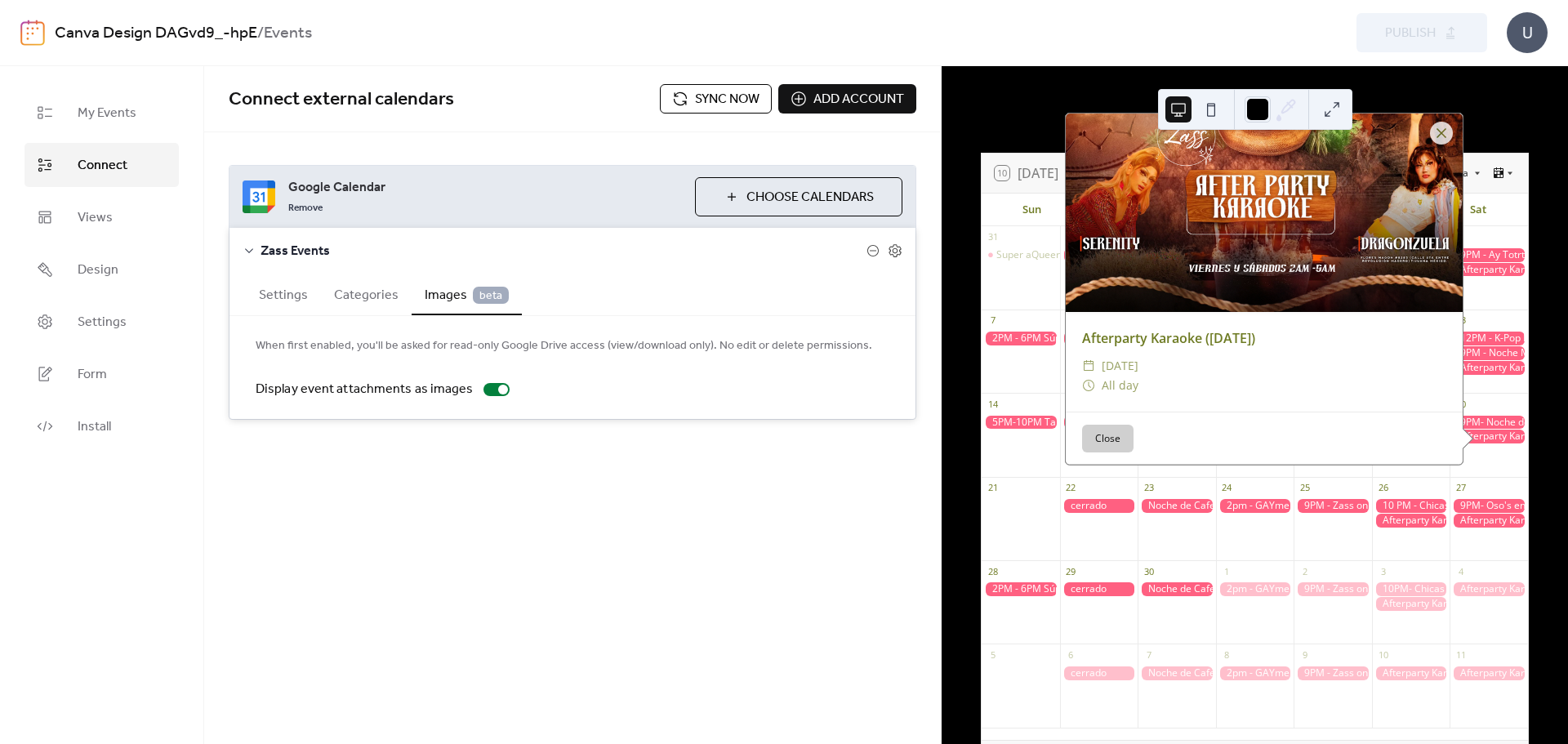
click at [1490, 342] on div at bounding box center [1488, 338] width 79 height 14
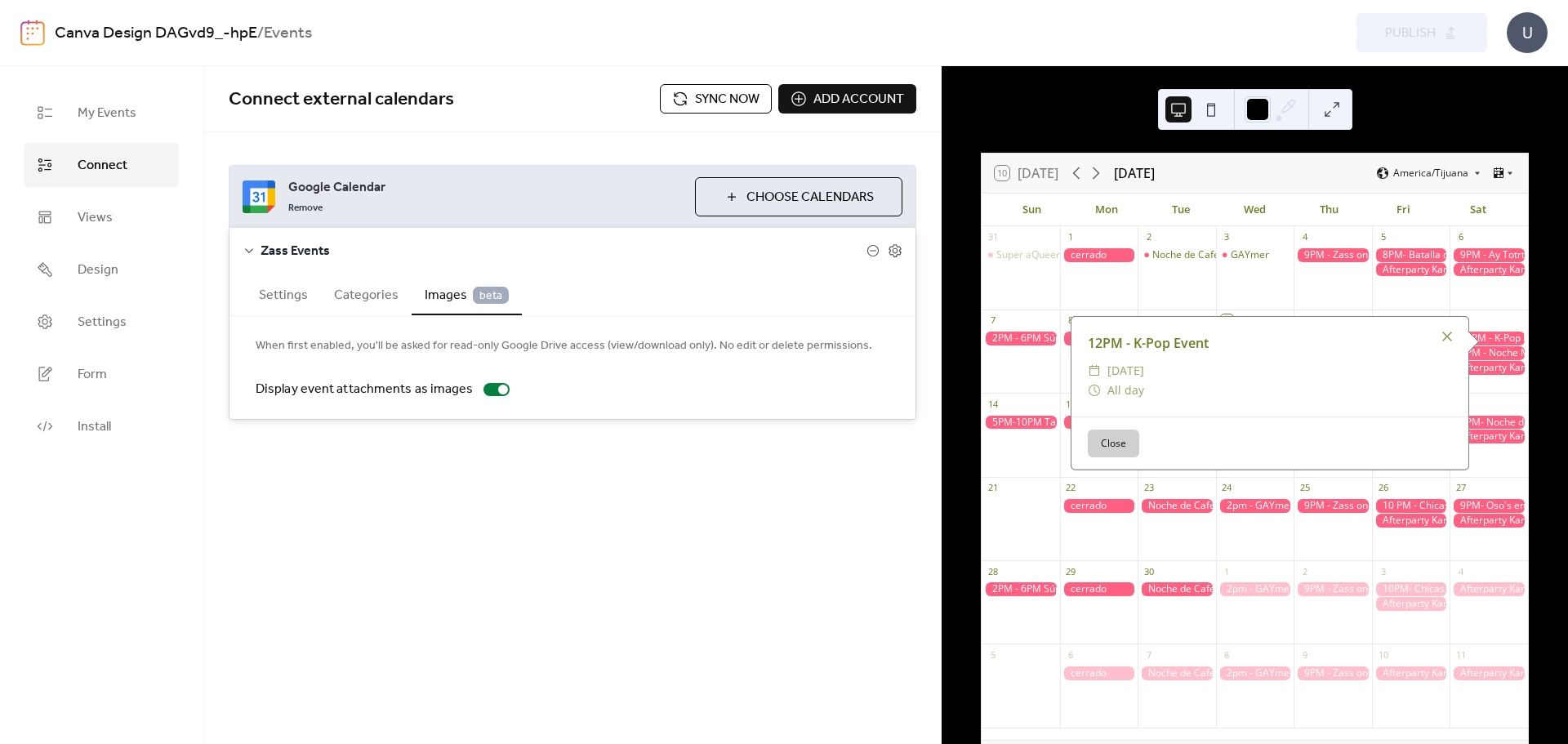
click at [1489, 346] on div at bounding box center [1488, 353] width 79 height 14
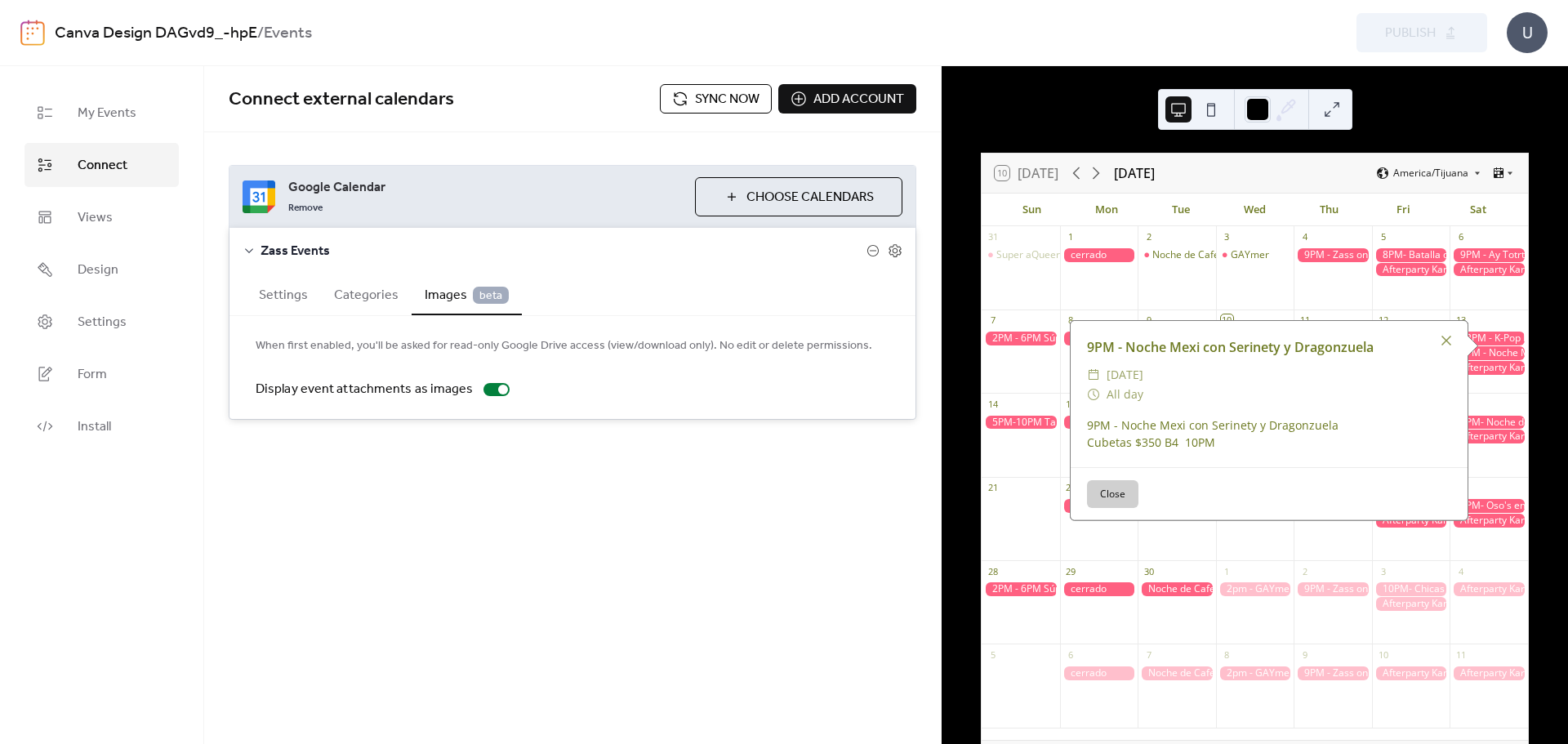
click at [1011, 422] on div at bounding box center [1020, 422] width 79 height 14
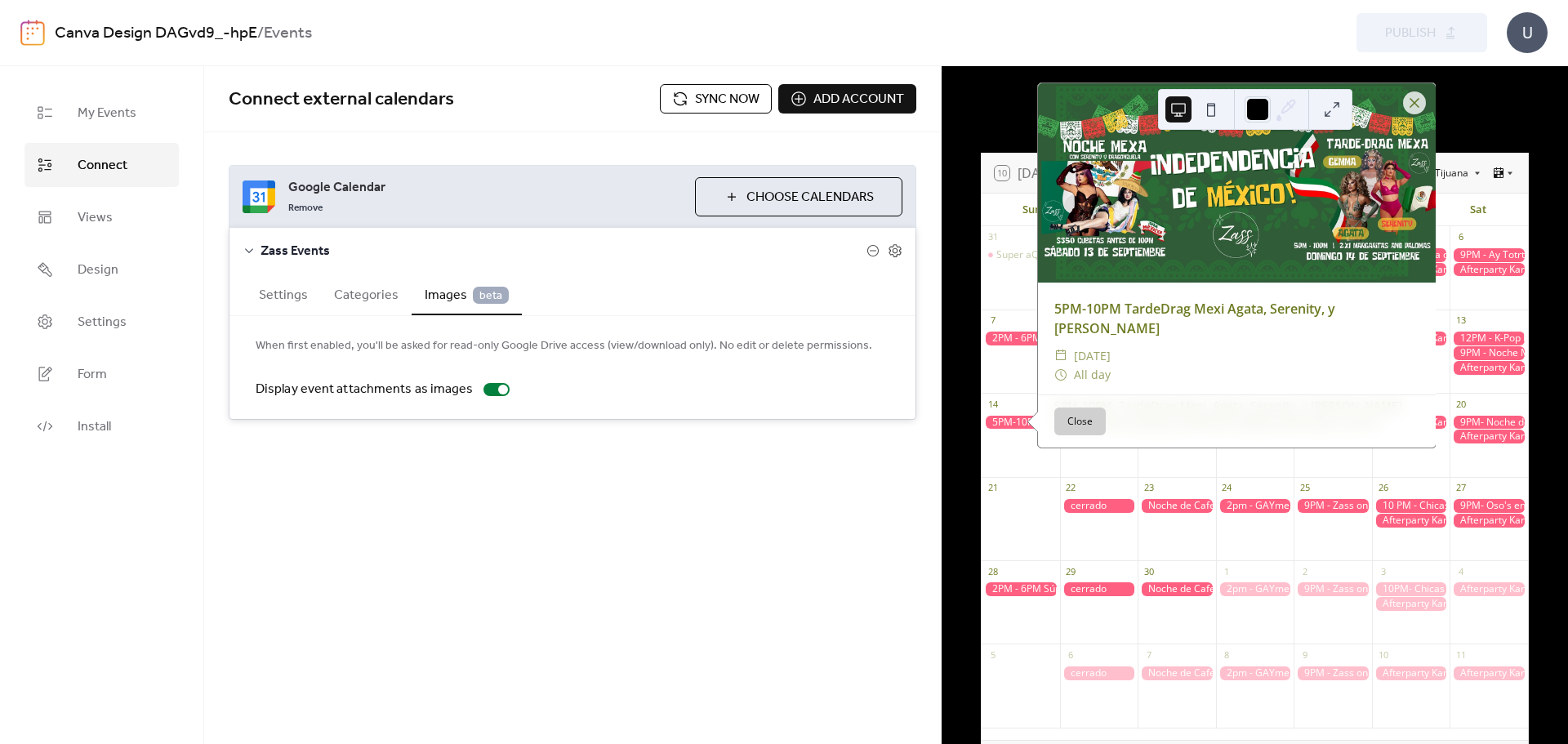
click at [1014, 339] on div at bounding box center [1020, 338] width 79 height 14
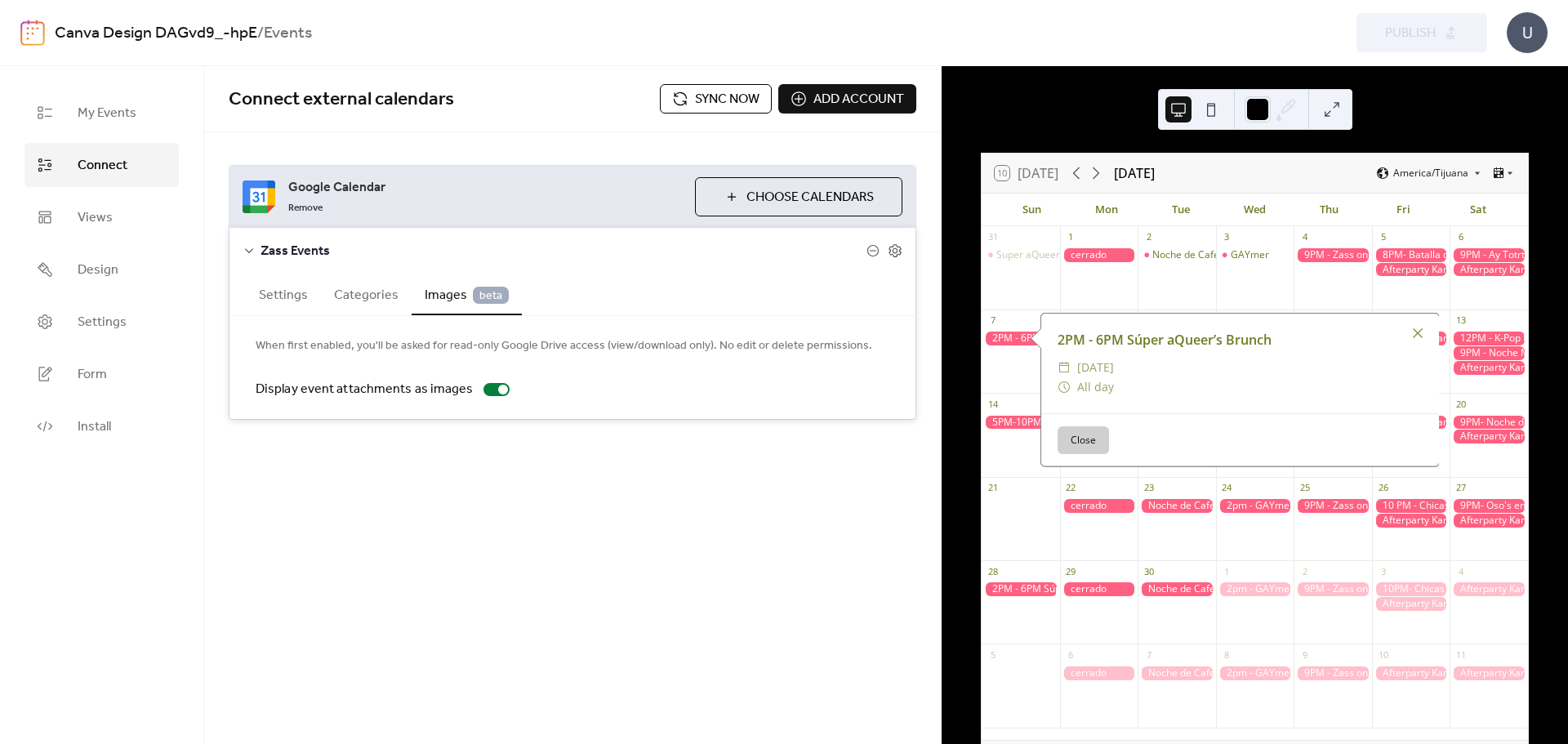
click at [1070, 441] on button "Close" at bounding box center [1083, 441] width 51 height 28
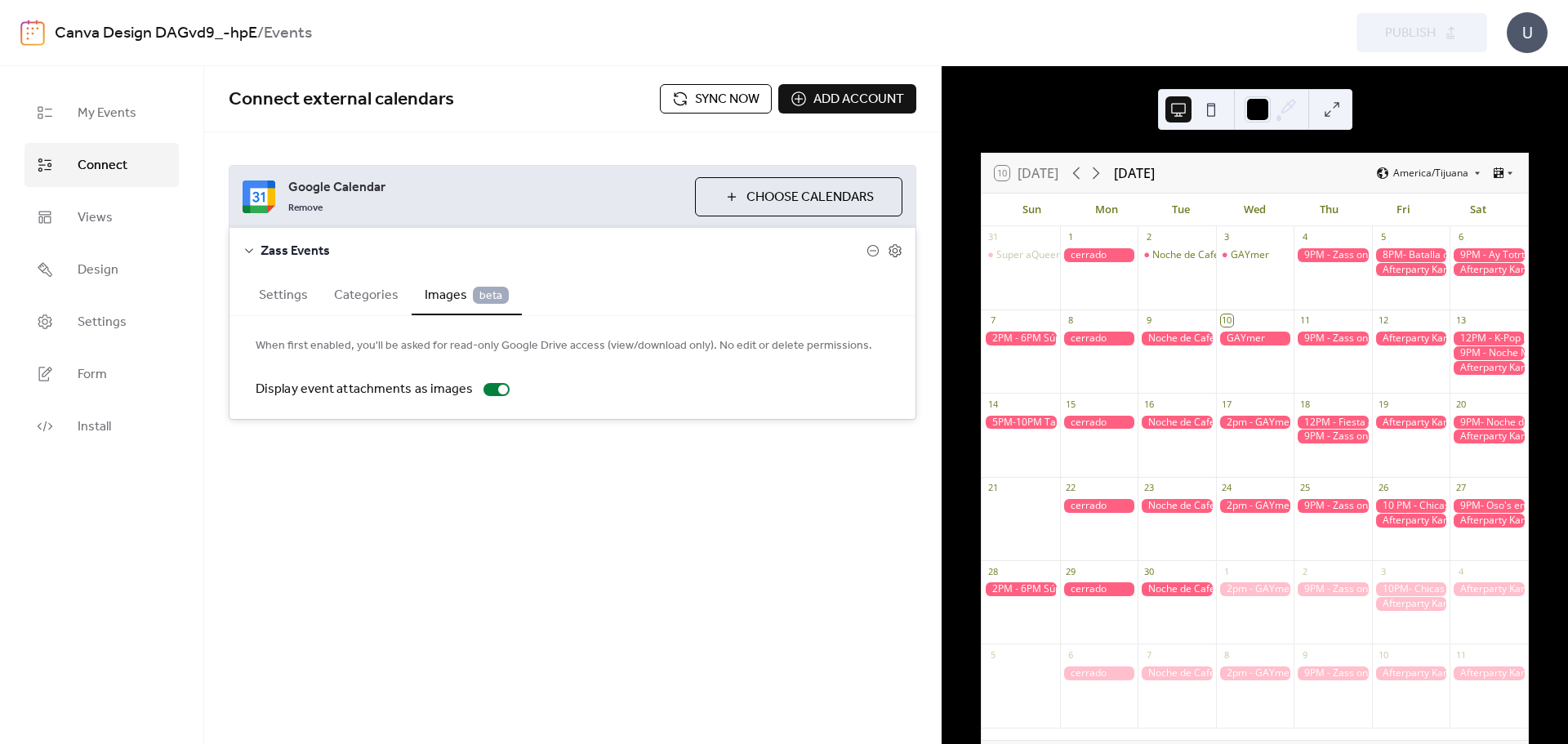
click at [711, 107] on span "Sync now" at bounding box center [727, 100] width 64 height 20
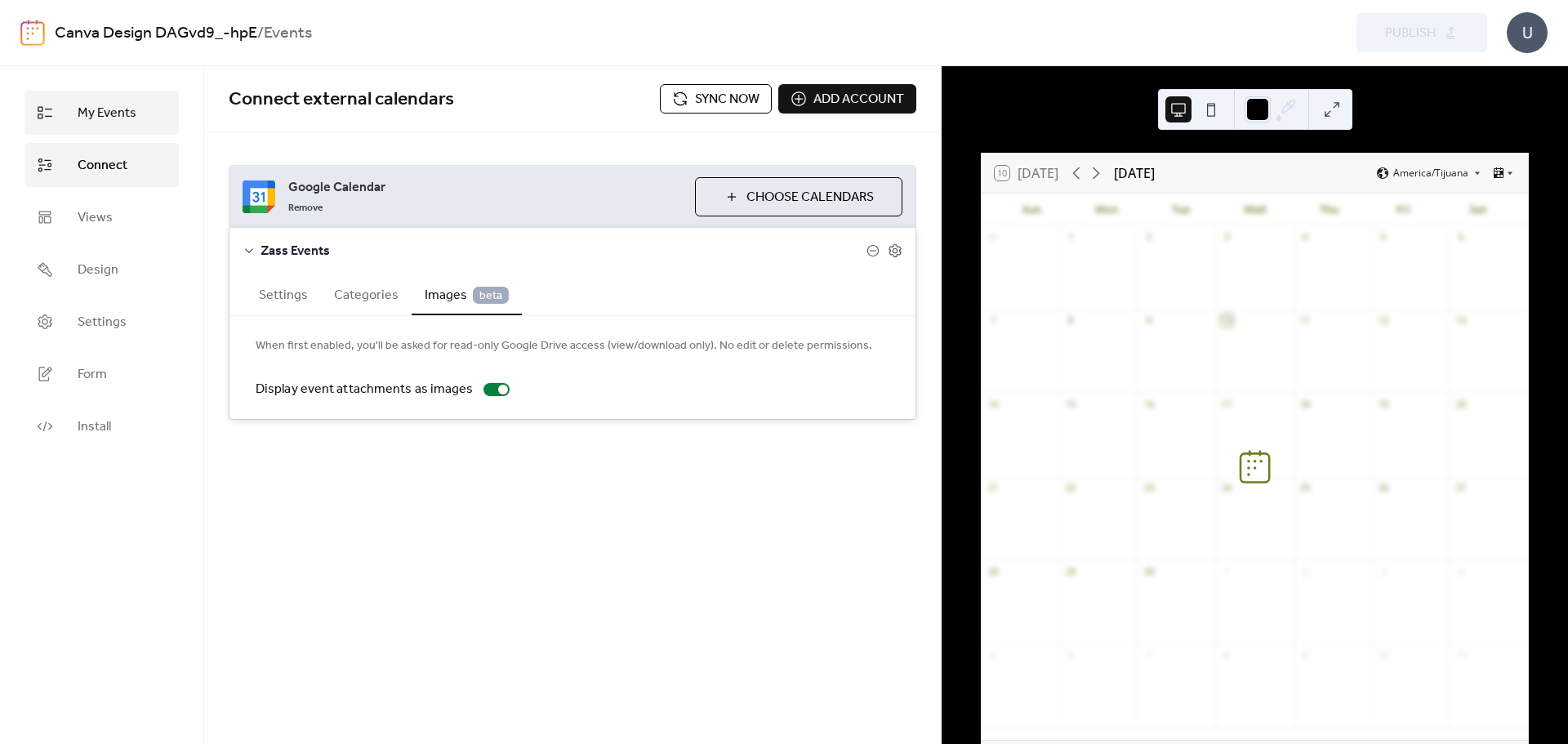
click at [122, 123] on span "My Events" at bounding box center [107, 113] width 59 height 20
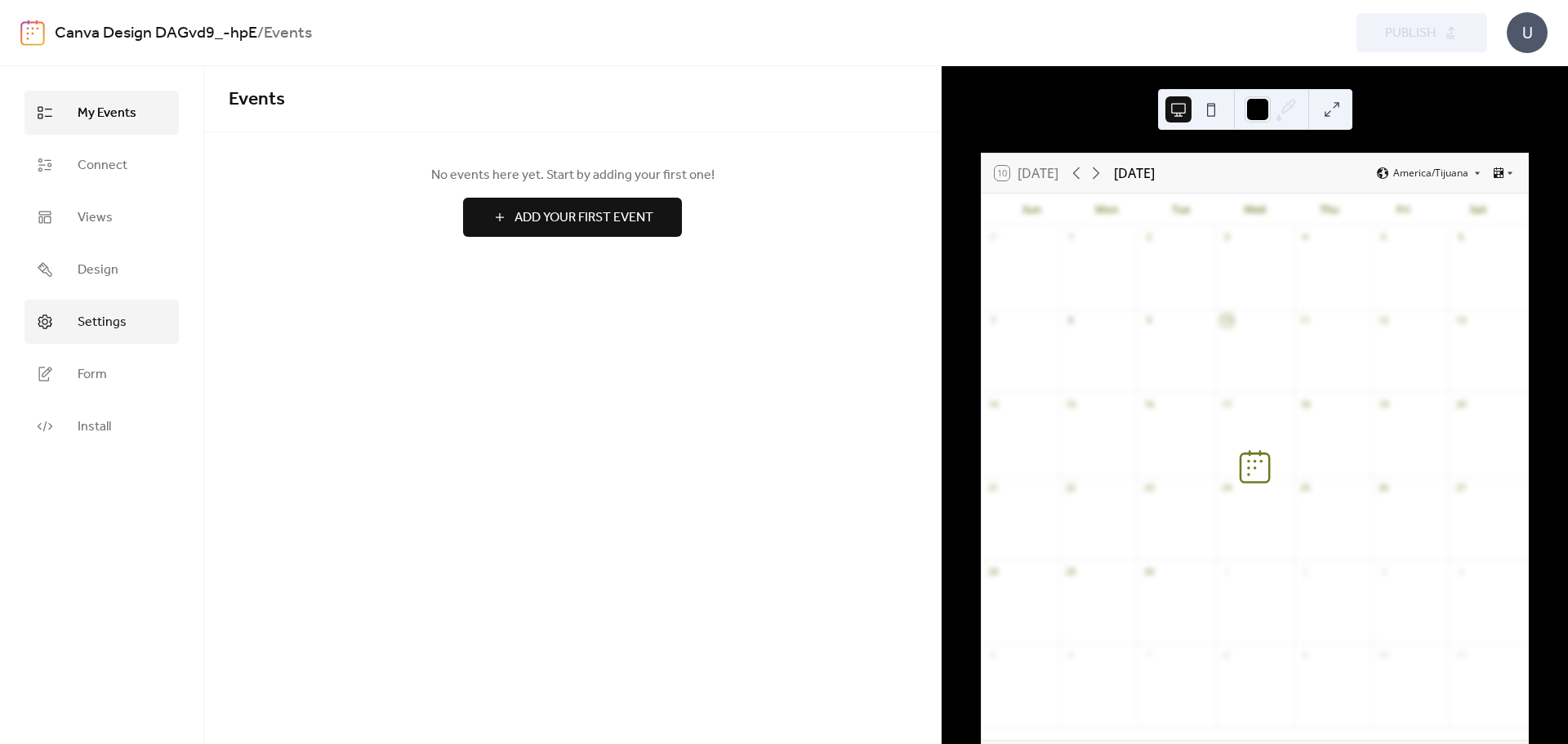
click at [122, 342] on link "Settings" at bounding box center [102, 322] width 155 height 44
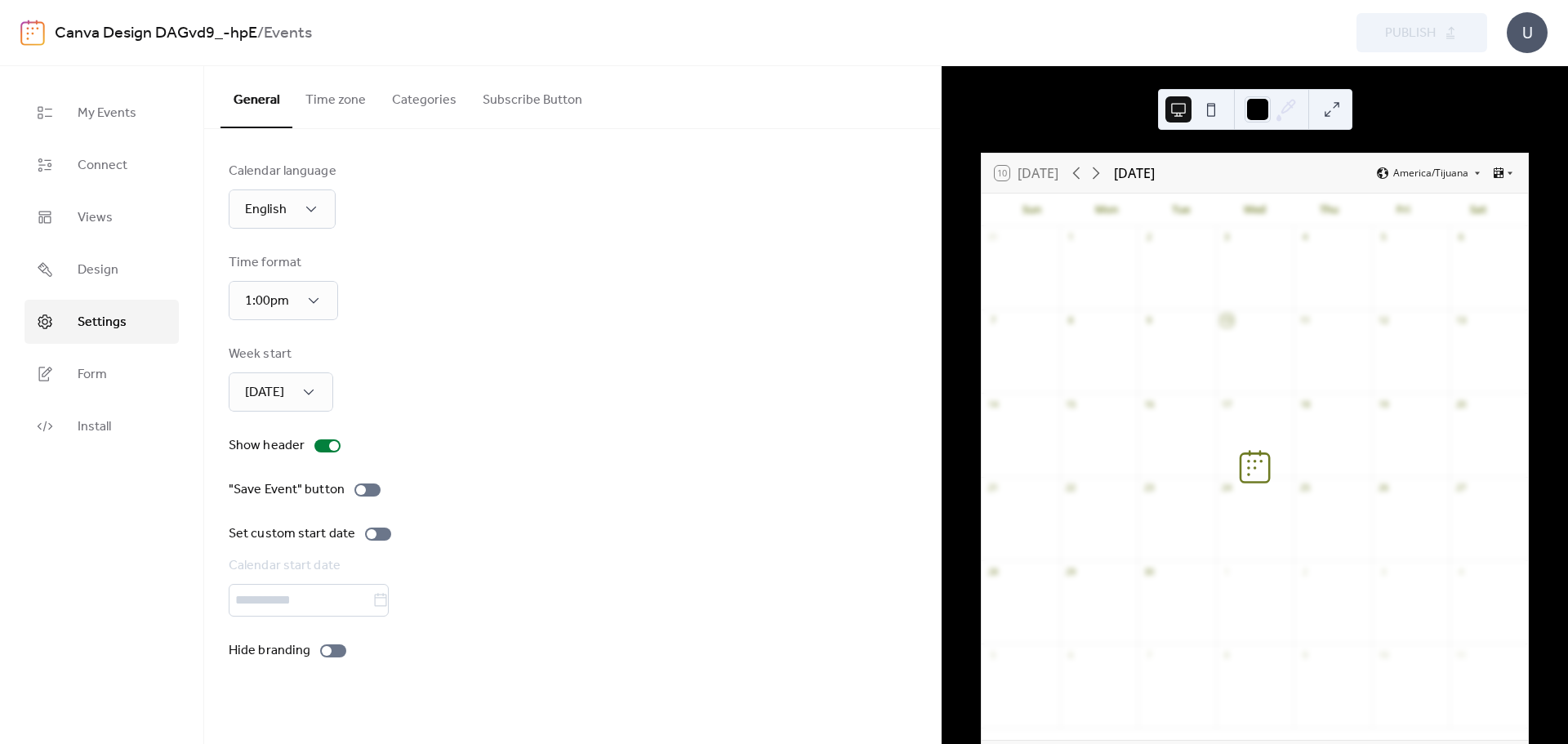
click at [520, 111] on button "Subscribe Button" at bounding box center [532, 96] width 126 height 60
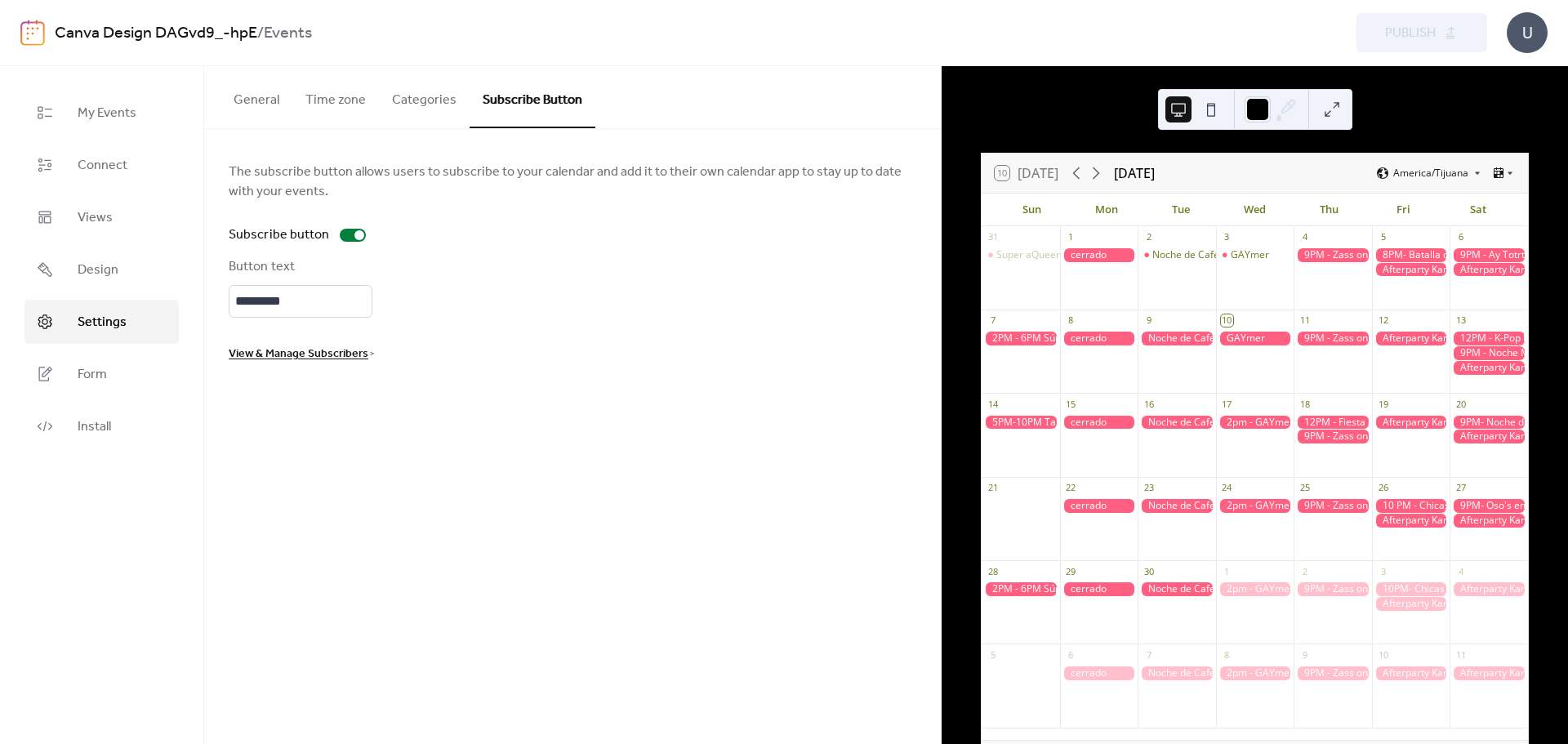
click at [422, 99] on button "Categories" at bounding box center [424, 96] width 91 height 60
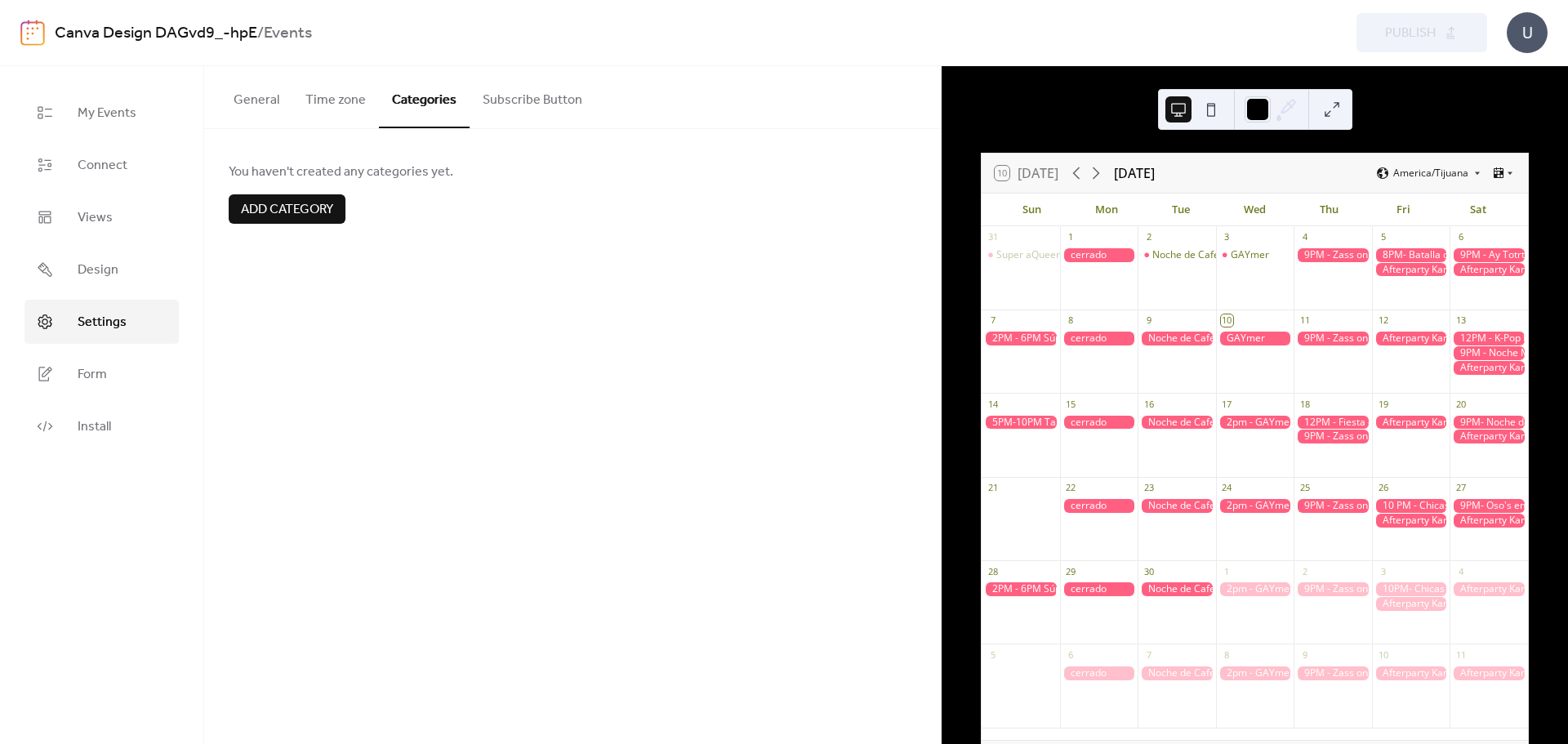
click at [313, 101] on button "Time zone" at bounding box center [336, 96] width 87 height 60
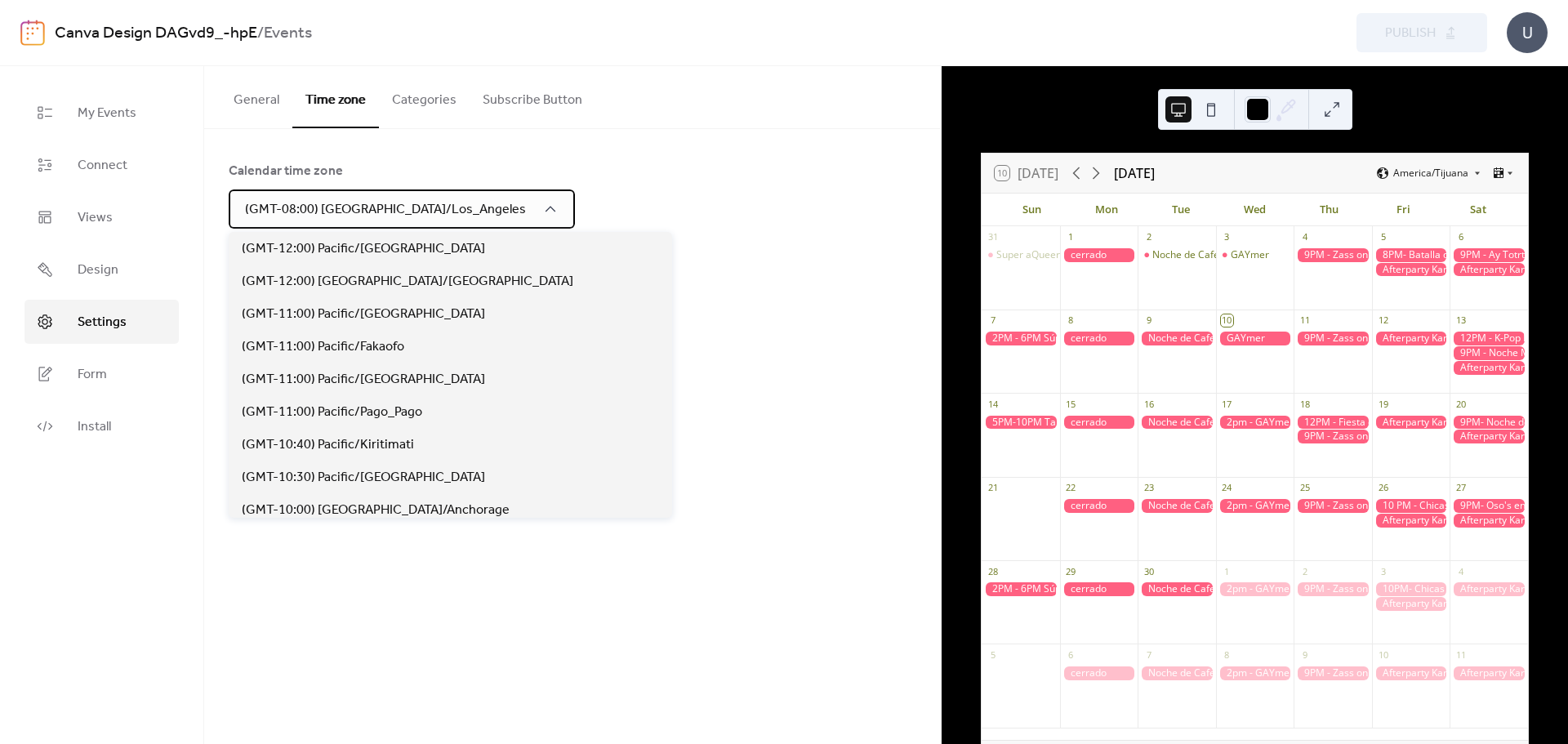
click at [341, 224] on div "(GMT-08:00) [GEOGRAPHIC_DATA]/Los_Angeles" at bounding box center [402, 208] width 346 height 39
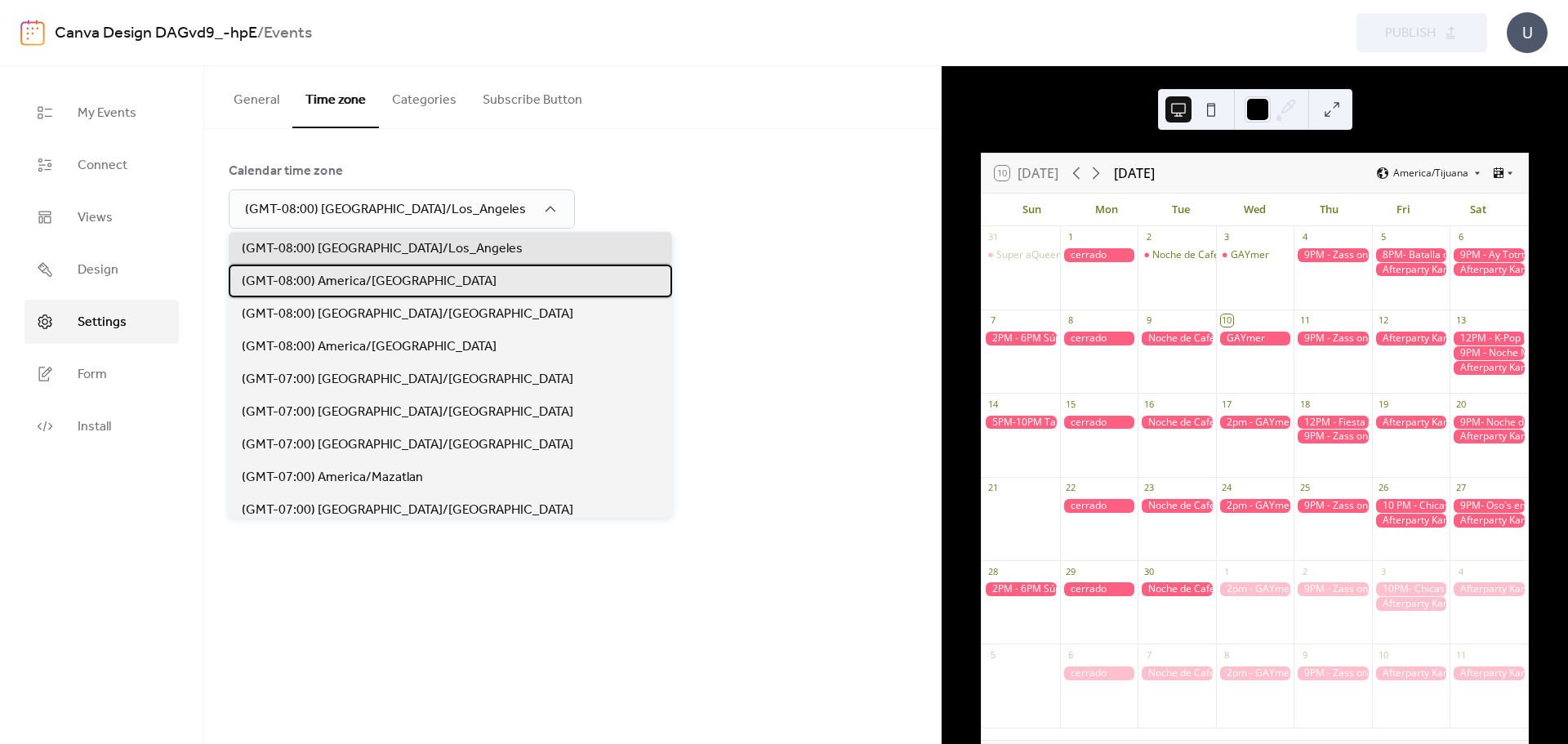
click at [377, 284] on span "(GMT-08:00) America/[GEOGRAPHIC_DATA]" at bounding box center [369, 282] width 255 height 20
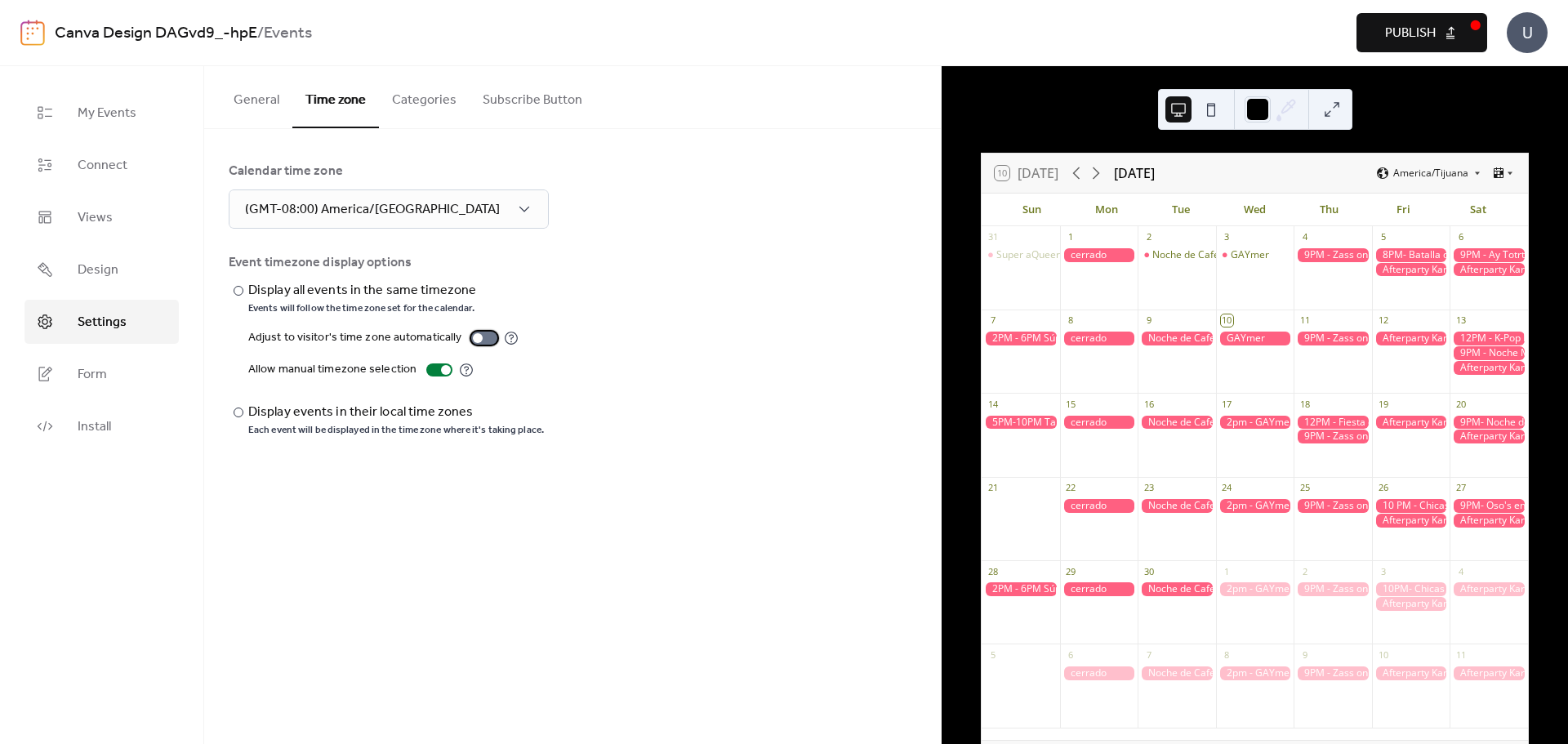
click at [484, 336] on div at bounding box center [484, 338] width 26 height 13
click at [486, 334] on div at bounding box center [491, 338] width 10 height 10
click at [482, 336] on div at bounding box center [484, 338] width 26 height 13
click at [479, 336] on div at bounding box center [484, 338] width 26 height 13
click at [273, 95] on button "General" at bounding box center [256, 96] width 72 height 60
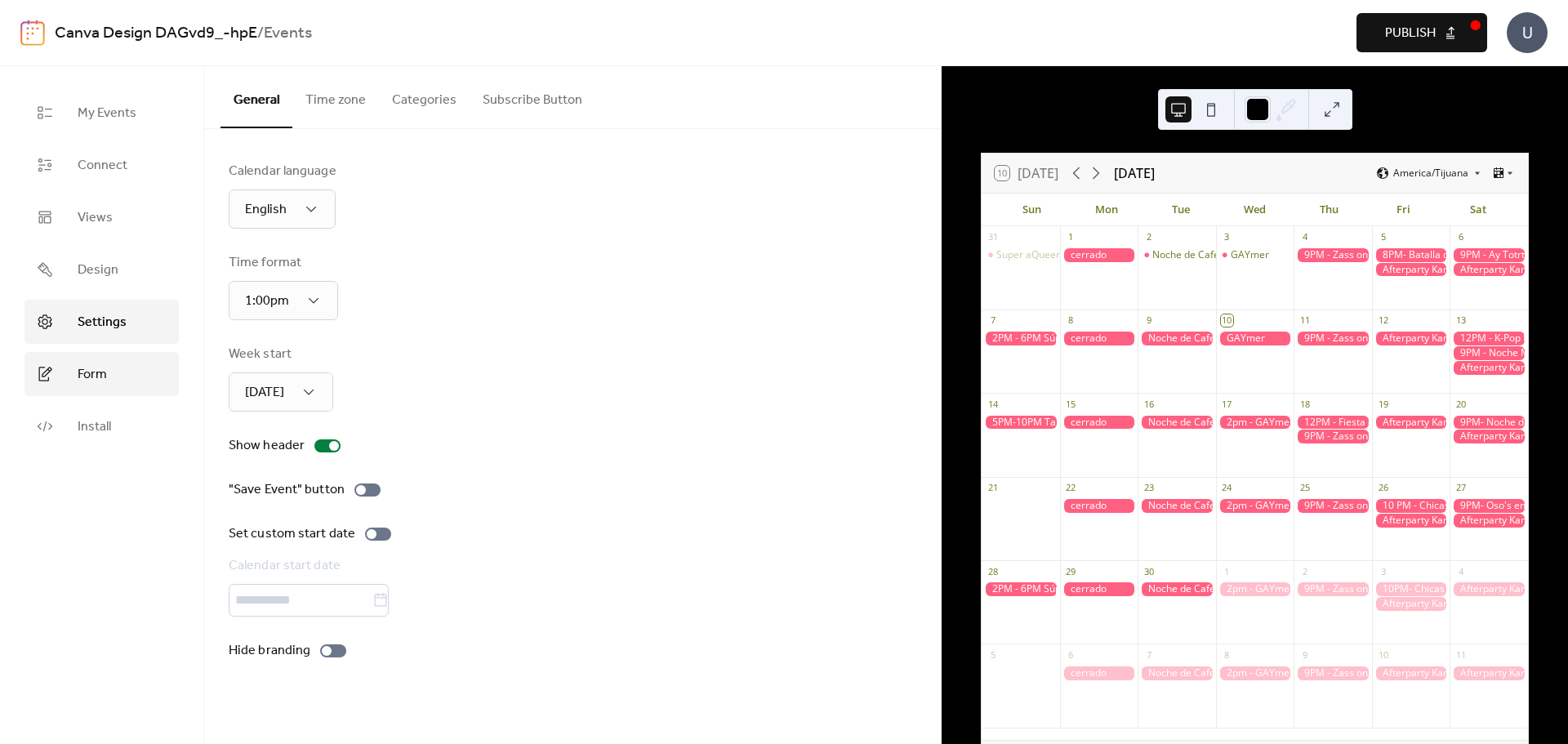
click at [83, 390] on link "Form" at bounding box center [102, 374] width 155 height 44
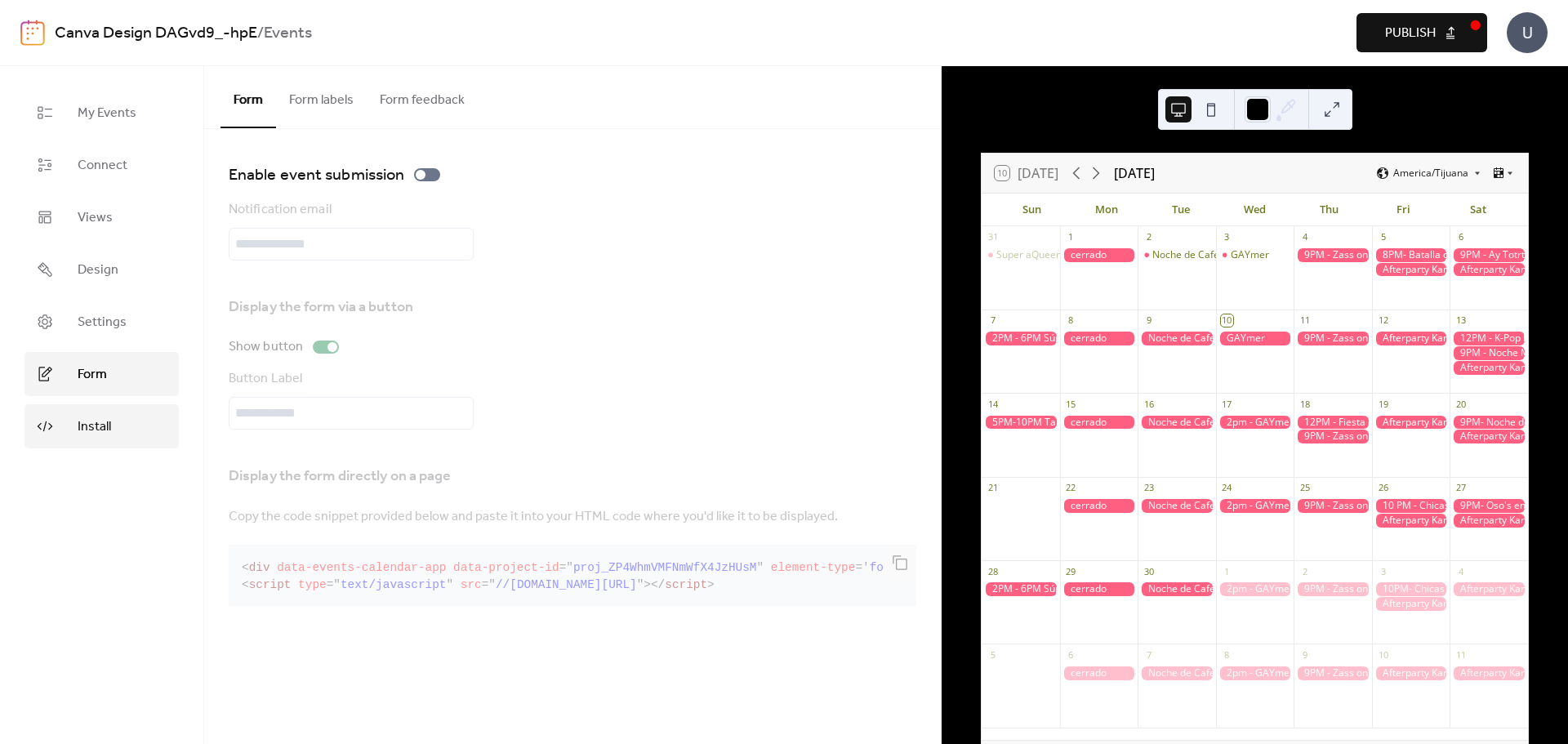
click at [88, 419] on span "Install" at bounding box center [94, 427] width 34 height 20
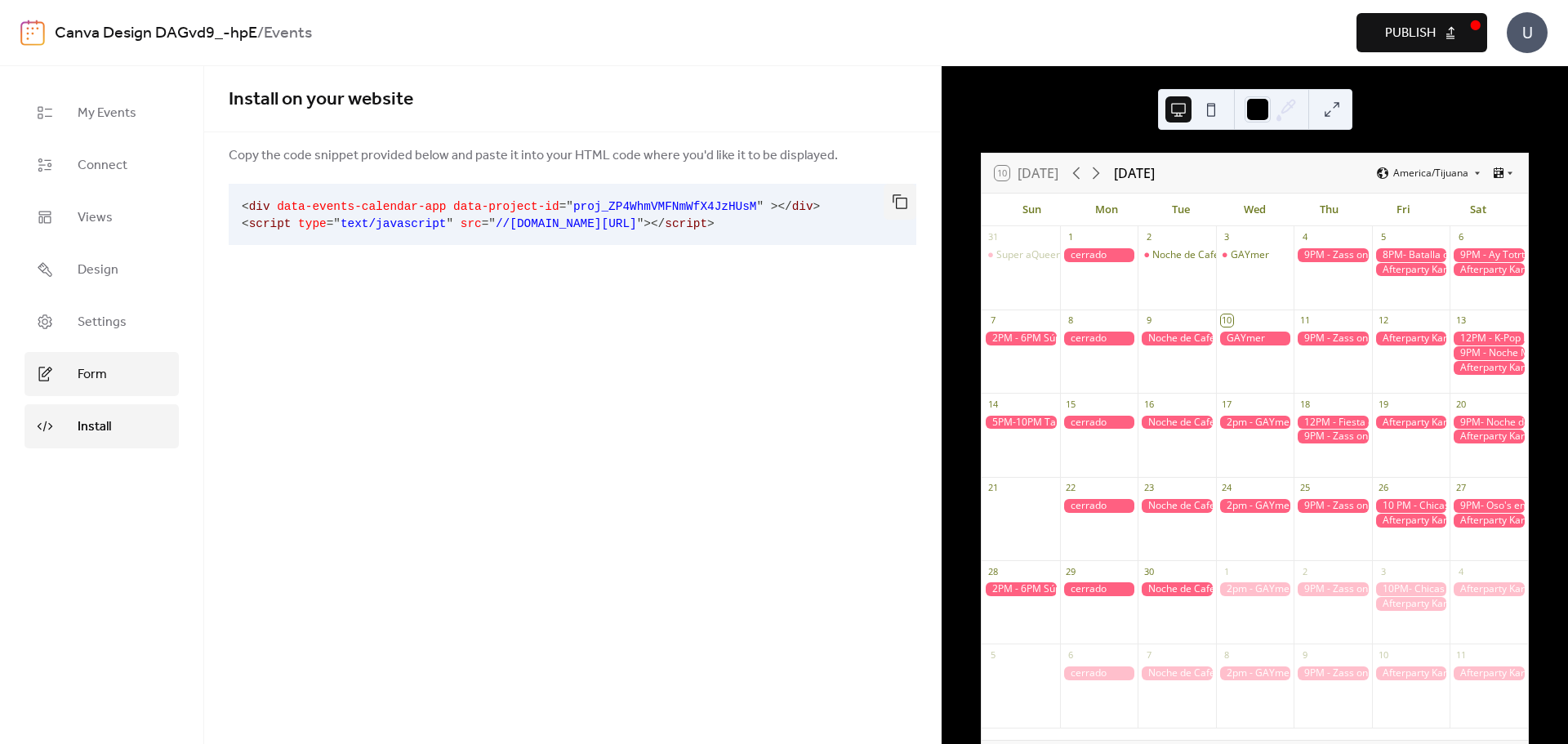
click at [93, 387] on link "Form" at bounding box center [102, 374] width 155 height 44
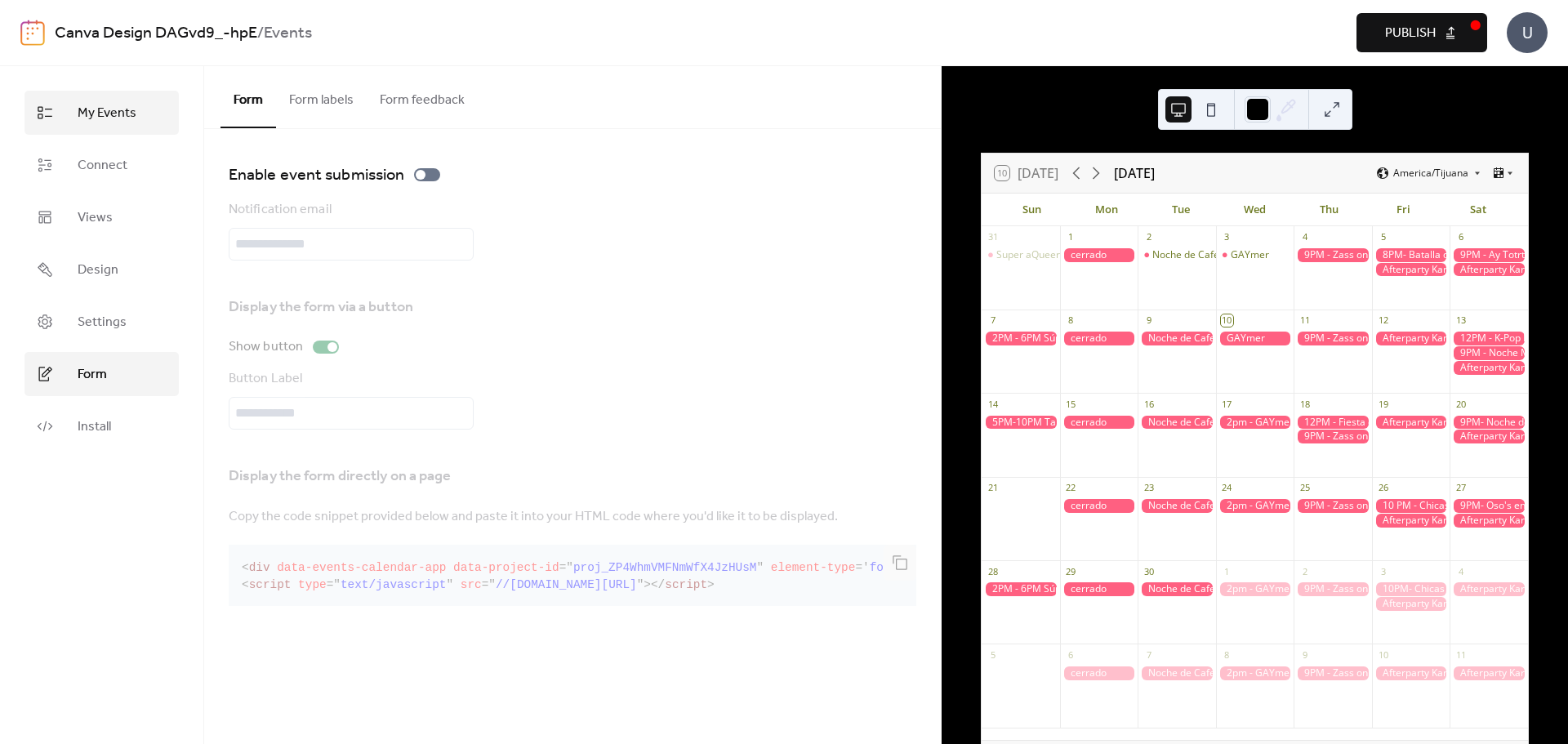
click at [106, 115] on span "My Events" at bounding box center [107, 113] width 59 height 20
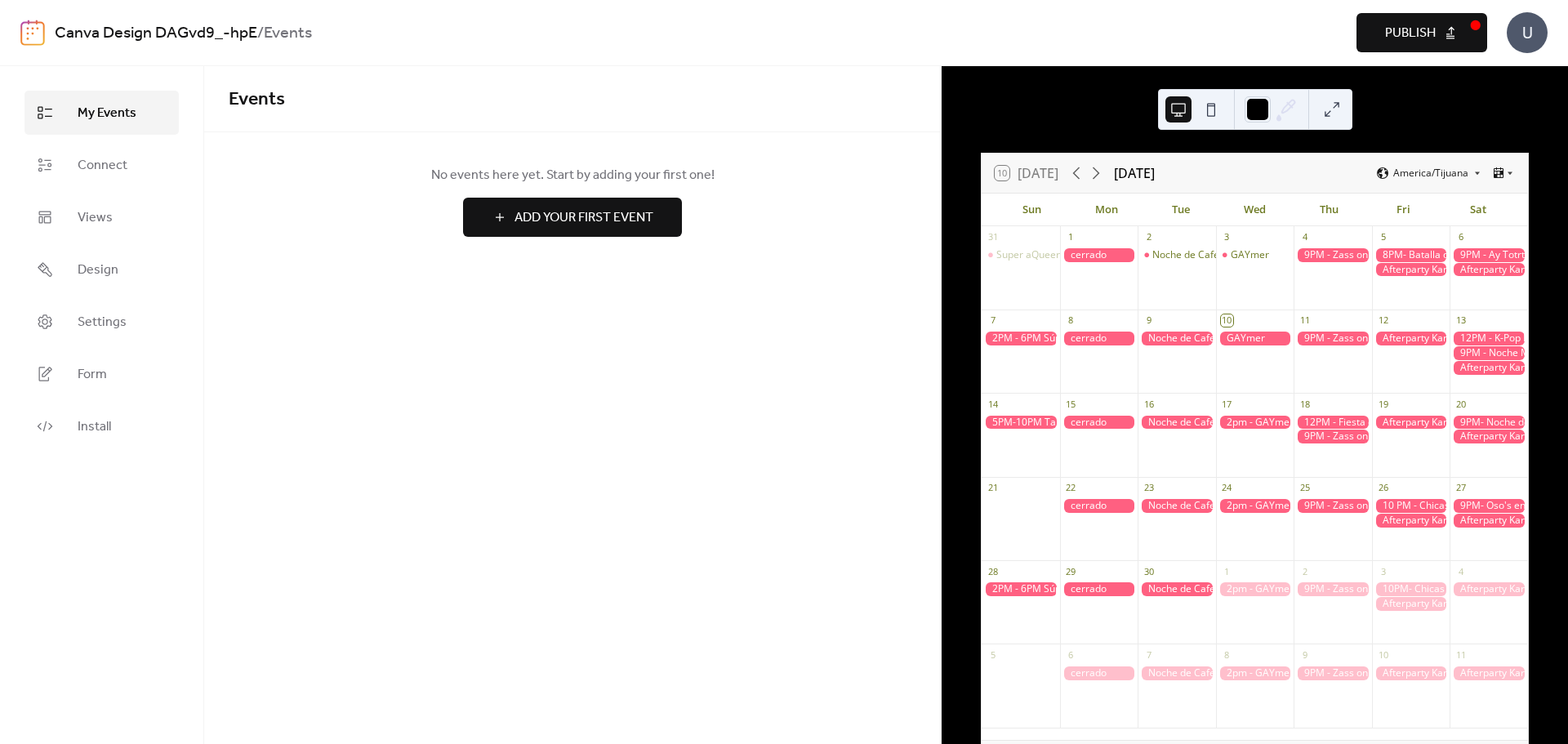
click at [1451, 26] on button "Publish" at bounding box center [1422, 32] width 131 height 39
